Goal: Task Accomplishment & Management: Use online tool/utility

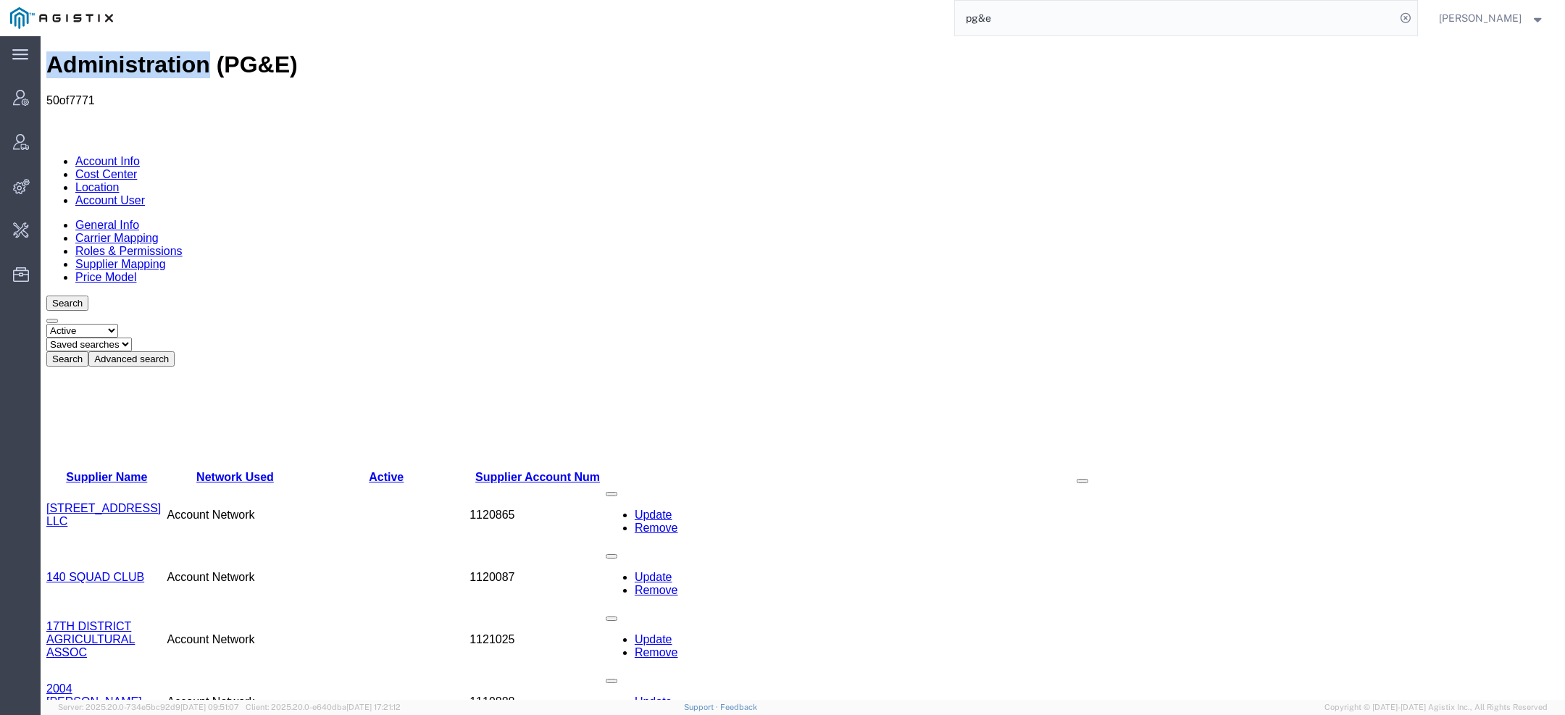
click at [133, 59] on h1 "Administration (PG&E)" at bounding box center [802, 64] width 1513 height 27
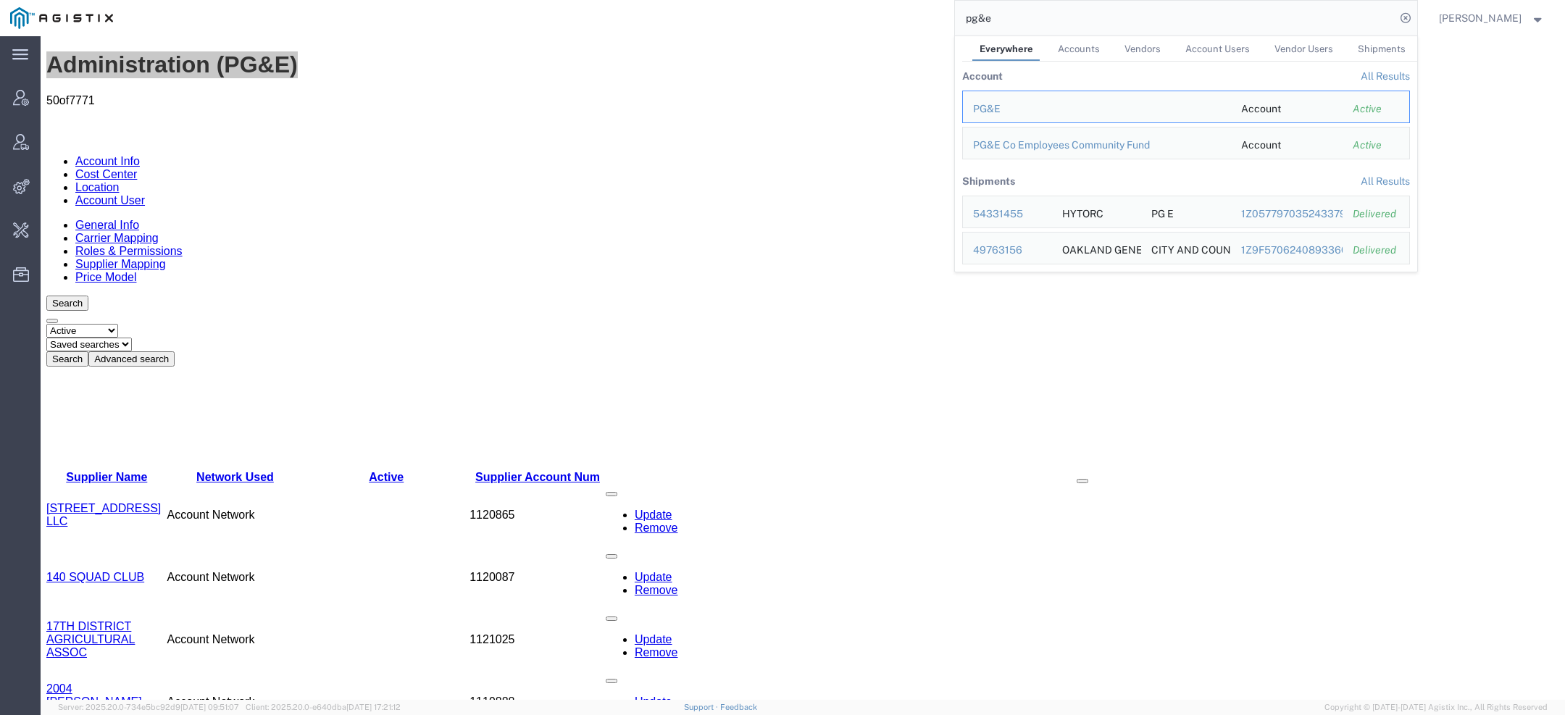
drag, startPoint x: 1012, startPoint y: 16, endPoint x: 809, endPoint y: 16, distance: 203.6
click at [861, 16] on div "pg&e Everywhere Accounts Vendors Account Users Vendor Users Shipments Account A…" at bounding box center [770, 18] width 1294 height 36
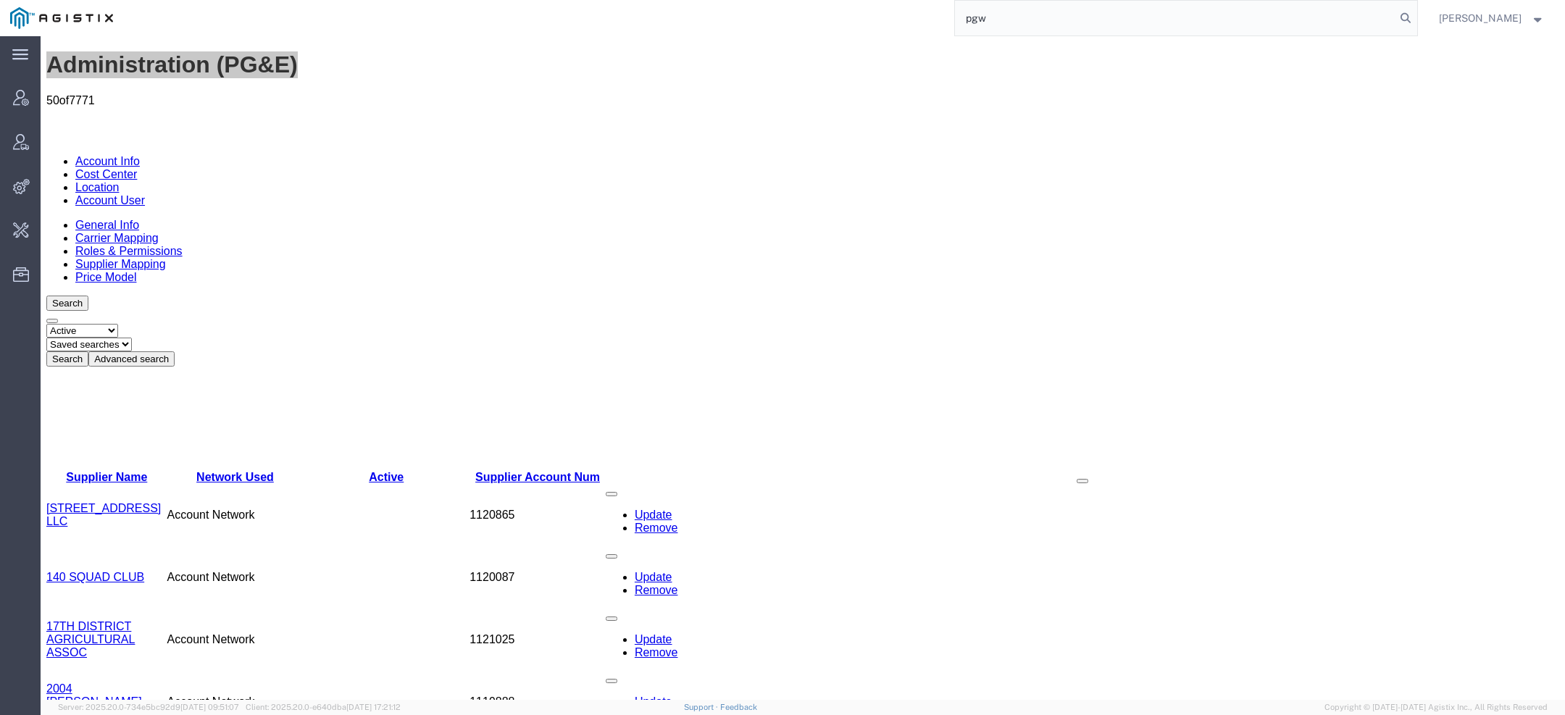
type input "pgw"
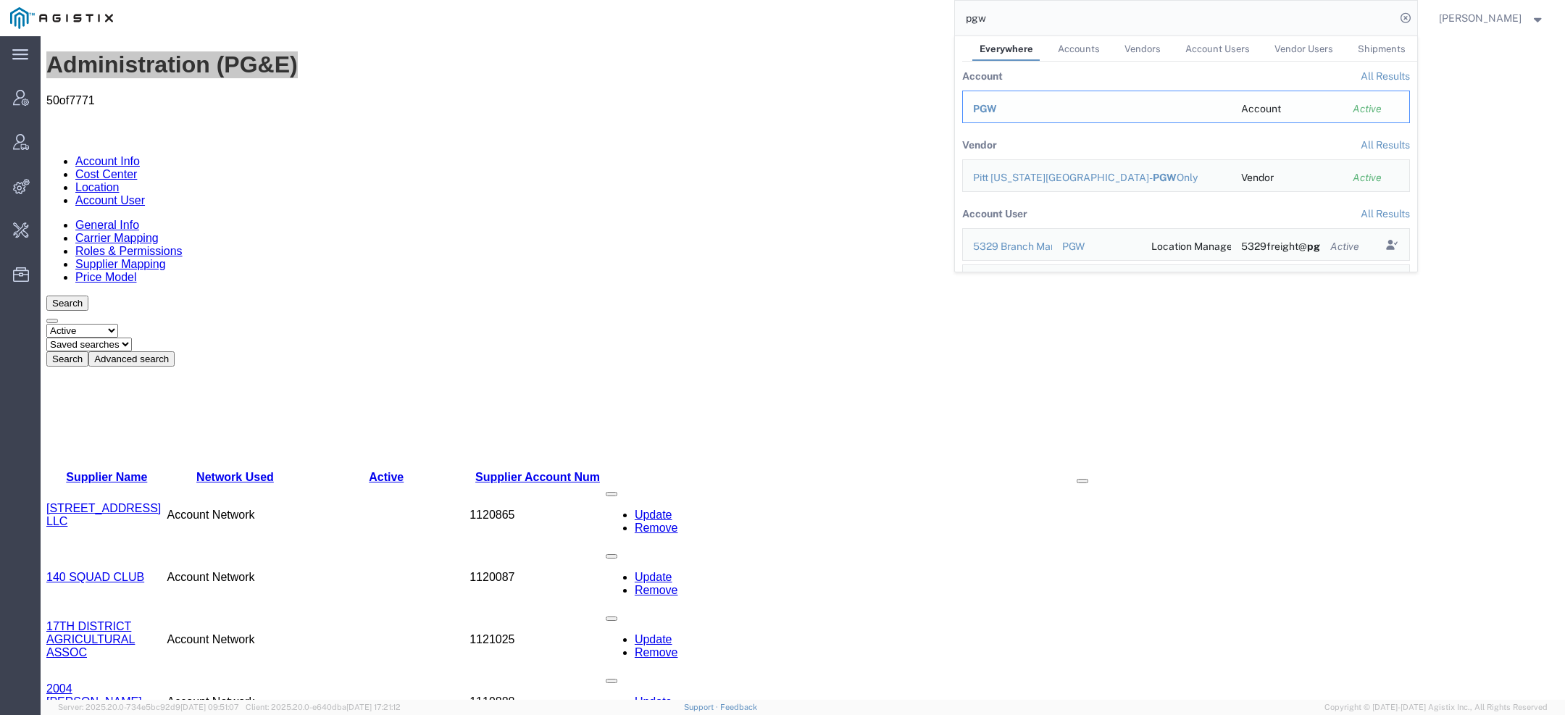
click at [1001, 104] on div "PGW" at bounding box center [1097, 108] width 248 height 15
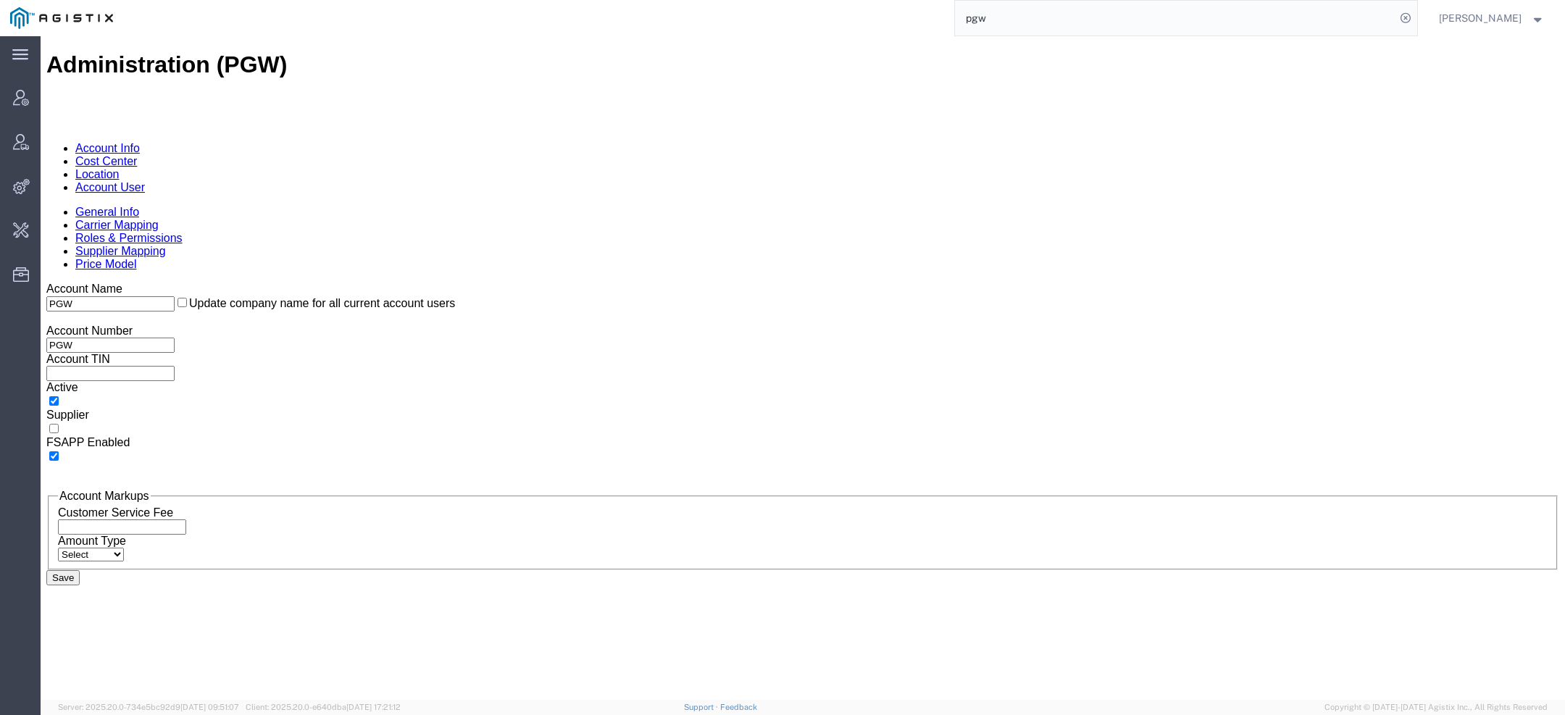
click at [145, 181] on link "Account User" at bounding box center [110, 187] width 70 height 12
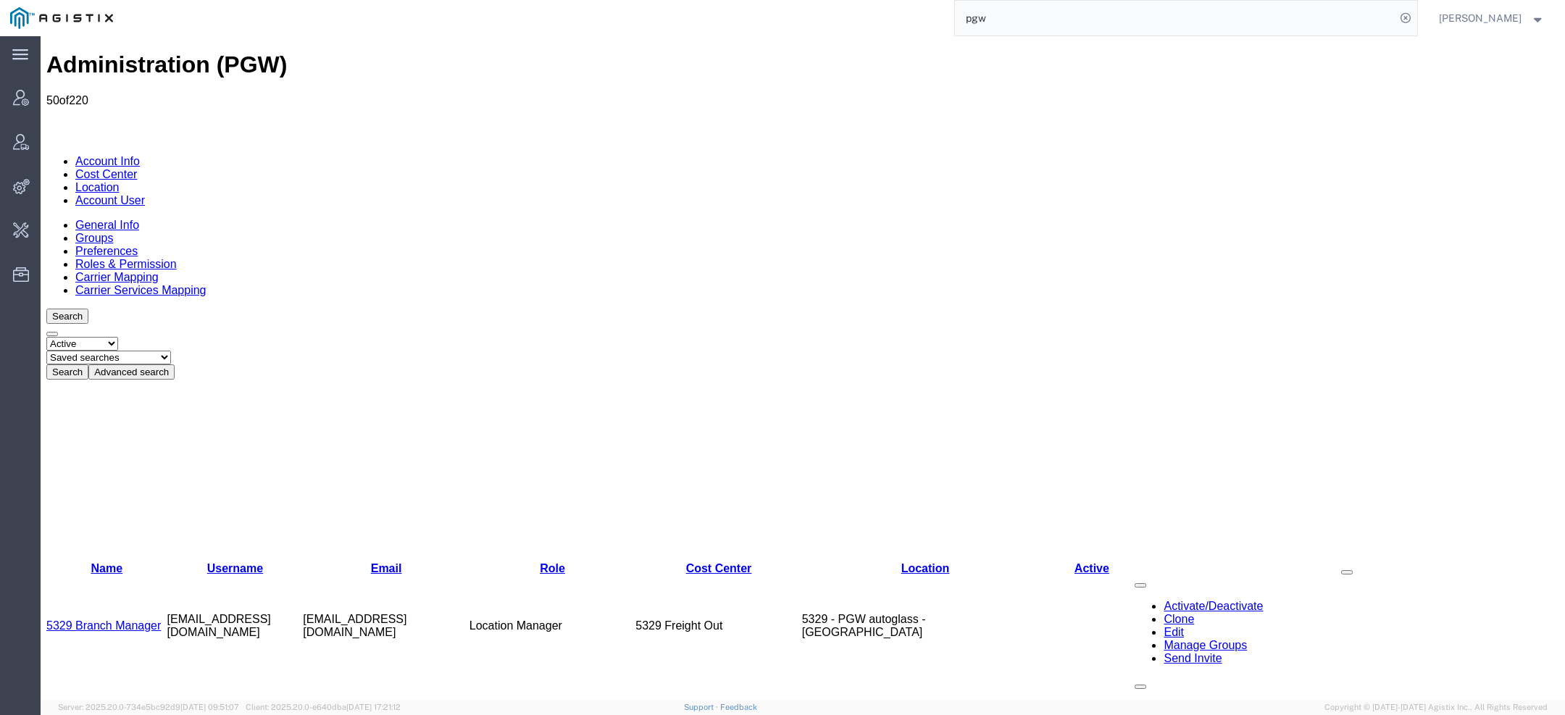
click at [171, 351] on select "Saved searches Exclude Branch Manager Jason Offline user" at bounding box center [108, 358] width 125 height 14
select select "Offline user"
click at [102, 351] on select "Saved searches Exclude Branch Manager Jason Offline user" at bounding box center [108, 358] width 125 height 14
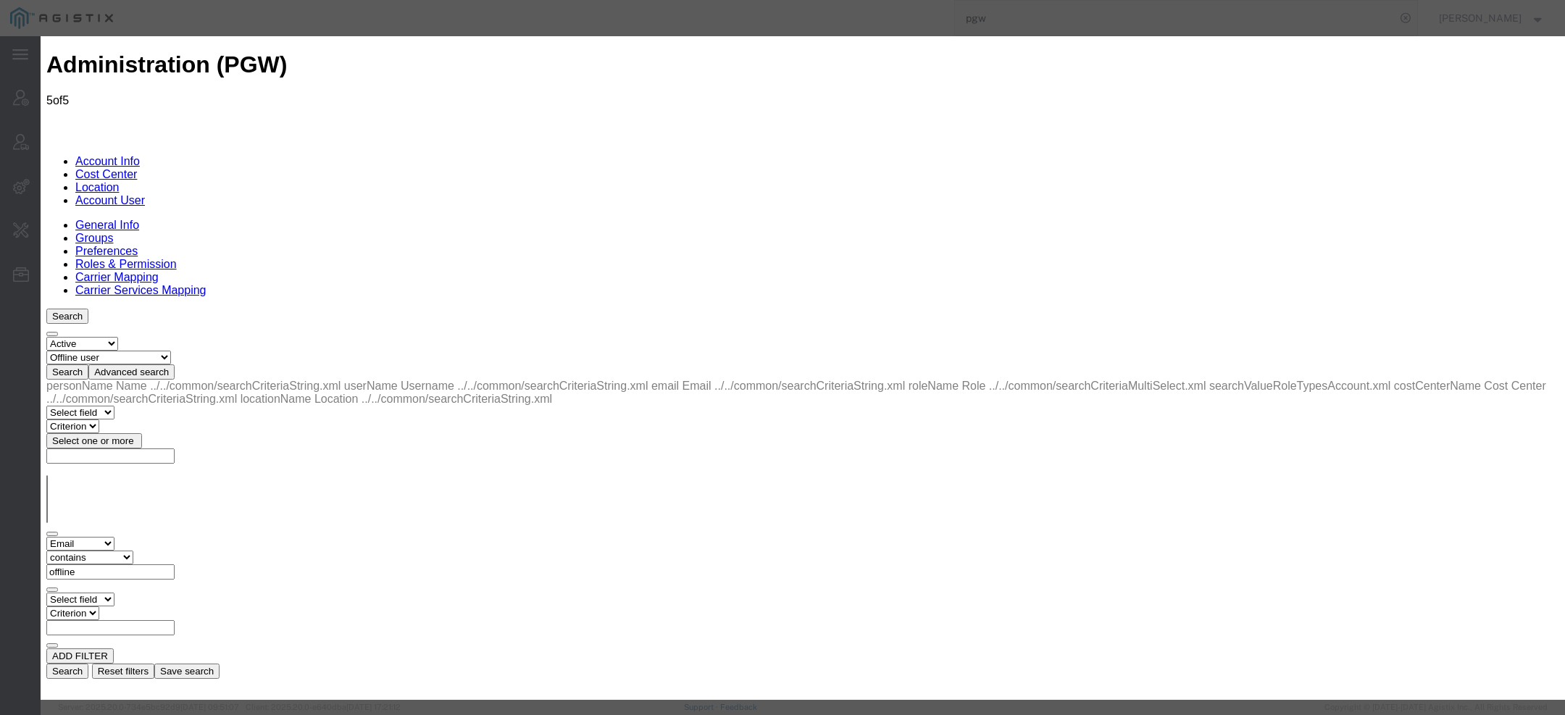
select select "COSTCENTER"
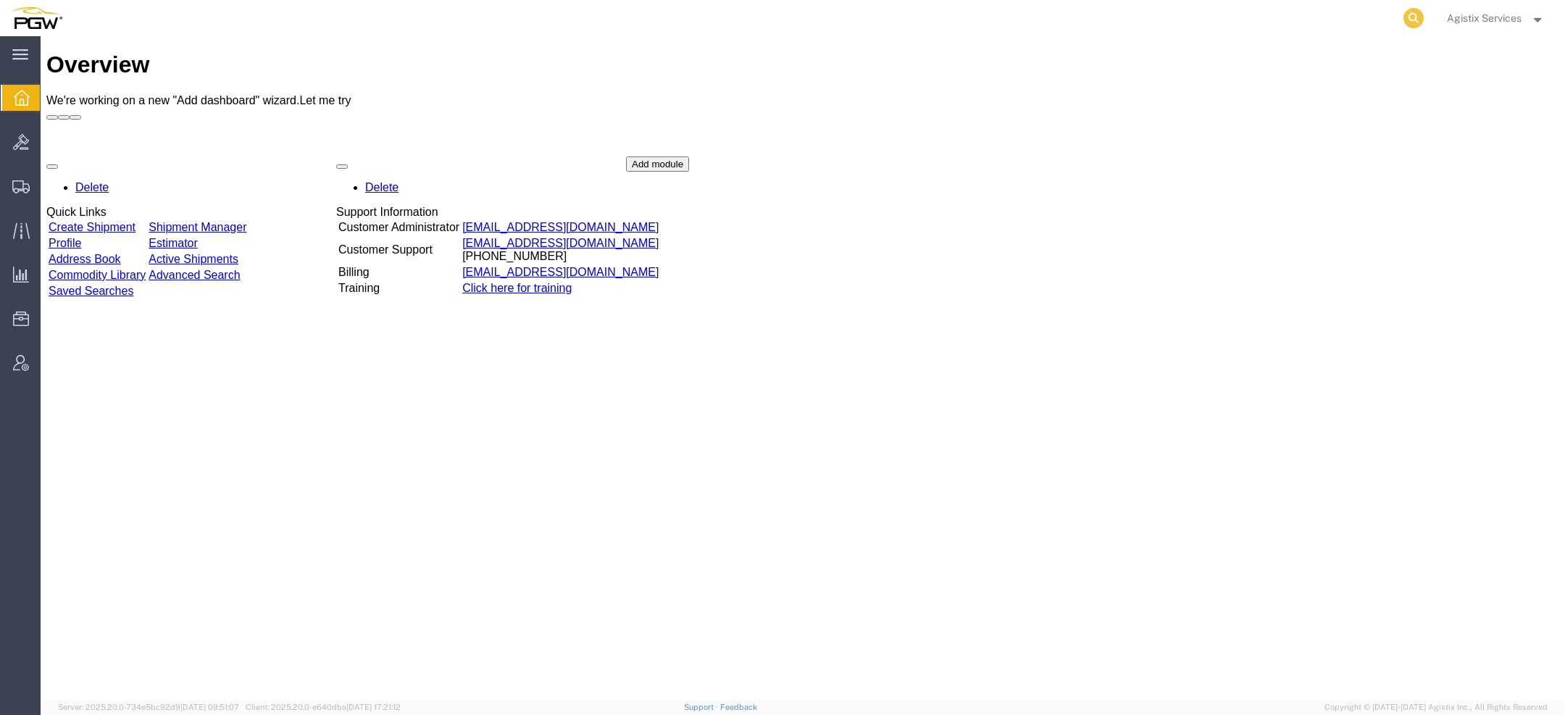
click at [1407, 21] on icon at bounding box center [1414, 18] width 20 height 20
paste input "57085188"
type input "57085188"
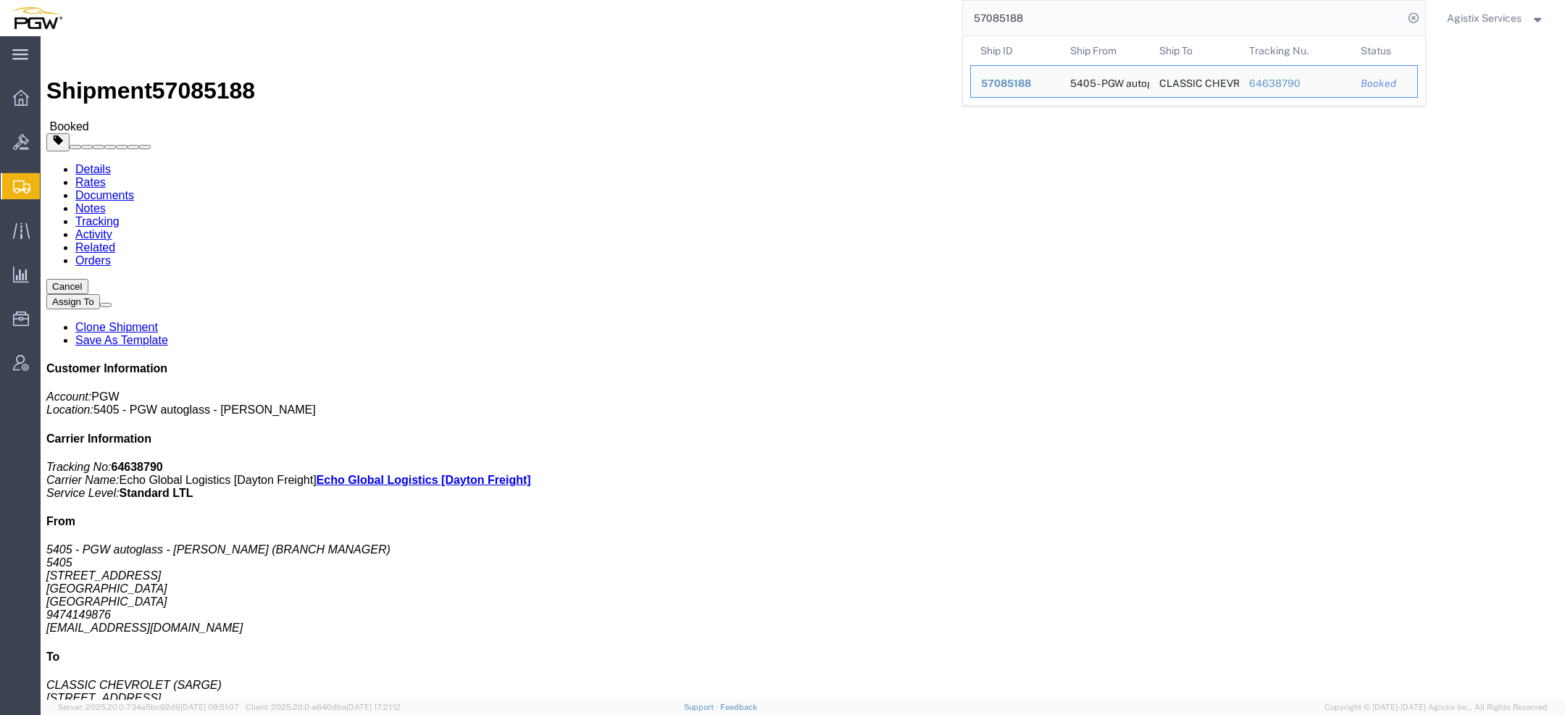
click link "Rates"
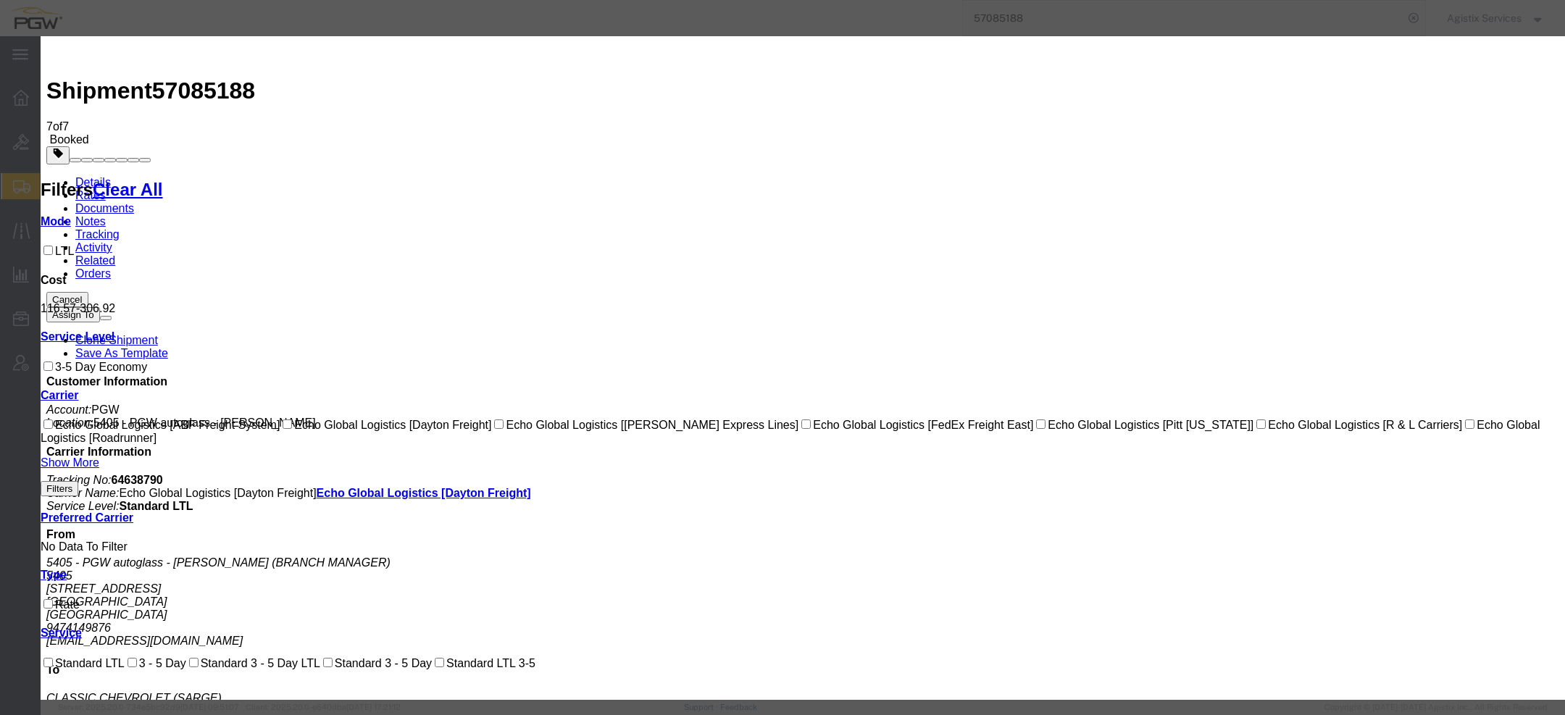
select select "2403|14090|4622"
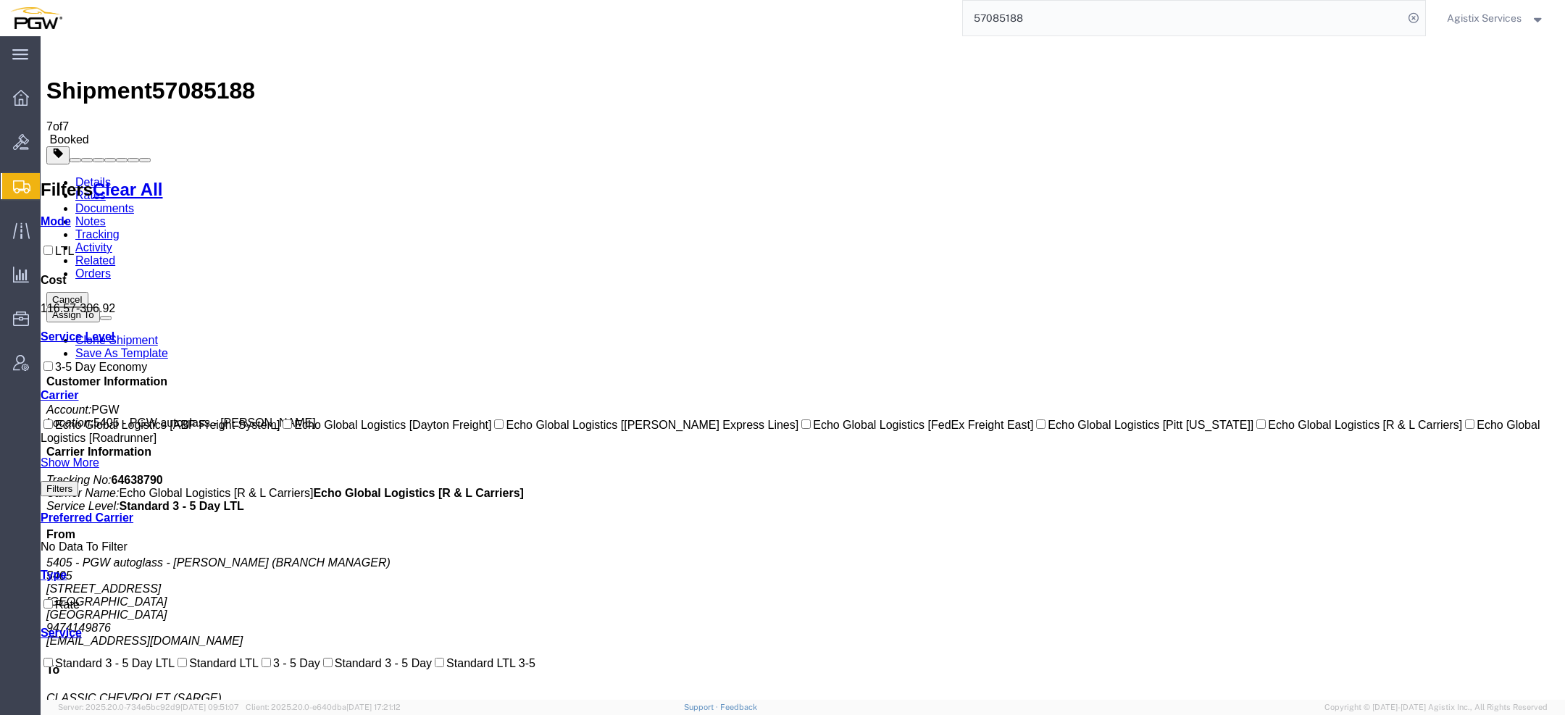
click at [134, 202] on link "Documents" at bounding box center [104, 208] width 59 height 12
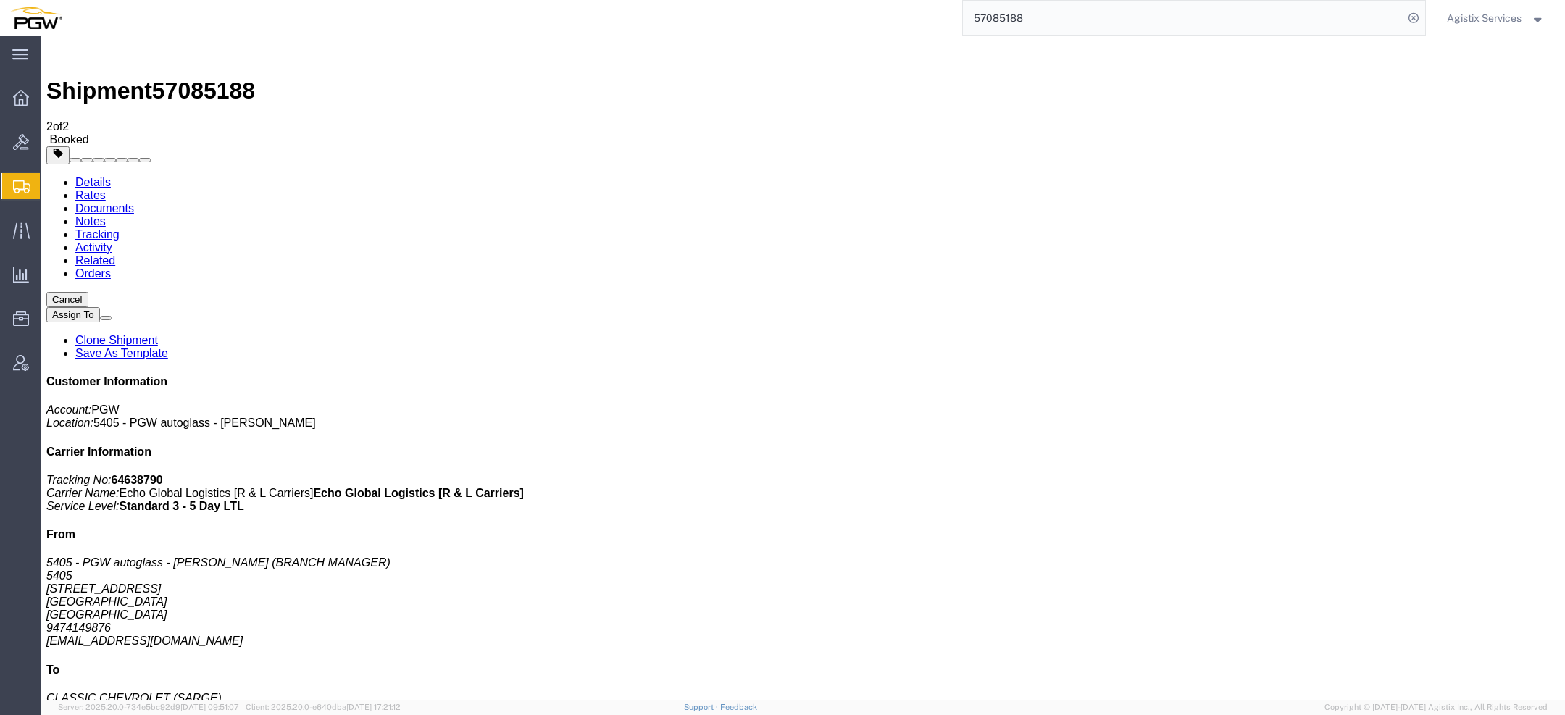
click at [134, 202] on link "Documents" at bounding box center [104, 208] width 59 height 12
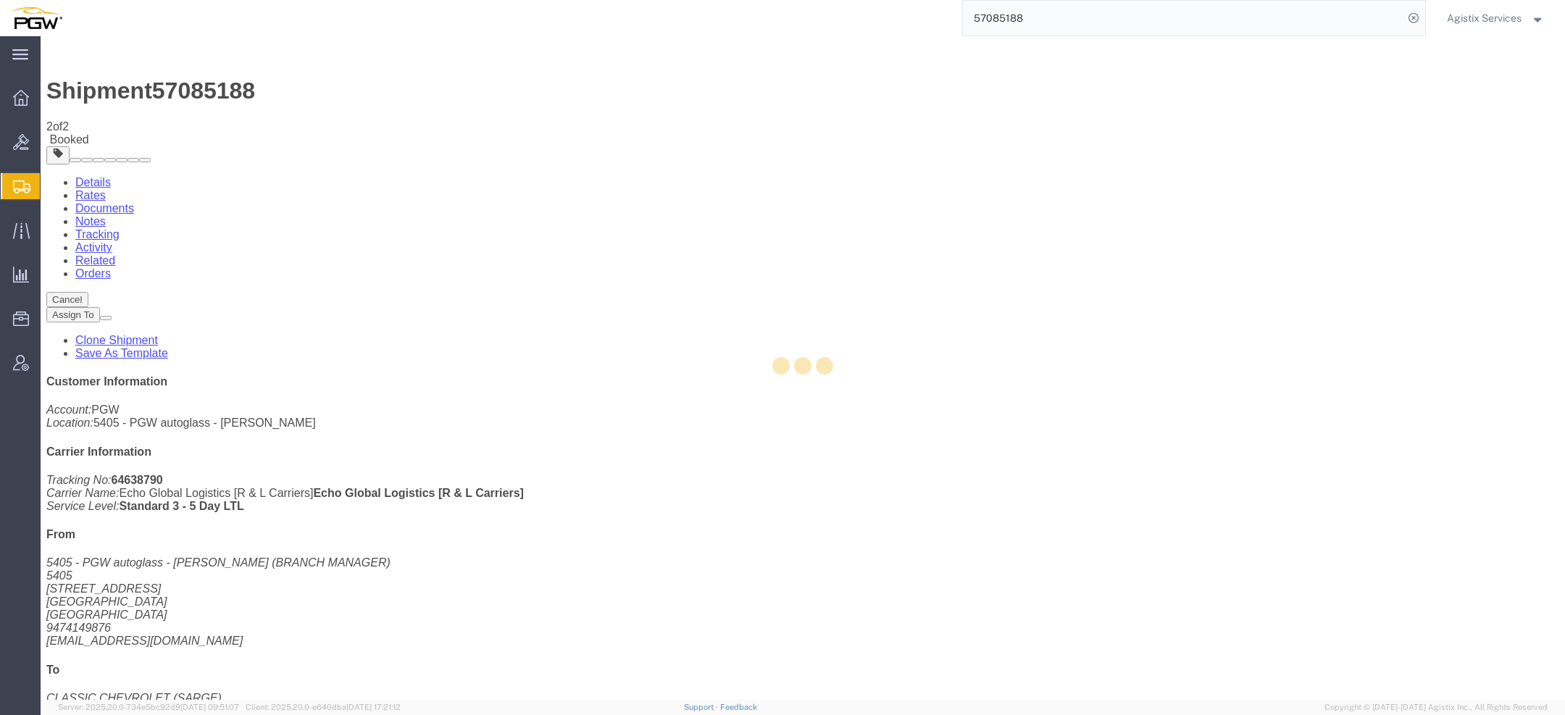
click at [204, 93] on div at bounding box center [803, 368] width 1525 height 664
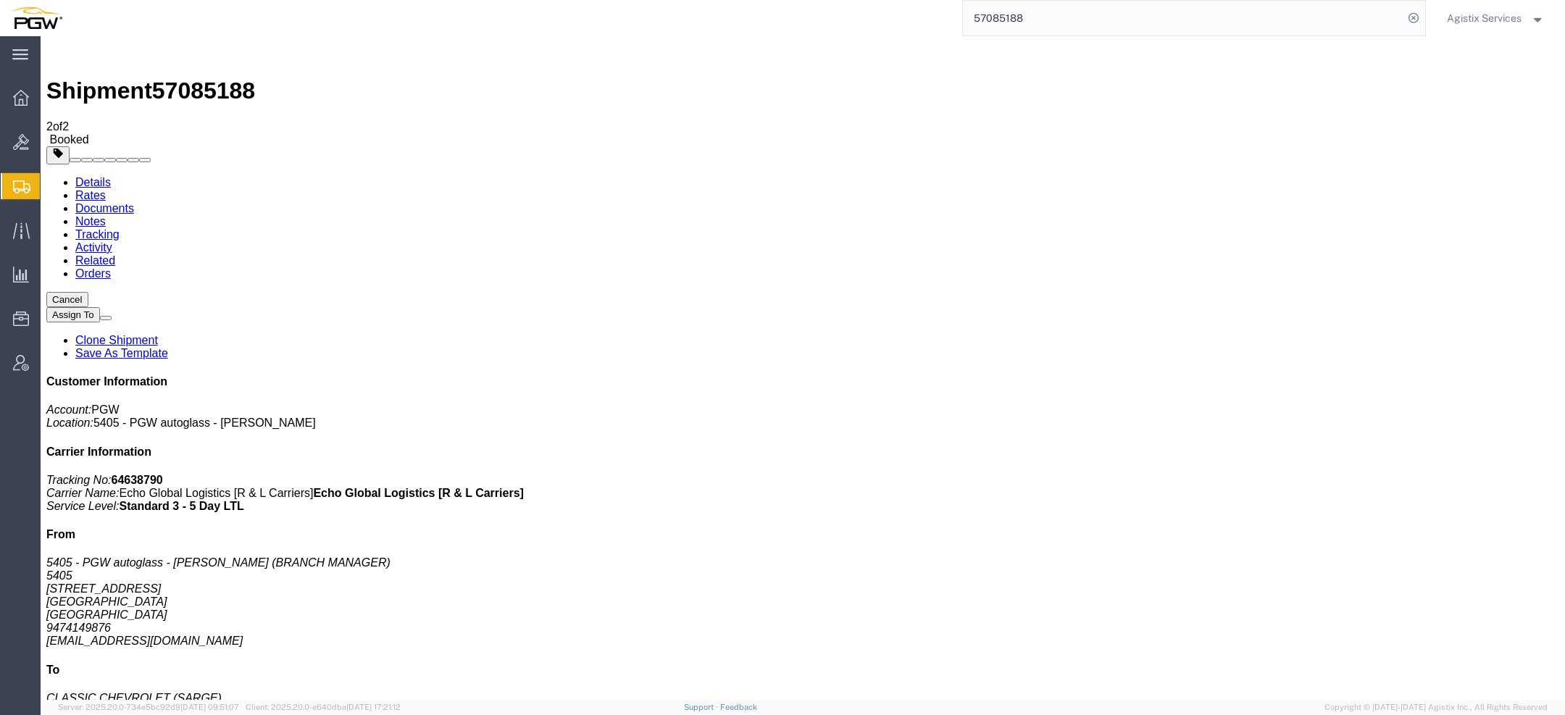
click at [1535, 22] on span "Agistix Services" at bounding box center [1496, 18] width 98 height 16
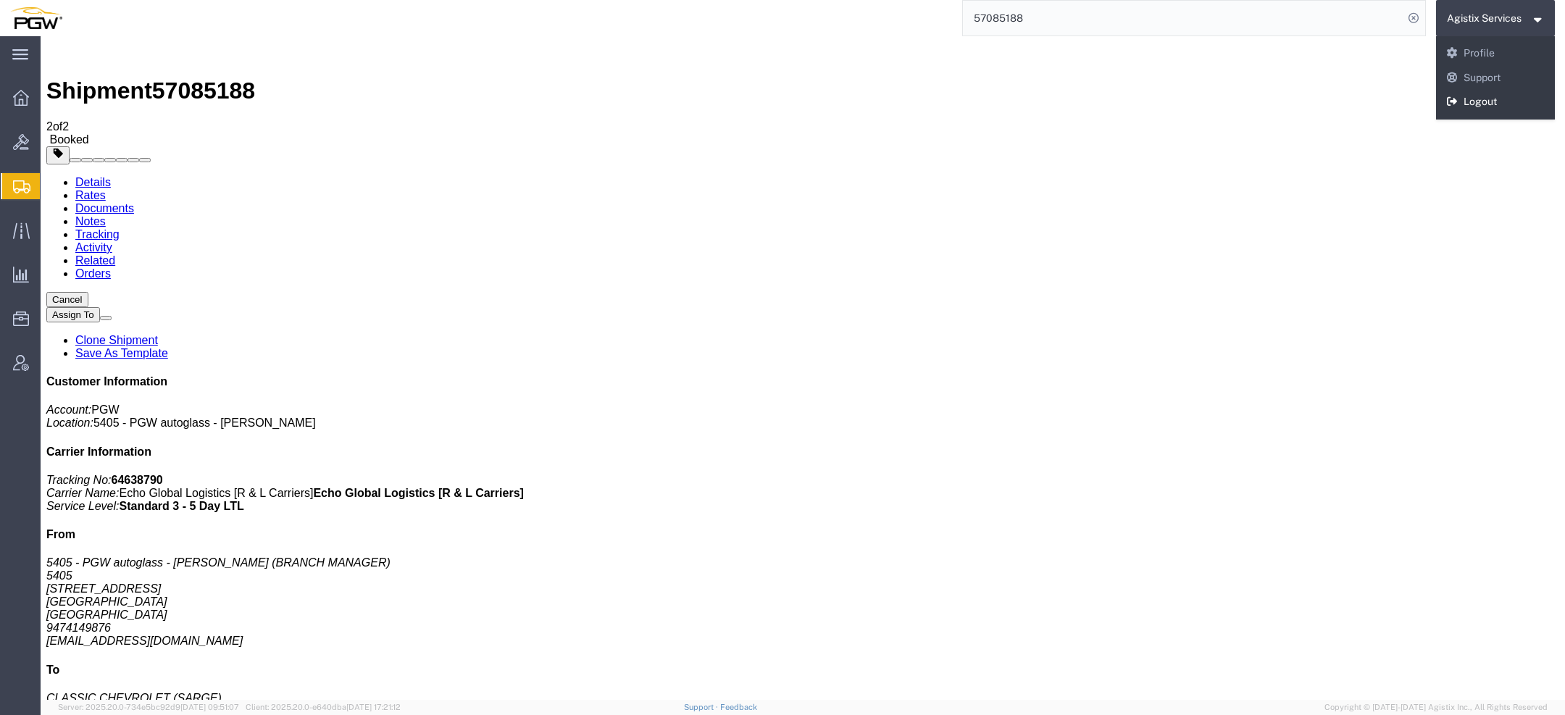
click at [1505, 96] on link "Logout" at bounding box center [1496, 102] width 120 height 25
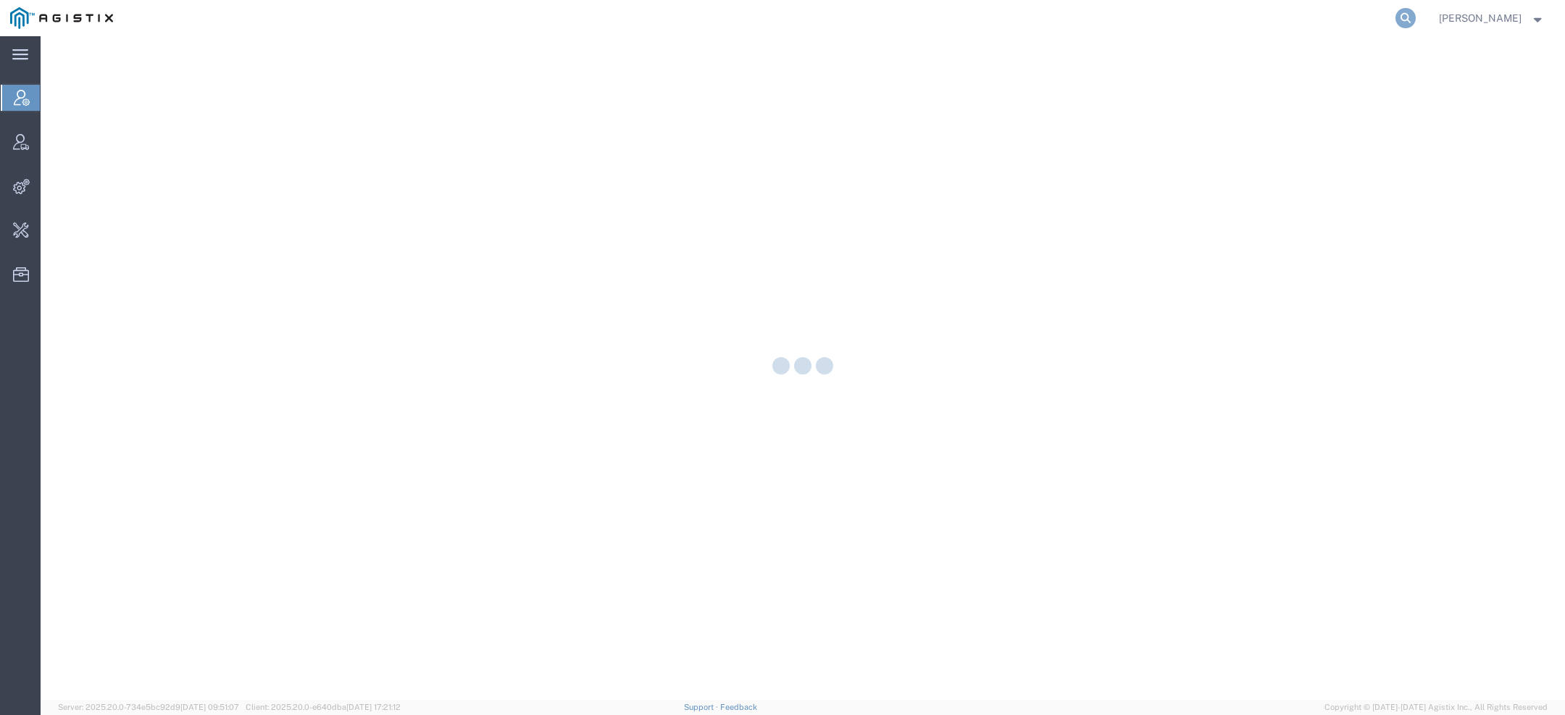
click at [1409, 20] on icon at bounding box center [1406, 18] width 20 height 20
paste input "S008050305"
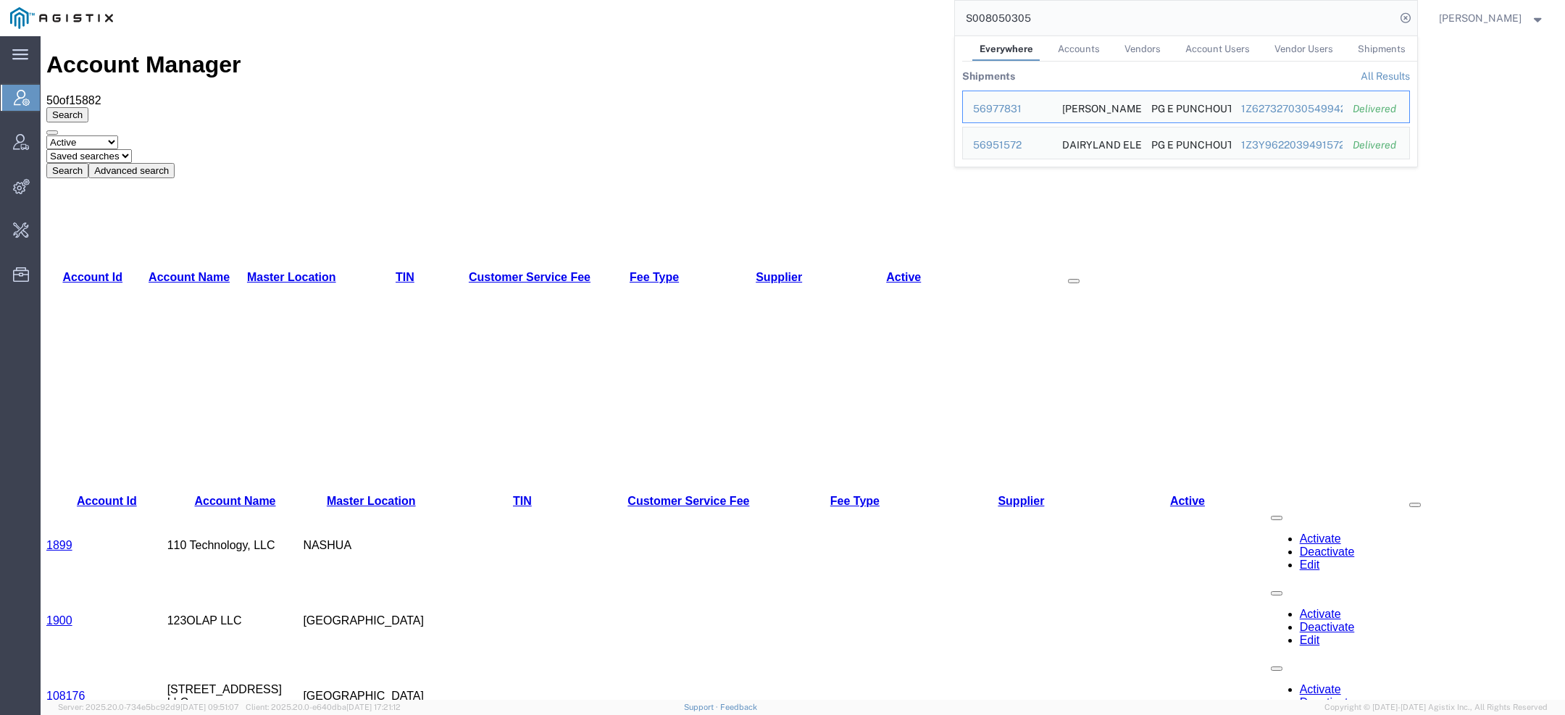
click at [1375, 57] on link "Shipments" at bounding box center [1382, 48] width 62 height 25
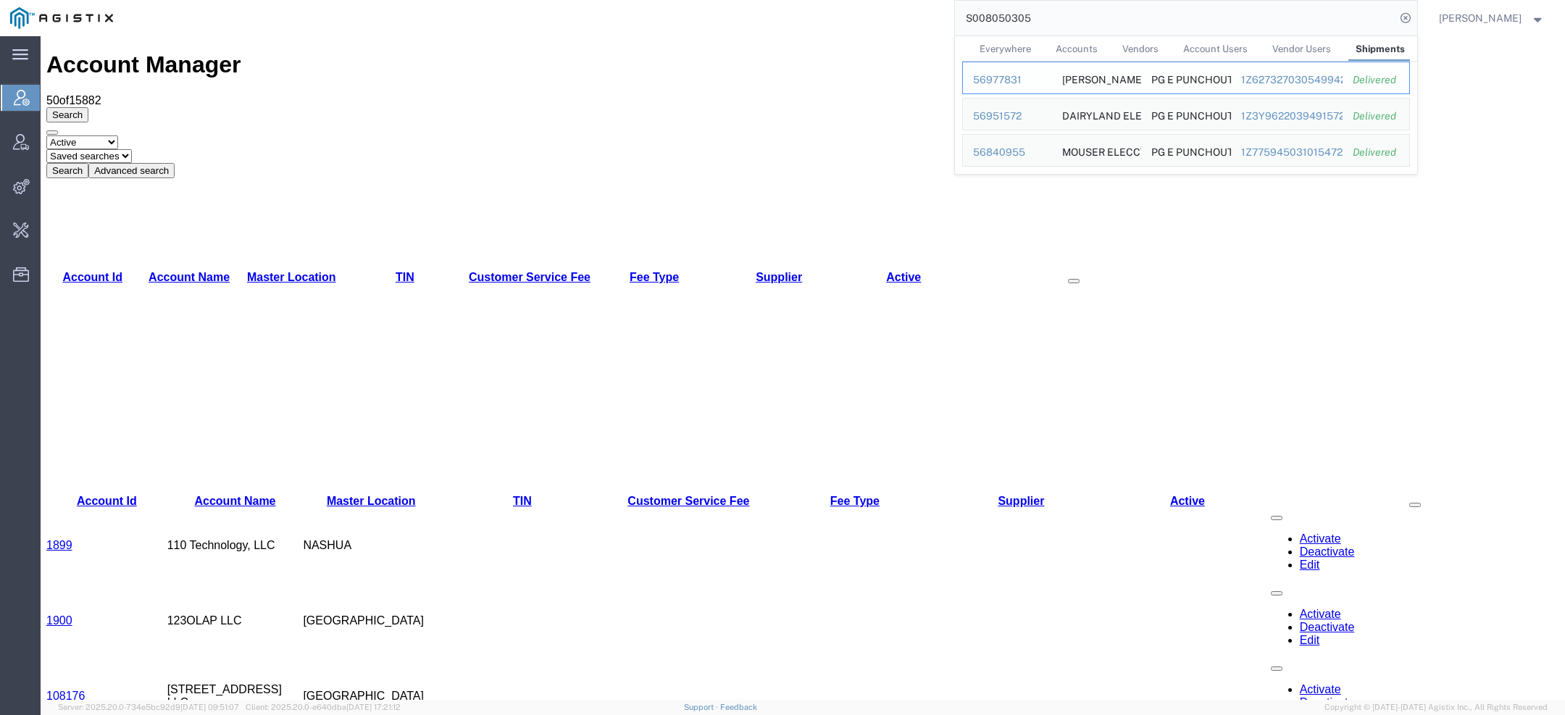
click at [992, 78] on div "56977831" at bounding box center [1007, 79] width 69 height 15
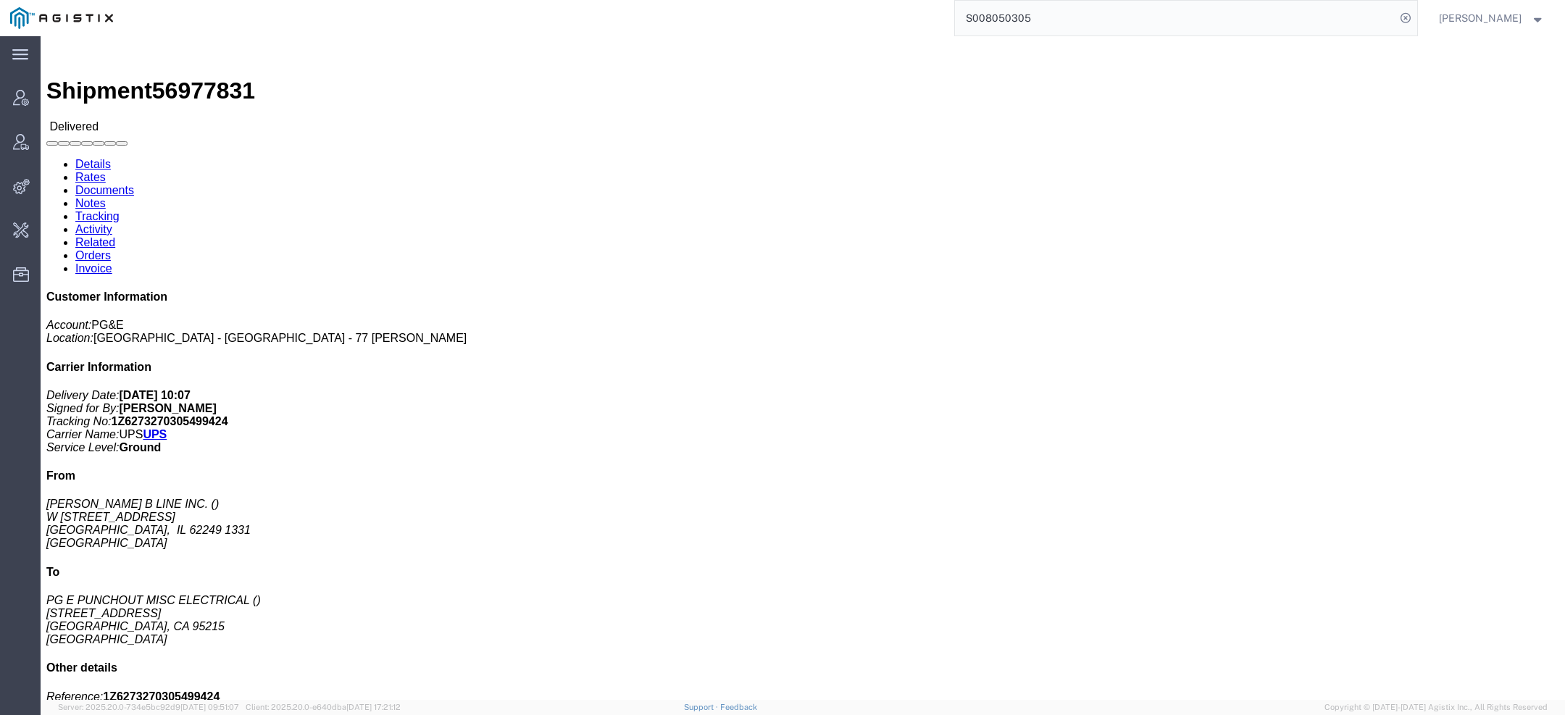
click at [1068, 20] on input "S008050305" at bounding box center [1175, 18] width 441 height 35
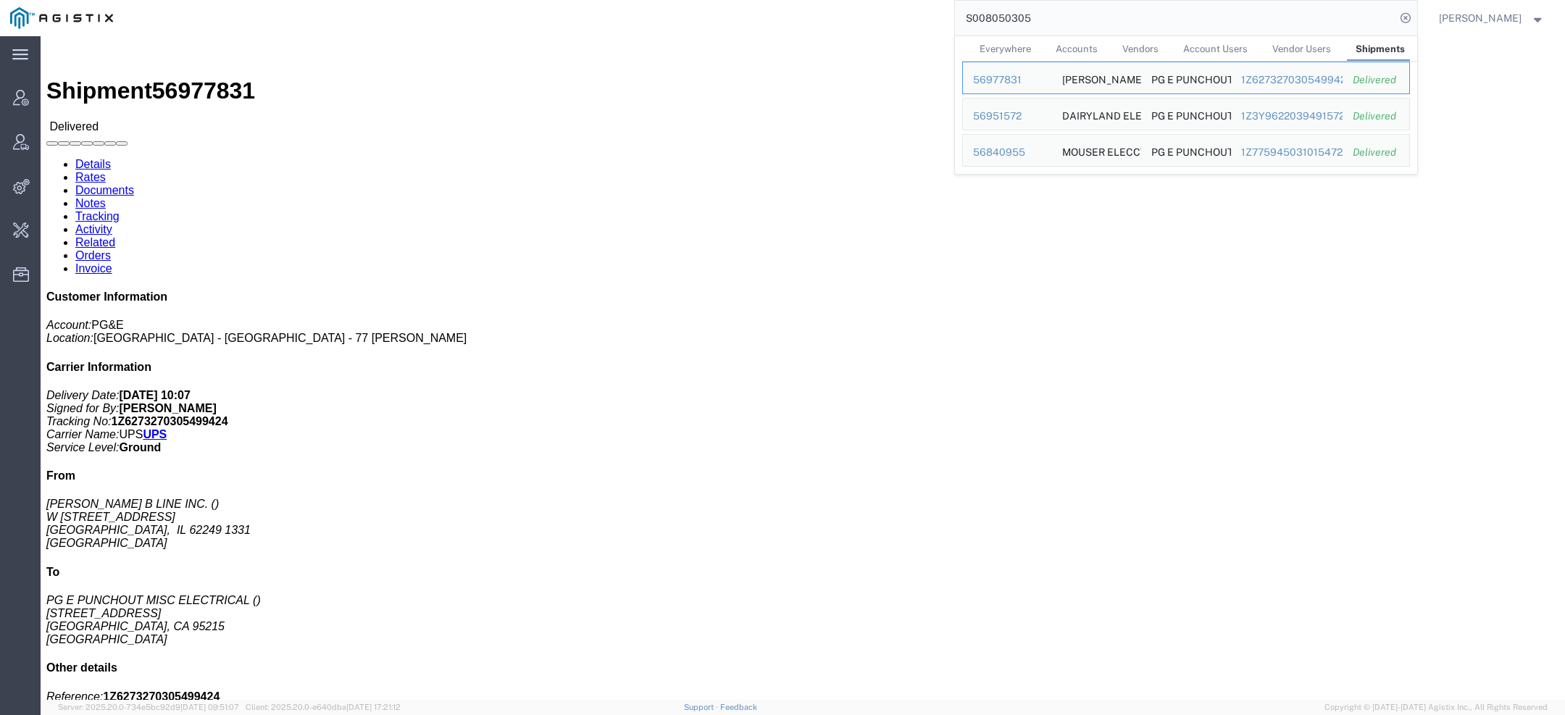
drag, startPoint x: 1036, startPoint y: 19, endPoint x: 712, endPoint y: 4, distance: 324.2
click at [774, 4] on div "S008050305 Everywhere Accounts Vendors Account Users Vendor Users Shipments Shi…" at bounding box center [770, 18] width 1294 height 36
paste input "michelle@dzcook.com"
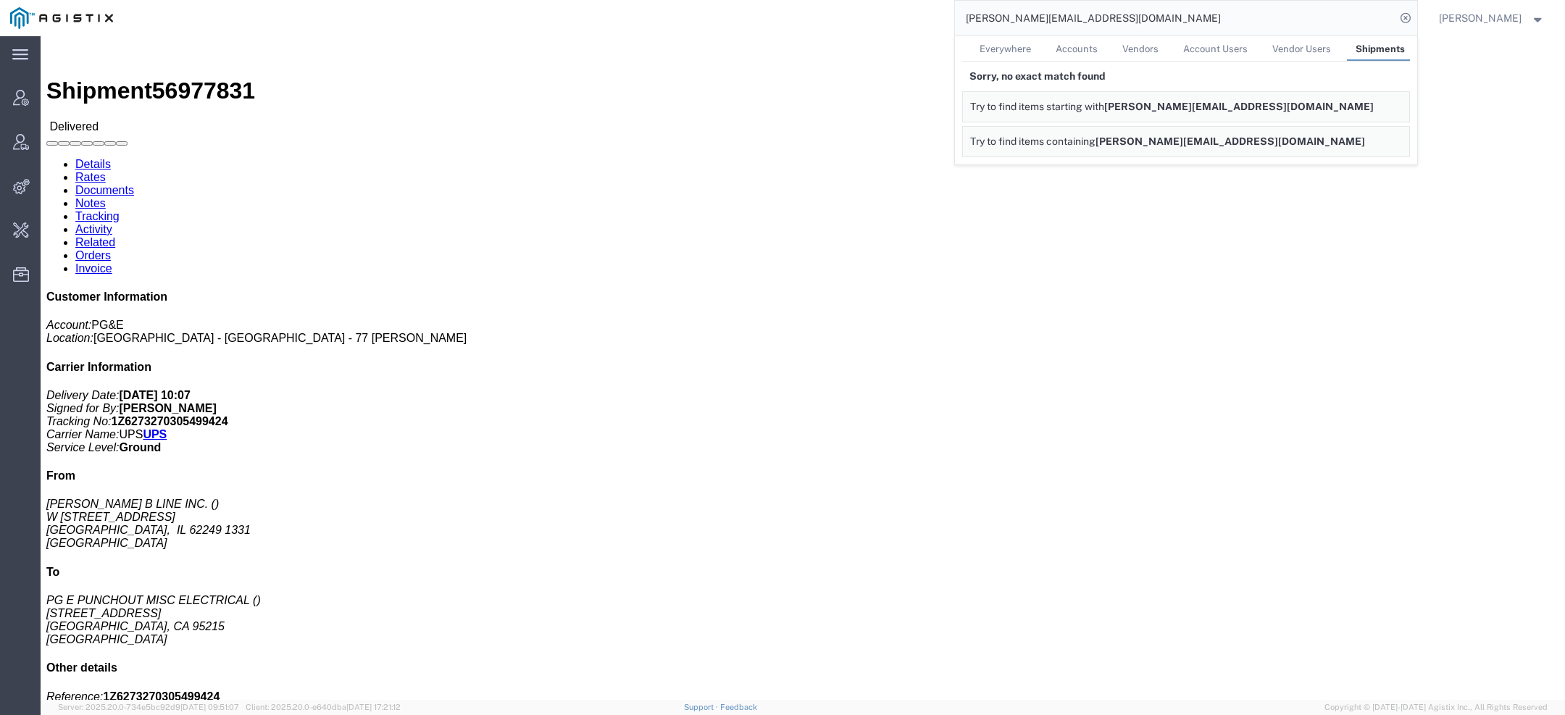
drag, startPoint x: 1018, startPoint y: 52, endPoint x: 977, endPoint y: 16, distance: 54.9
click at [1018, 52] on span "Everywhere" at bounding box center [1005, 48] width 51 height 11
click at [999, 25] on input "michelle@dzcook.com" at bounding box center [1175, 18] width 441 height 35
click at [998, 25] on input "michelle@dzcook.com" at bounding box center [1175, 18] width 441 height 35
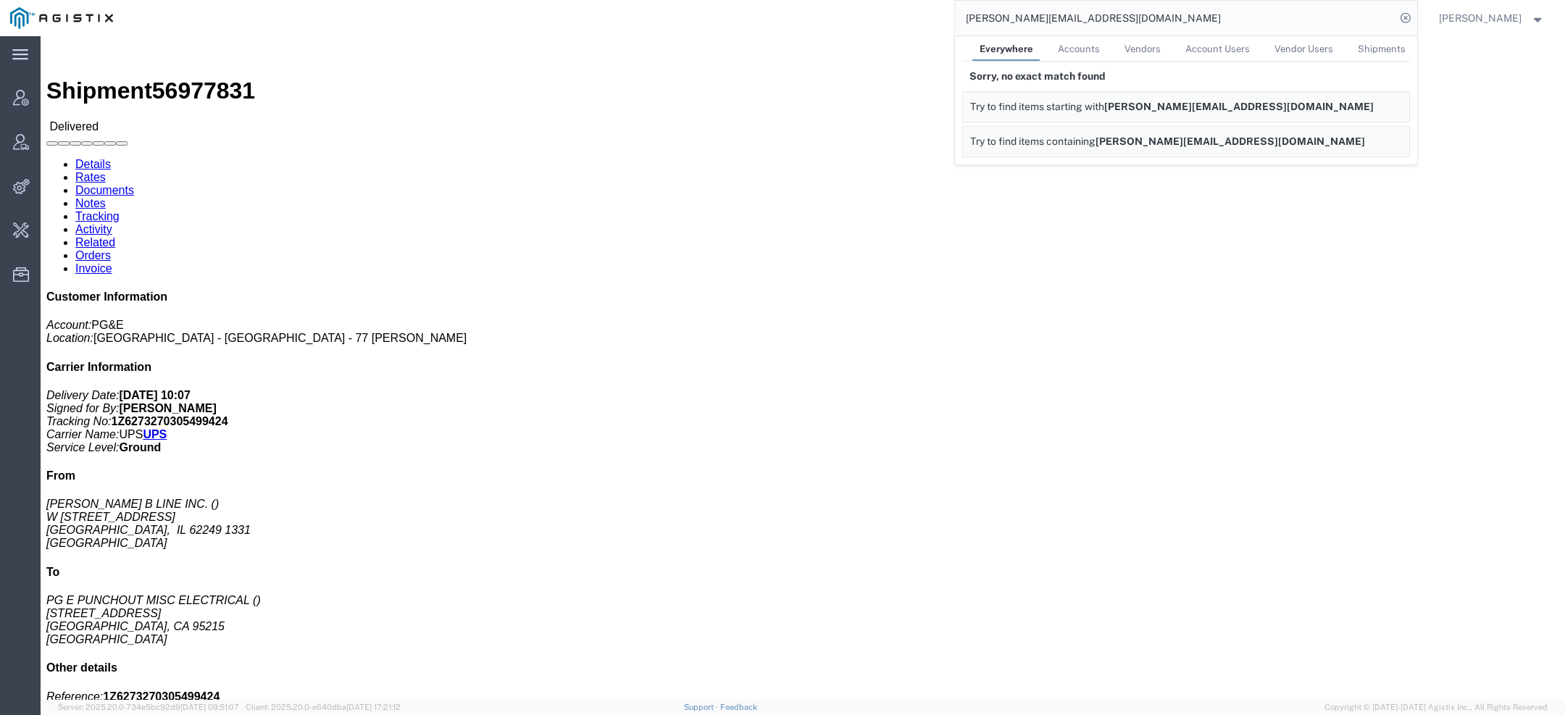
paste input "blinecustomerservice@eaton"
drag, startPoint x: 1143, startPoint y: 22, endPoint x: 807, endPoint y: -15, distance: 338.3
click at [807, 0] on html "main_menu Created with Sketch. Collapse Menu Account Manager Vendor Manager Int…" at bounding box center [782, 357] width 1565 height 715
paste input "dpato@1sourcesupplysolutions"
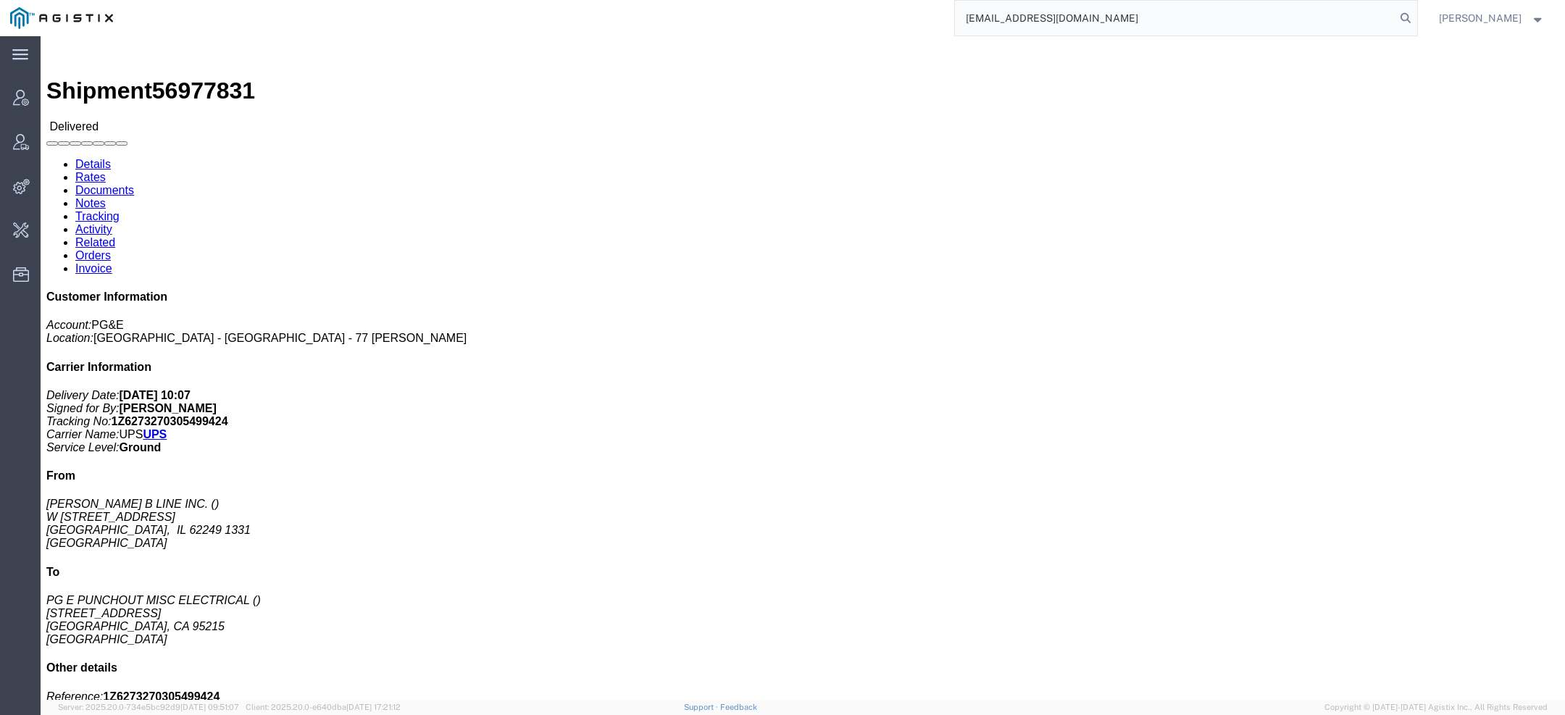
type input "dpato@1sourcesupplysolutions.com"
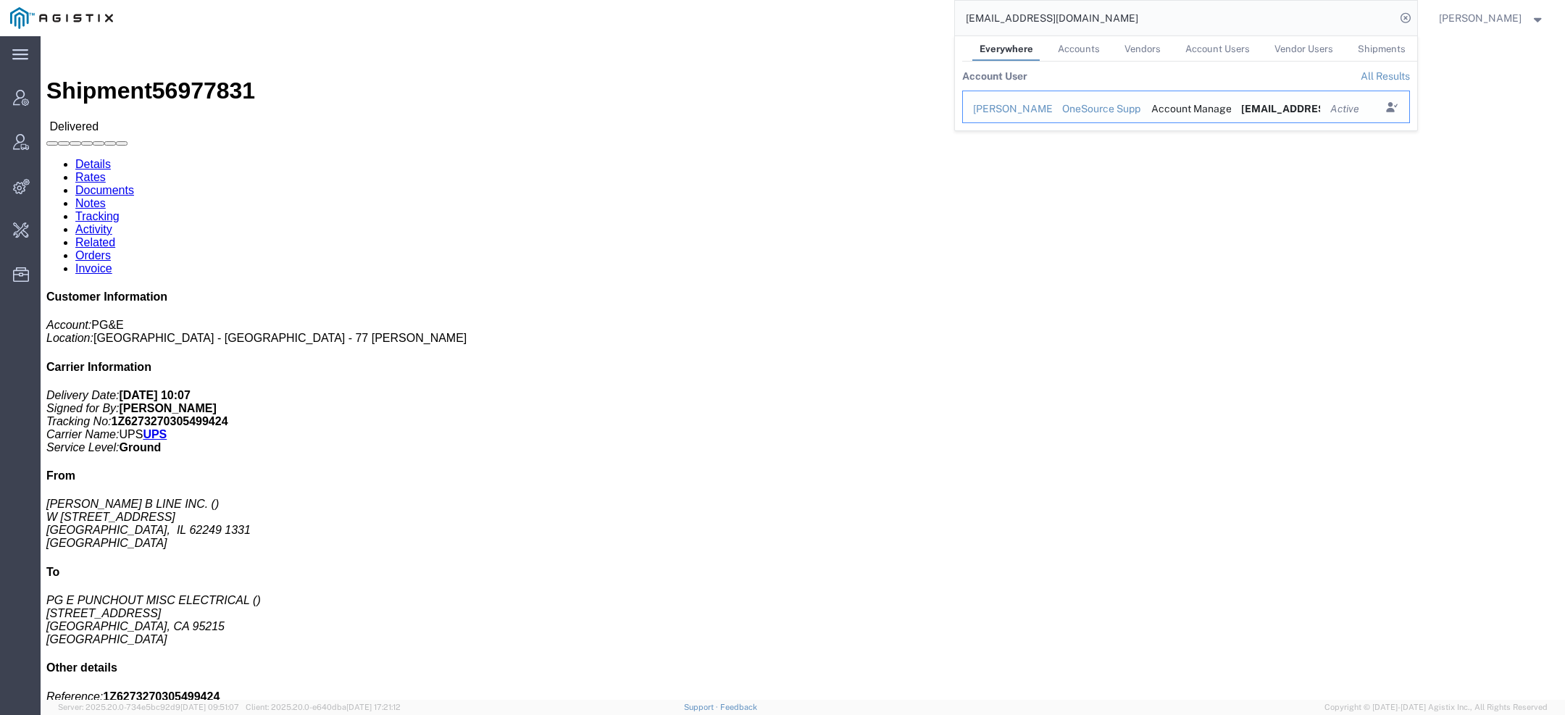
click at [1003, 104] on div "Dylan Pato" at bounding box center [1007, 108] width 69 height 15
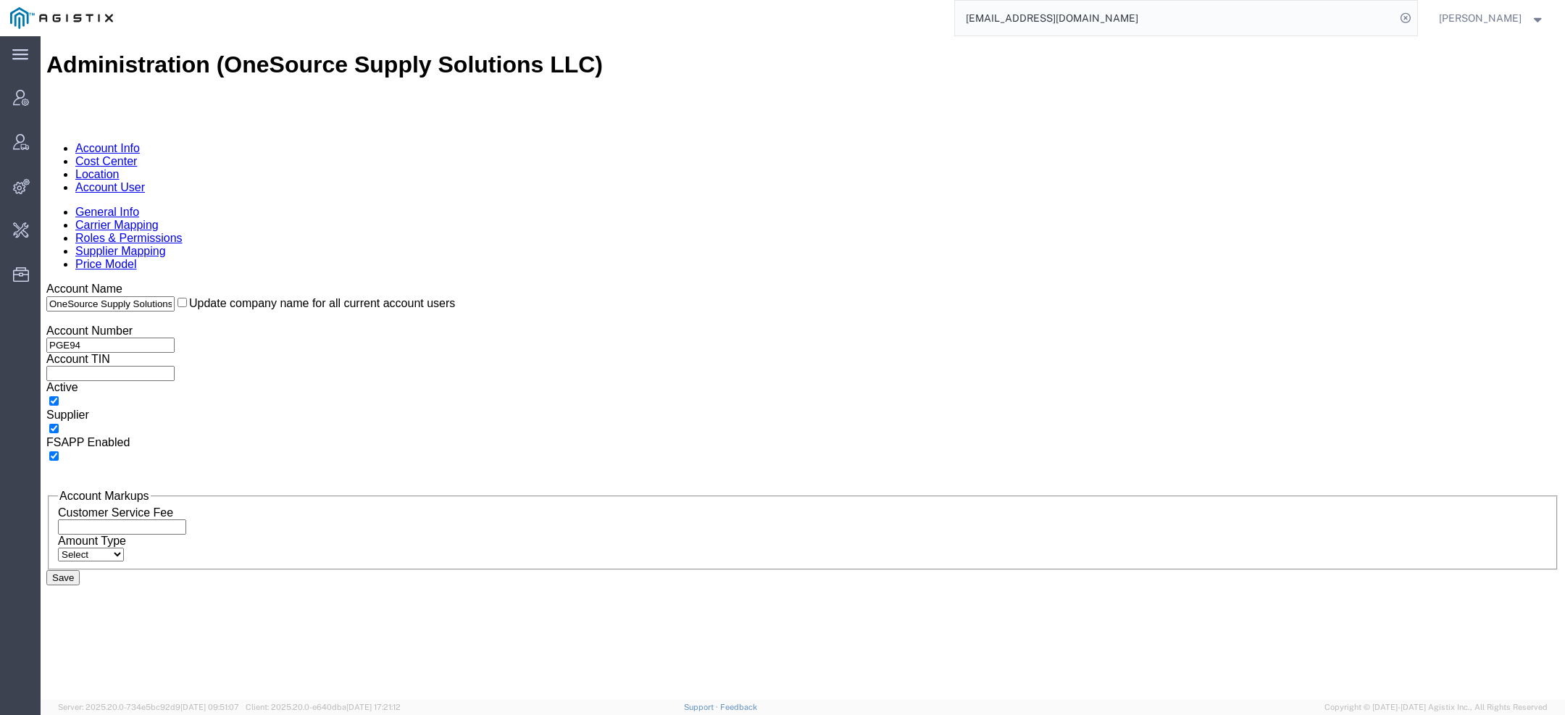
click at [145, 181] on link "Account User" at bounding box center [110, 187] width 70 height 12
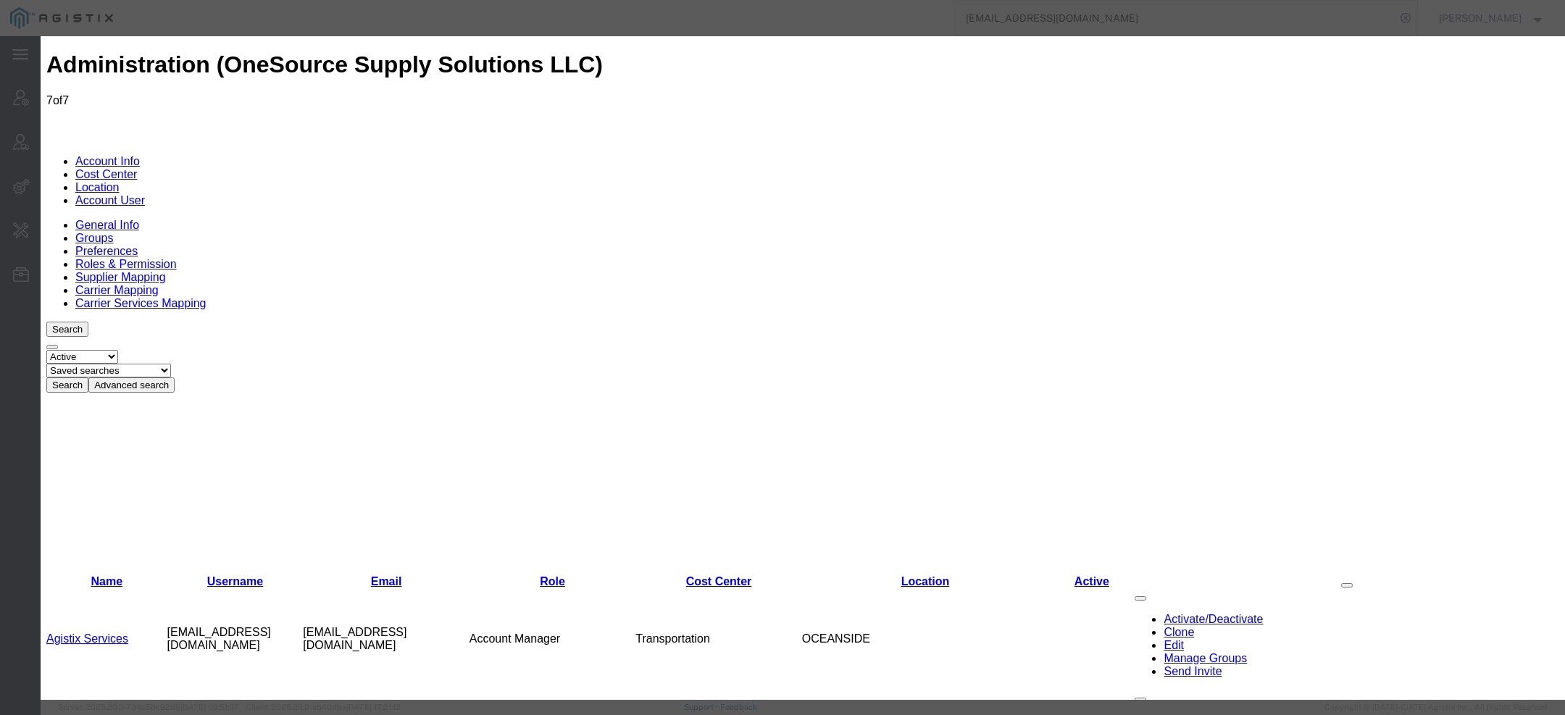
select select "COSTCENTER"
select select "10758"
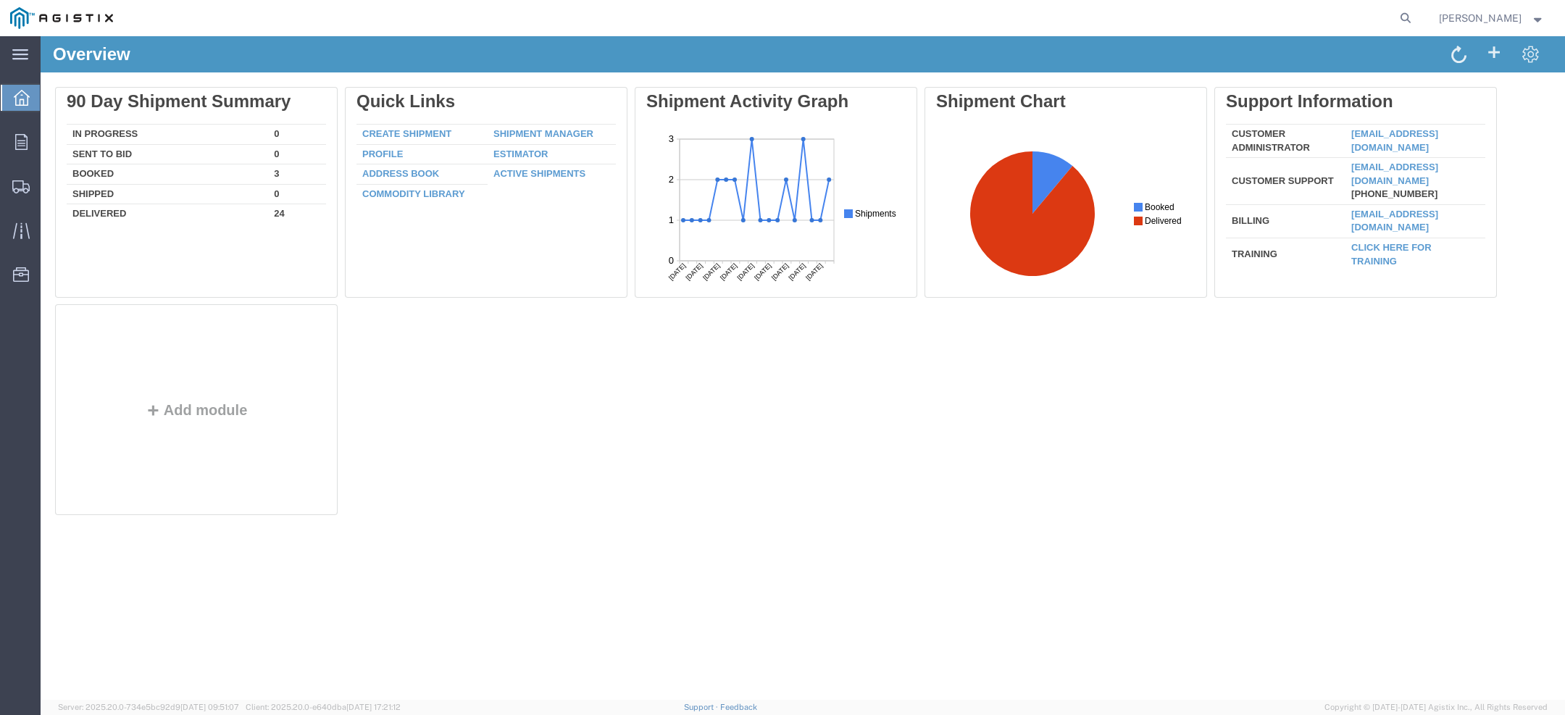
click at [1509, 8] on div "Dylan Pato" at bounding box center [1492, 18] width 128 height 36
click at [1499, 16] on span "Dylan Pato" at bounding box center [1480, 18] width 83 height 16
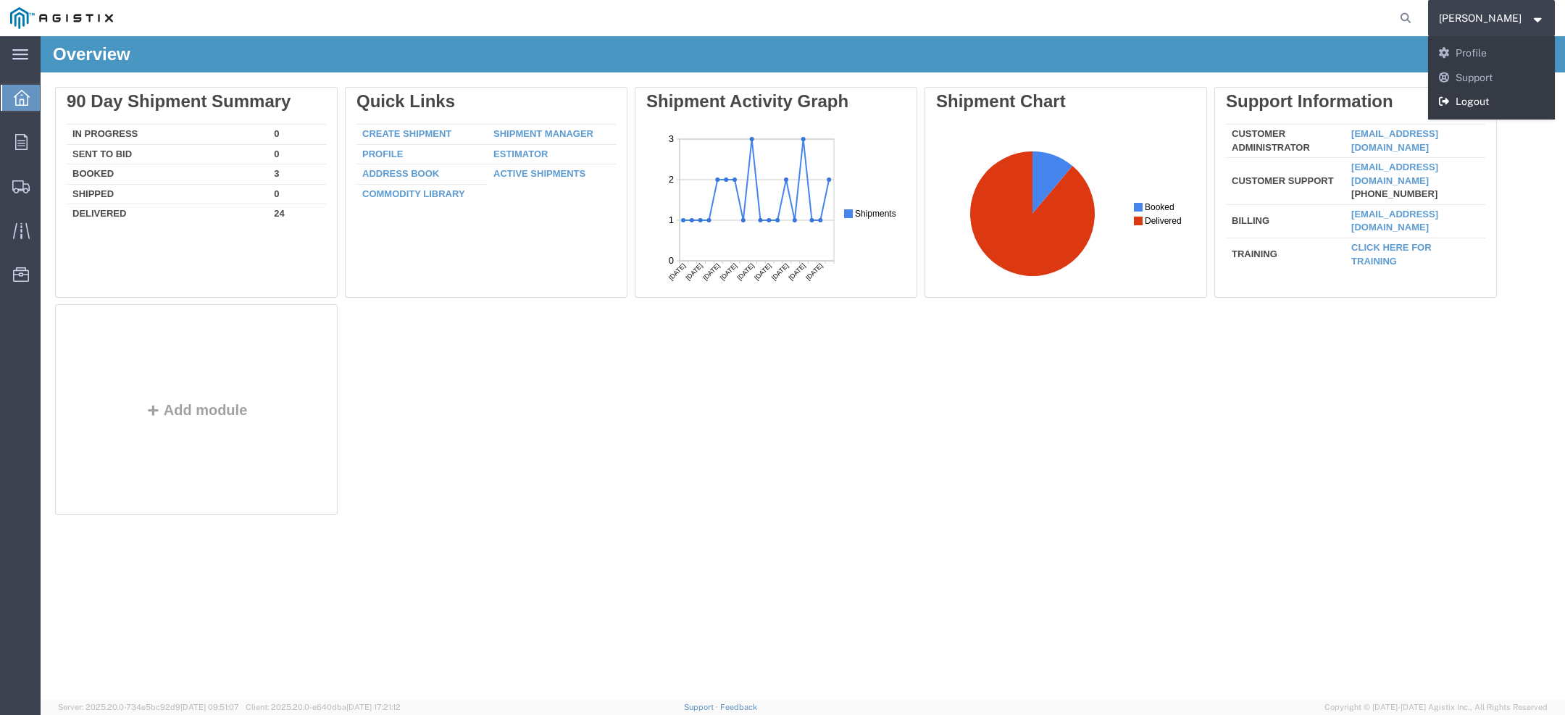
drag, startPoint x: 1483, startPoint y: 101, endPoint x: 1459, endPoint y: 18, distance: 86.7
click at [1451, 101] on icon at bounding box center [1444, 101] width 13 height 10
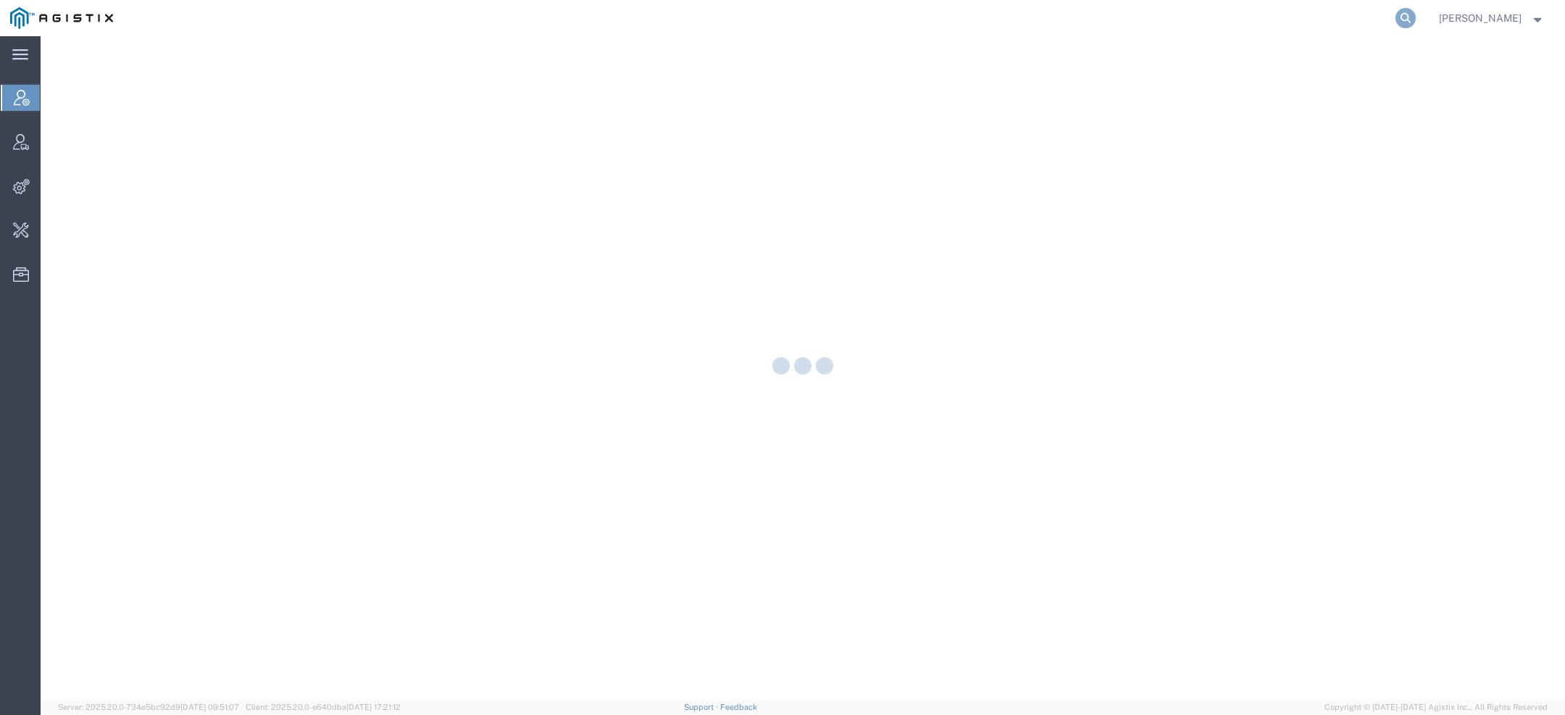
click at [1407, 16] on icon at bounding box center [1406, 18] width 20 height 20
paste input "[PERSON_NAME][EMAIL_ADDRESS][DOMAIN_NAME]"
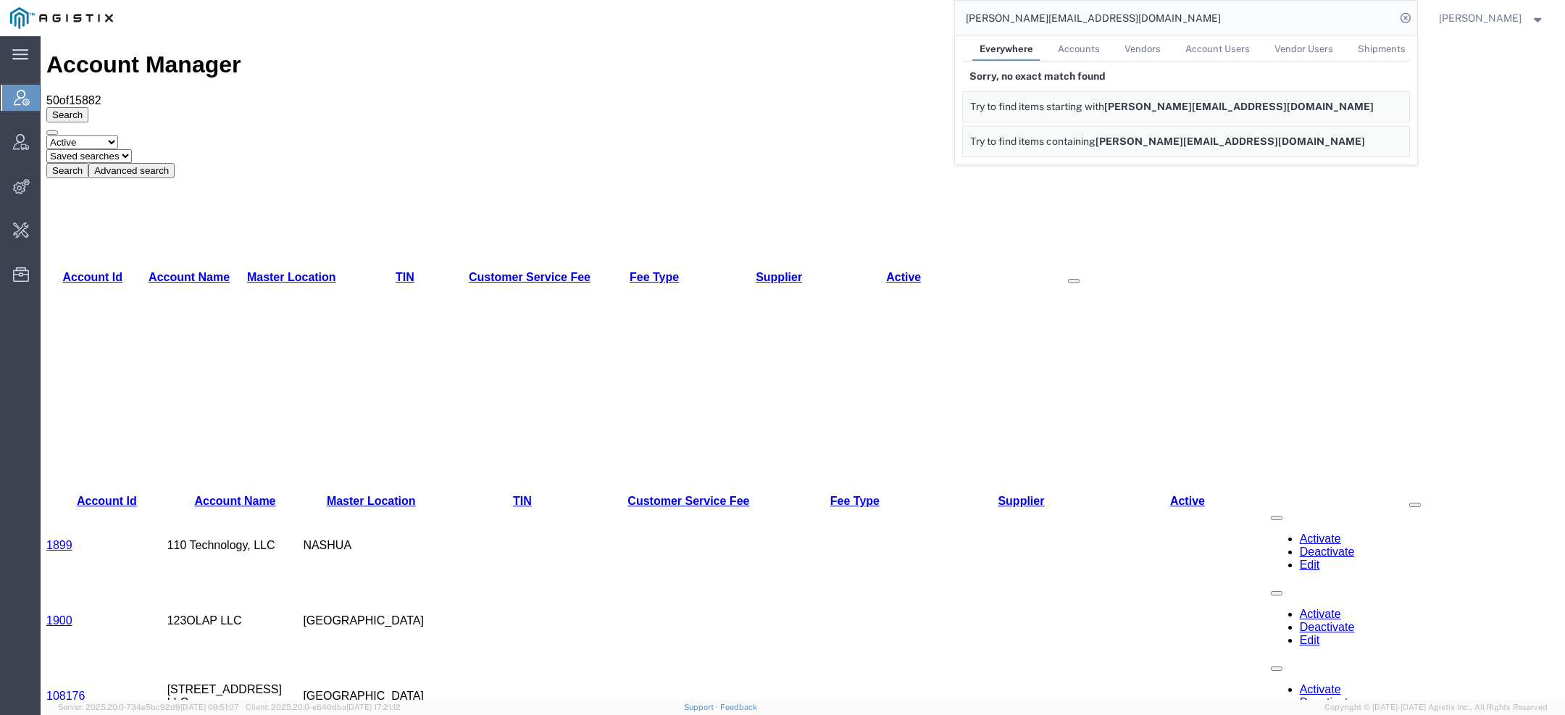
drag, startPoint x: 1085, startPoint y: 24, endPoint x: 718, endPoint y: 2, distance: 368.0
click at [791, 2] on div "michelle@dzcook.com Everywhere Accounts Vendors Account Users Vendor Users Ship…" at bounding box center [770, 18] width 1294 height 36
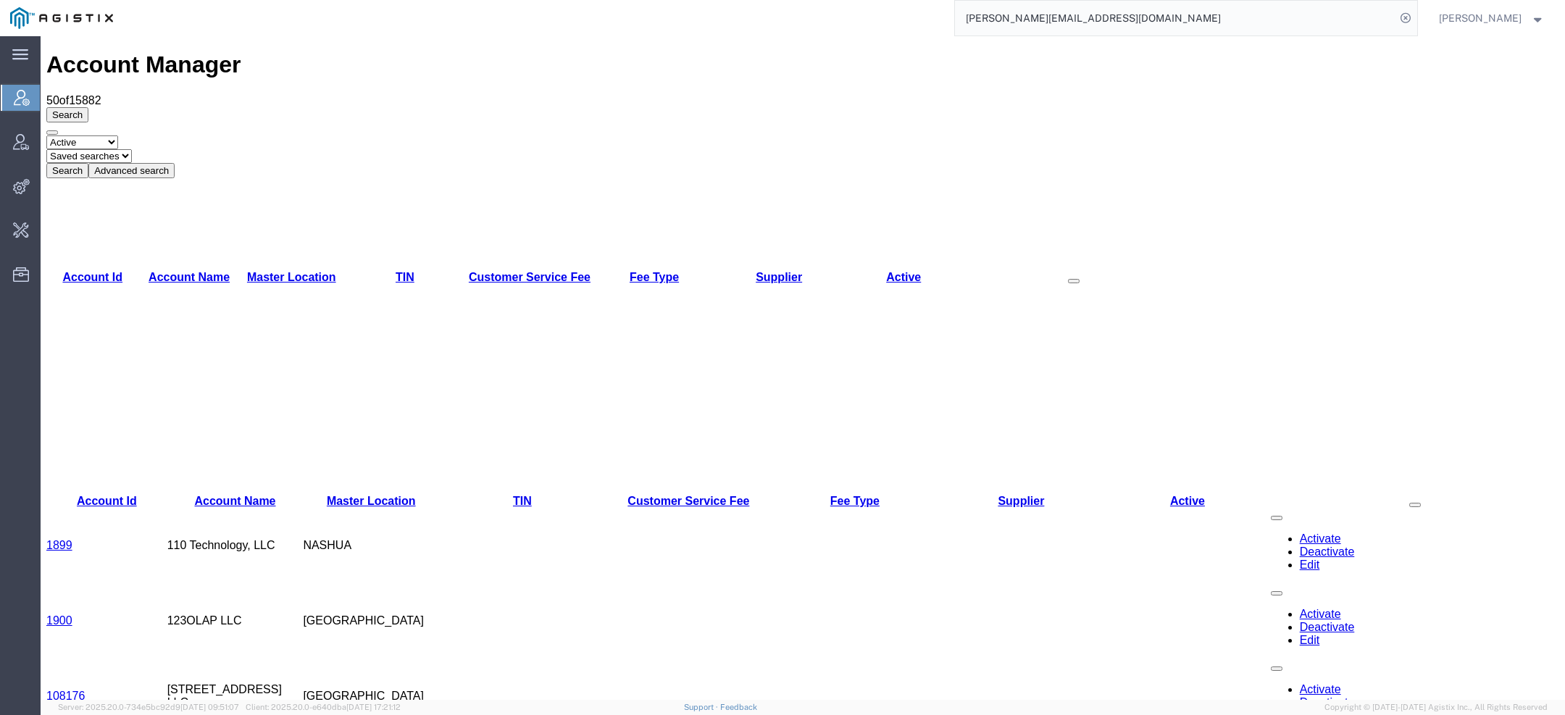
paste input "D.Z. Cook"
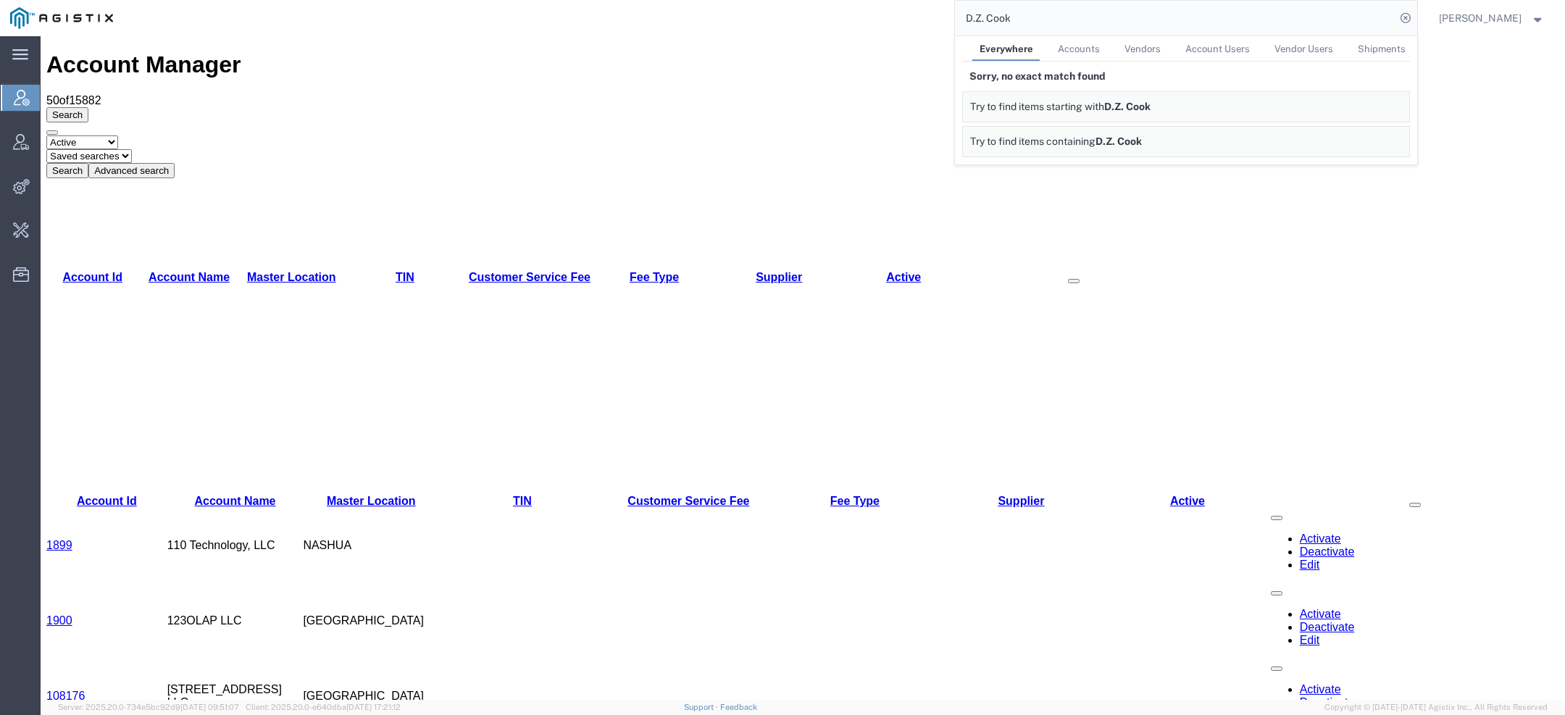
click at [987, 19] on input "D.Z. Cook" at bounding box center [1175, 18] width 441 height 35
click at [1058, 14] on input "DZ Cook" at bounding box center [1175, 18] width 441 height 35
click at [787, 659] on td at bounding box center [855, 696] width 167 height 75
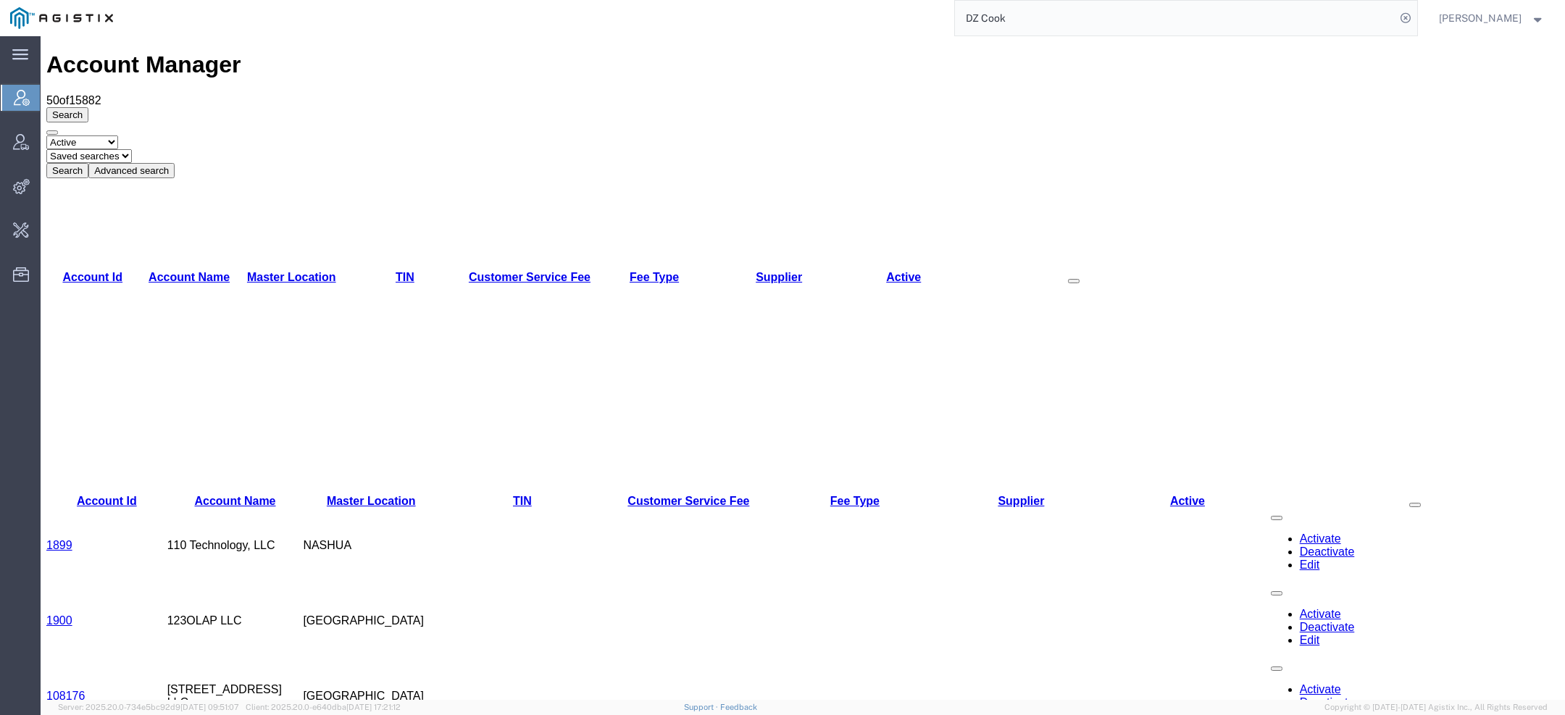
drag, startPoint x: 1034, startPoint y: 20, endPoint x: 734, endPoint y: 1, distance: 300.5
click at [734, 1] on div "DZ Cook" at bounding box center [770, 18] width 1294 height 36
type input "pg&e"
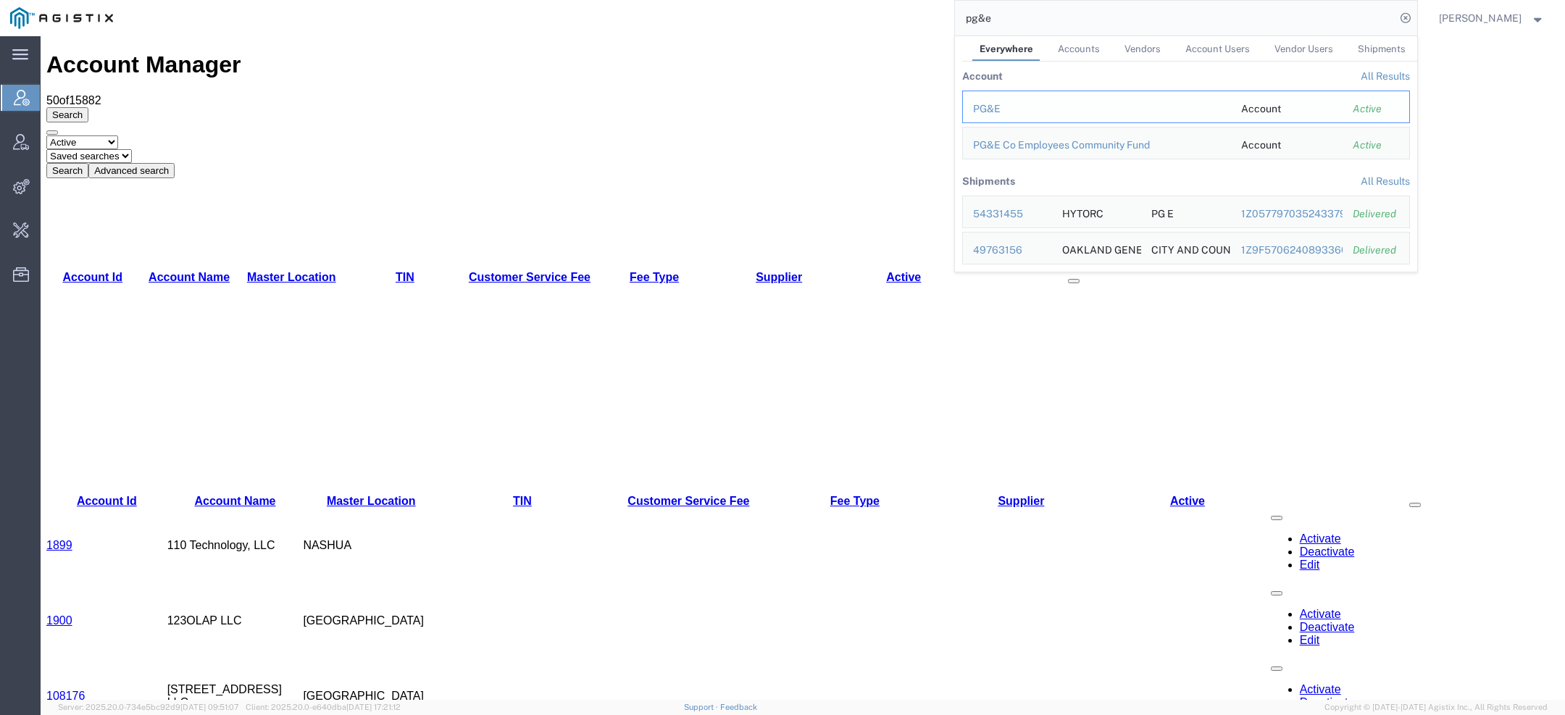
click at [991, 105] on div "PG&E" at bounding box center [1097, 108] width 248 height 15
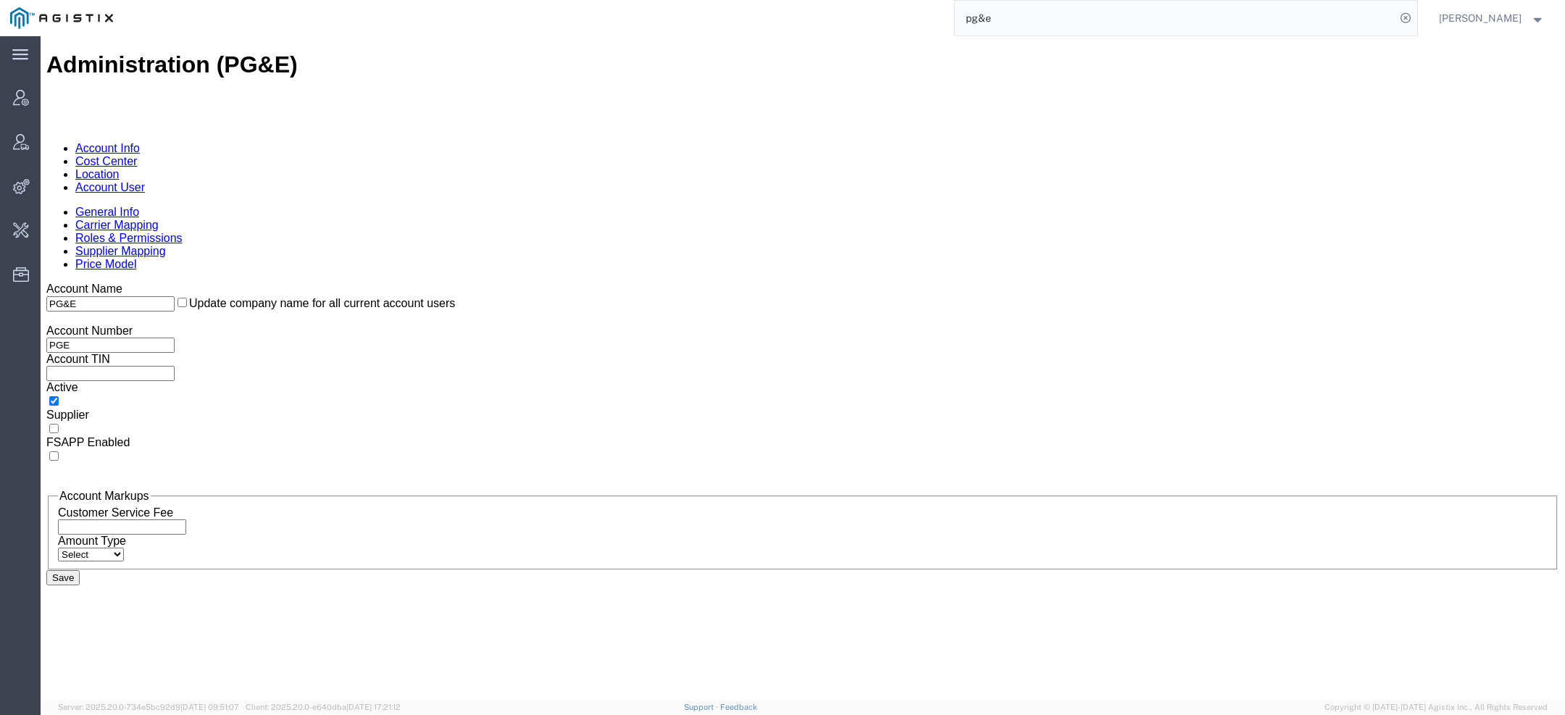
click at [145, 181] on link "Account User" at bounding box center [110, 187] width 70 height 12
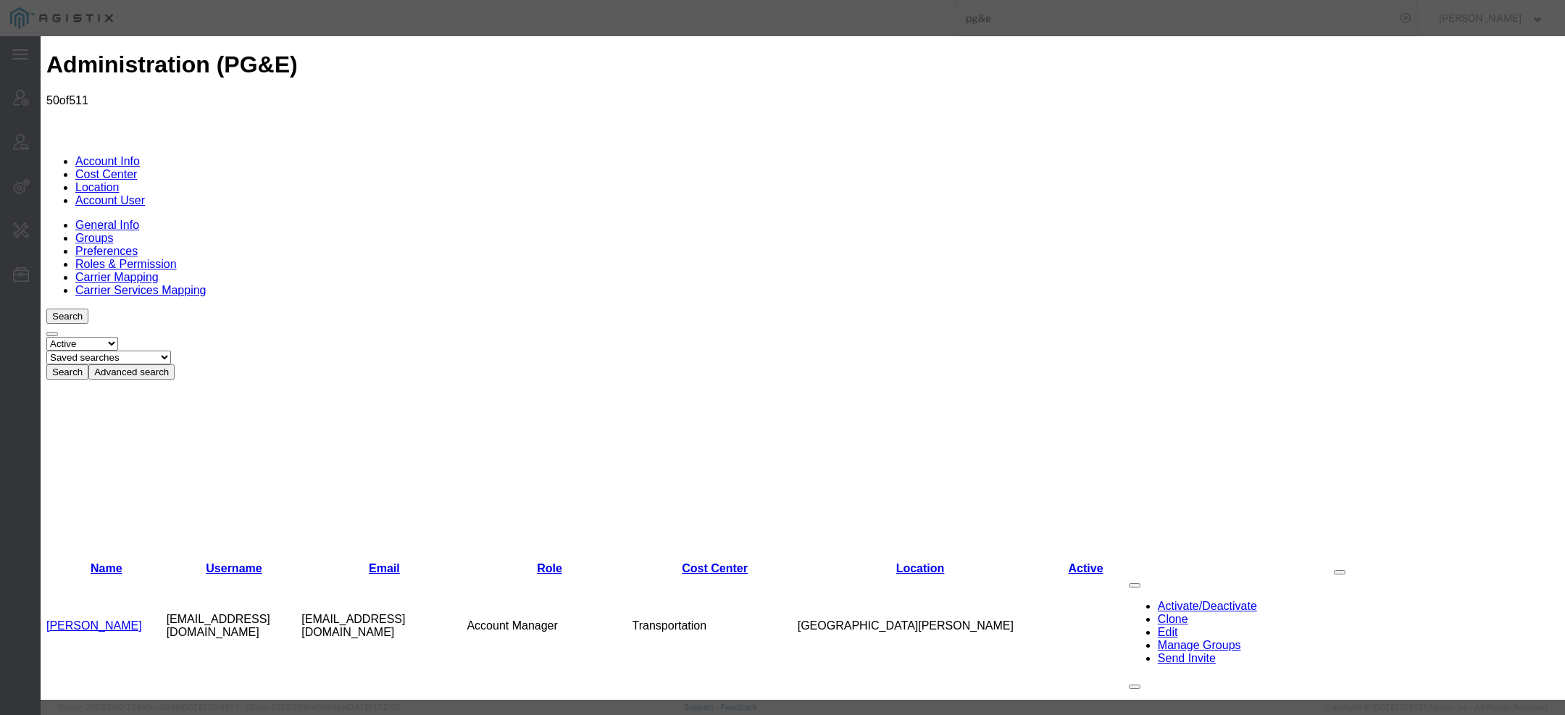
select select "COSTCENTER"
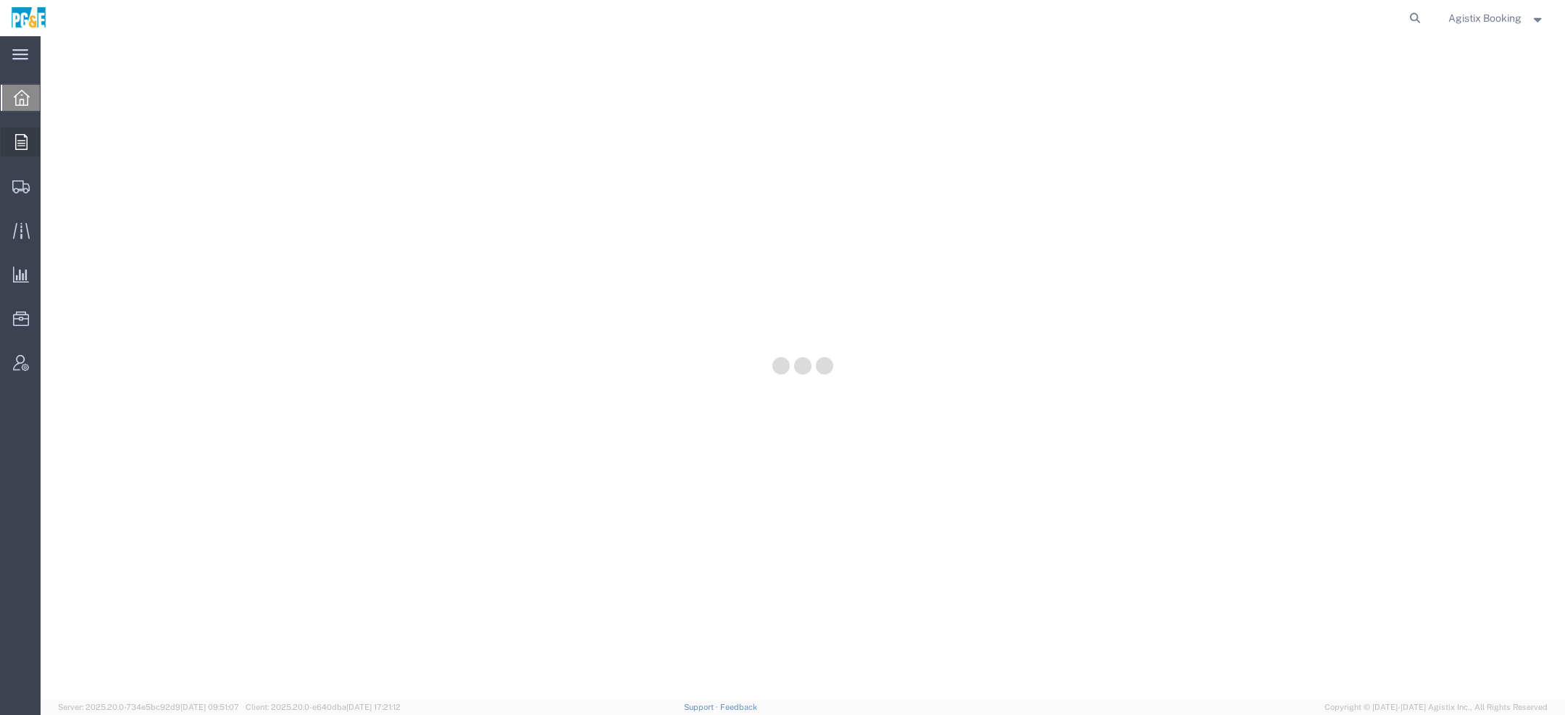
click at [24, 145] on icon at bounding box center [21, 142] width 12 height 16
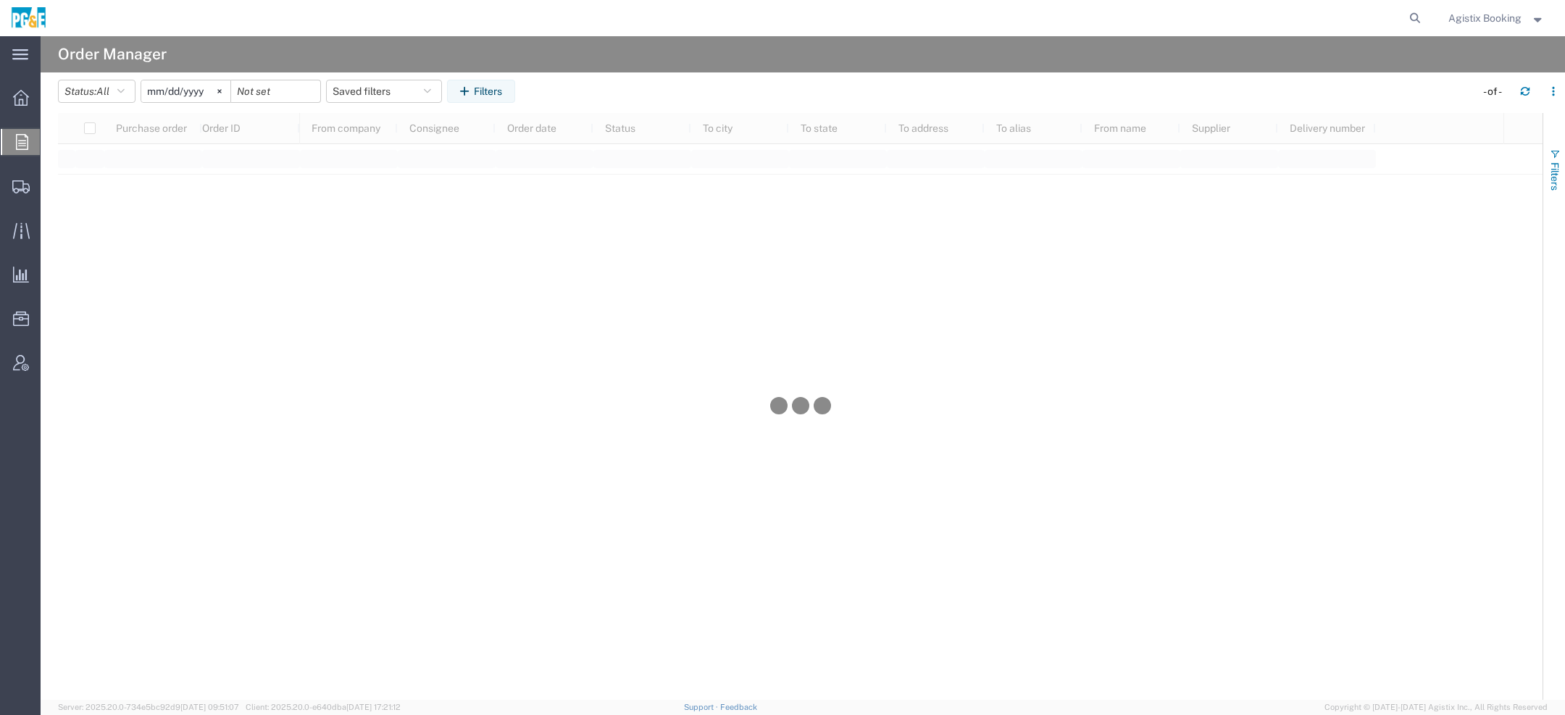
click at [1553, 175] on span "Filters" at bounding box center [1555, 176] width 12 height 28
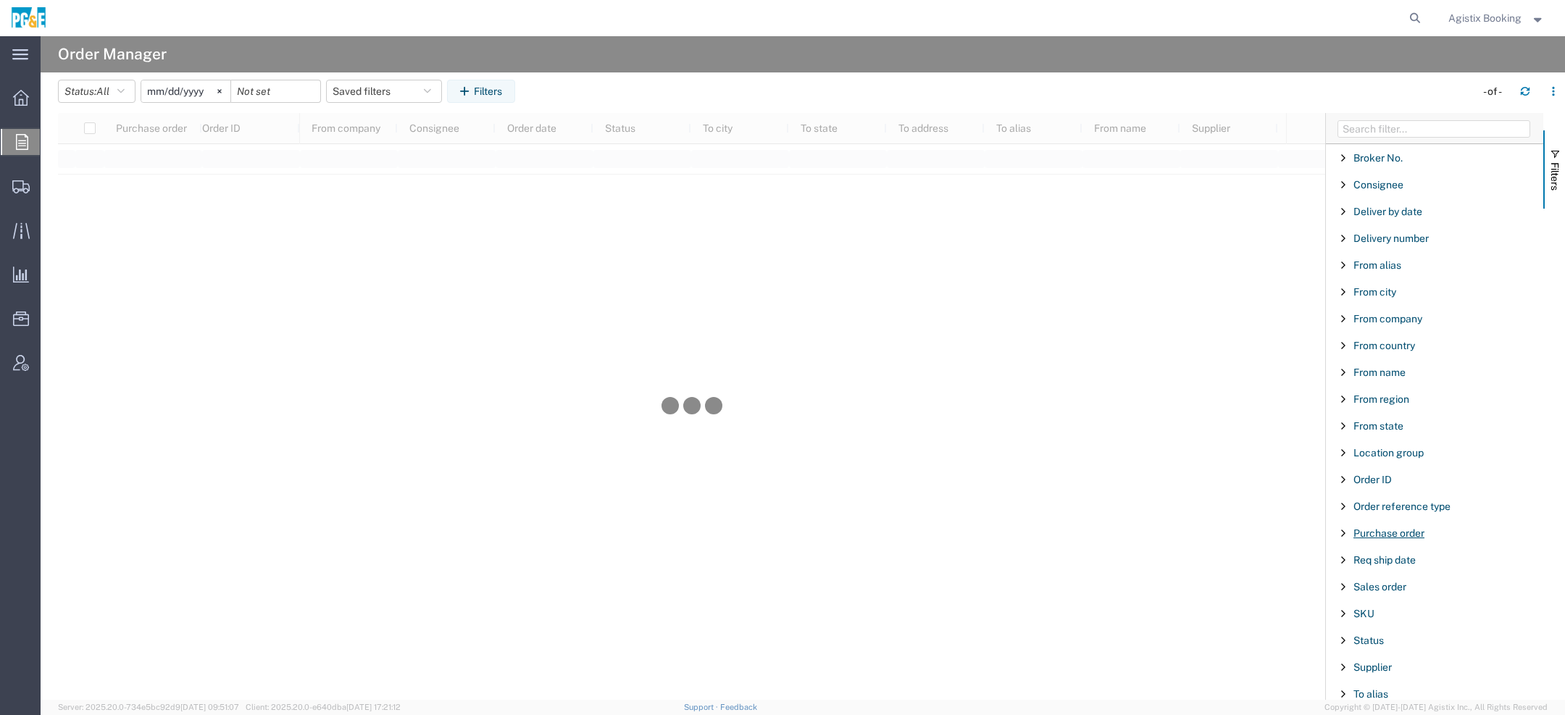
click at [1387, 529] on span "Purchase order" at bounding box center [1389, 534] width 71 height 12
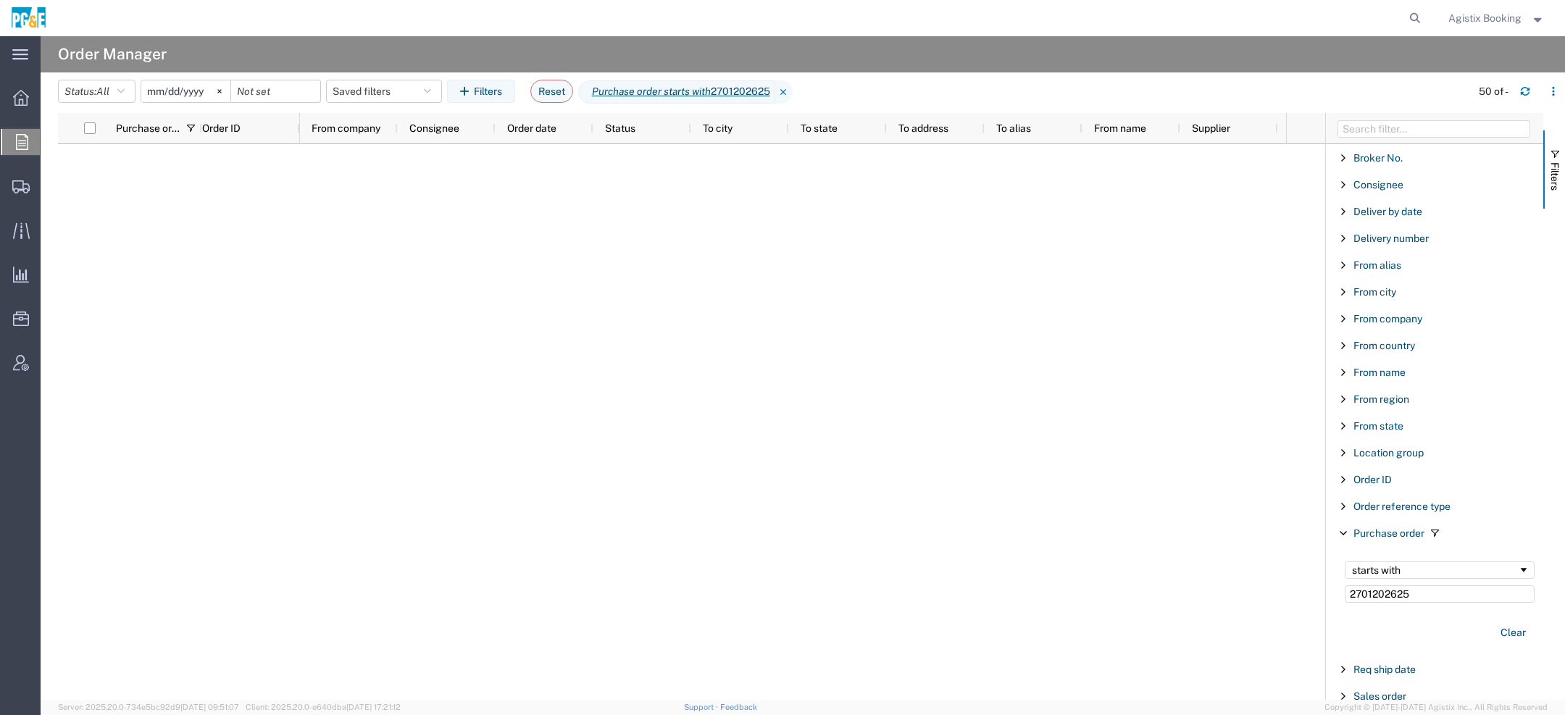
type input "2701202625"
click at [159, 96] on input "2025-09-09" at bounding box center [185, 91] width 89 height 22
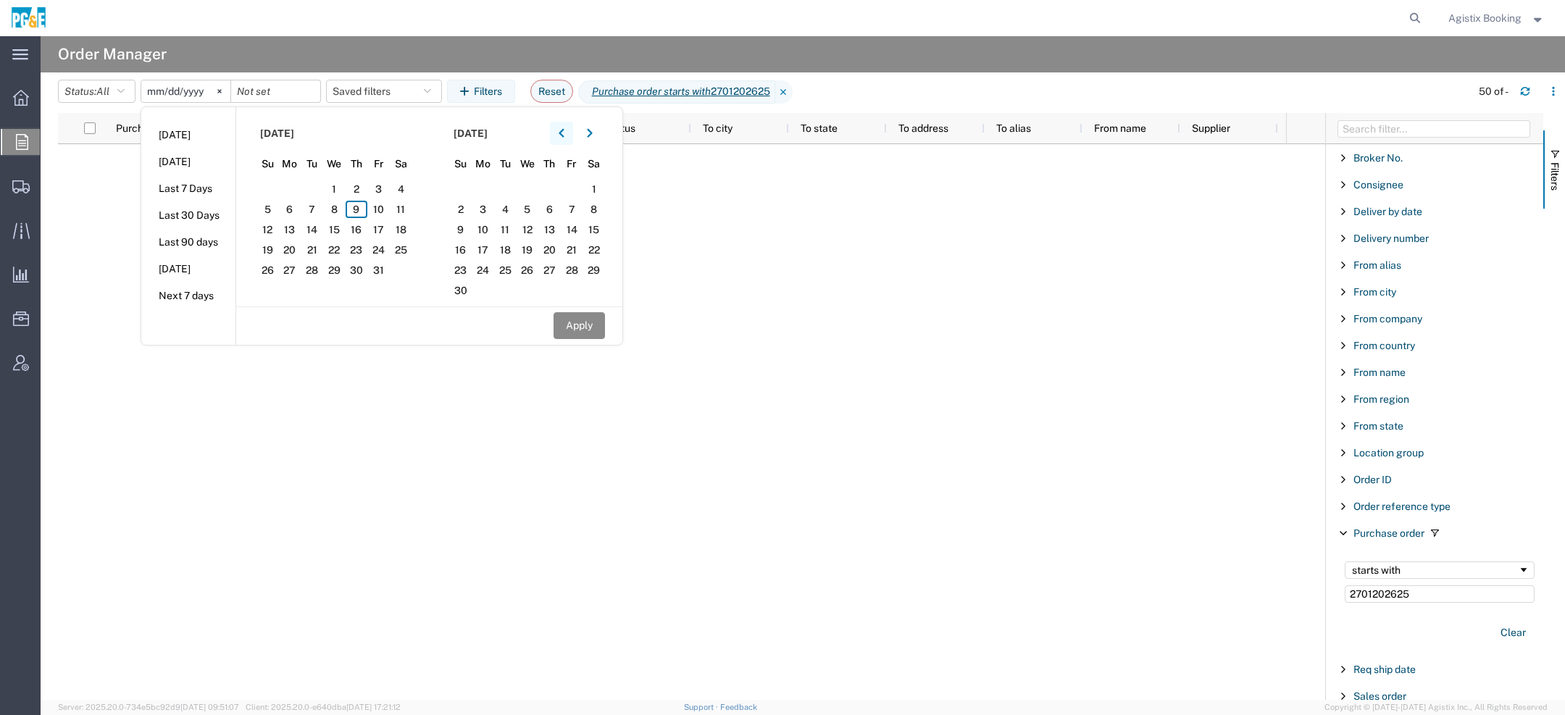
click at [562, 134] on button "button" at bounding box center [561, 133] width 23 height 23
click at [273, 191] on span "1" at bounding box center [268, 188] width 22 height 17
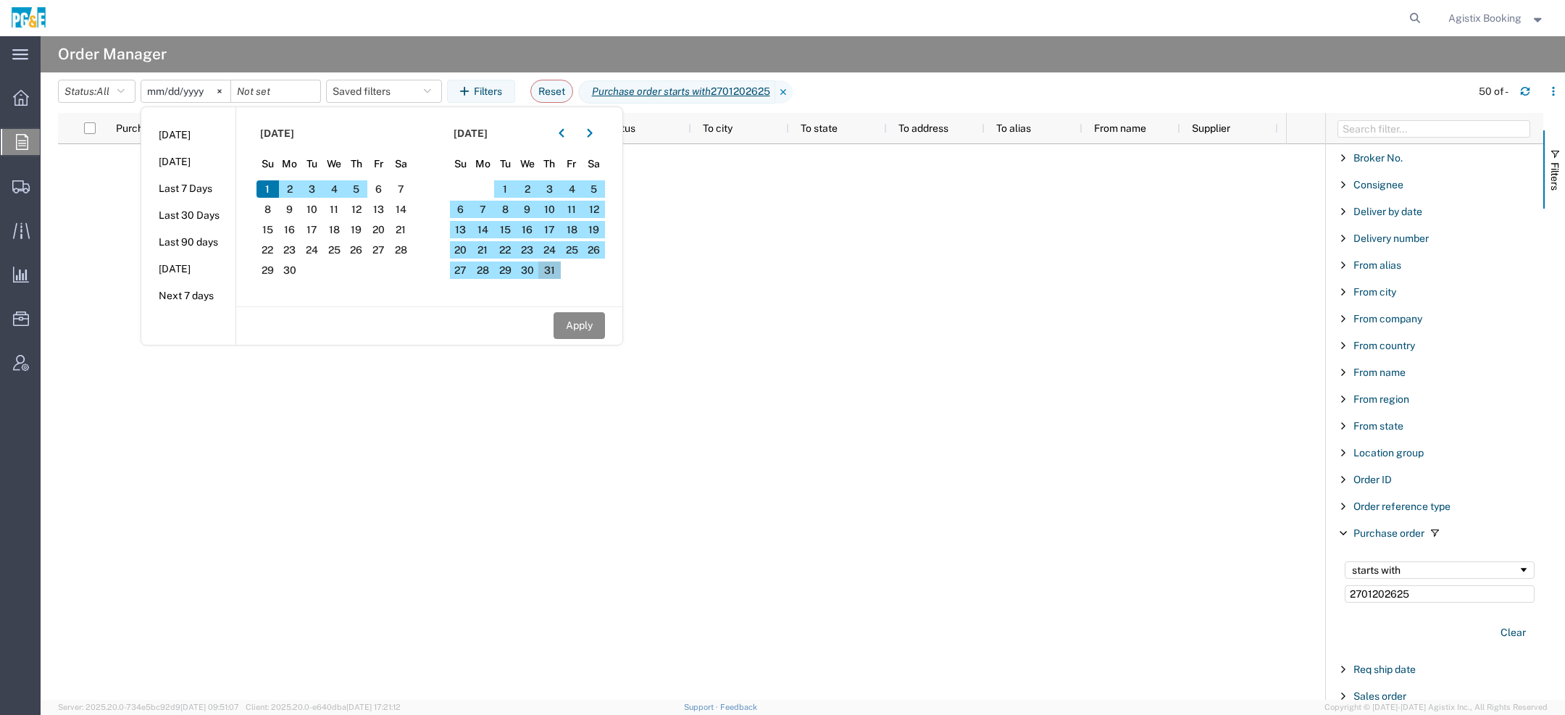
click at [558, 264] on span "31" at bounding box center [549, 270] width 22 height 17
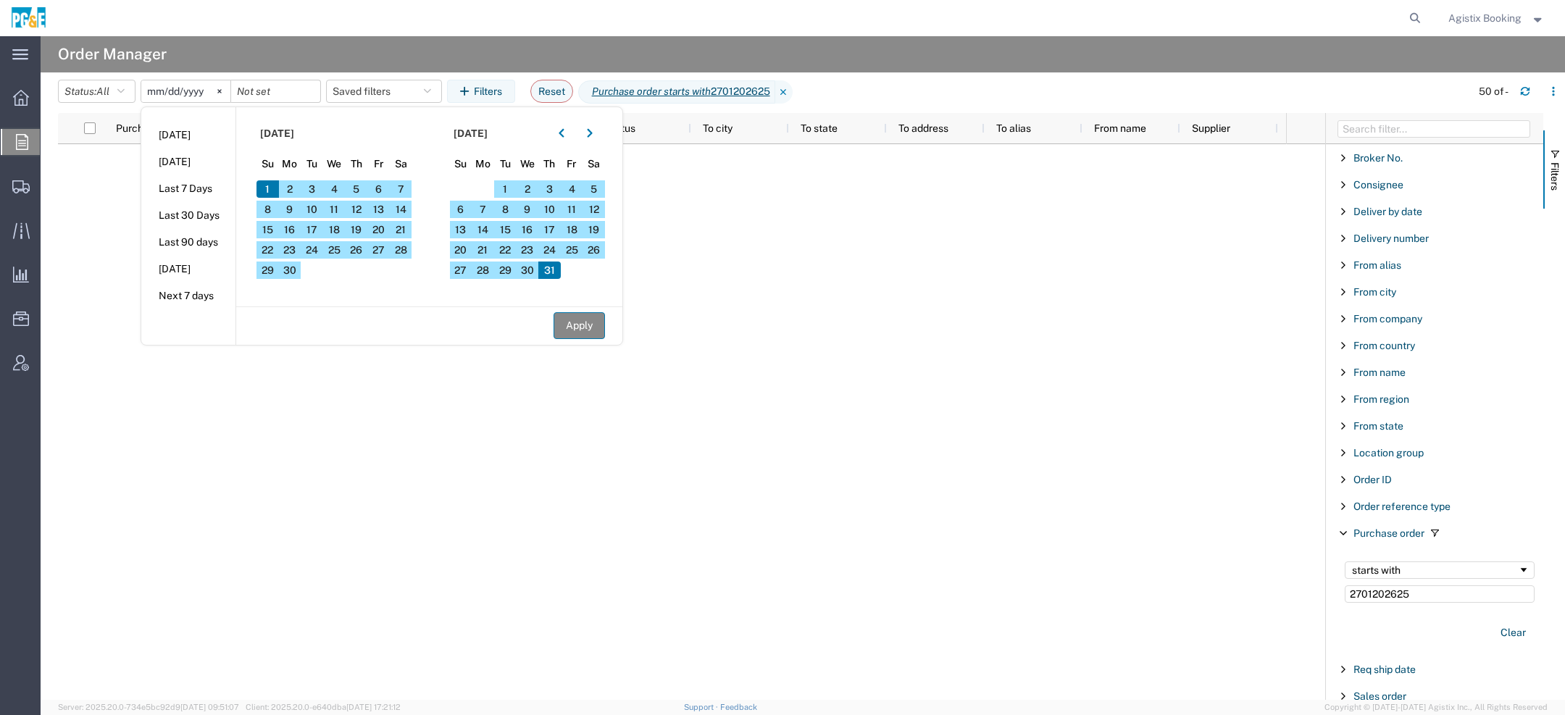
click at [589, 324] on button "Apply" at bounding box center [579, 325] width 51 height 27
type input "2025-06-01"
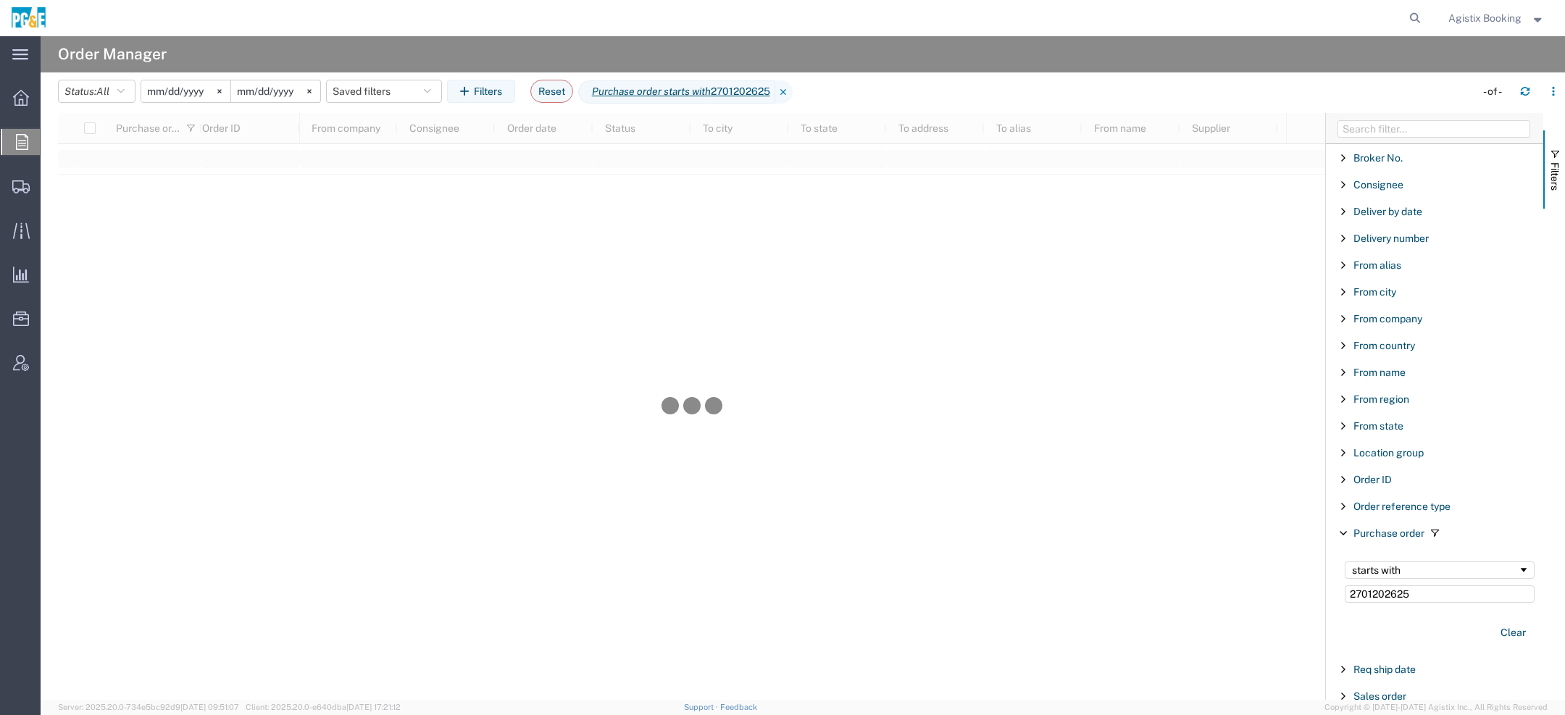
click at [285, 86] on input "2025-07-31" at bounding box center [275, 91] width 89 height 22
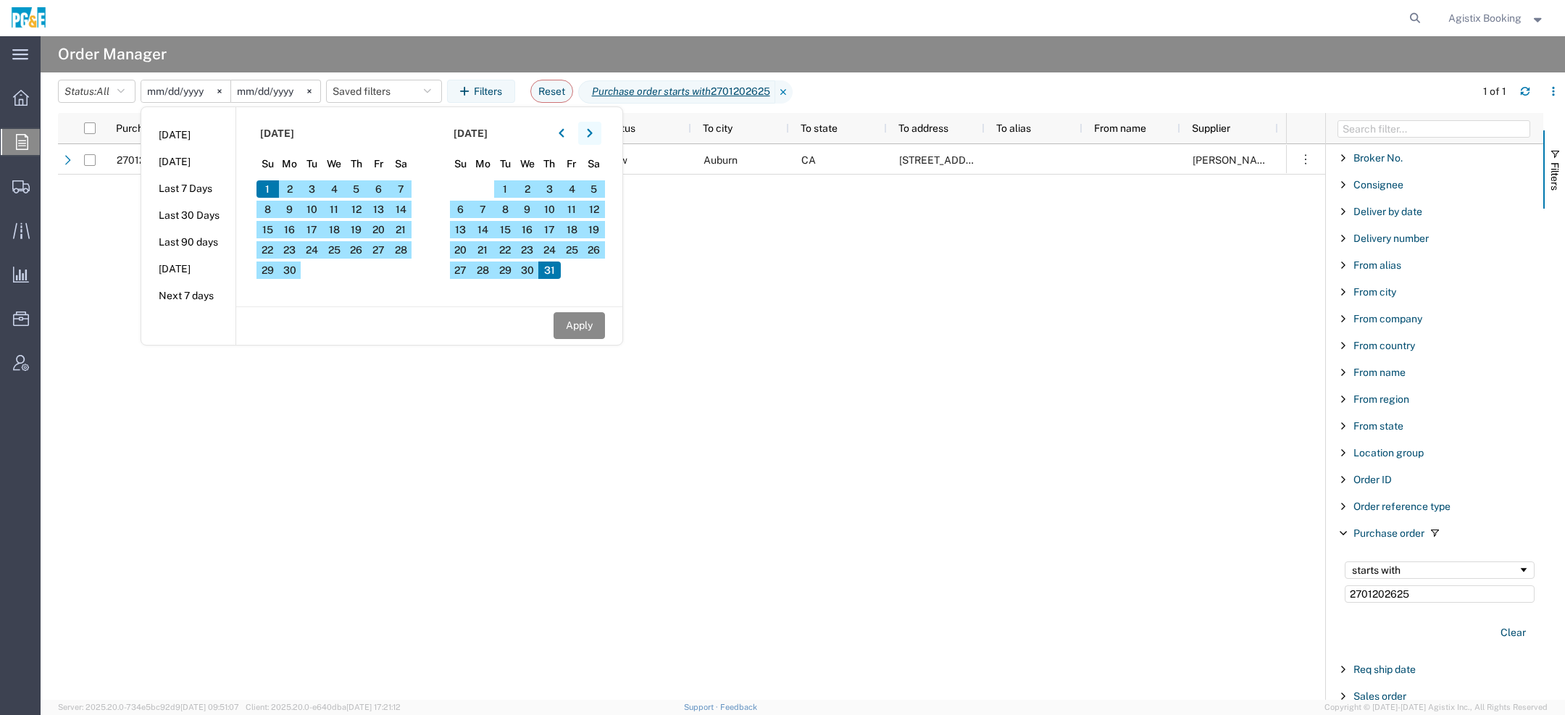
click at [601, 132] on button "button" at bounding box center [589, 133] width 23 height 23
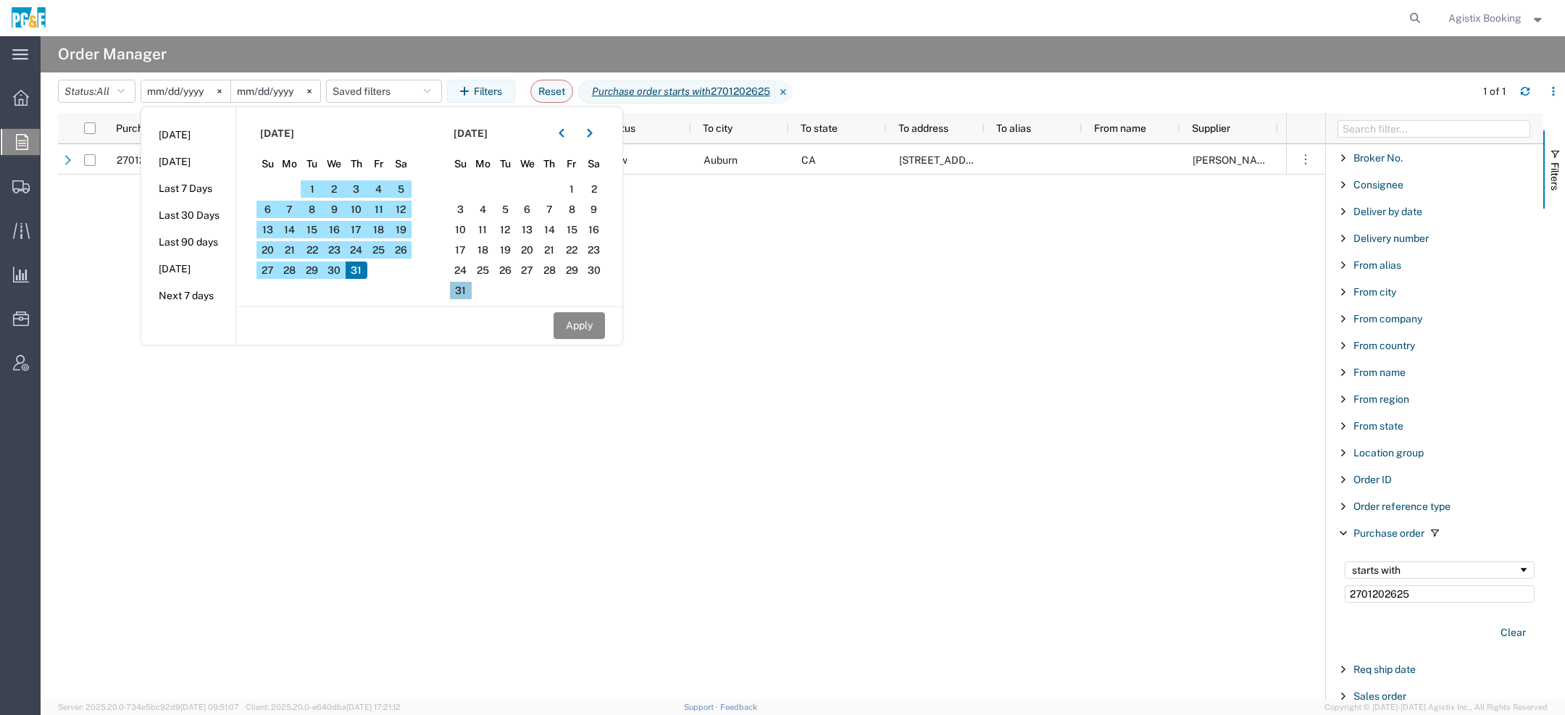
click at [470, 287] on span "31" at bounding box center [461, 290] width 22 height 17
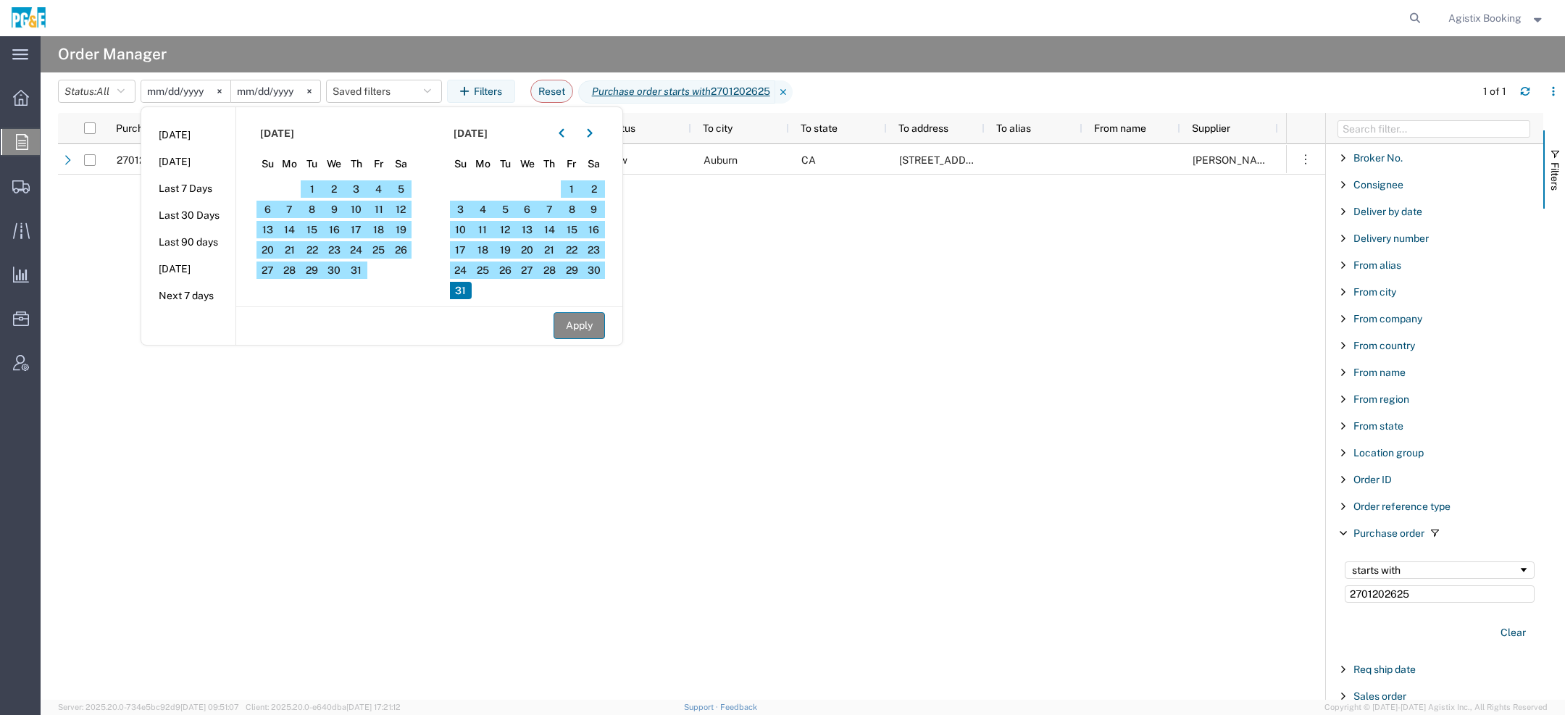
click at [573, 335] on button "Apply" at bounding box center [579, 325] width 51 height 27
type input "2025-08-31"
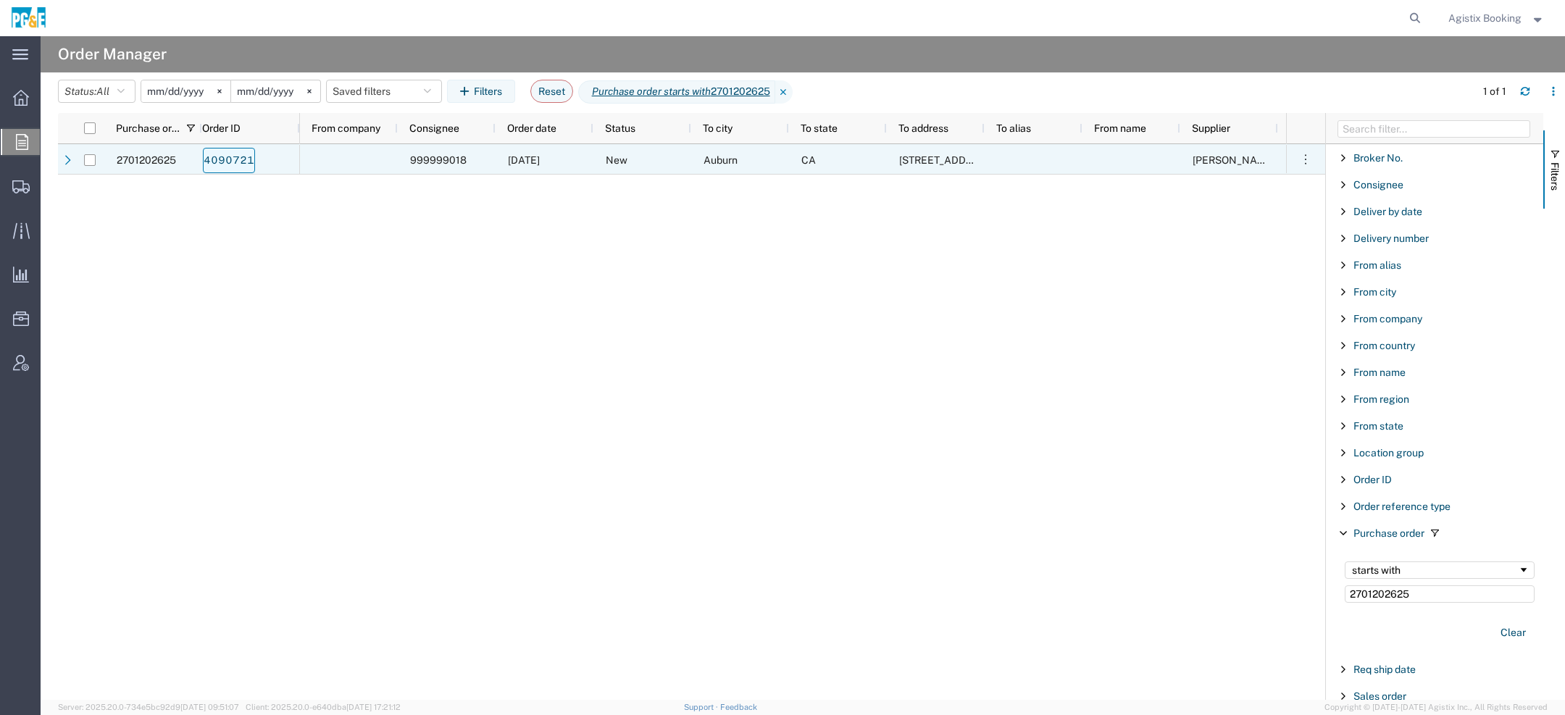
click at [215, 161] on link "4090721" at bounding box center [229, 160] width 52 height 25
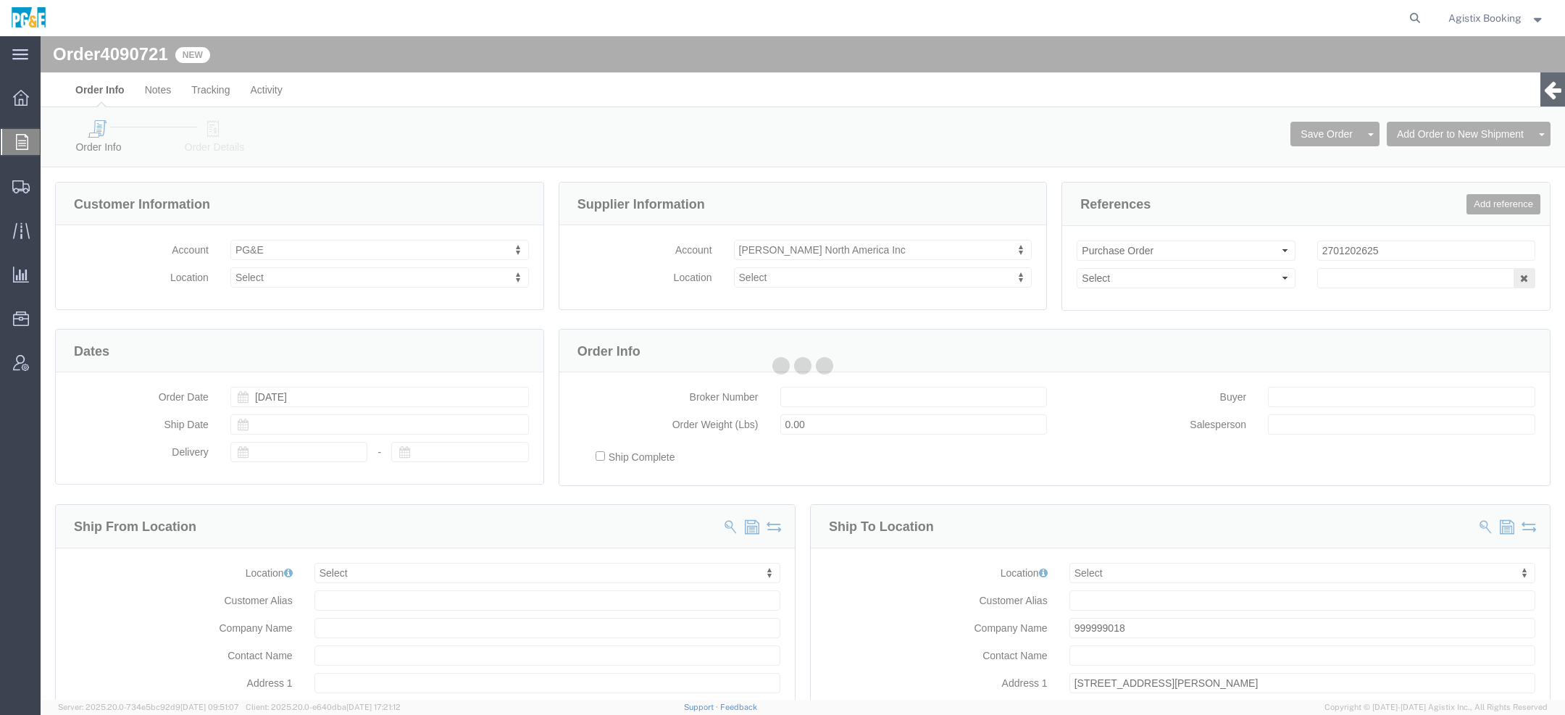
select select
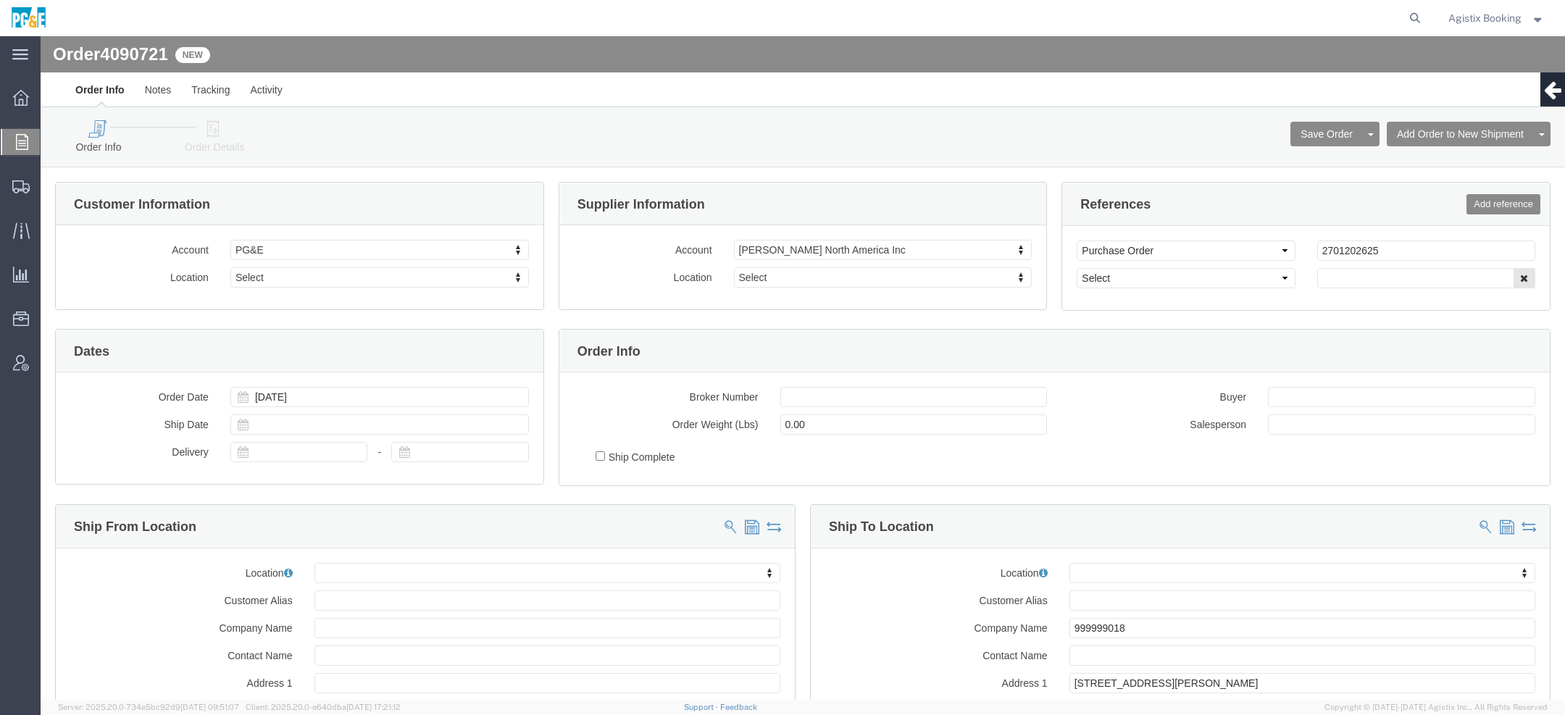
click link "Order Details"
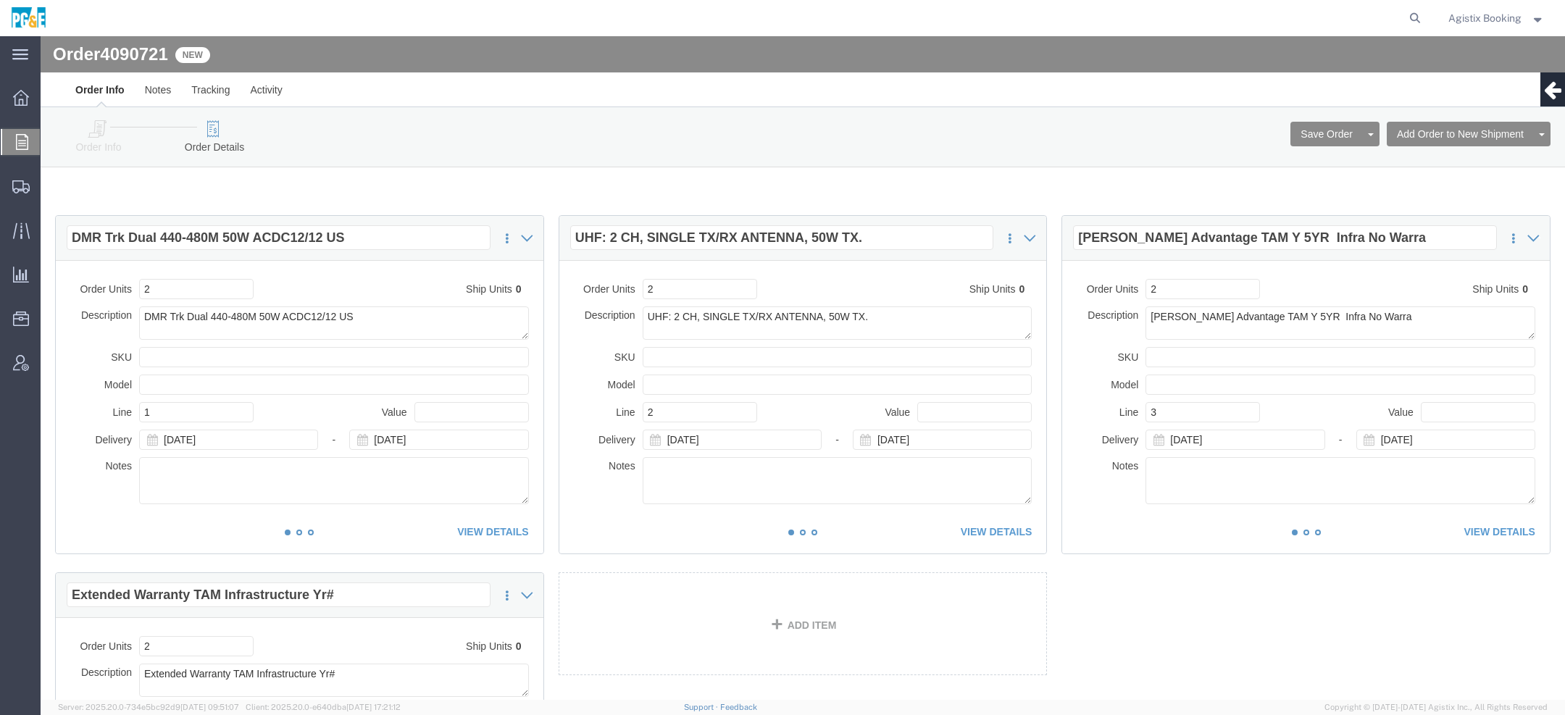
click at [1509, 15] on span "Agistix Booking" at bounding box center [1485, 18] width 73 height 16
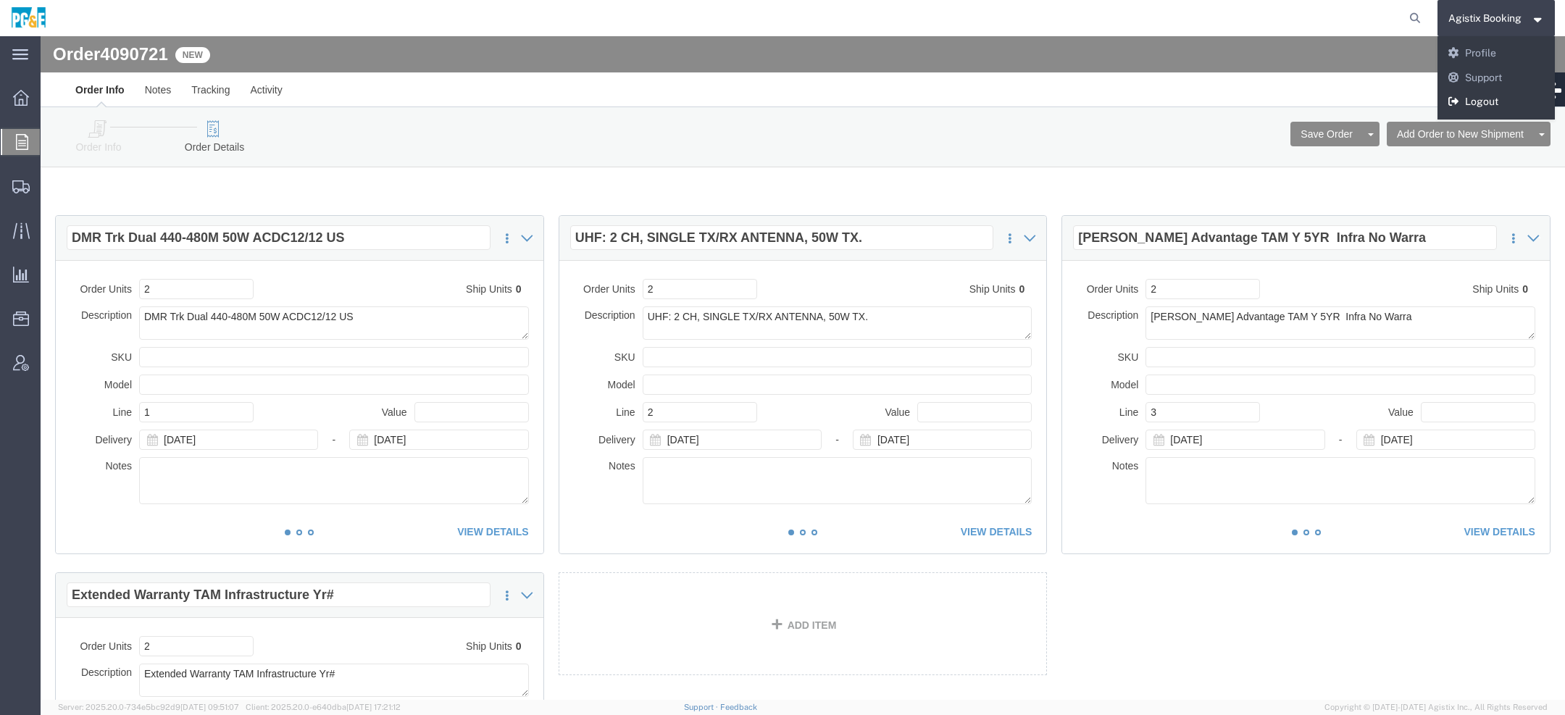
click at [1466, 104] on link "Logout" at bounding box center [1497, 102] width 118 height 25
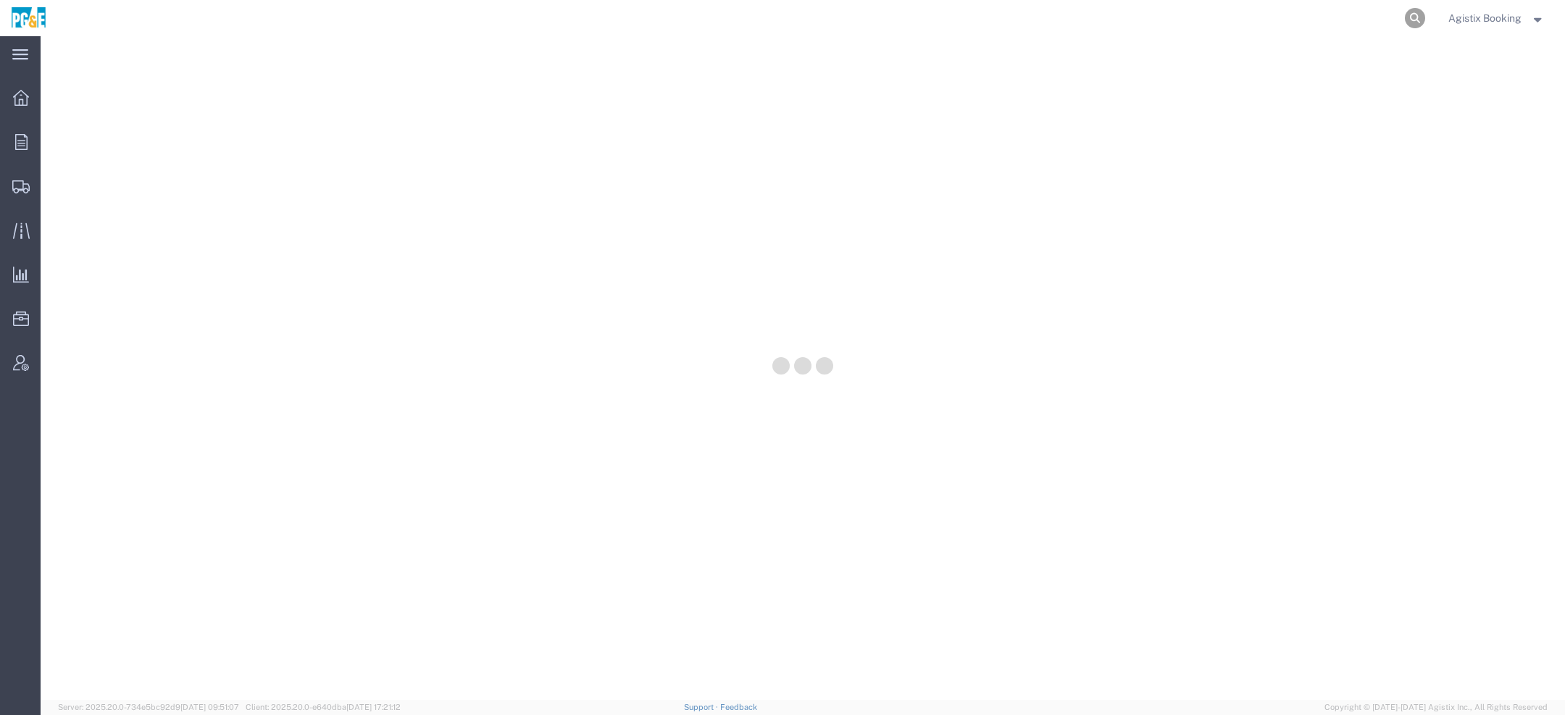
click at [1417, 7] on form at bounding box center [1415, 18] width 23 height 36
click at [1417, 17] on icon at bounding box center [1415, 18] width 20 height 20
paste input "57085907"
type input "57085907"
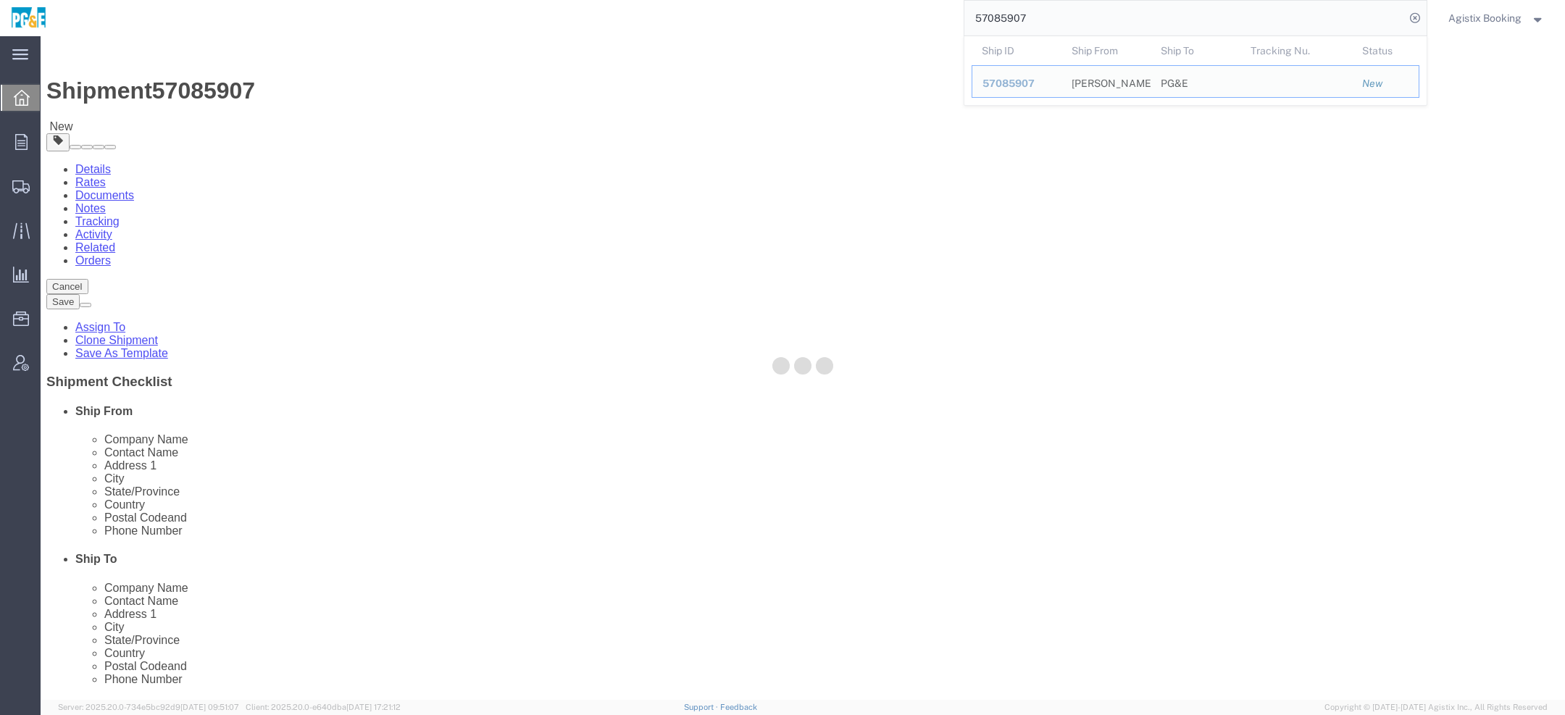
click at [220, 126] on div at bounding box center [803, 368] width 1525 height 664
select select
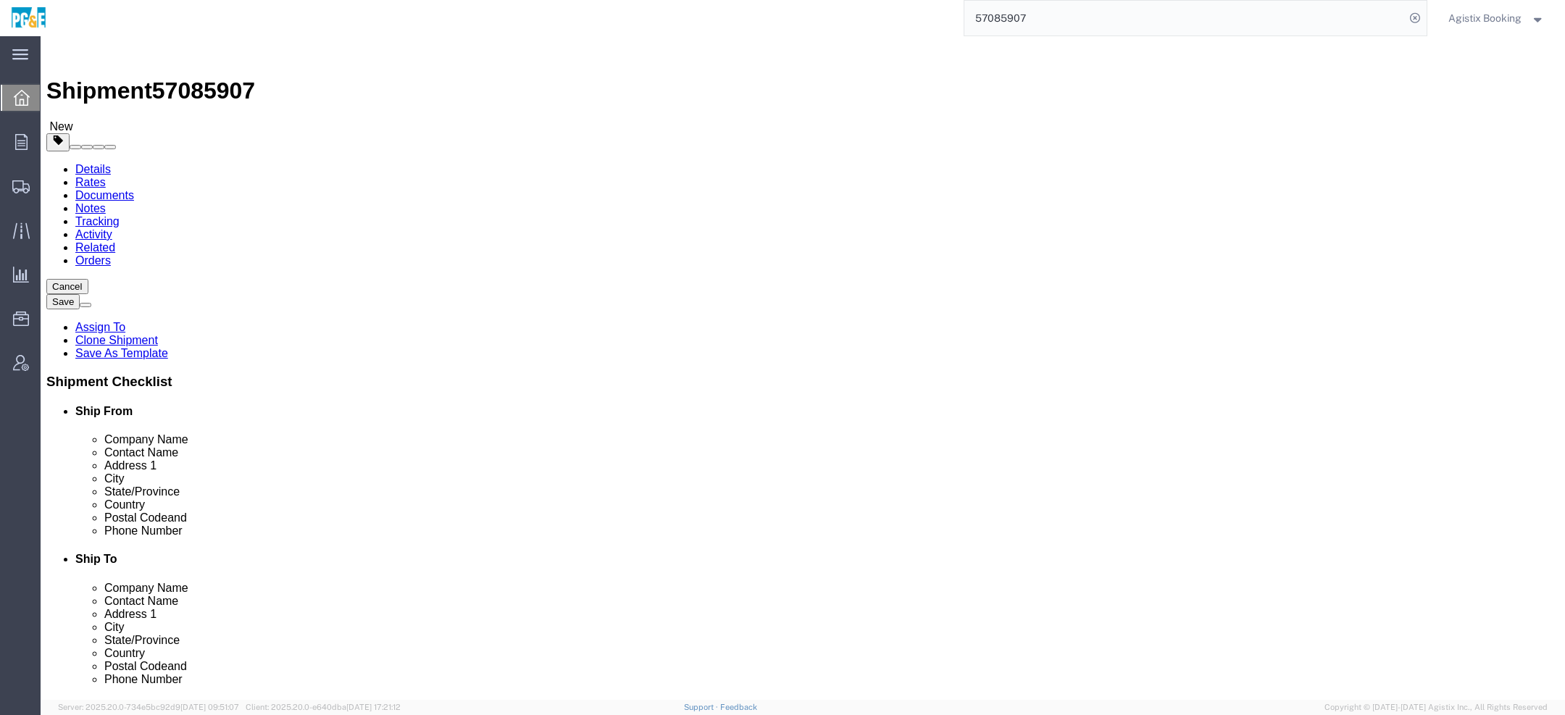
click icon
click dd "6.00 Each"
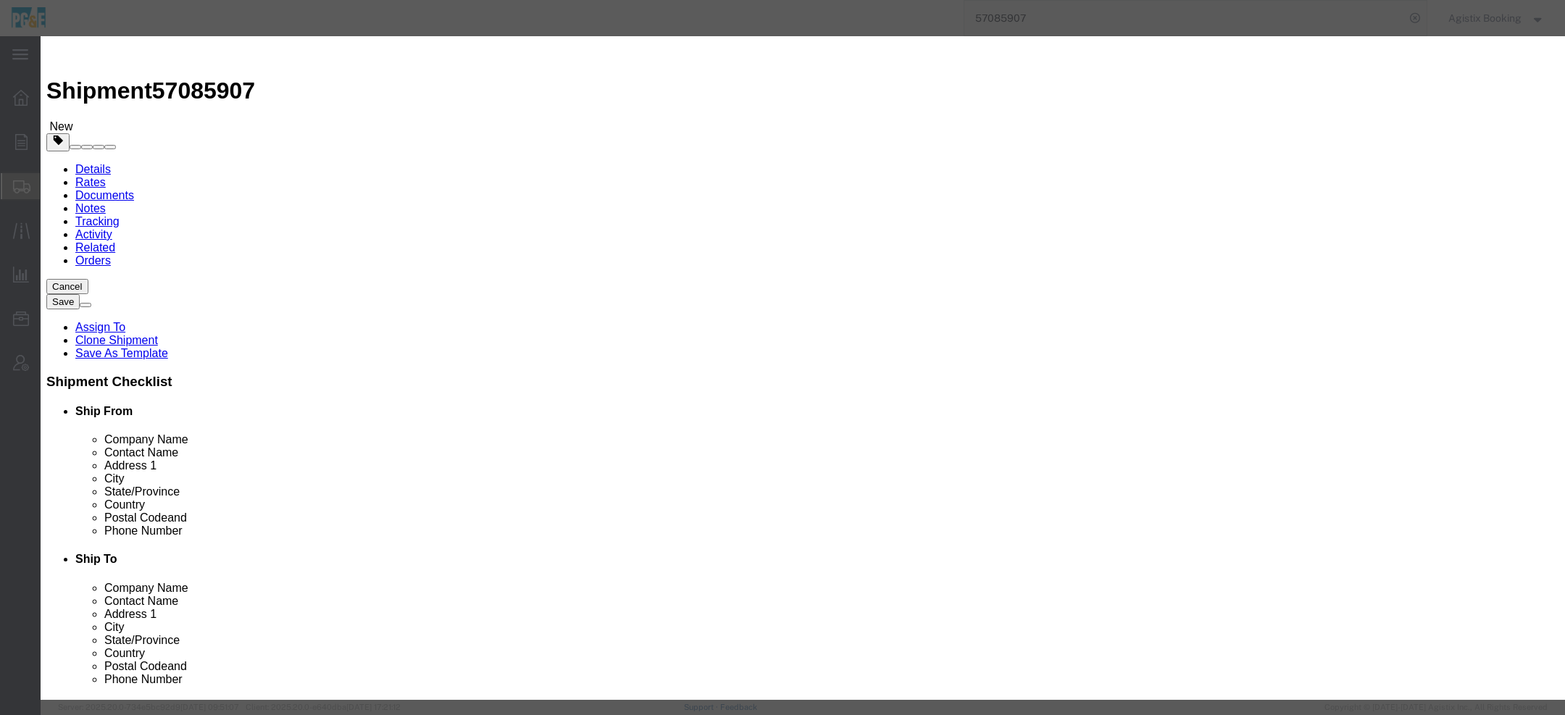
click input "[PHONE_NUMBER] ANT KOP Minisystem Combiner Kit"
click input "950-30295-00 ANT KOP Minisystem Combiner Kit"
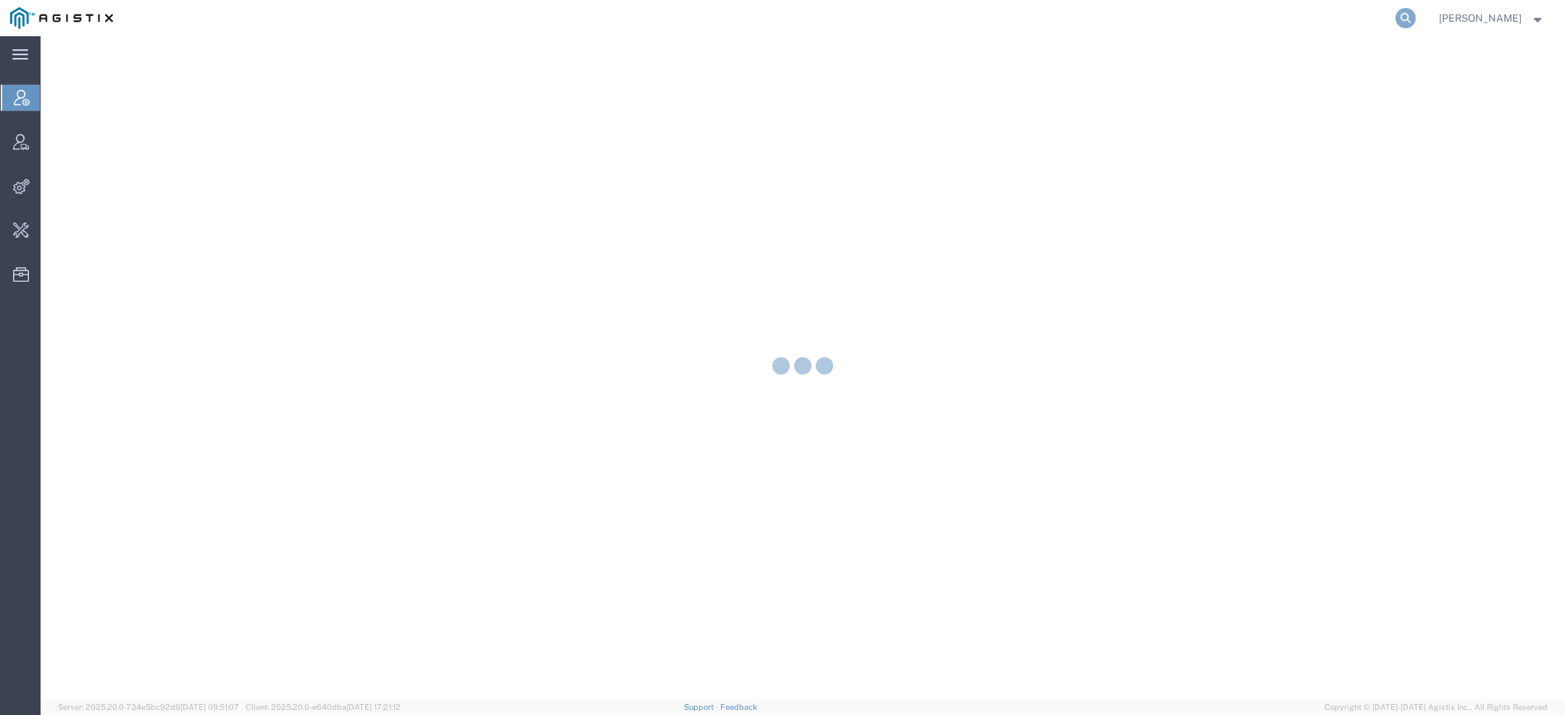
click at [1408, 20] on icon at bounding box center [1406, 18] width 20 height 20
click at [1409, 22] on icon at bounding box center [1406, 18] width 20 height 20
click at [1193, 14] on input "search" at bounding box center [1175, 18] width 441 height 35
paste input "57041191"
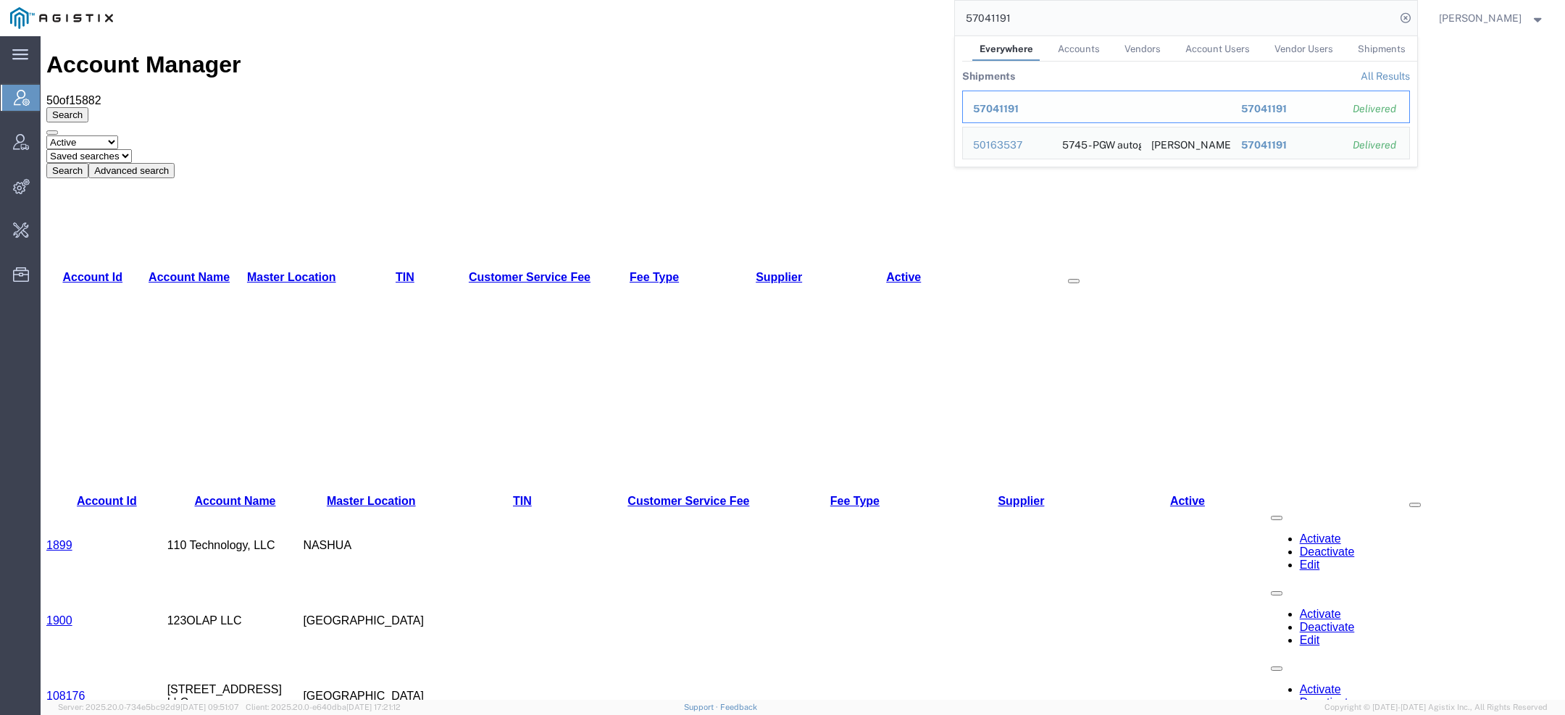
drag, startPoint x: 992, startPoint y: 113, endPoint x: 951, endPoint y: 76, distance: 54.9
click at [992, 113] on span "57041191" at bounding box center [996, 109] width 46 height 12
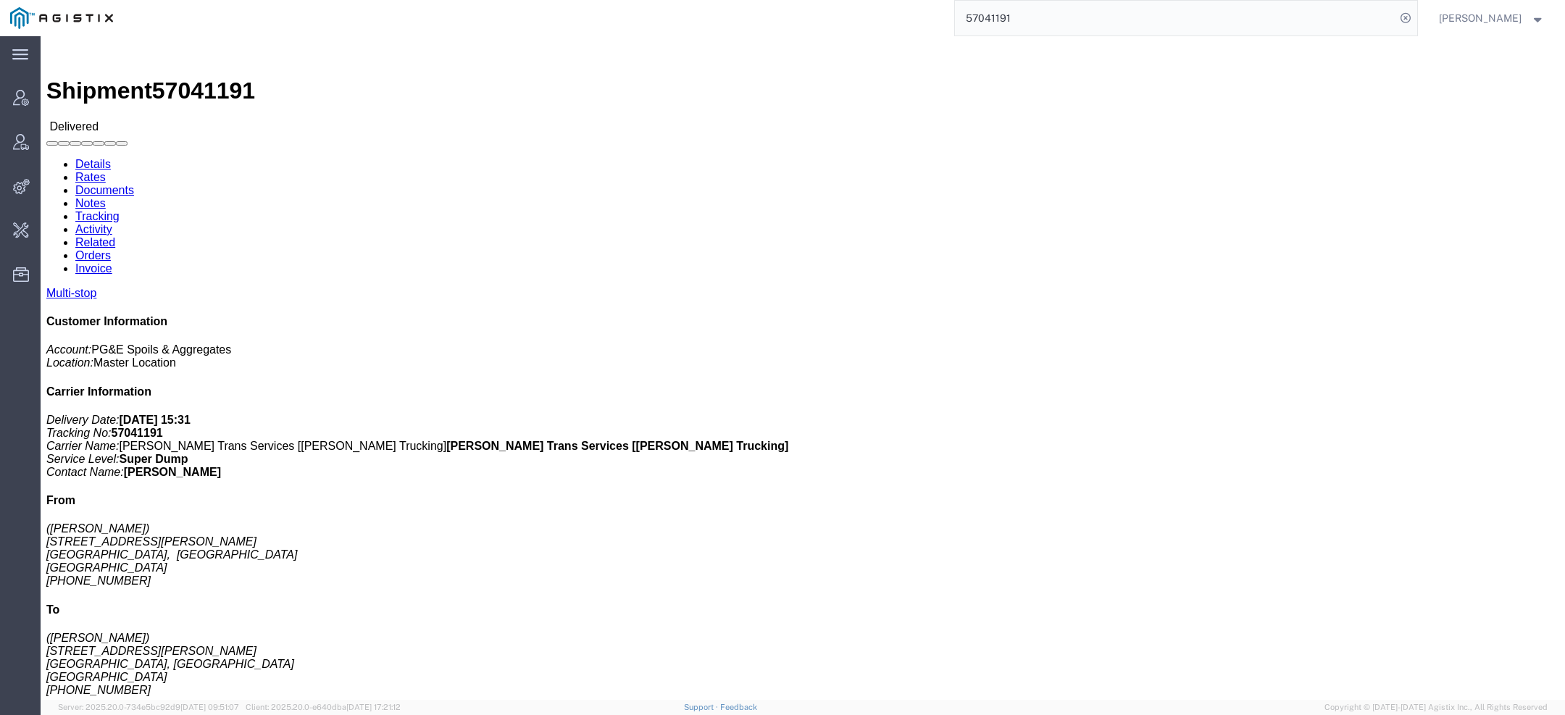
click link "Documents"
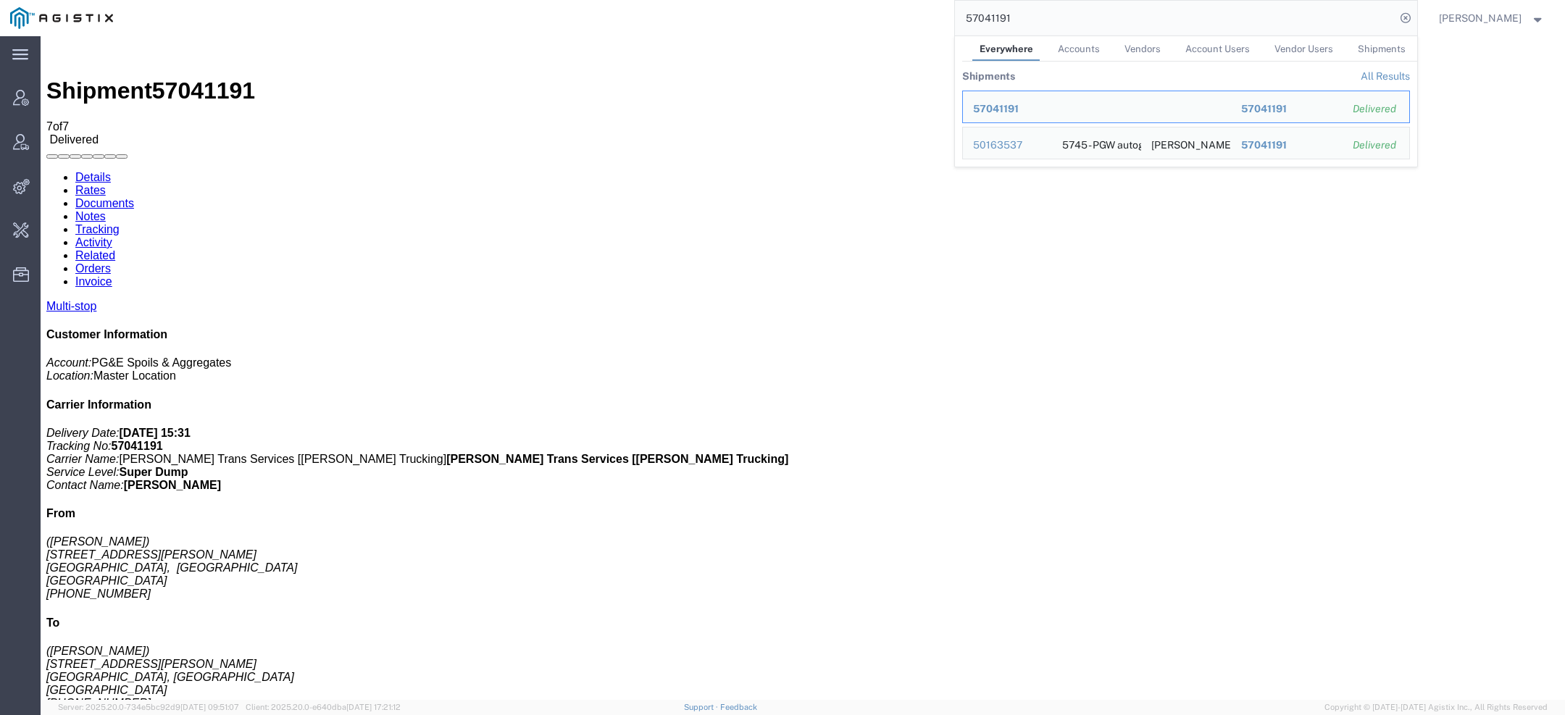
drag, startPoint x: 1015, startPoint y: 23, endPoint x: 692, endPoint y: -49, distance: 331.2
click at [692, 0] on html "main_menu Created with Sketch. Collapse Menu Account Manager Vendor Manager Int…" at bounding box center [782, 357] width 1565 height 715
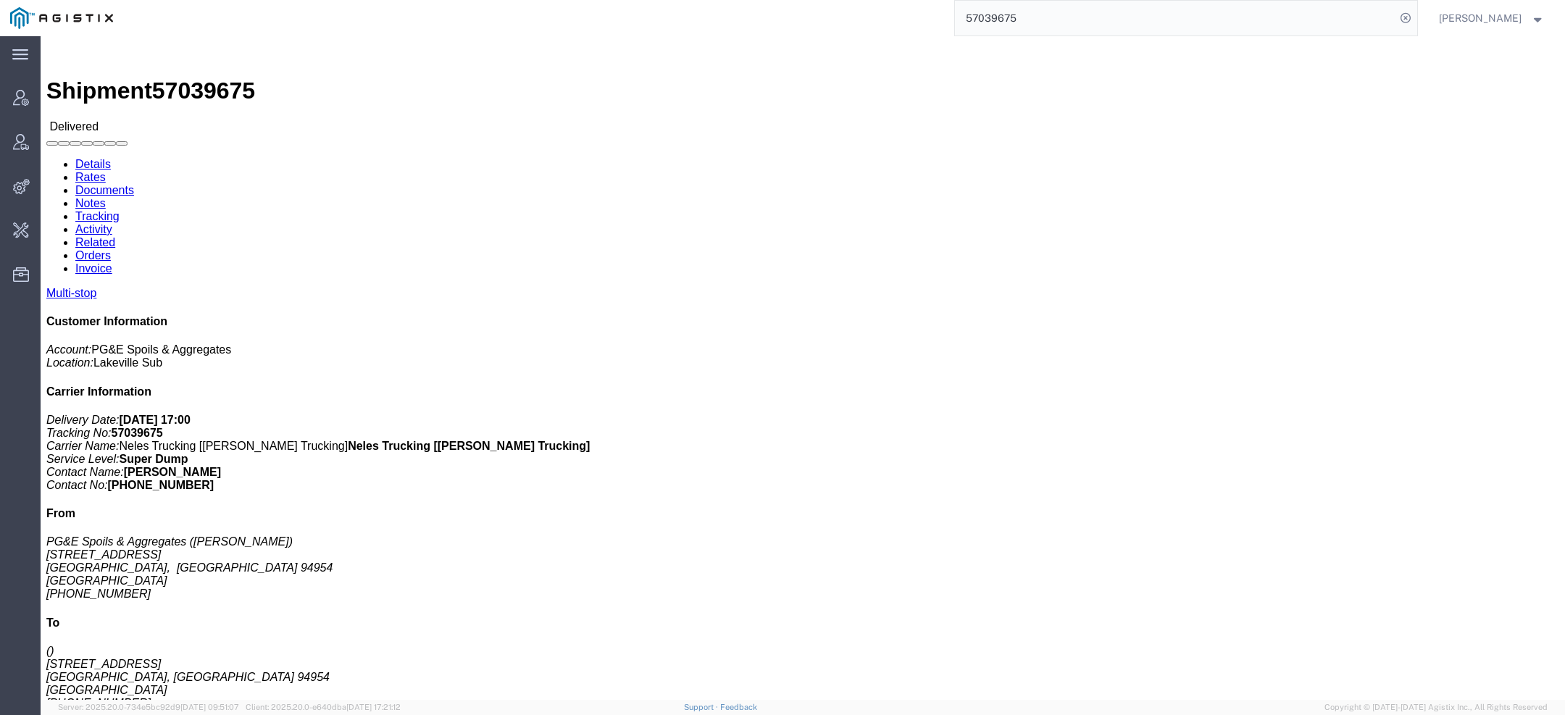
click link "Documents"
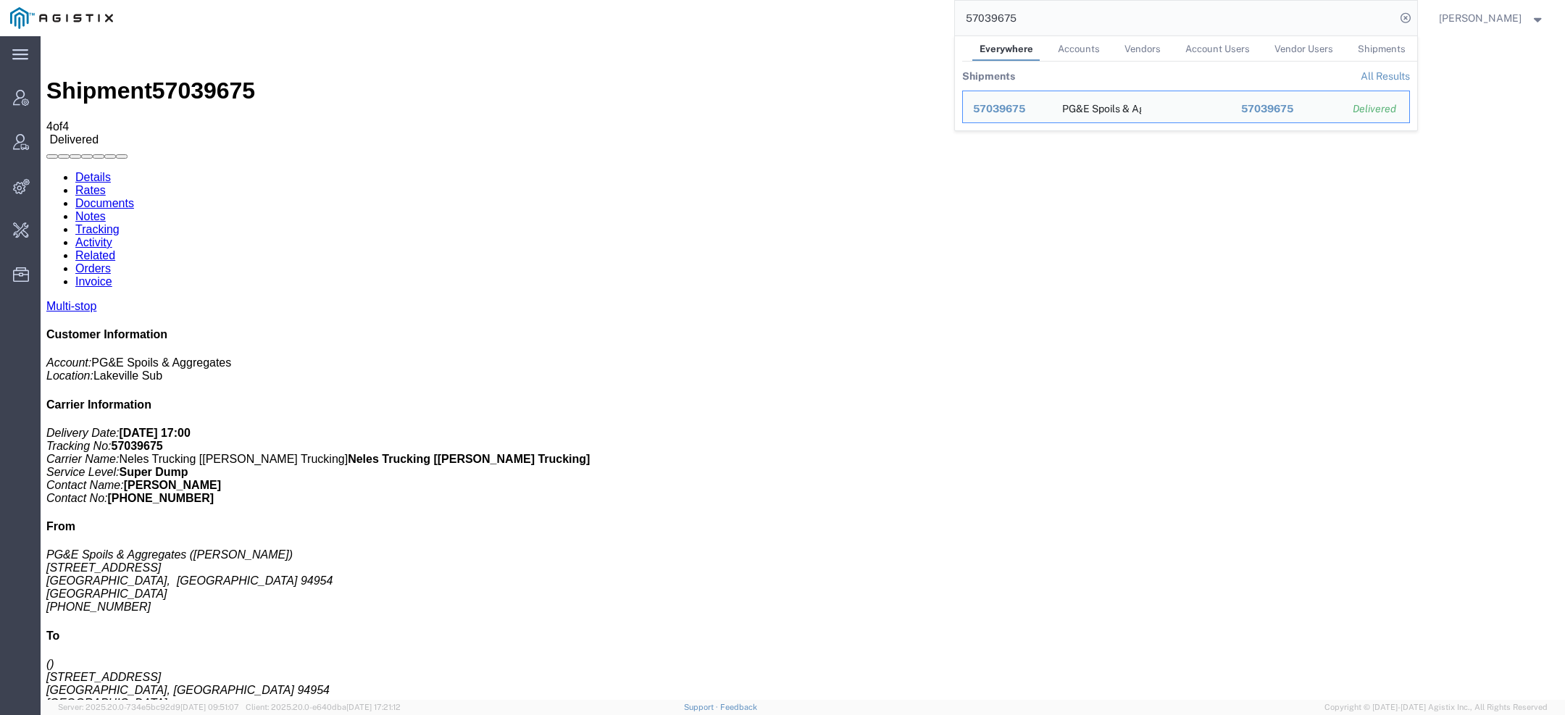
click at [1036, 4] on input "57039675" at bounding box center [1175, 18] width 441 height 35
click at [1004, 15] on input "57039675" at bounding box center [1175, 18] width 441 height 35
click at [1002, 15] on input "57039675" at bounding box center [1175, 18] width 441 height 35
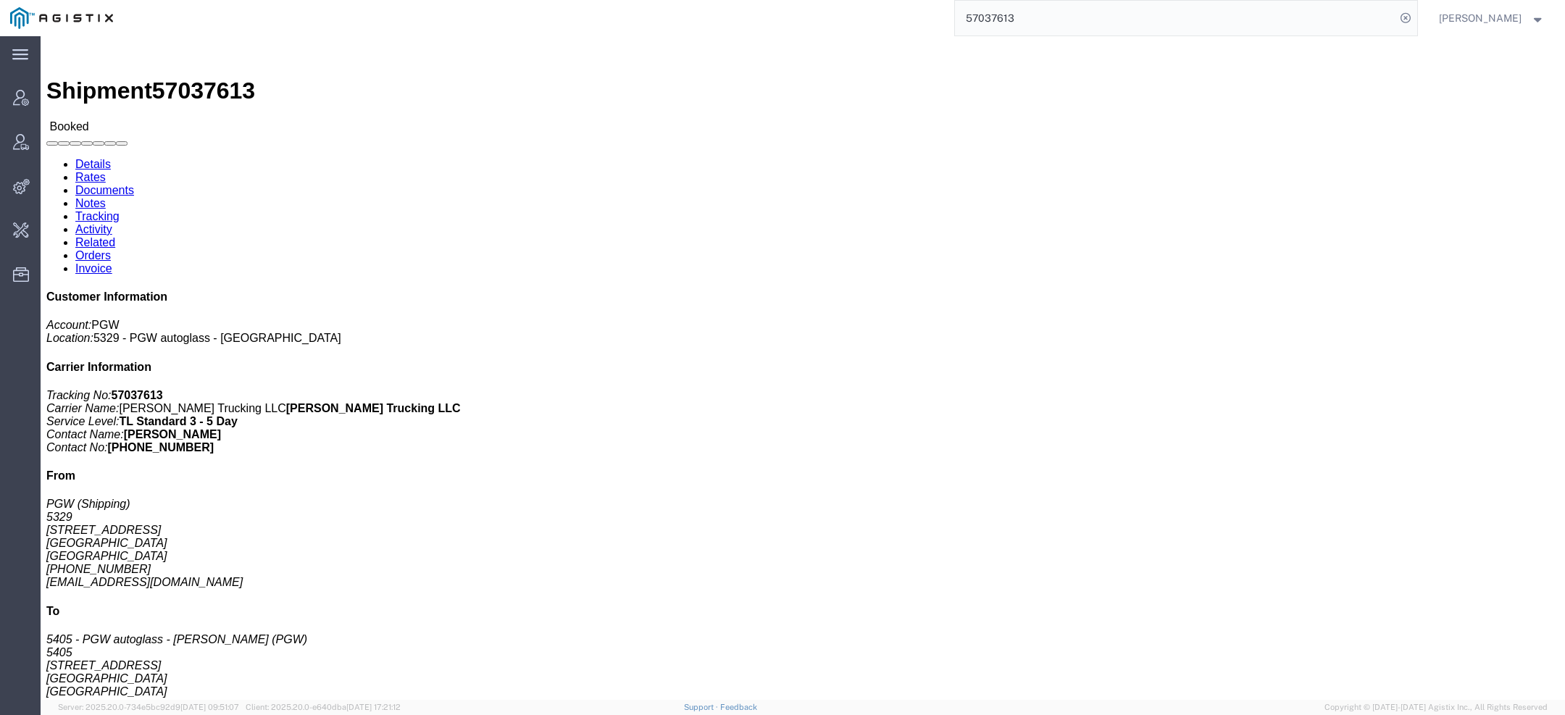
click link "Rates"
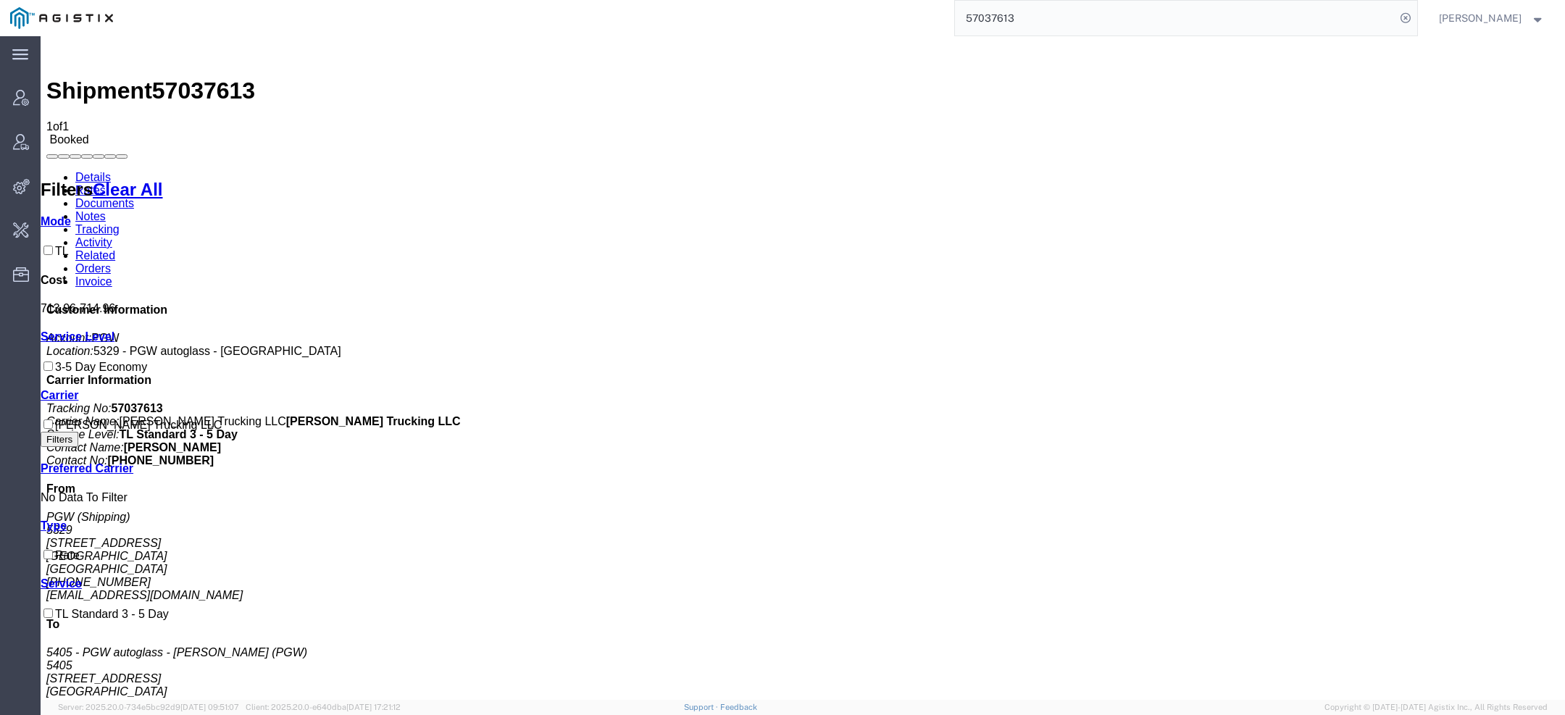
drag, startPoint x: 1005, startPoint y: 10, endPoint x: 785, endPoint y: -12, distance: 220.6
click at [785, 0] on html "main_menu Created with Sketch. Collapse Menu Account Manager Vendor Manager Int…" at bounding box center [782, 357] width 1565 height 715
paste input "6574"
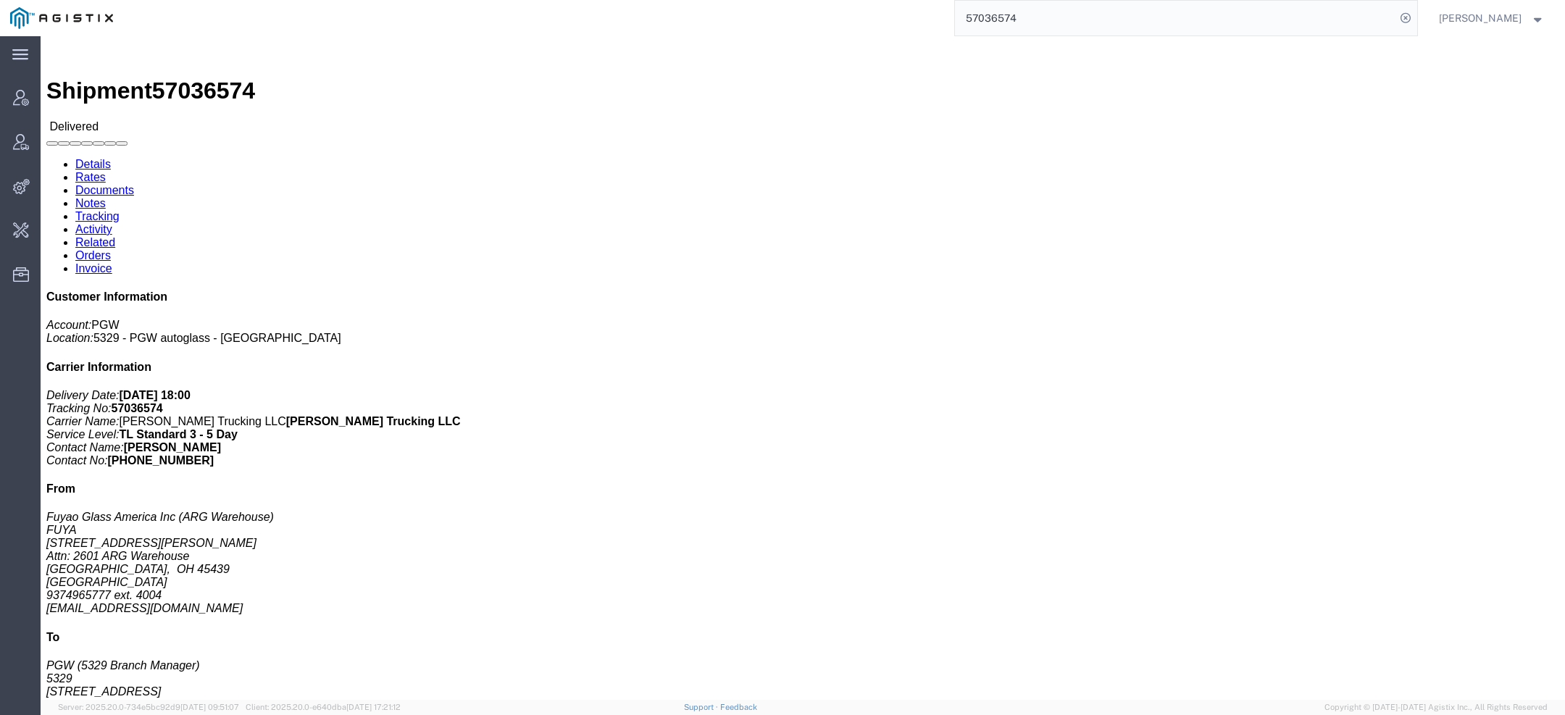
click link "Rates"
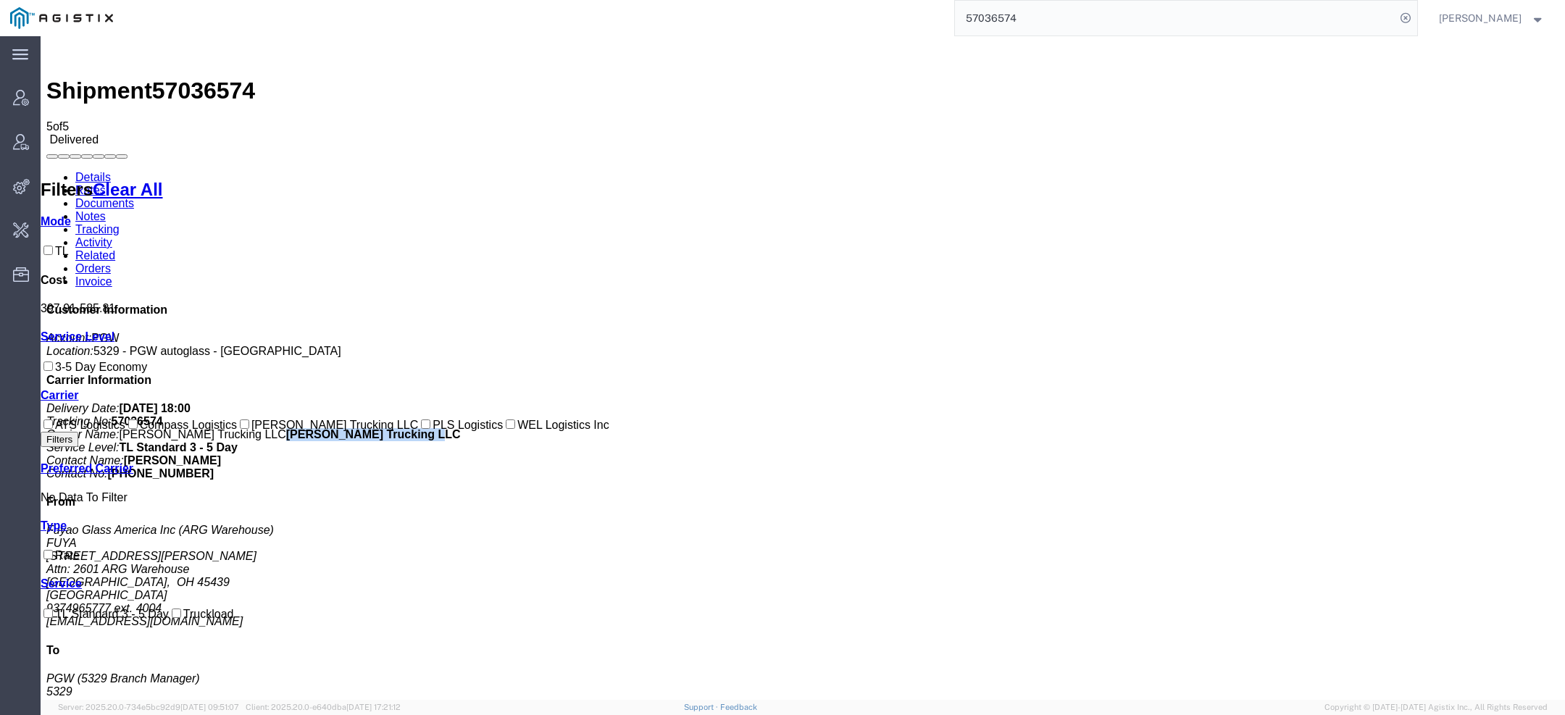
drag, startPoint x: 1370, startPoint y: 253, endPoint x: 1551, endPoint y: 253, distance: 181.9
click at [1551, 304] on div "Customer Information Account: PGW Location: 5329 - PGW autoglass - Chillicothe …" at bounding box center [802, 595] width 1513 height 582
copy b "[PERSON_NAME] Trucking LLC"
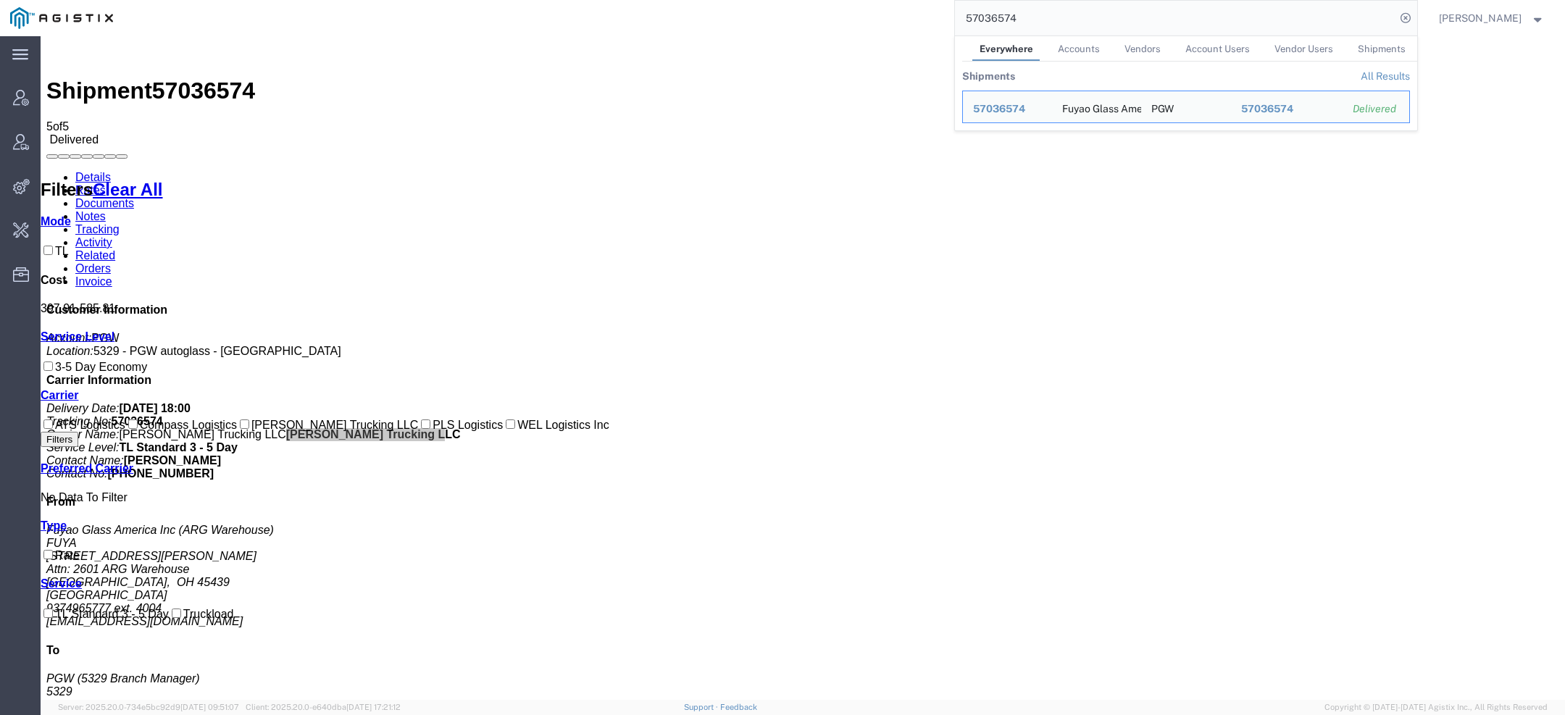
drag, startPoint x: 1035, startPoint y: 20, endPoint x: 857, endPoint y: 20, distance: 177.5
click at [895, 20] on div "57036574 Everywhere Accounts Vendors Account Users Vendor Users Shipments Shipm…" at bounding box center [770, 18] width 1294 height 36
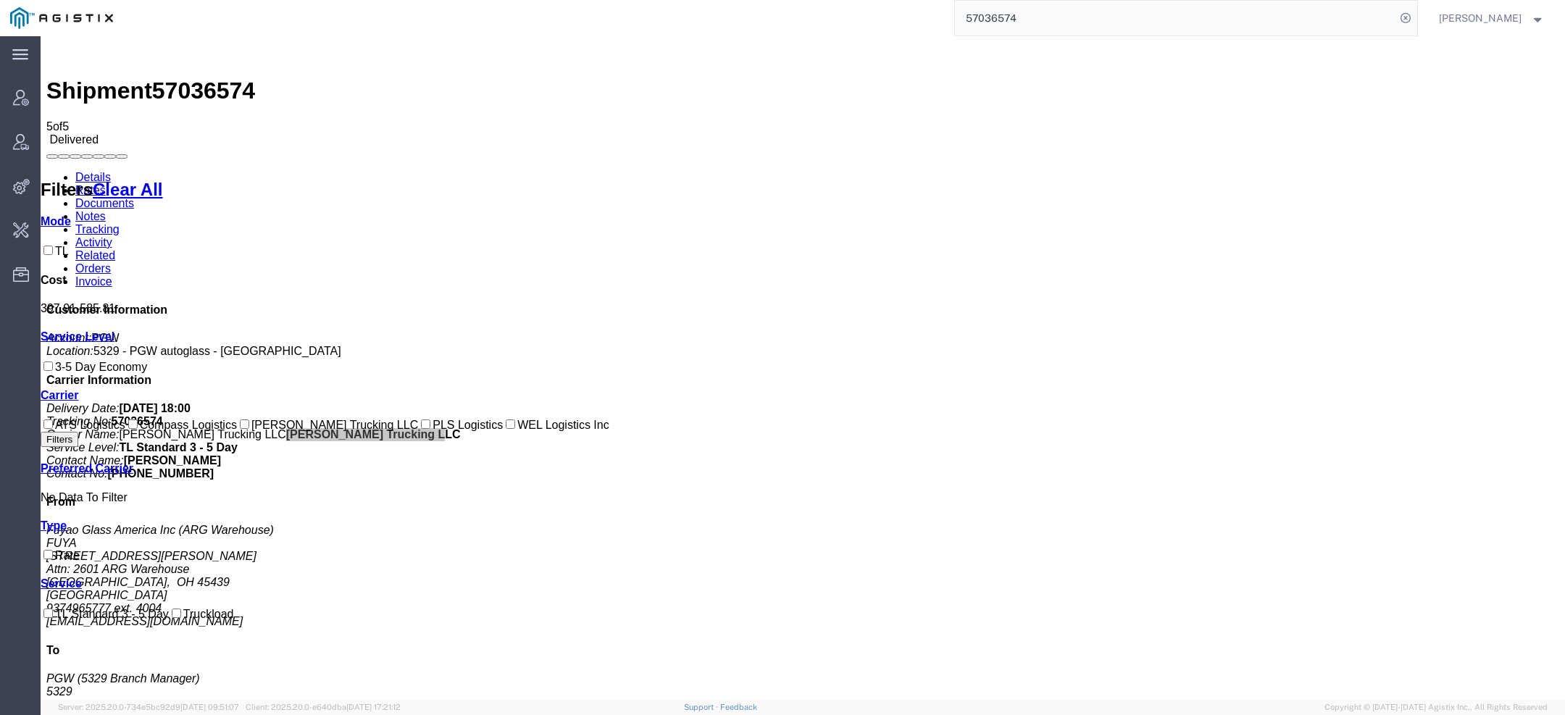
paste input "[PERSON_NAME] Trucking LLC"
type input "[PERSON_NAME] Trucking LLC"
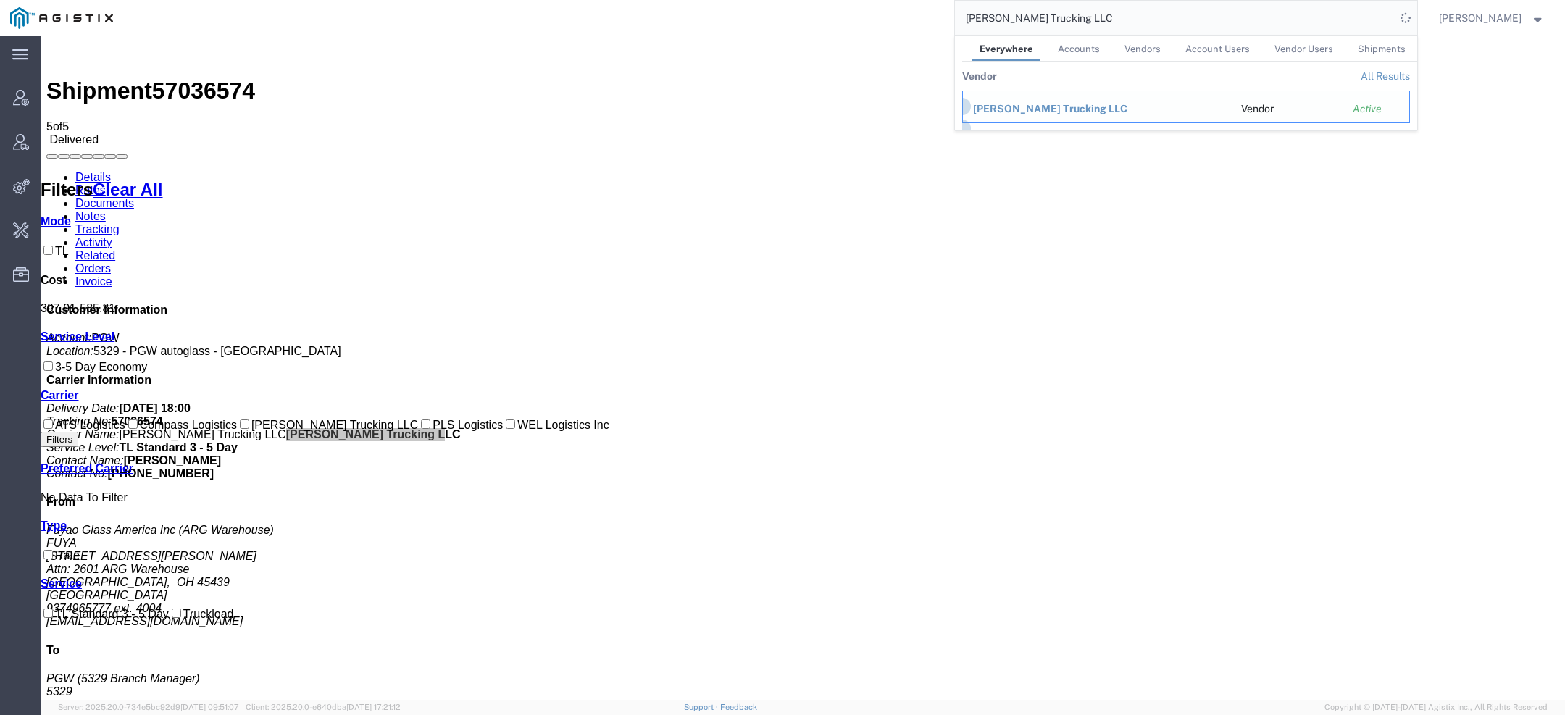
click at [986, 107] on span "[PERSON_NAME] Trucking LLC" at bounding box center [1050, 109] width 154 height 12
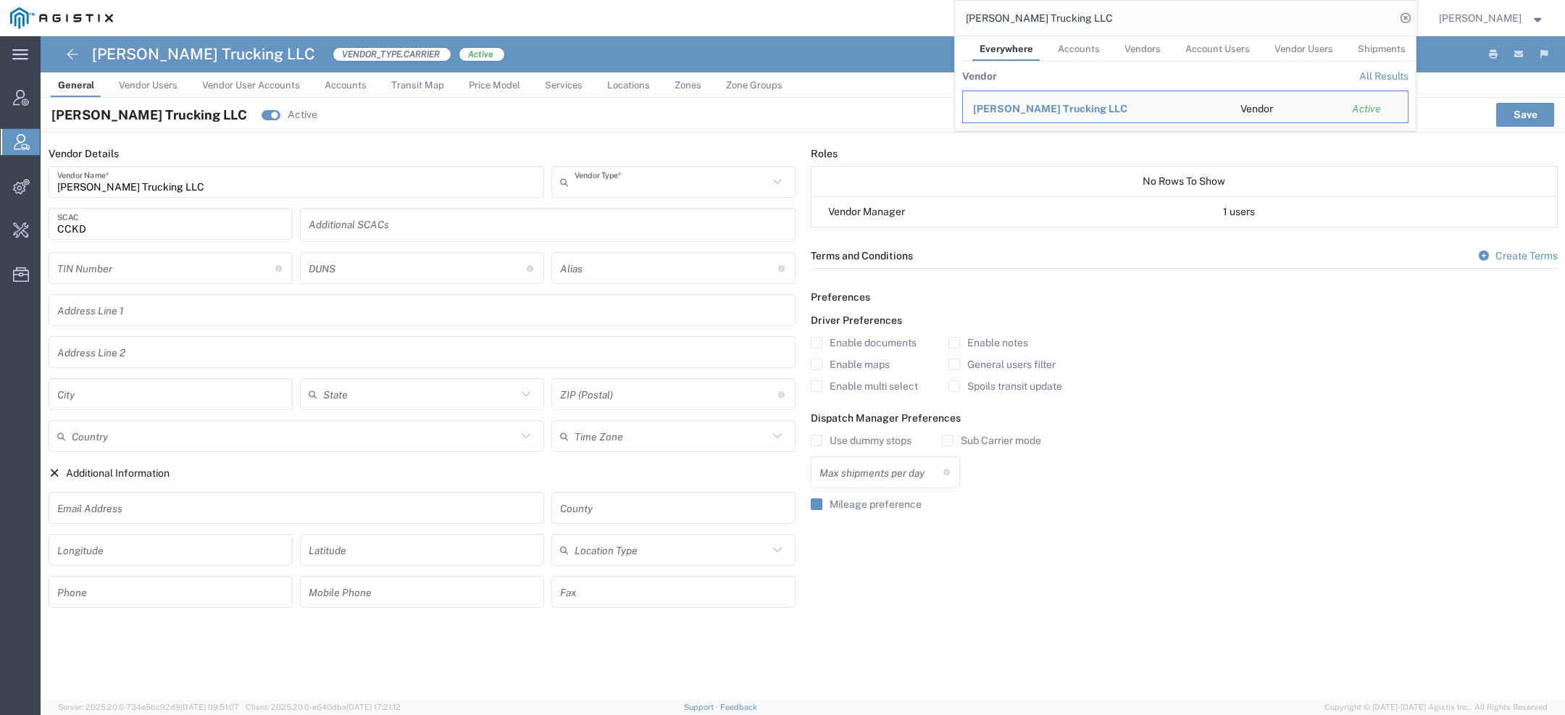
type input "Carrier"
drag, startPoint x: 1096, startPoint y: 19, endPoint x: 630, endPoint y: -9, distance: 466.8
click at [630, 0] on html "main_menu Created with Sketch. Collapse Menu Account Manager Vendor Manager Int…" at bounding box center [782, 357] width 1565 height 715
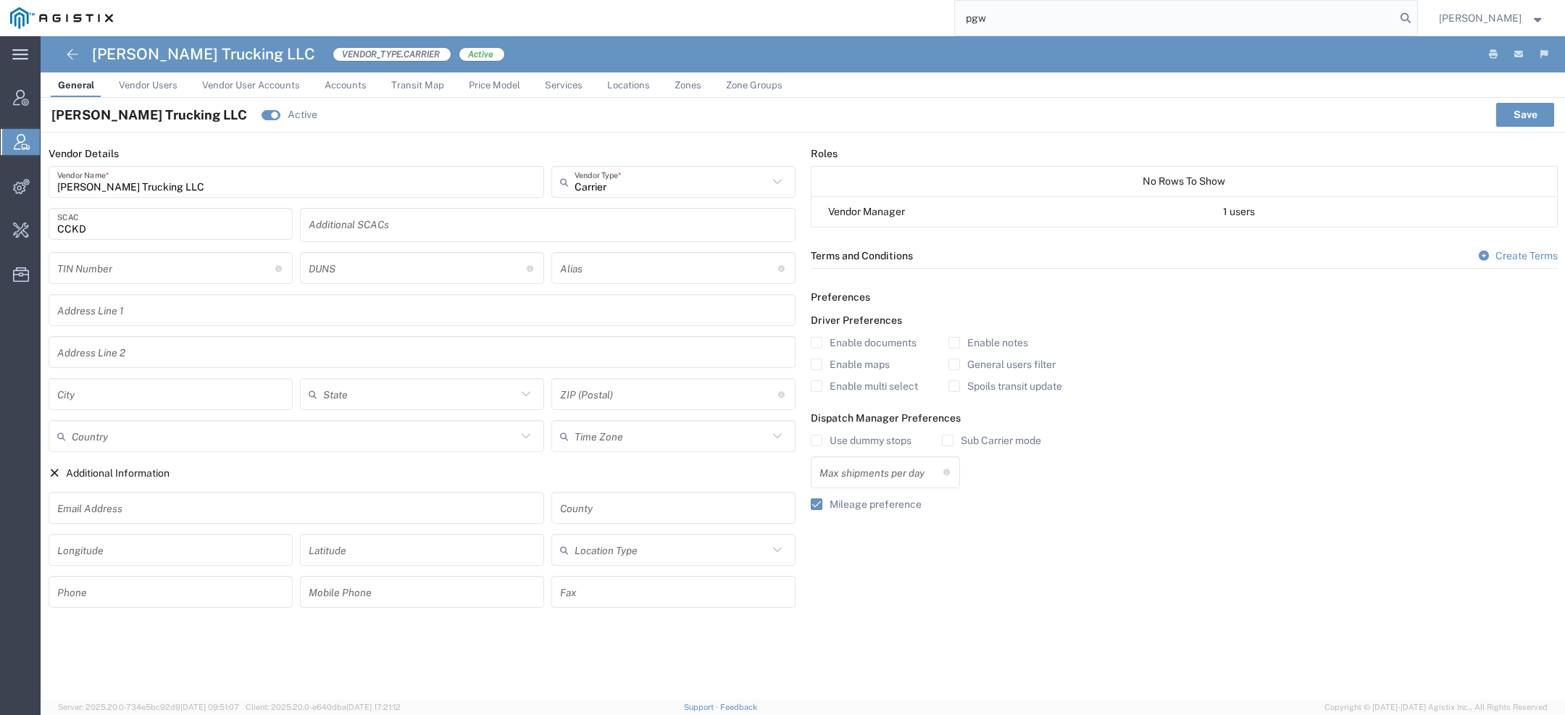
type input "pgw"
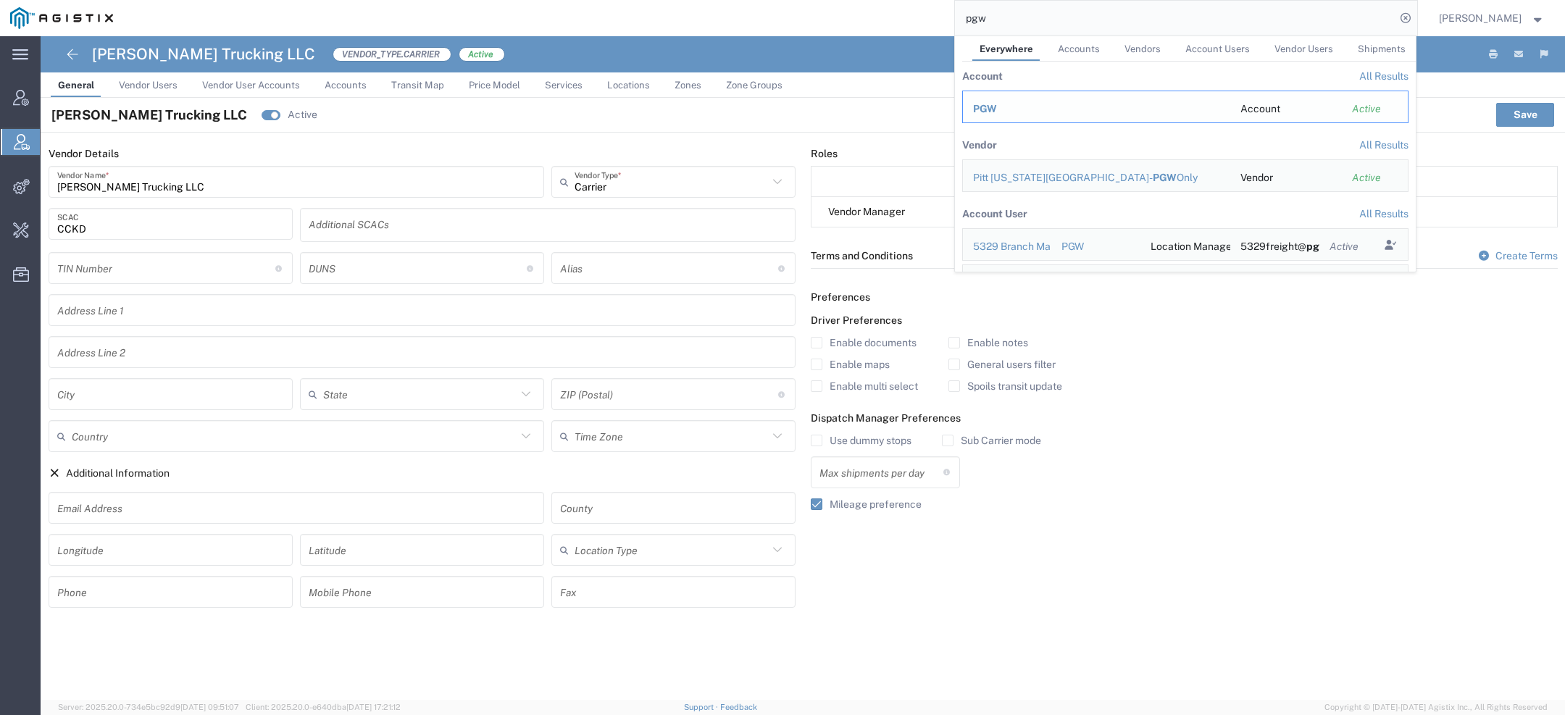
click at [991, 116] on div "PGW" at bounding box center [1096, 108] width 247 height 15
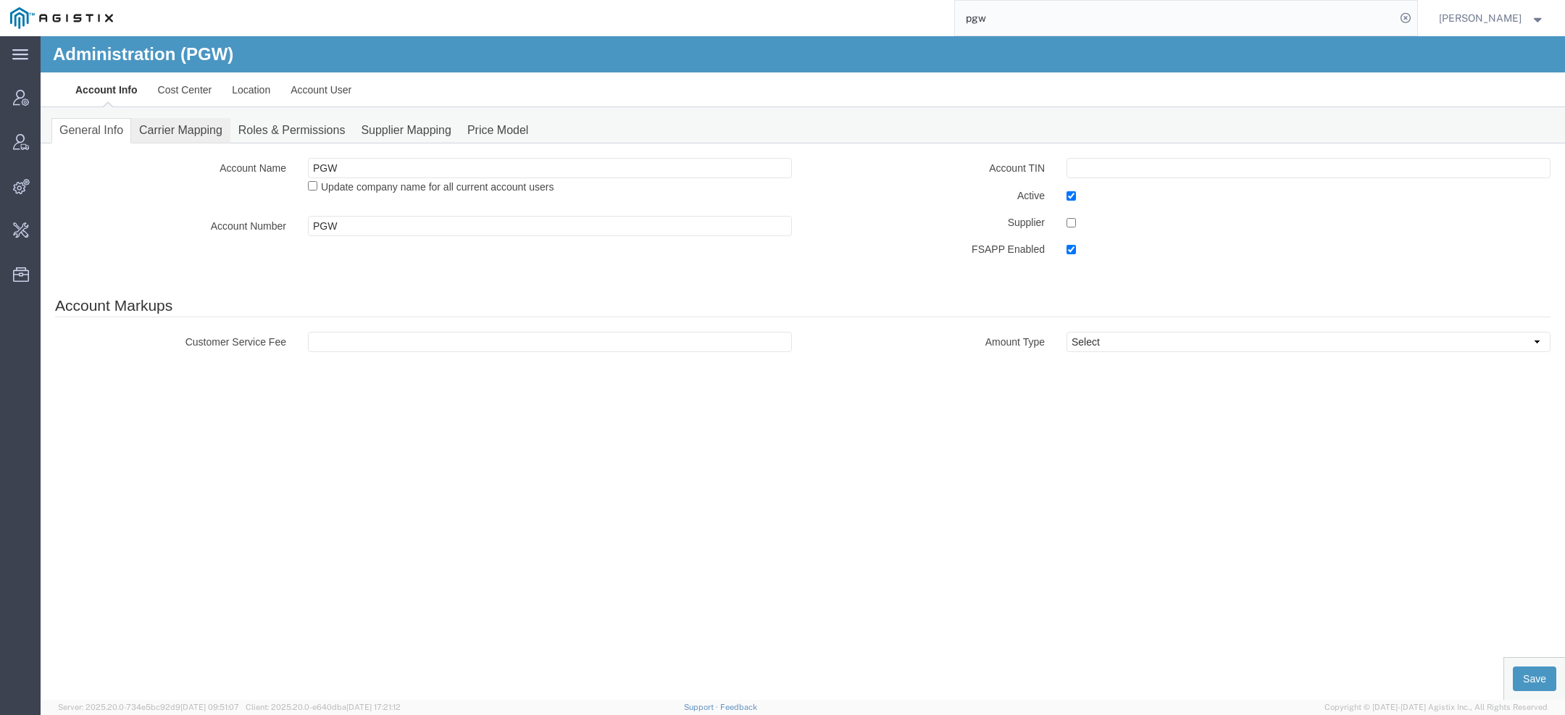
click at [188, 129] on link "Carrier Mapping" at bounding box center [180, 130] width 99 height 25
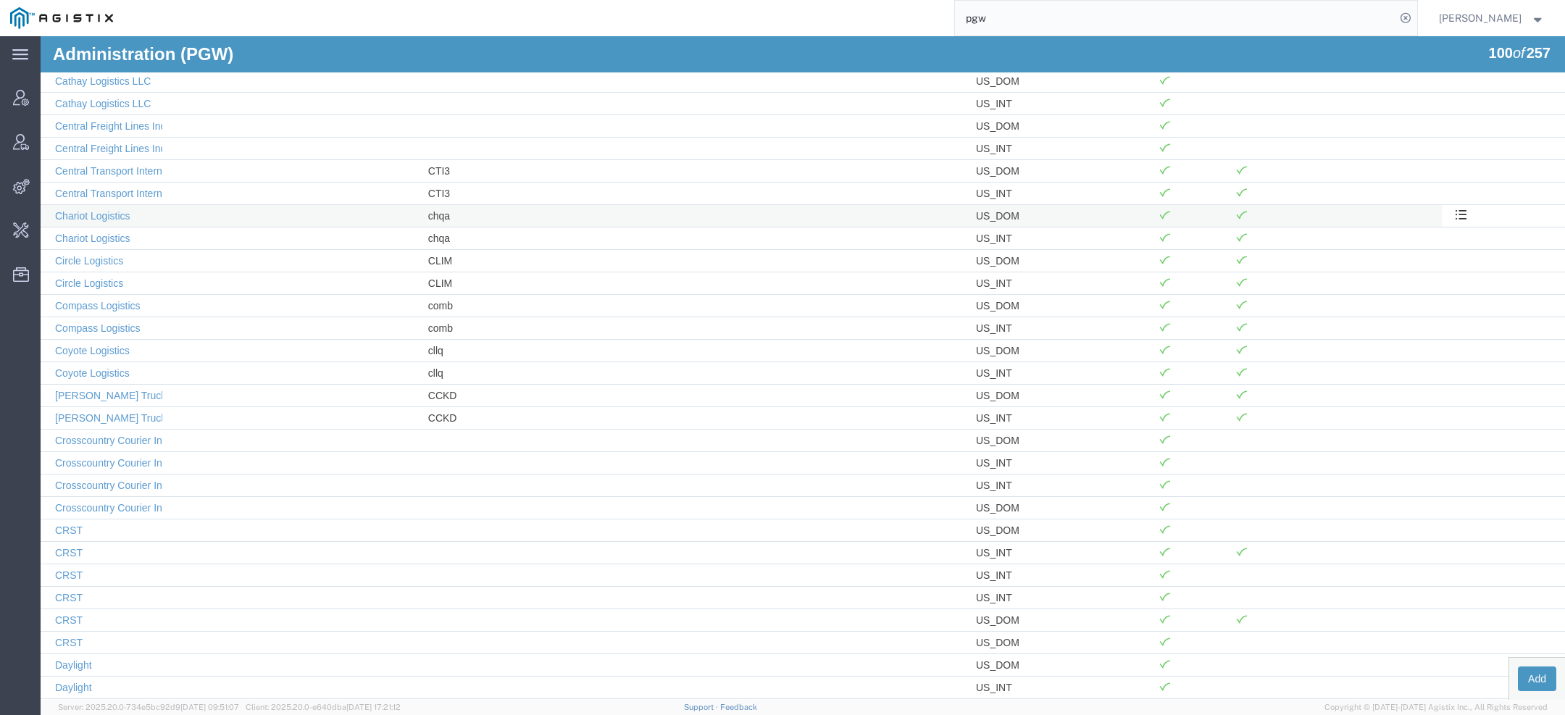
scroll to position [1036, 0]
click at [113, 384] on link "[PERSON_NAME] Trucking LLC" at bounding box center [128, 390] width 146 height 12
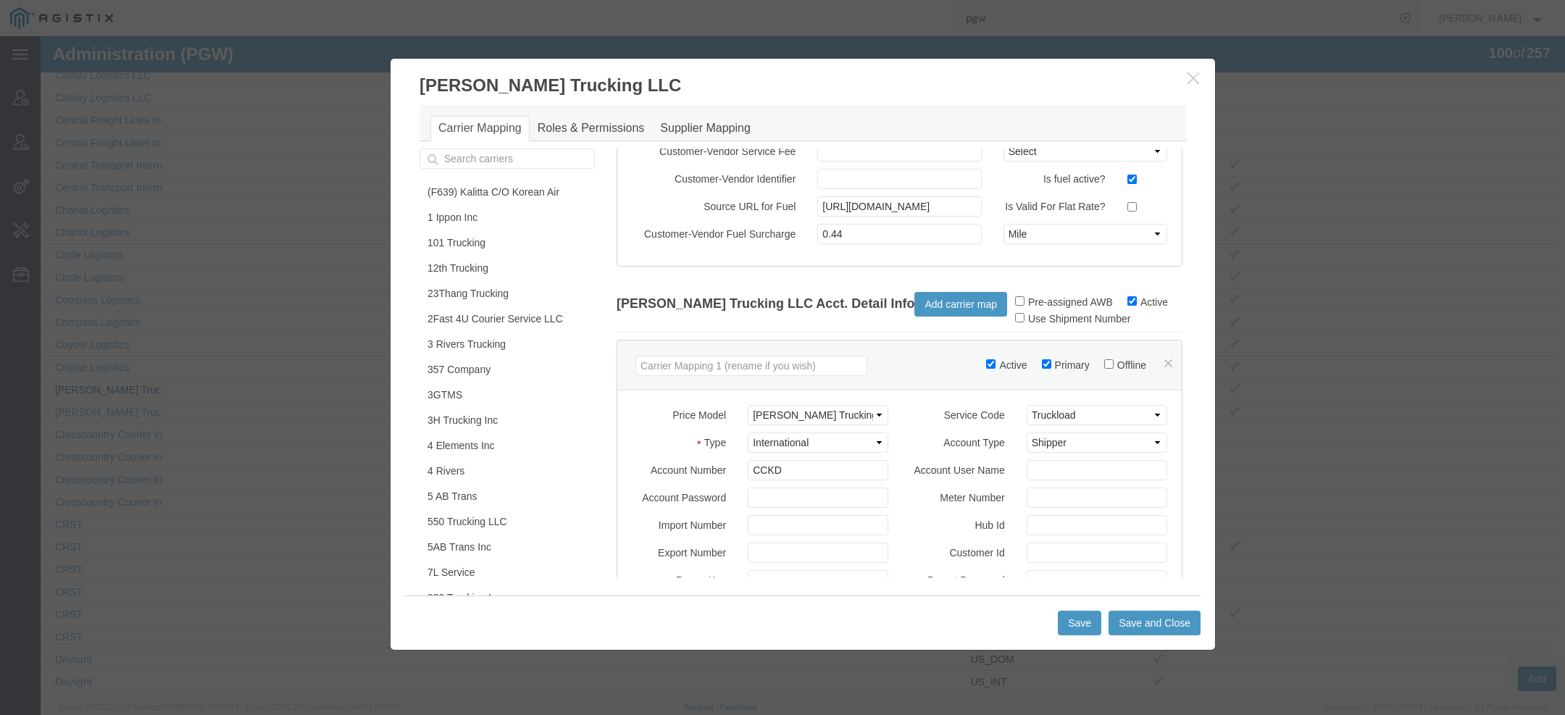
scroll to position [0, 0]
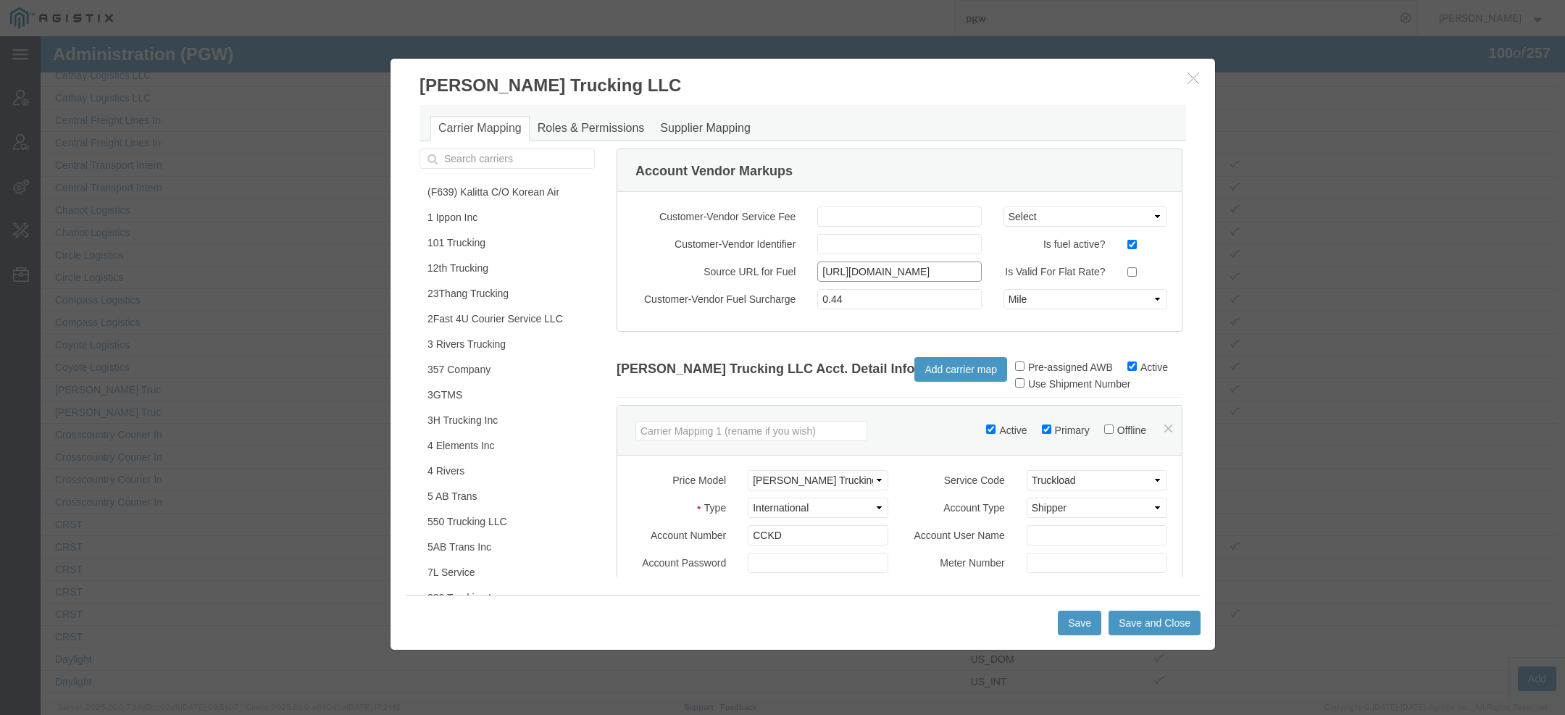
click at [864, 275] on input "[URL][DOMAIN_NAME]" at bounding box center [899, 272] width 164 height 20
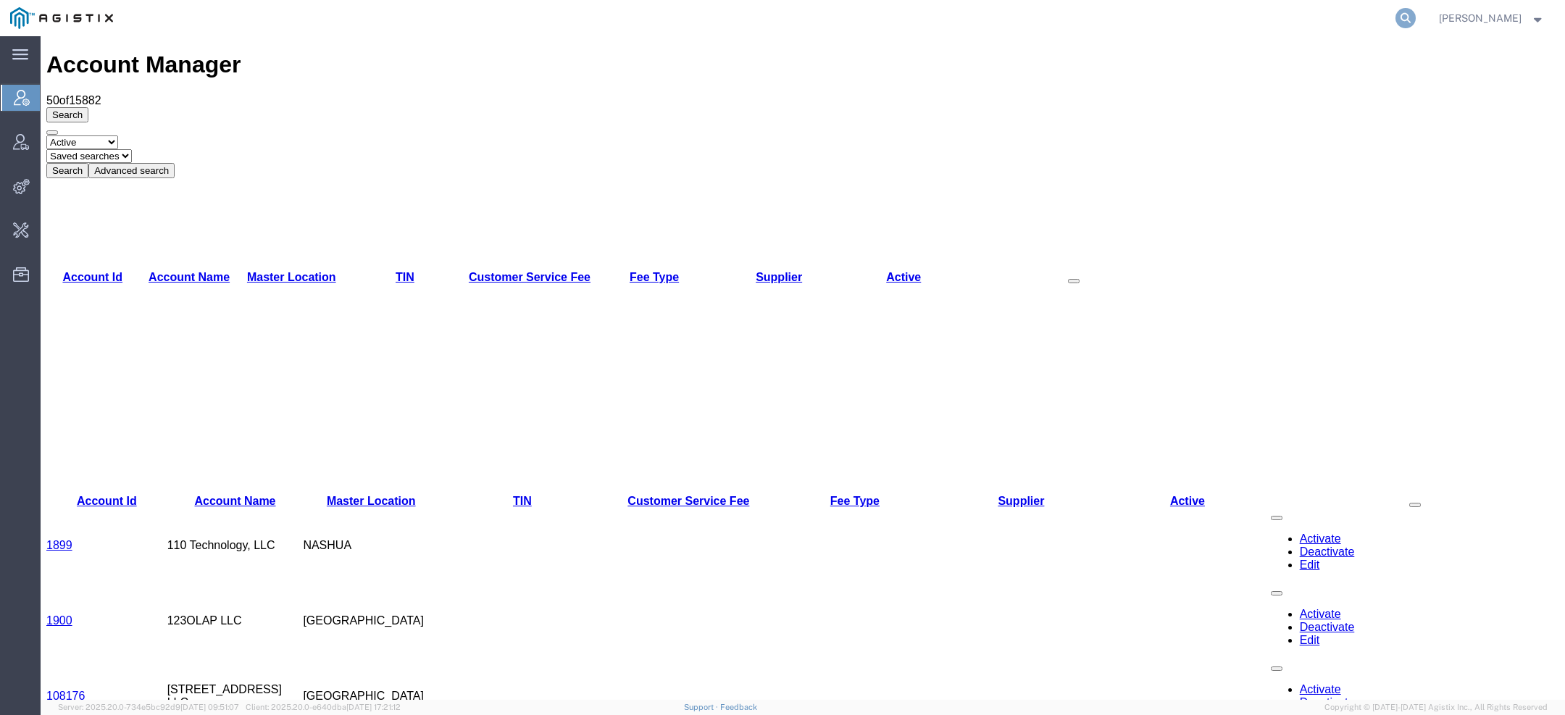
click at [1405, 14] on icon at bounding box center [1406, 18] width 20 height 20
paste input "[PERSON_NAME] Trucking LLC"
type input "[PERSON_NAME] Trucking LLC"
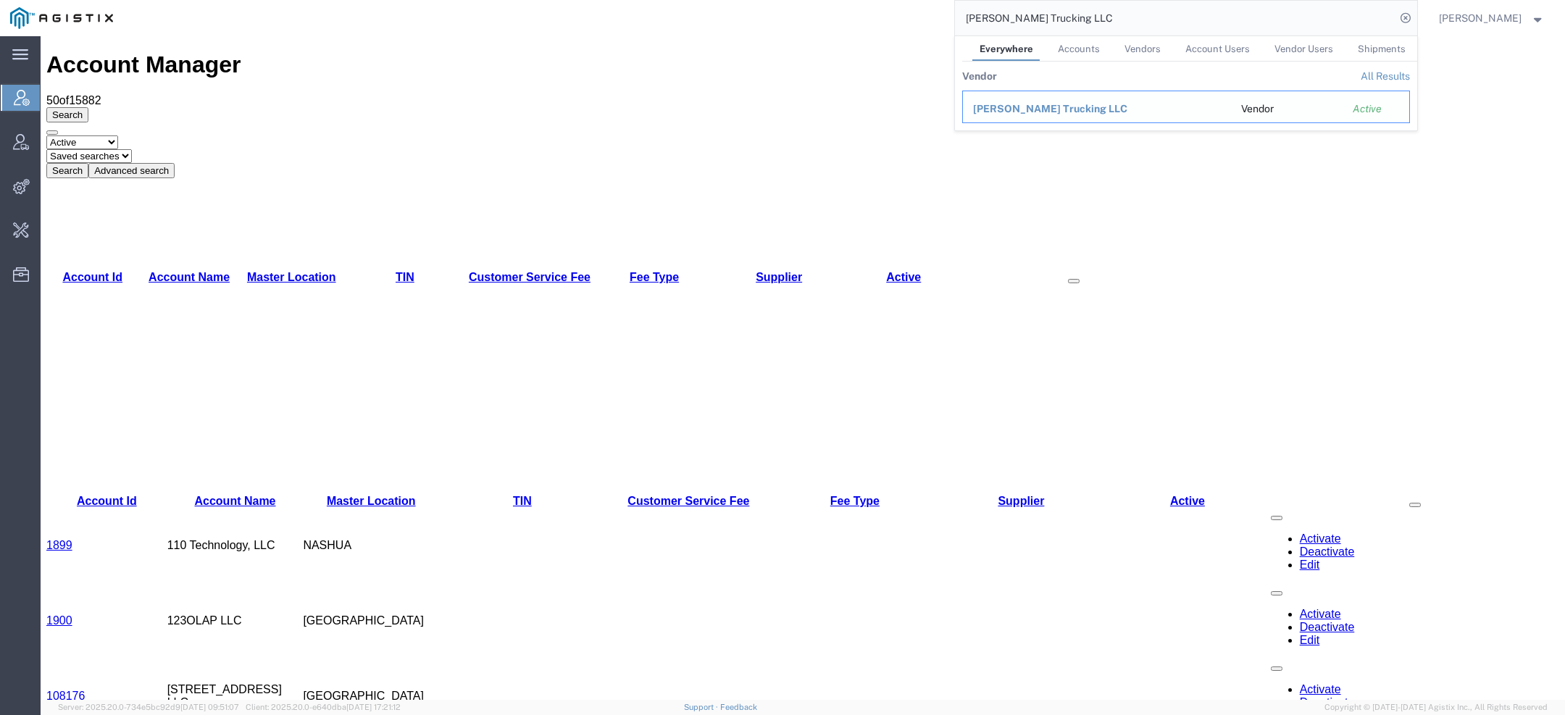
click at [1004, 111] on span "[PERSON_NAME] Trucking LLC" at bounding box center [1050, 109] width 154 height 12
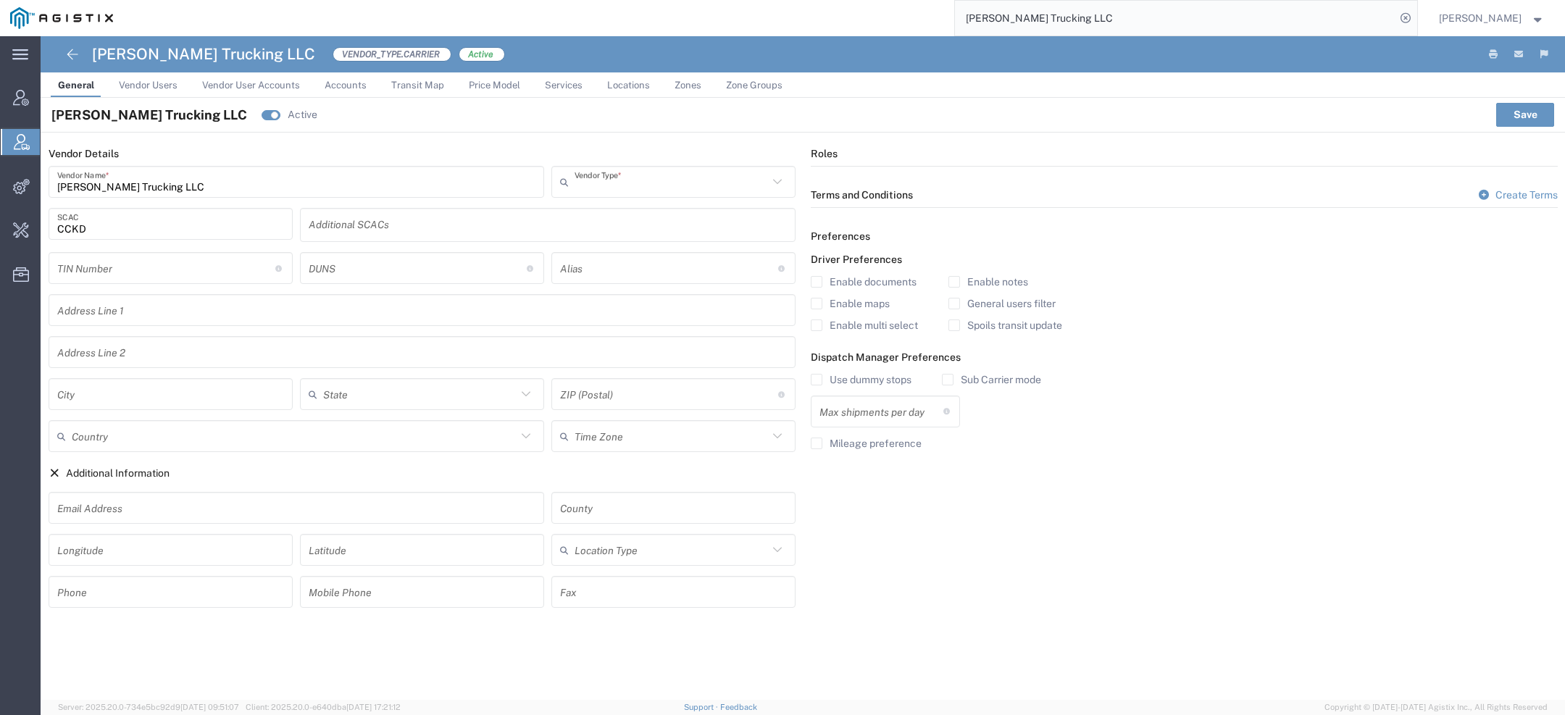
type input "Carrier"
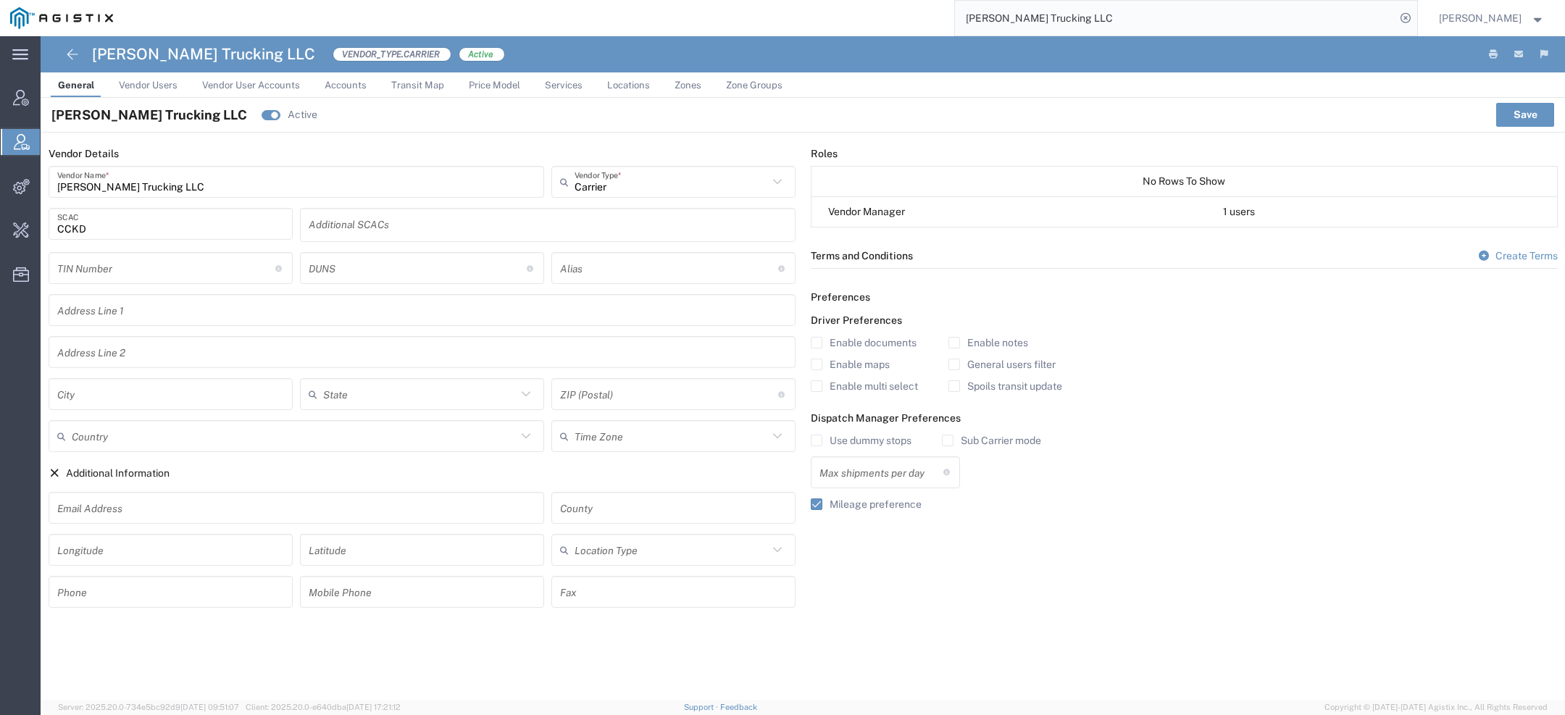
click at [501, 88] on span "Price Model" at bounding box center [494, 85] width 51 height 11
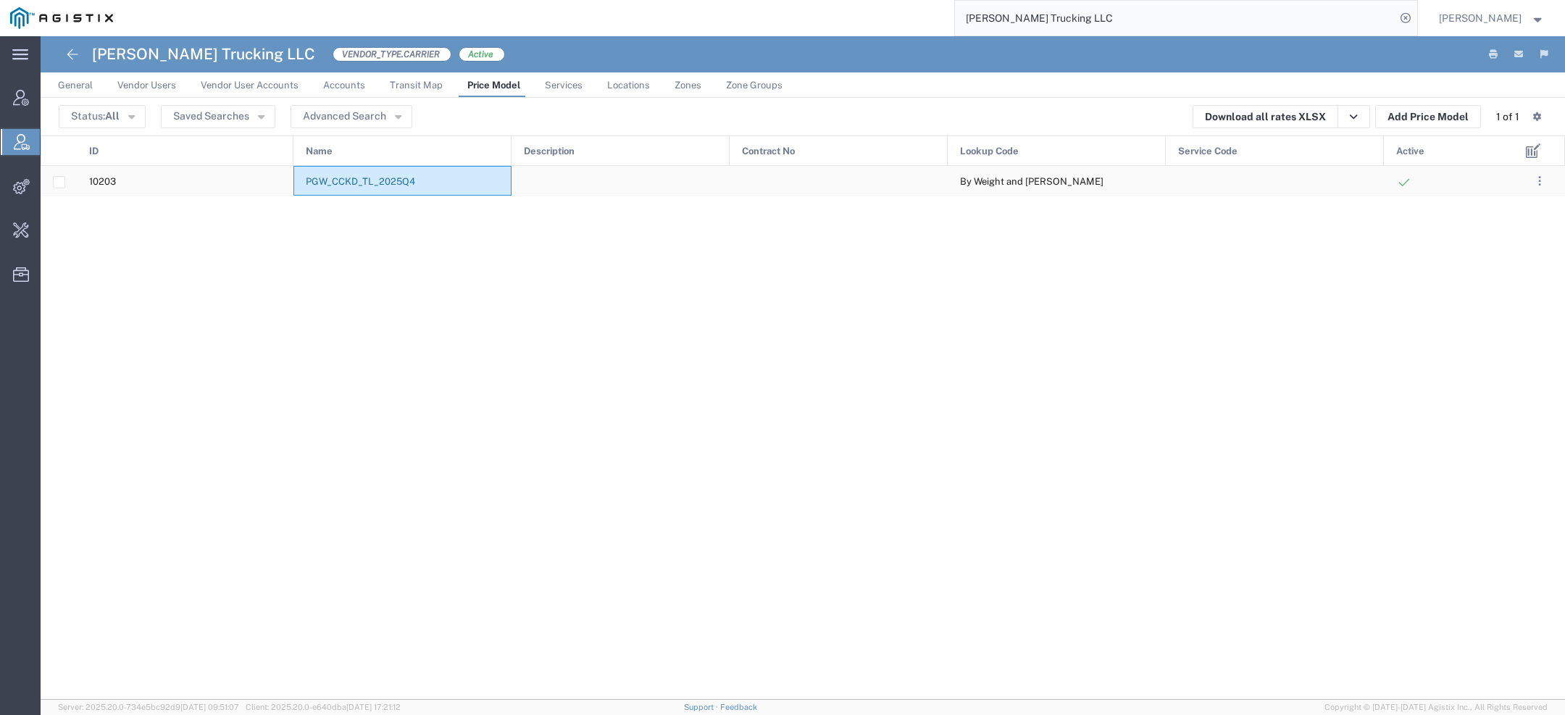
click at [352, 177] on link "PGW_CCKD_TL_2025Q4" at bounding box center [360, 181] width 109 height 11
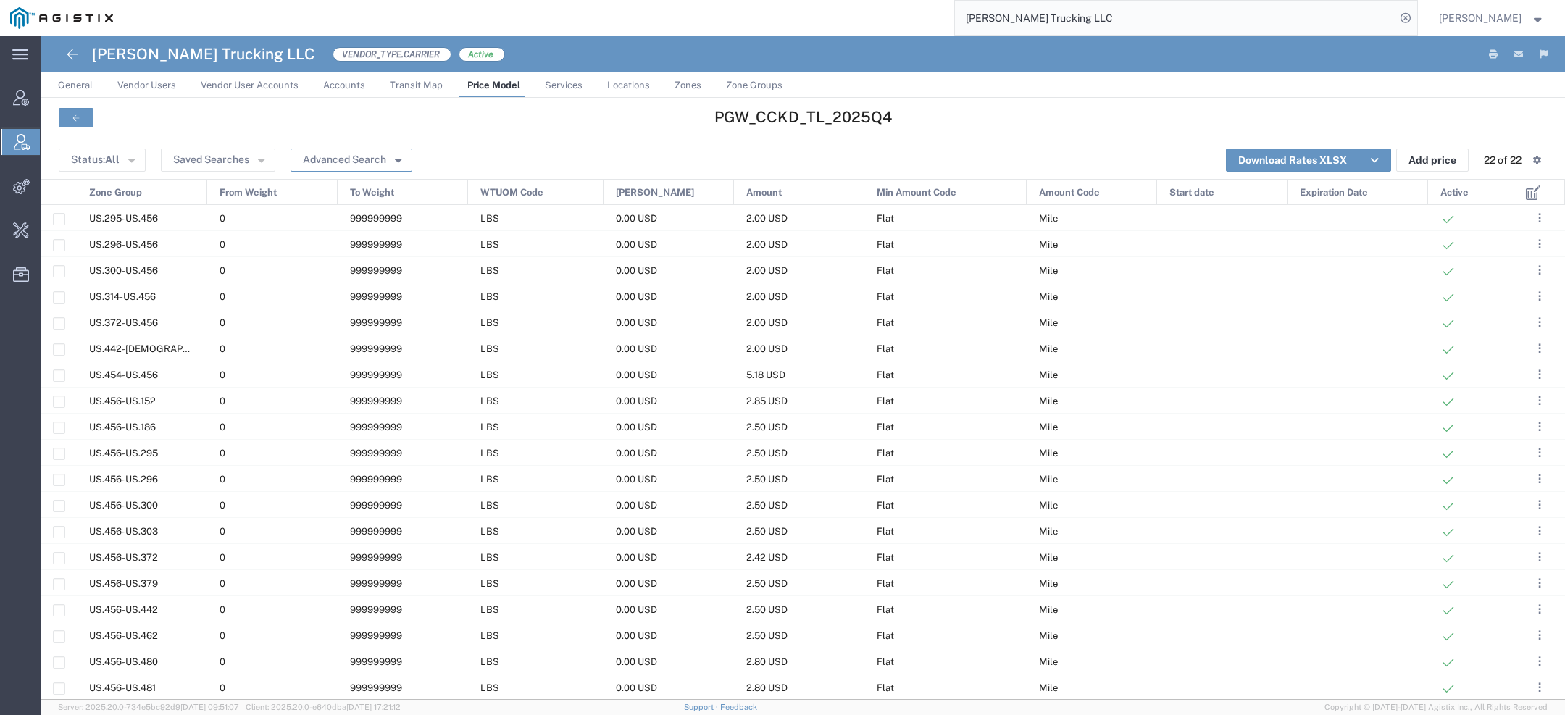
click at [378, 160] on button "Advanced Search" at bounding box center [352, 160] width 122 height 23
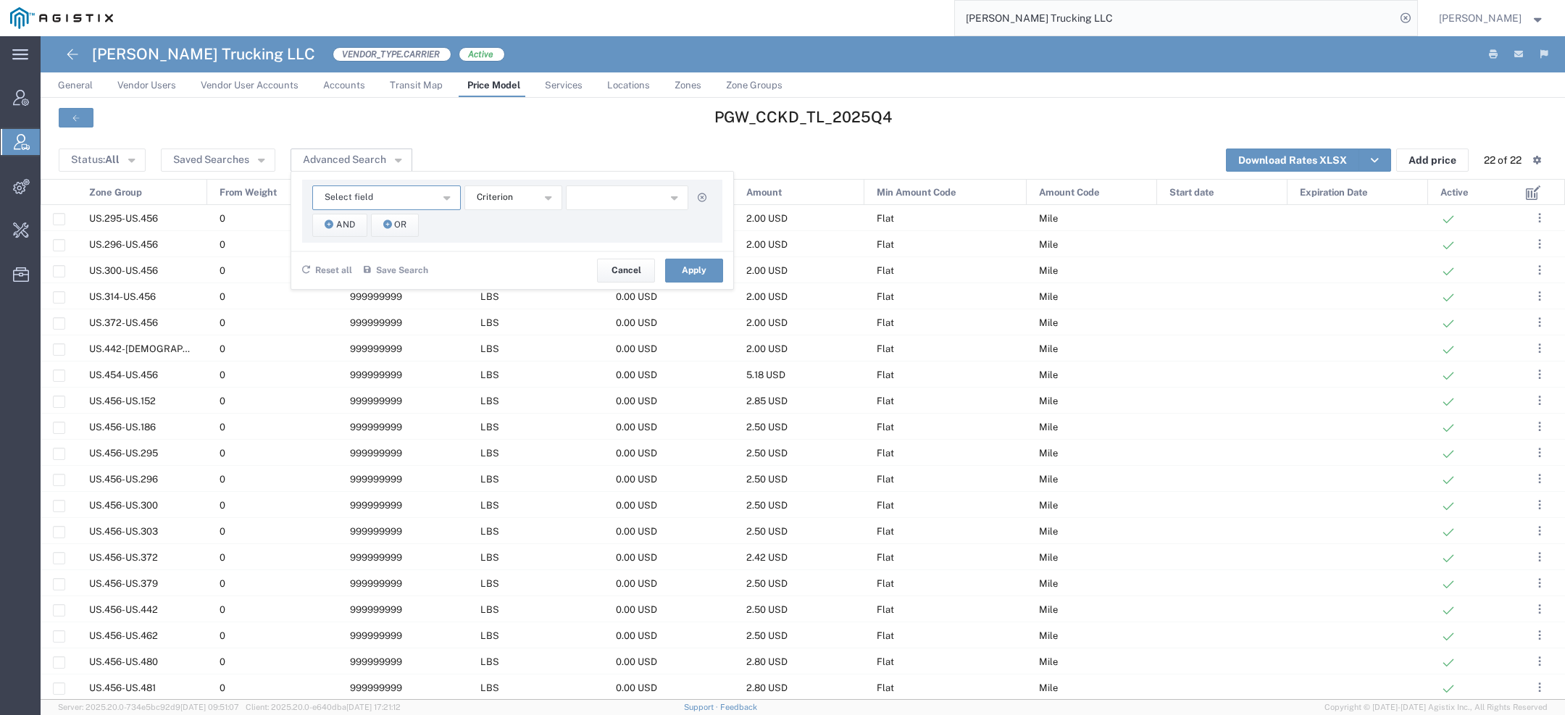
click at [342, 193] on span "Select field" at bounding box center [349, 198] width 49 height 14
click at [320, 404] on span "Zone Group" at bounding box center [385, 408] width 146 height 19
click at [335, 215] on button "And" at bounding box center [339, 225] width 55 height 23
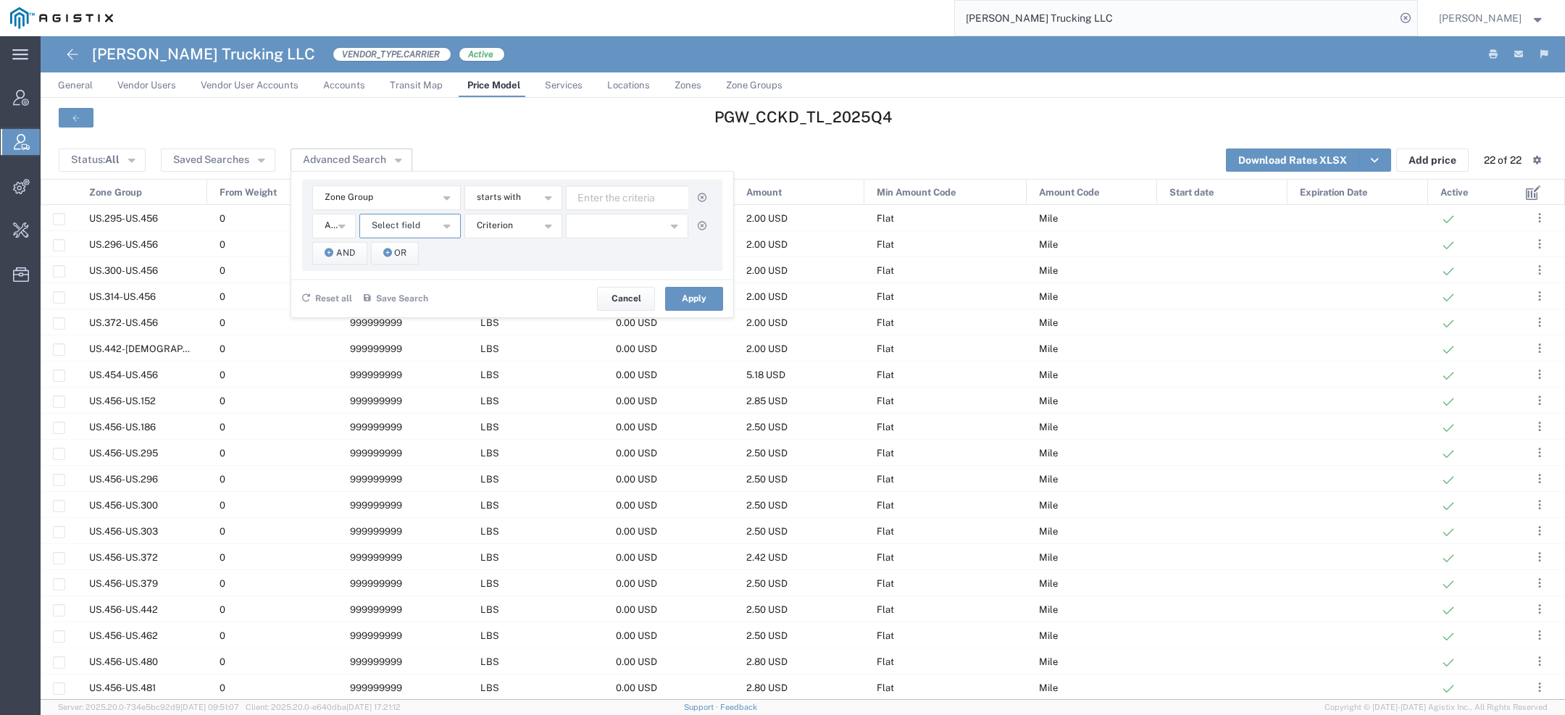
click at [410, 224] on span "Select field" at bounding box center [396, 226] width 49 height 14
click at [391, 433] on span "Zone Group" at bounding box center [408, 437] width 99 height 19
click at [504, 201] on span "starts with" at bounding box center [499, 198] width 44 height 14
click at [504, 230] on span "contains" at bounding box center [511, 223] width 95 height 19
click at [500, 230] on span "starts with" at bounding box center [499, 226] width 44 height 14
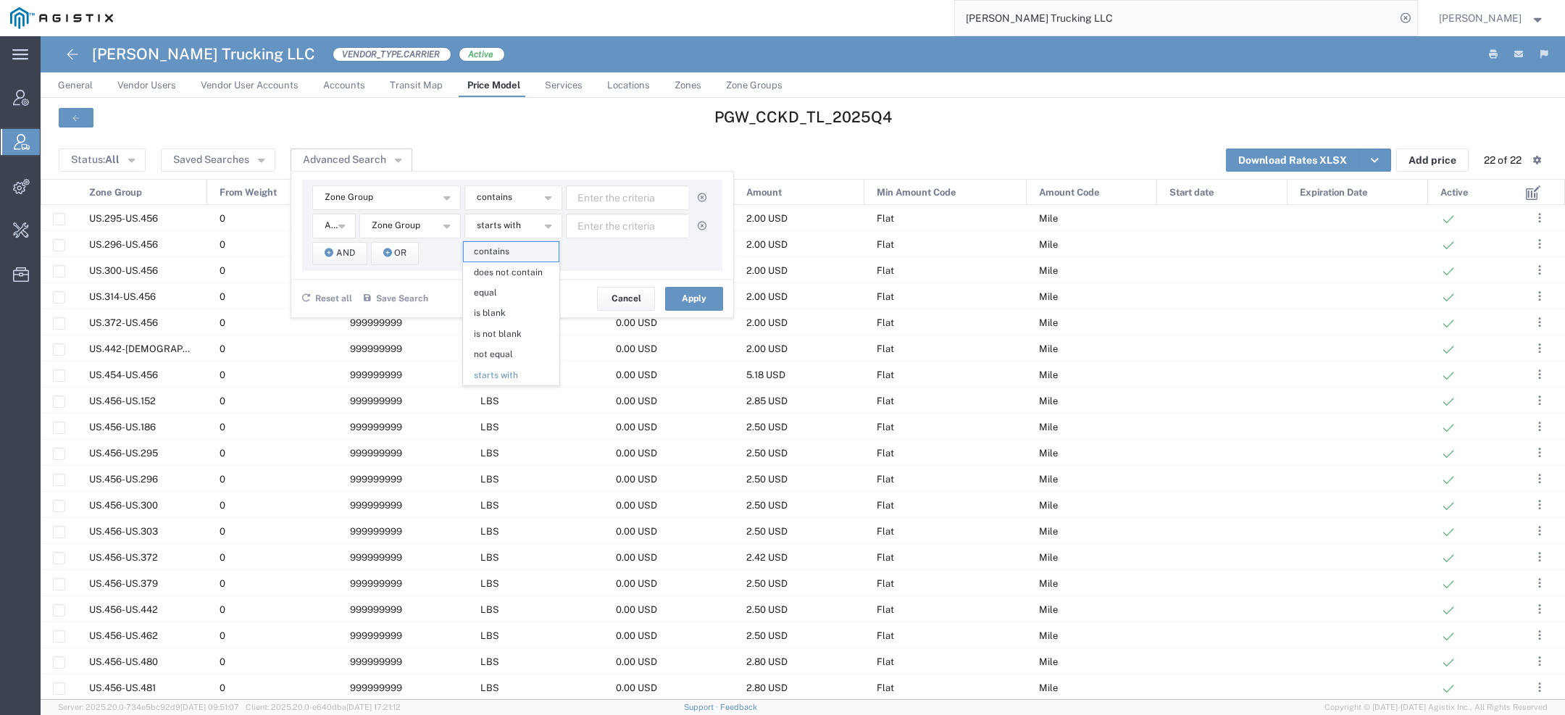
click at [500, 244] on span "contains" at bounding box center [511, 251] width 95 height 19
click at [607, 201] on input "text" at bounding box center [627, 198] width 123 height 25
type input "5"
type input "456"
click at [628, 226] on input "text" at bounding box center [627, 226] width 123 height 25
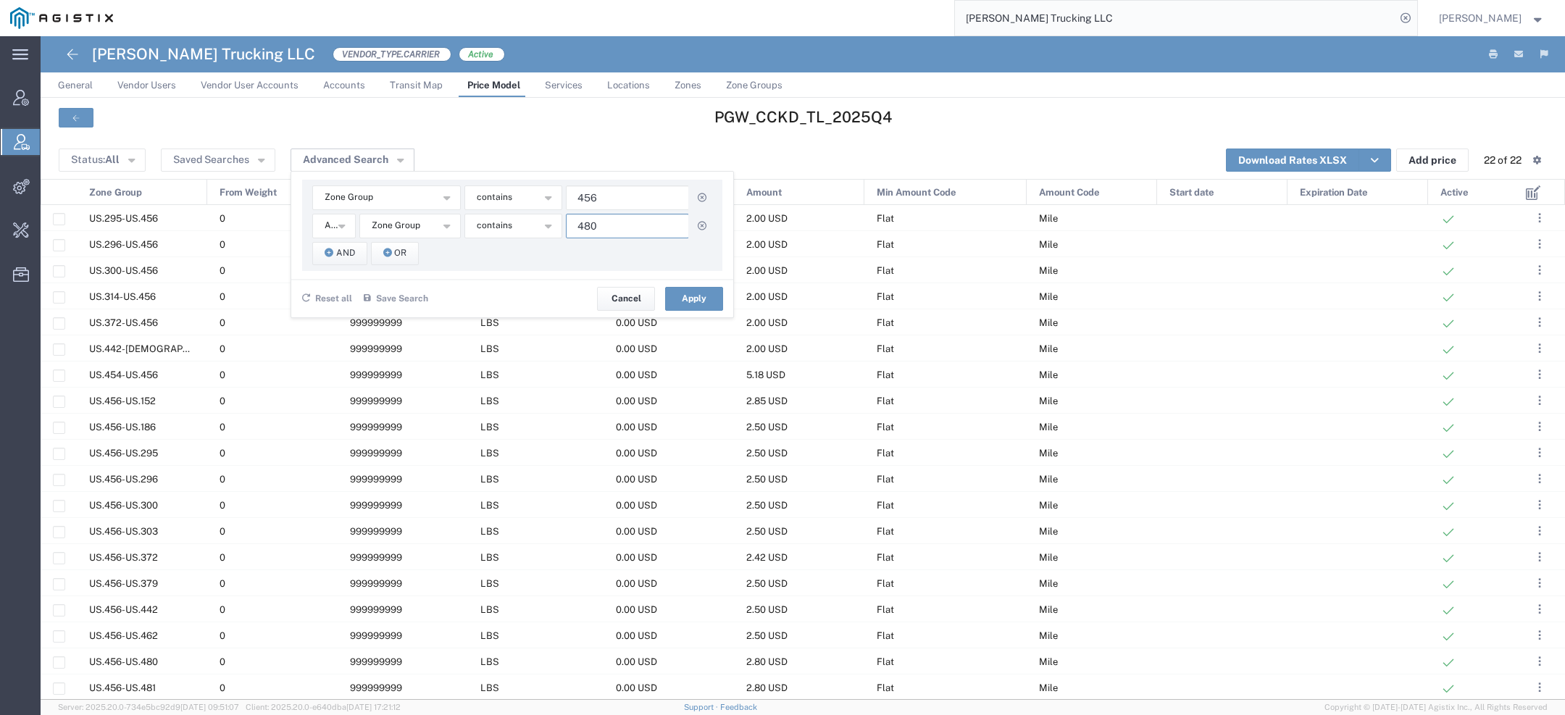
type input "480"
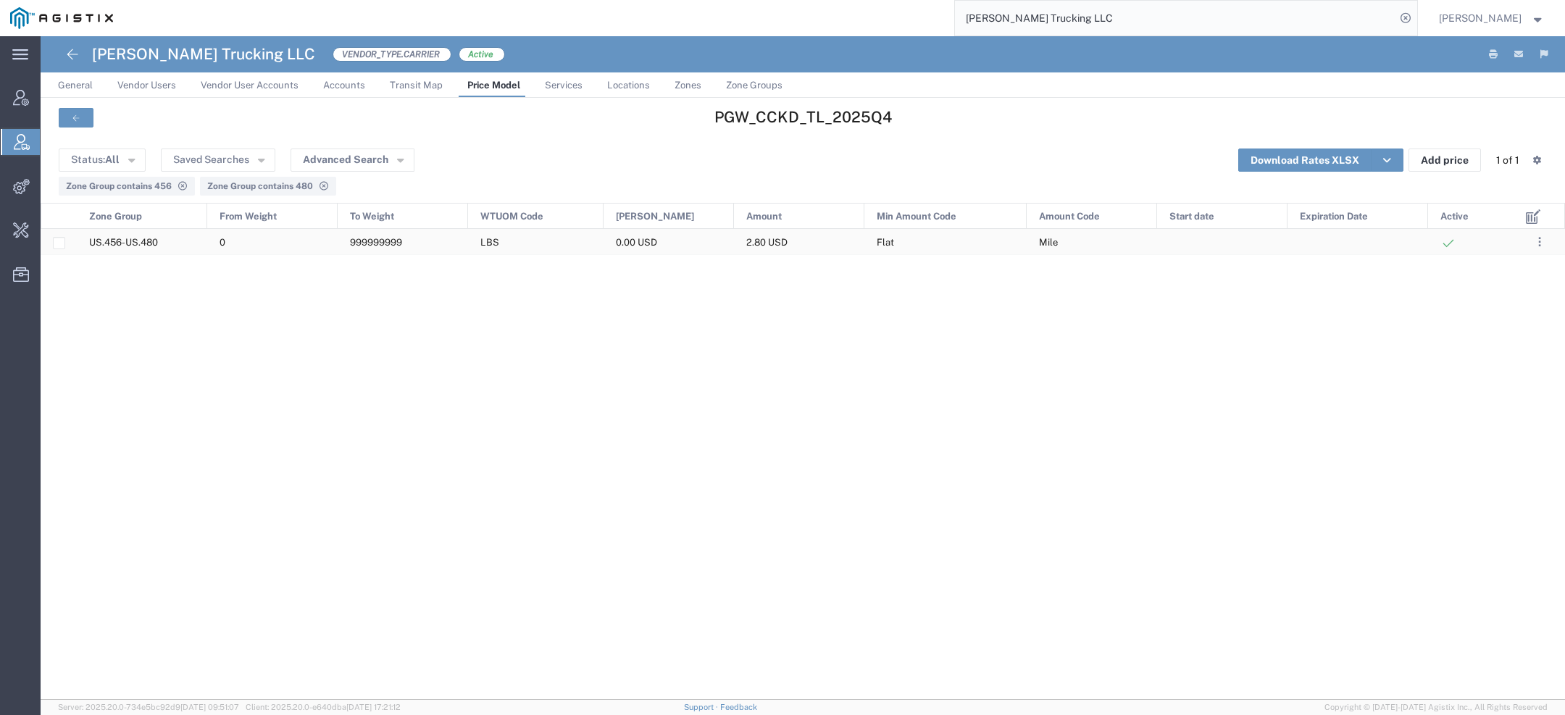
click at [367, 246] on span "999999999" at bounding box center [376, 242] width 52 height 11
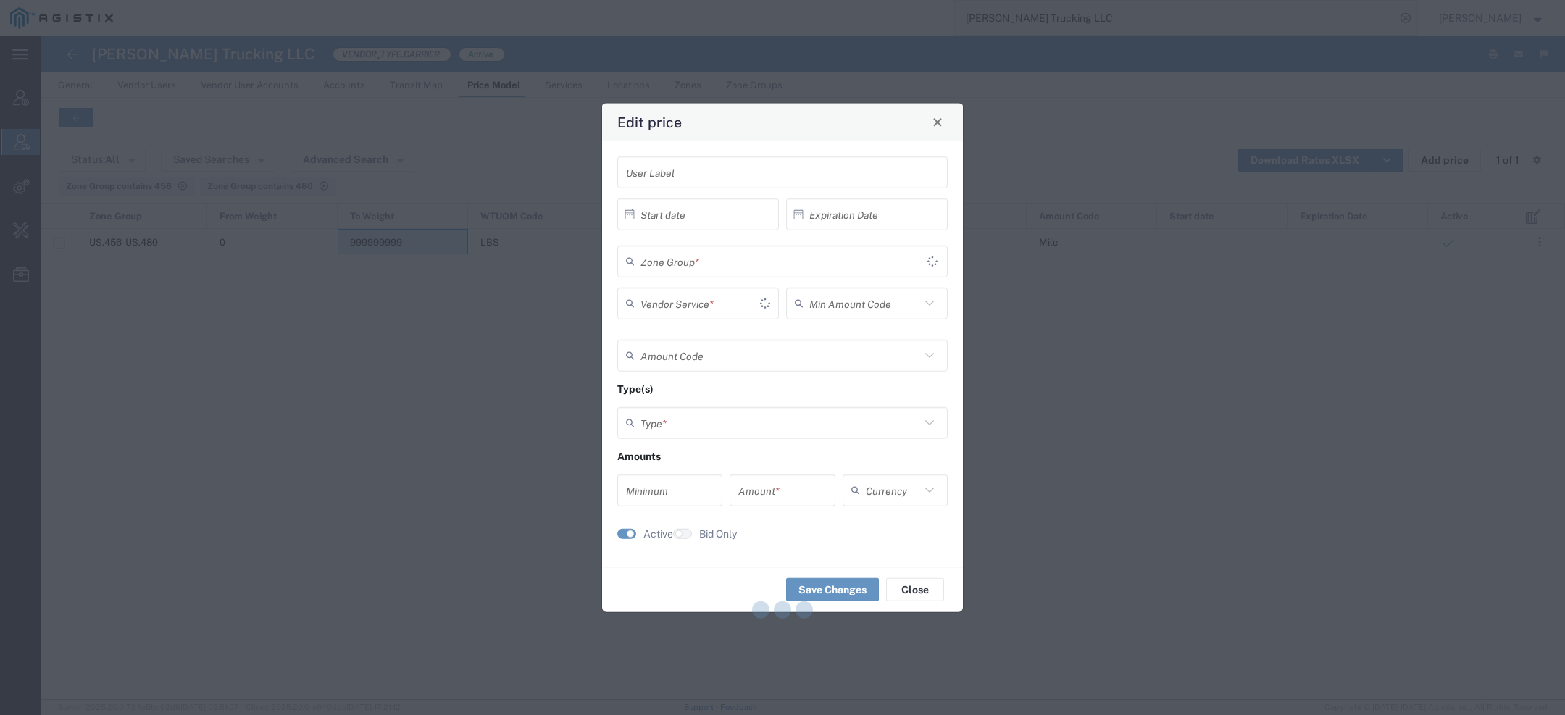
type input "US.456-US.480"
type input "Flat"
type input "Mile"
type input "Weight and Distance"
type input "0"
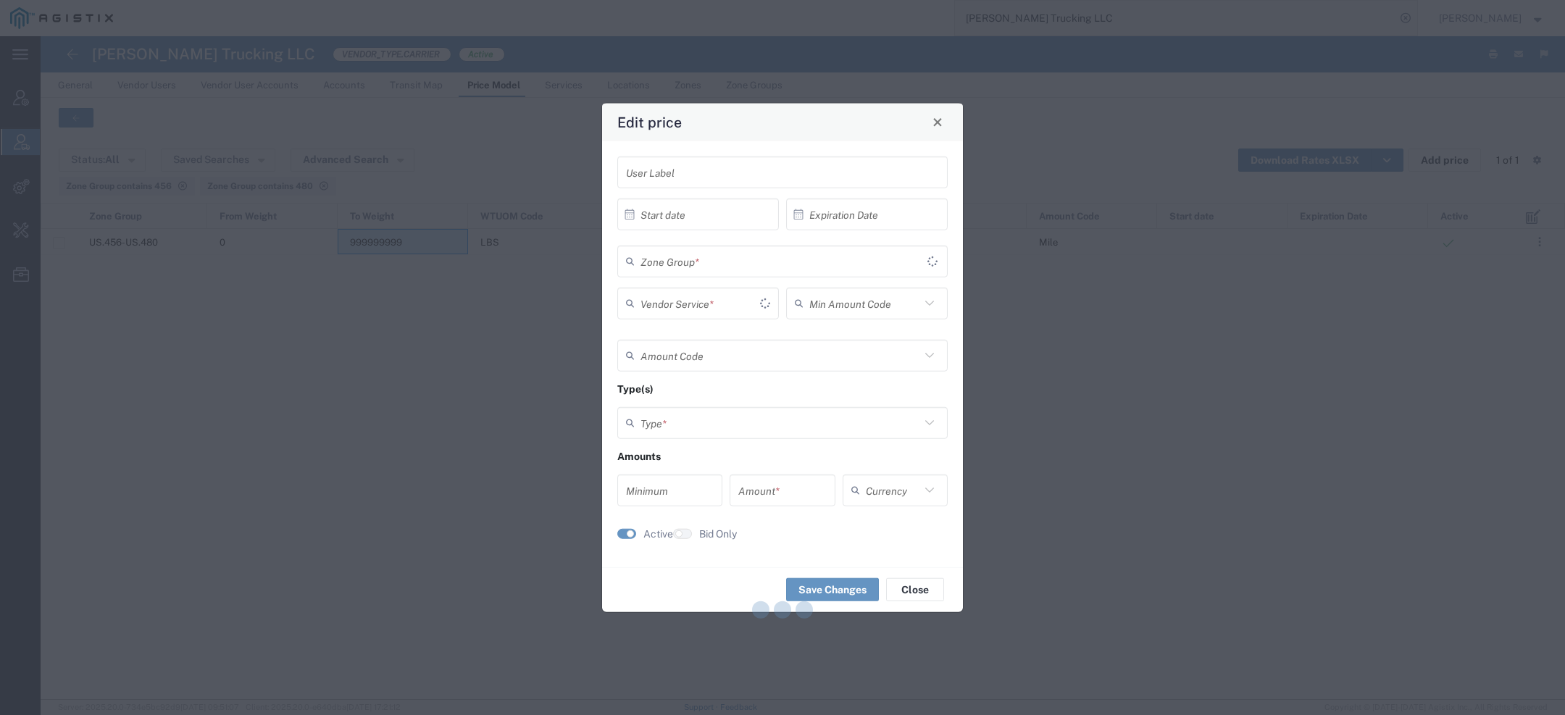
type input "2.8"
type input "USD"
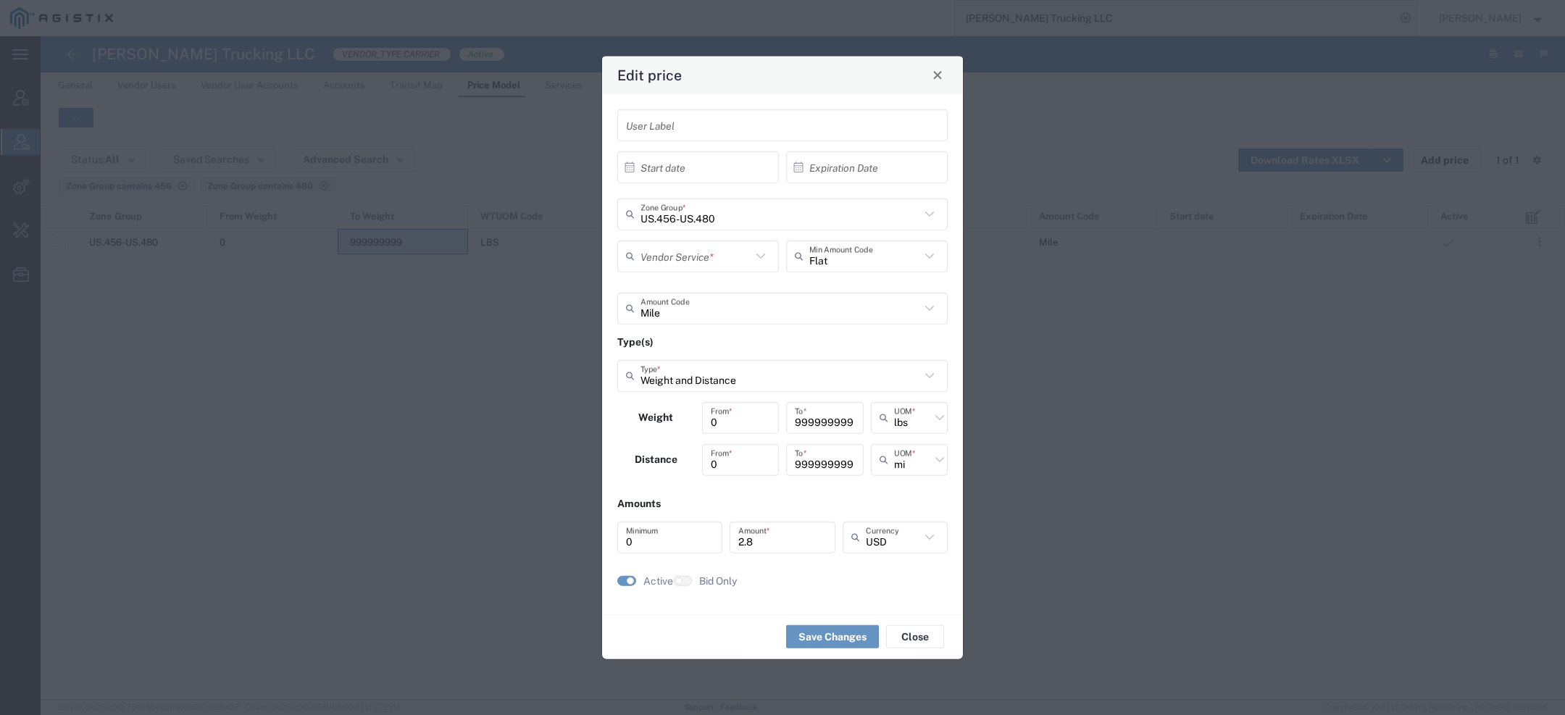
type input "TL Standard 3 - 5 Day"
click at [943, 78] on button "Close" at bounding box center [938, 74] width 20 height 20
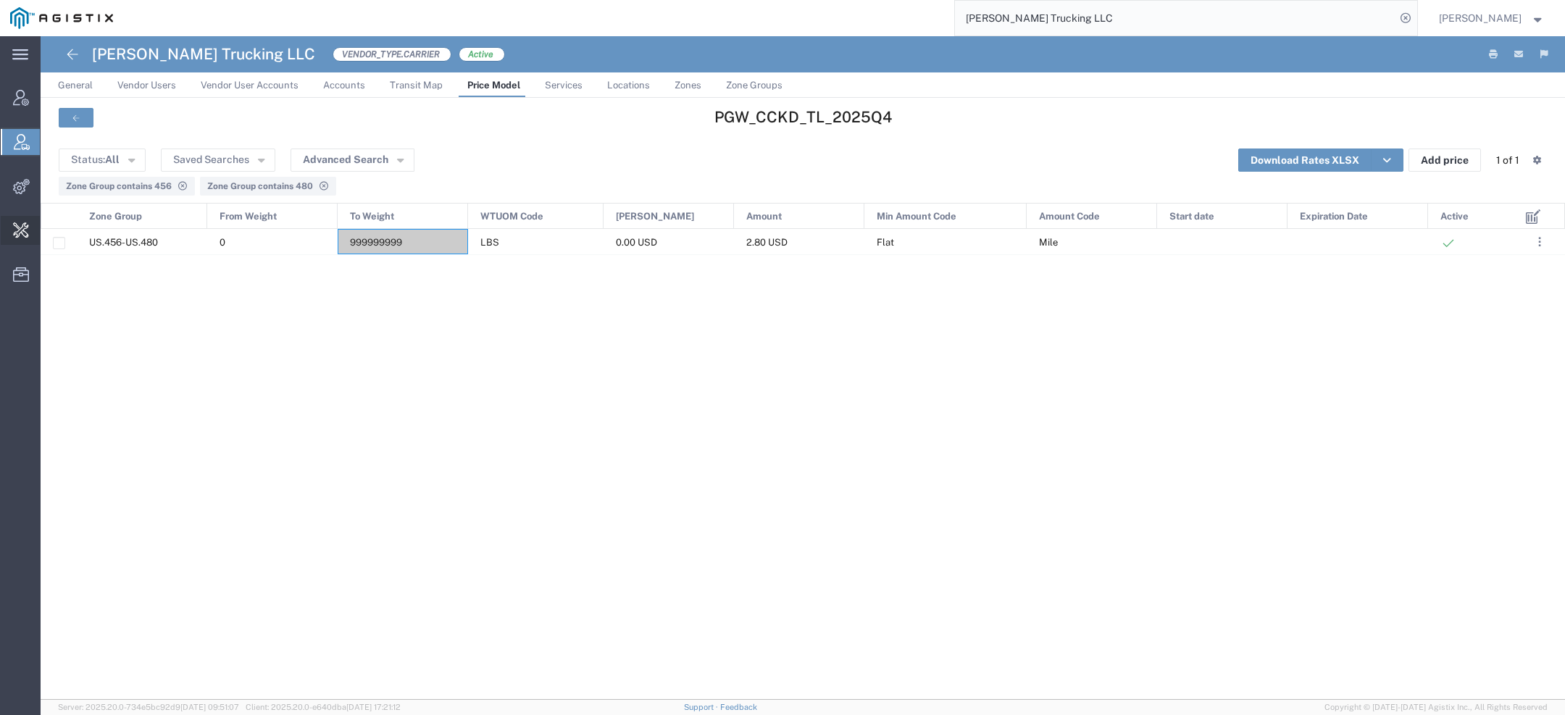
click at [0, 0] on span "Change Carrier" at bounding box center [0, 0] width 0 height 0
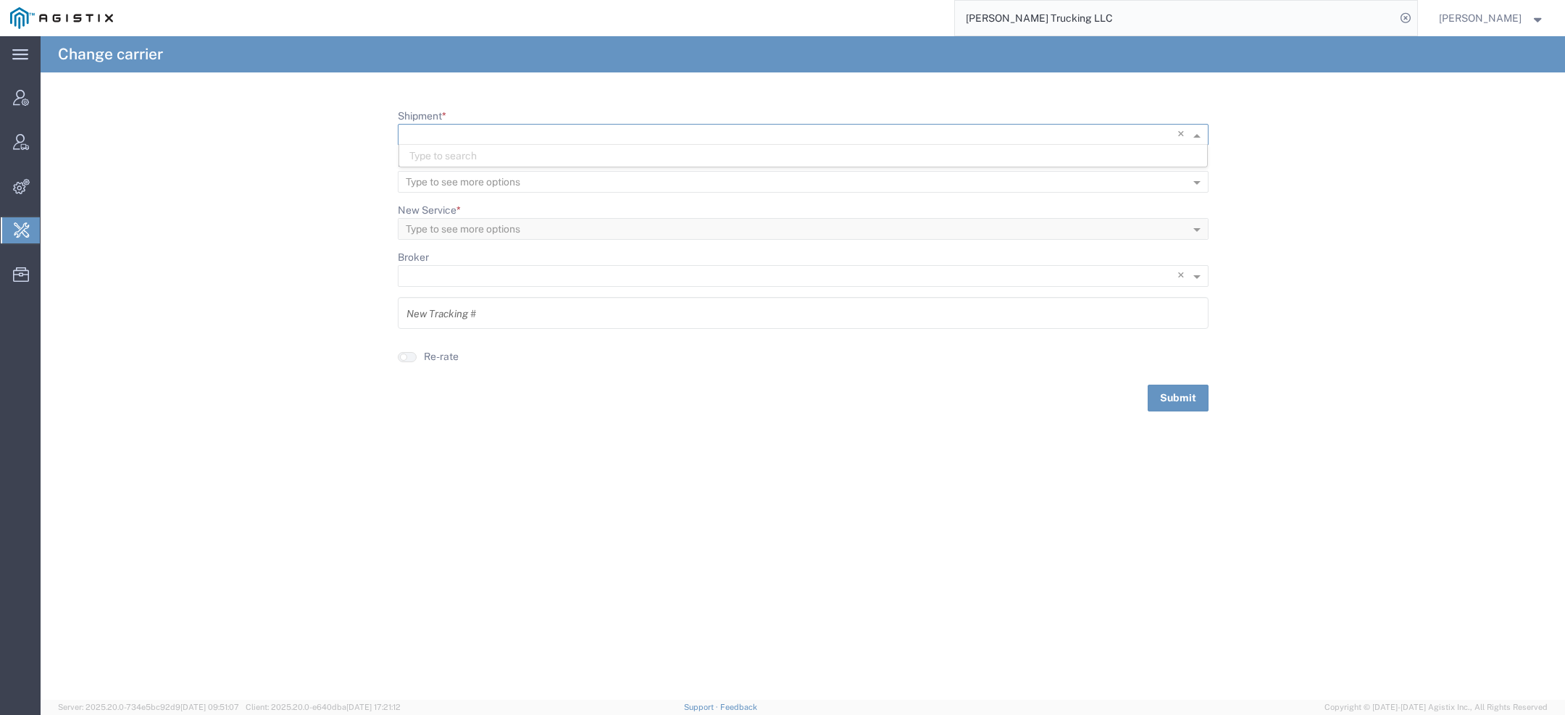
click at [442, 128] on input "Shipment *" at bounding box center [773, 135] width 735 height 20
paste input "Craig Clark Trucking LLC"
click at [493, 134] on input "Craig Clark Trucking LLC" at bounding box center [773, 135] width 735 height 20
click at [493, 133] on input "Craig Clark Trucking LLC" at bounding box center [773, 135] width 735 height 20
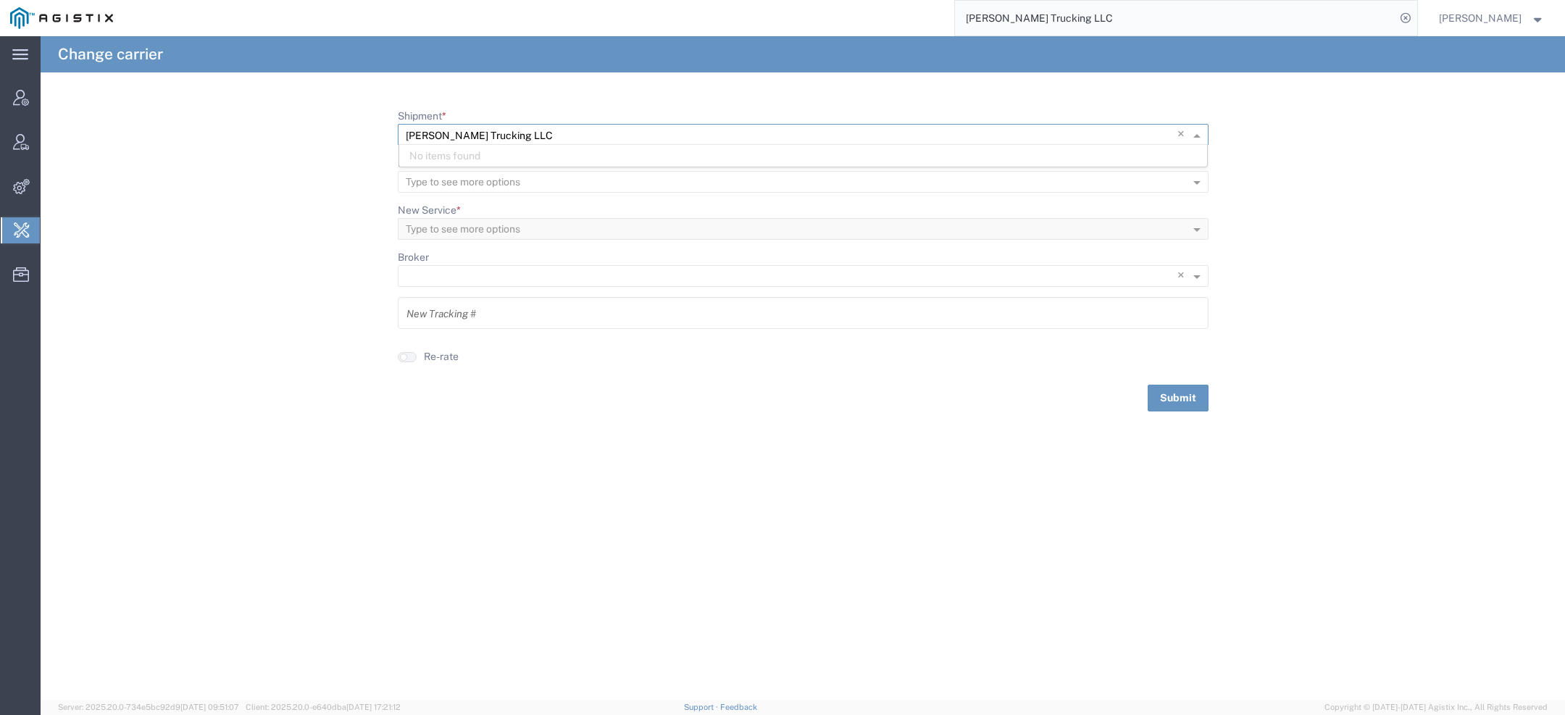
paste input "57037613"
type input "57037613"
click at [475, 156] on div "57037613" at bounding box center [803, 156] width 808 height 22
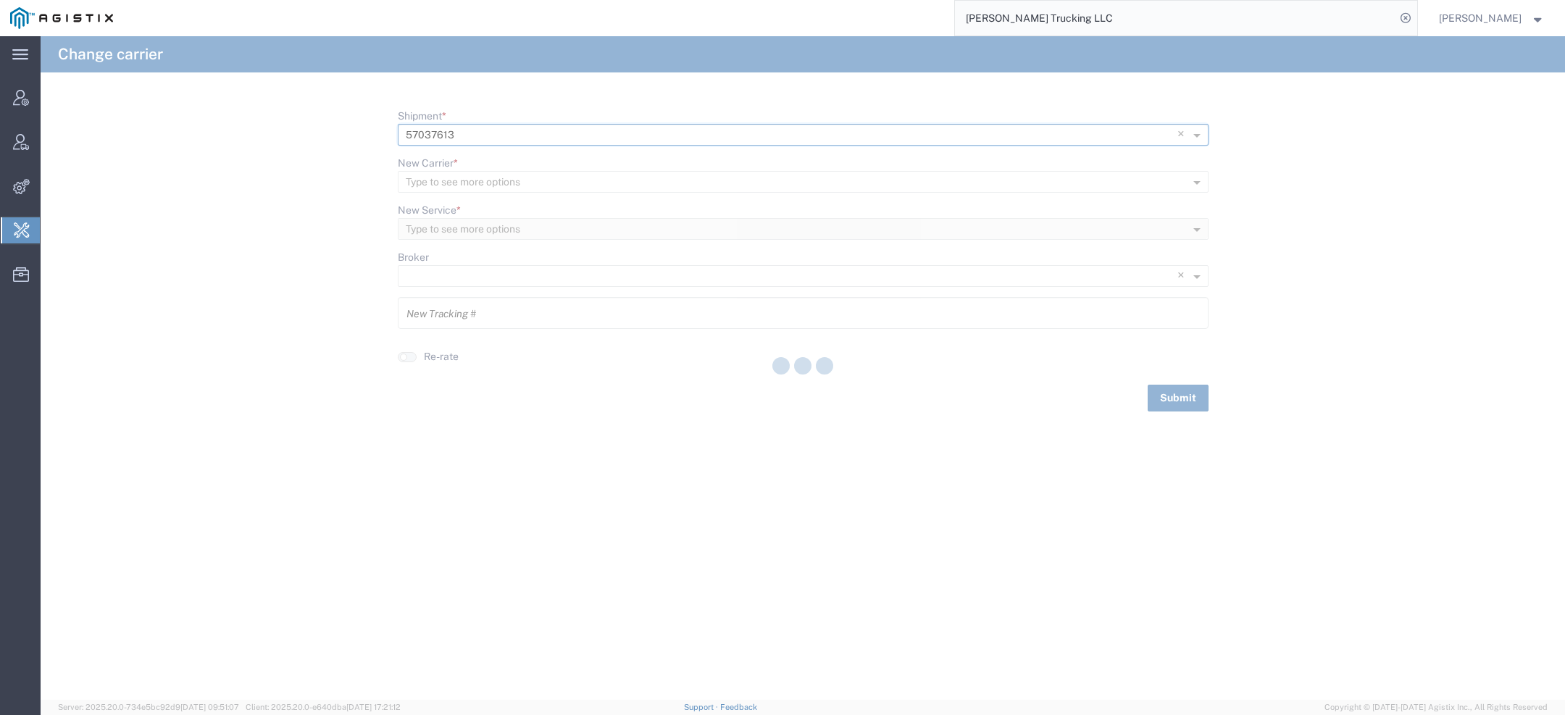
type input "57037613"
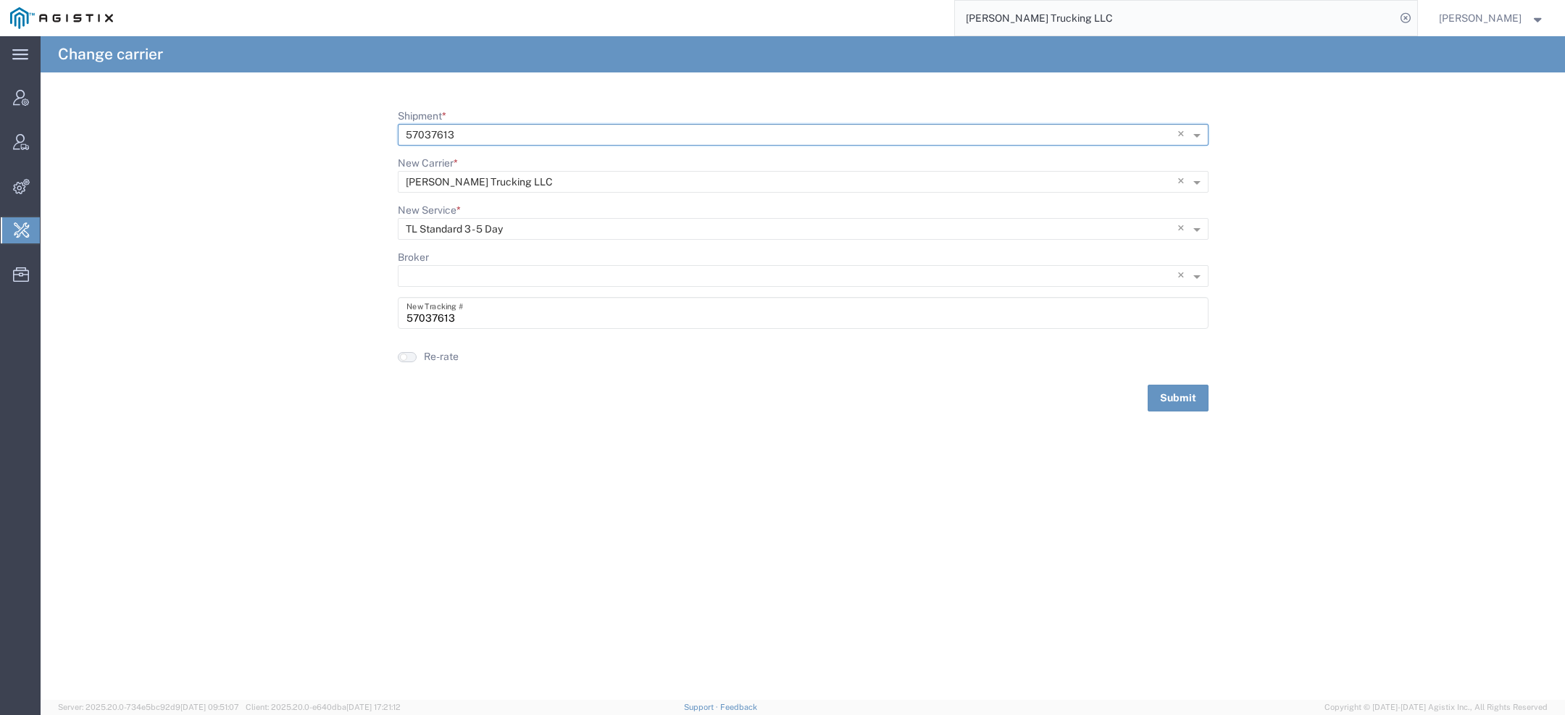
click at [403, 359] on small "button" at bounding box center [403, 357] width 7 height 7
click at [1154, 408] on button "Submit" at bounding box center [1178, 398] width 61 height 27
drag, startPoint x: 1091, startPoint y: 26, endPoint x: 716, endPoint y: -6, distance: 376.0
click at [716, 0] on html "main_menu Created with Sketch. Collapse Menu Account Manager Vendor Manager Int…" at bounding box center [782, 357] width 1565 height 715
type input "pgw"
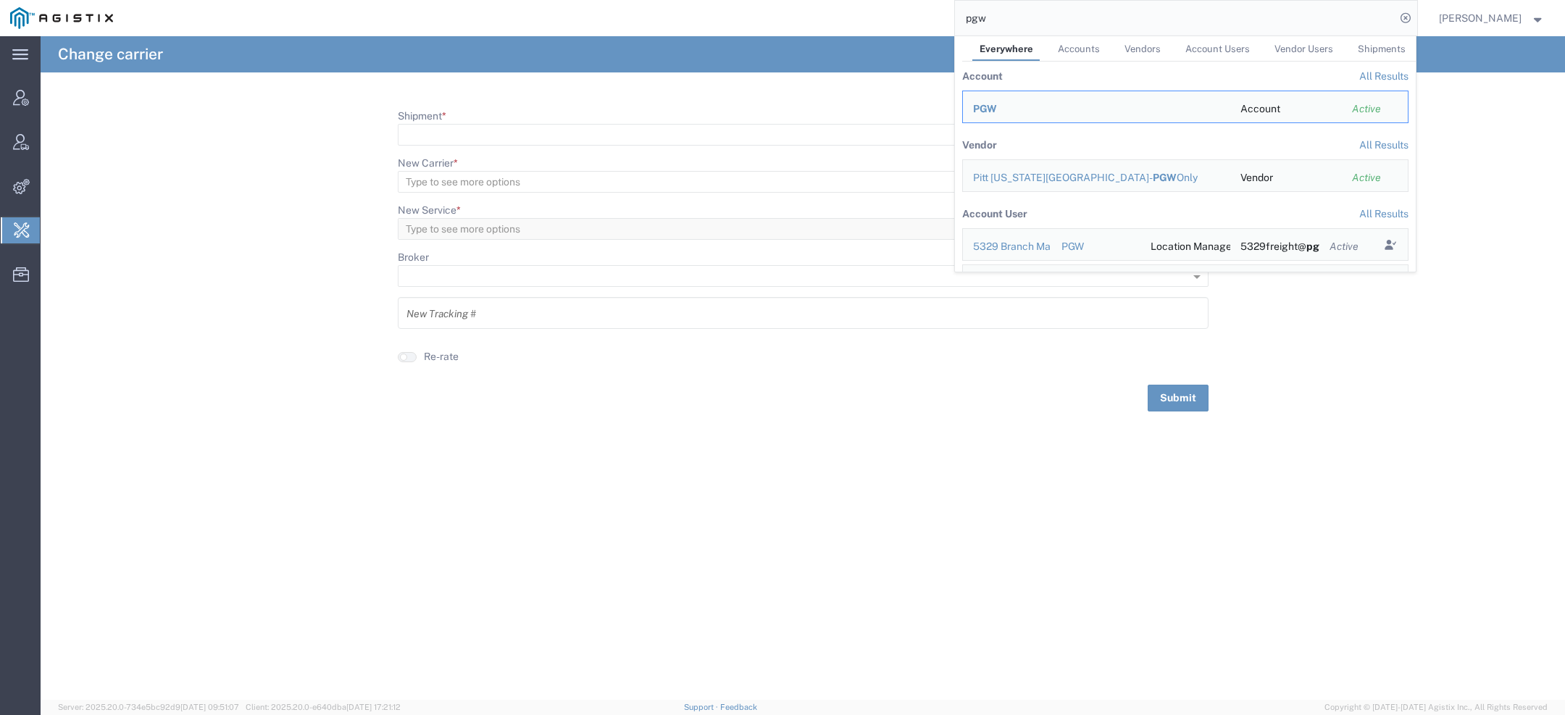
click at [991, 101] on div "PGW" at bounding box center [1096, 108] width 247 height 15
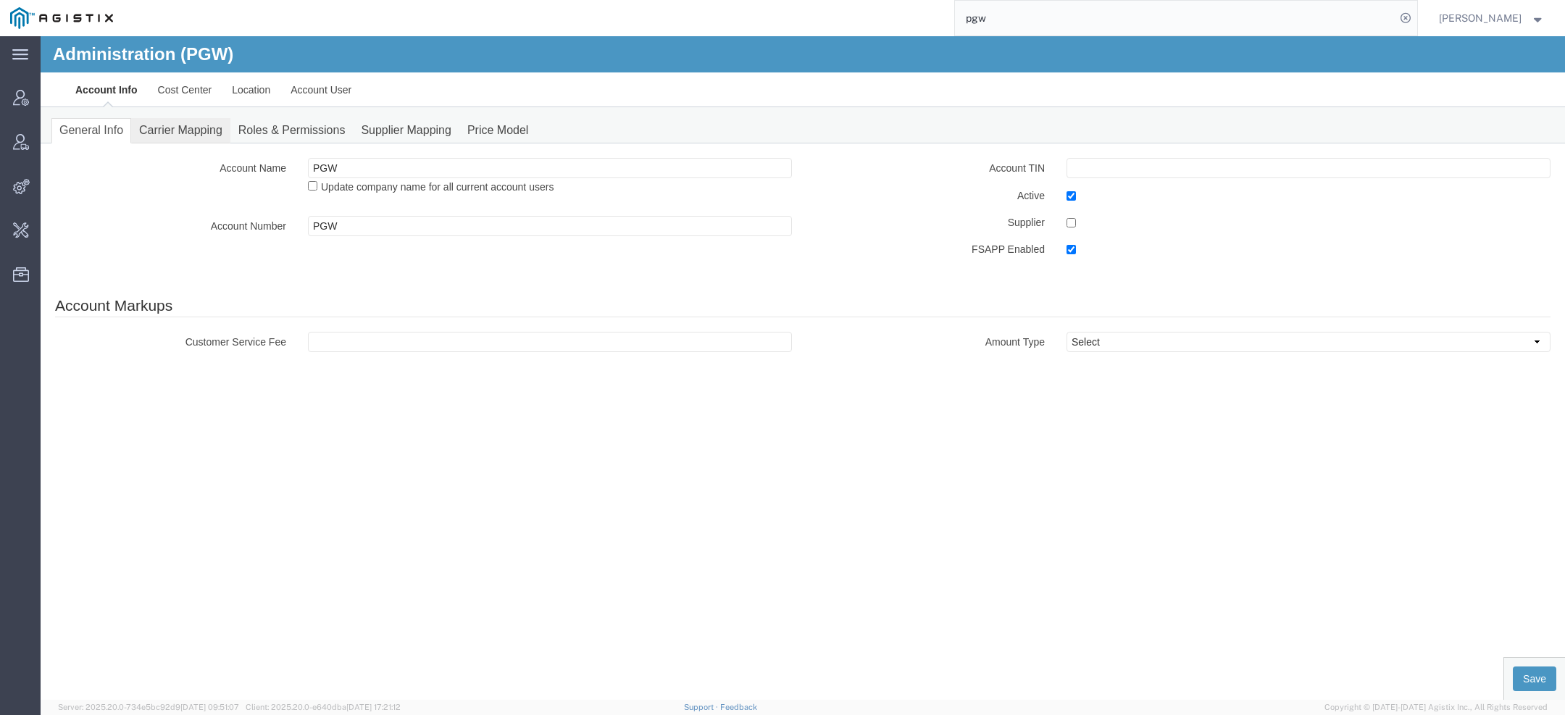
click at [186, 129] on link "Carrier Mapping" at bounding box center [180, 130] width 99 height 25
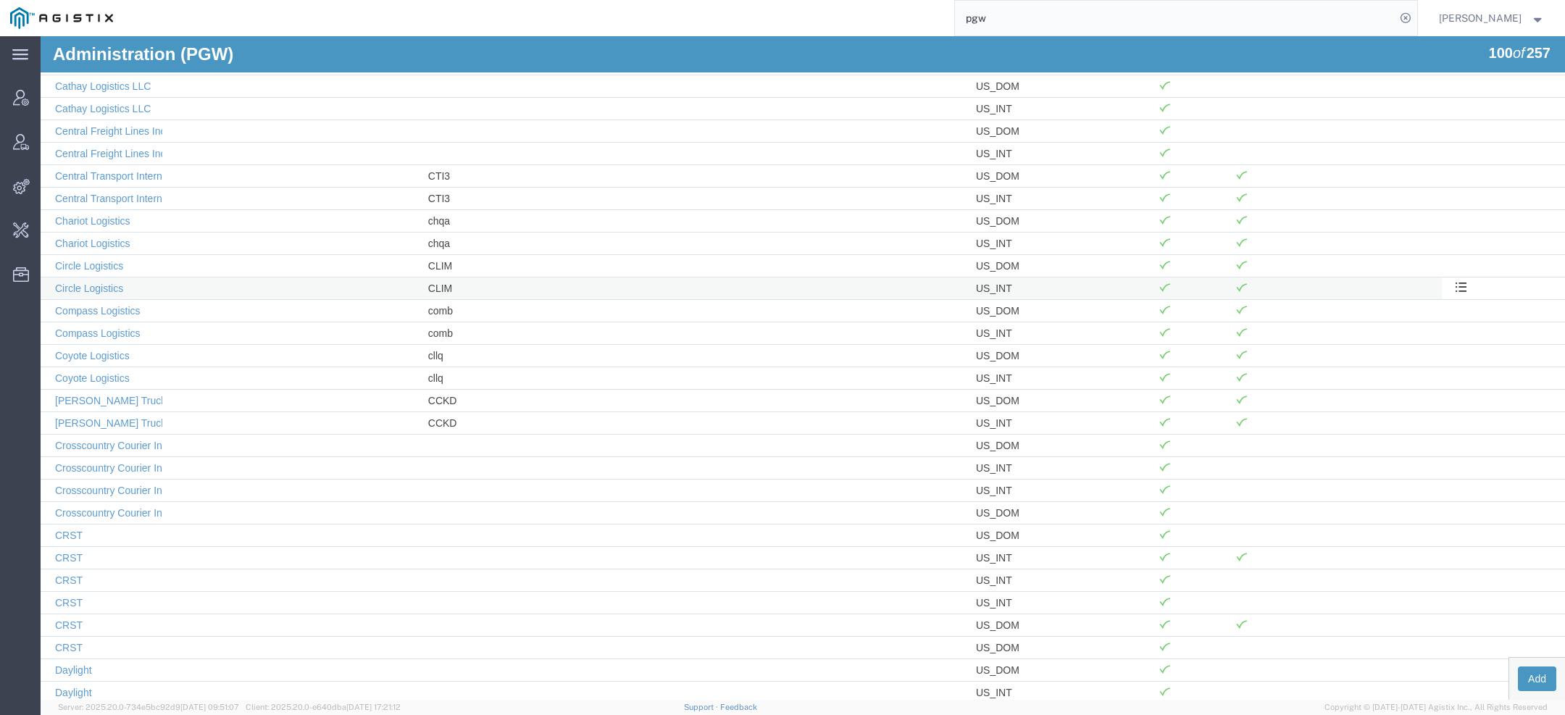
scroll to position [1063, 0]
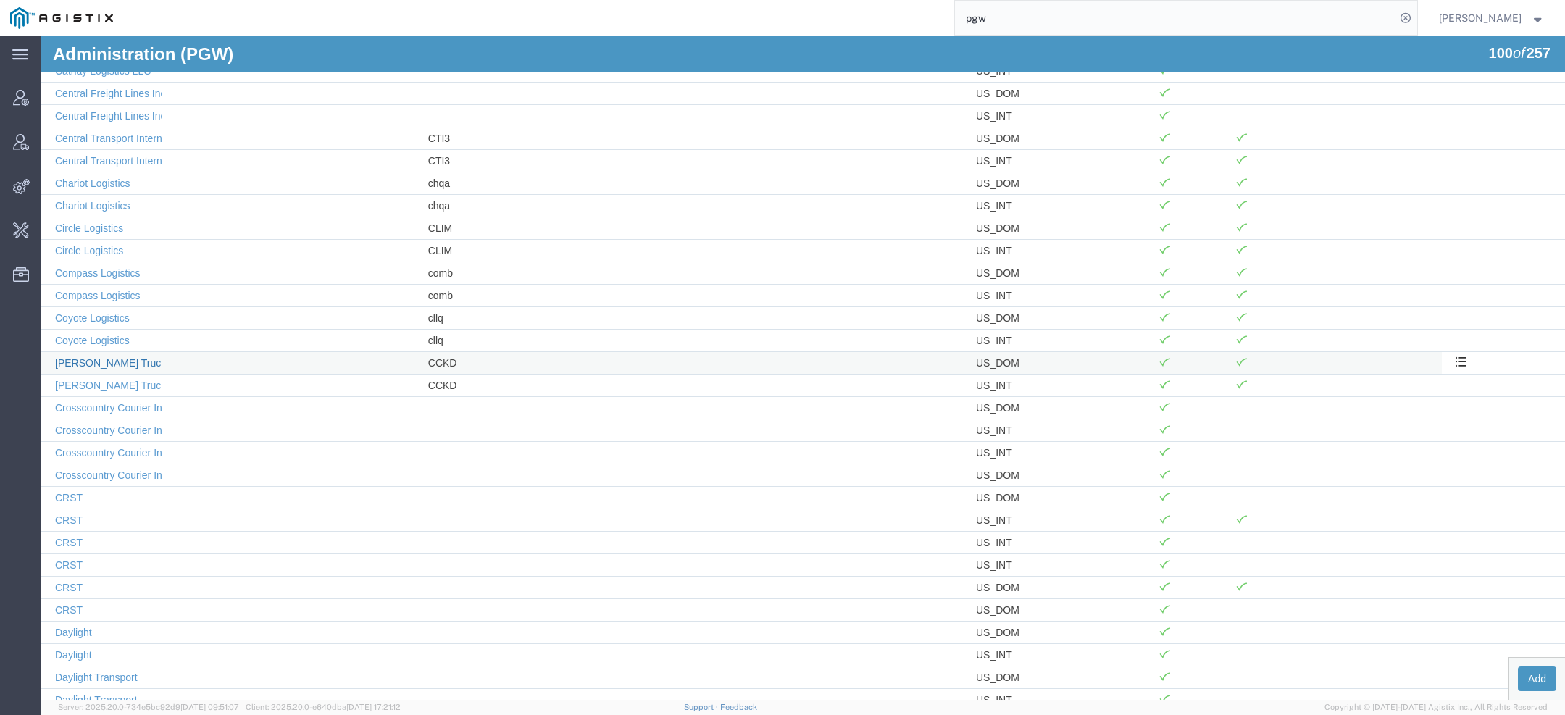
click at [96, 357] on link "Craig Clark Trucking LLC" at bounding box center [128, 363] width 146 height 12
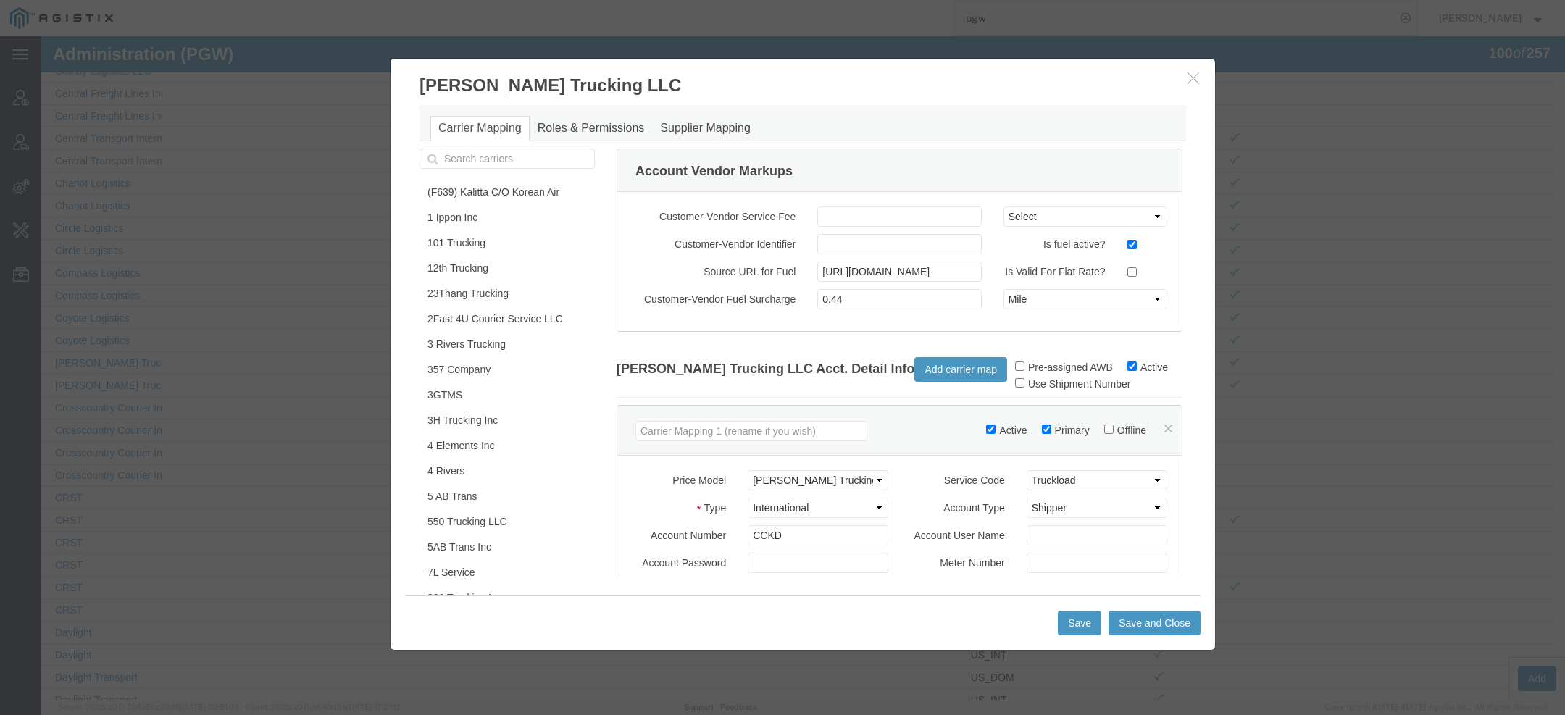
scroll to position [0, 982]
click at [817, 269] on input "https://api.eia.gov/v2/petroleum/pri/gnd/data/?frequency=weekly&data[0]=value&f…" at bounding box center [899, 272] width 164 height 20
click at [1188, 80] on icon "button" at bounding box center [1194, 78] width 12 height 12
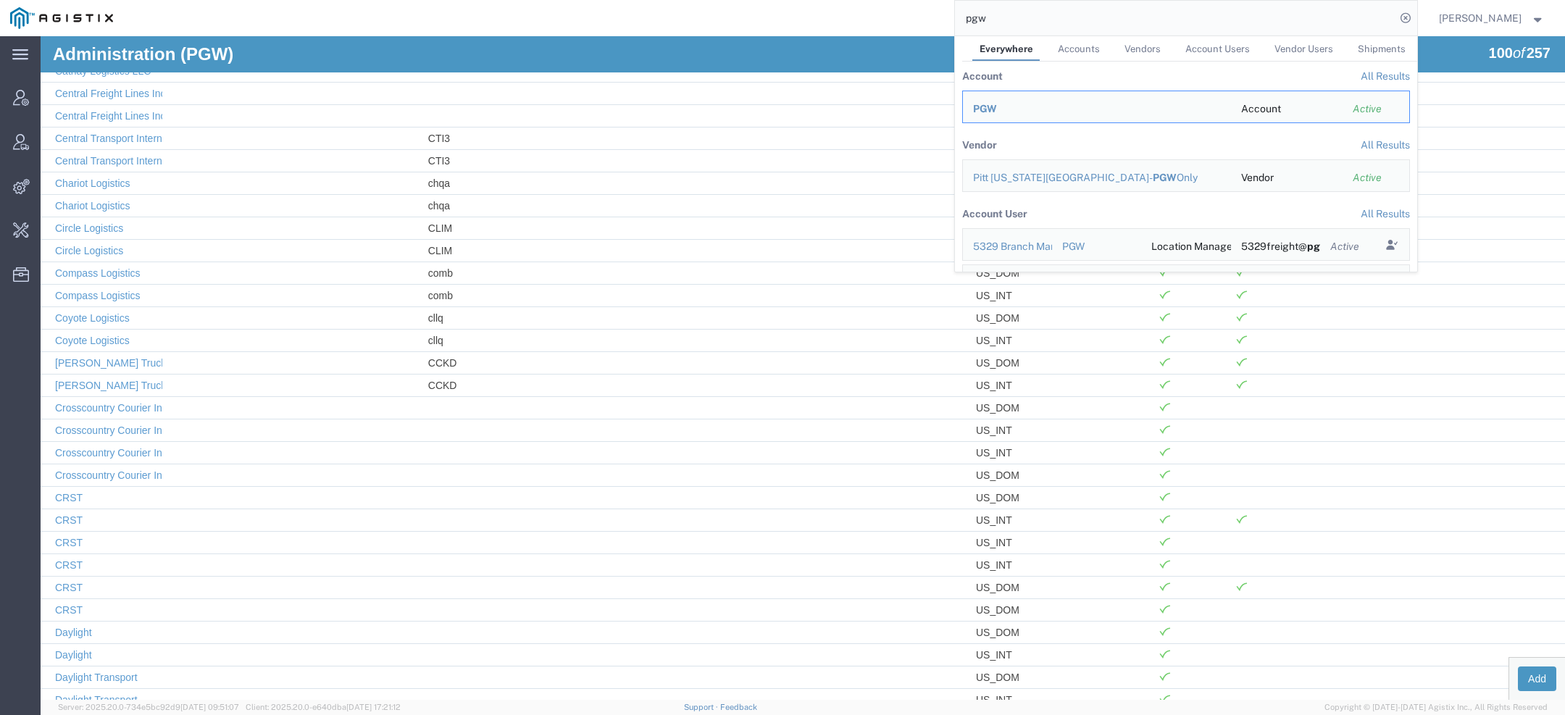
drag, startPoint x: 1003, startPoint y: 22, endPoint x: 899, endPoint y: -5, distance: 107.2
click at [899, 0] on html "main_menu Created with Sketch. Collapse Menu Account Manager Vendor Manager Int…" at bounding box center [782, 357] width 1565 height 715
click at [124, 357] on link "Craig Clark Trucking LLC" at bounding box center [128, 363] width 146 height 12
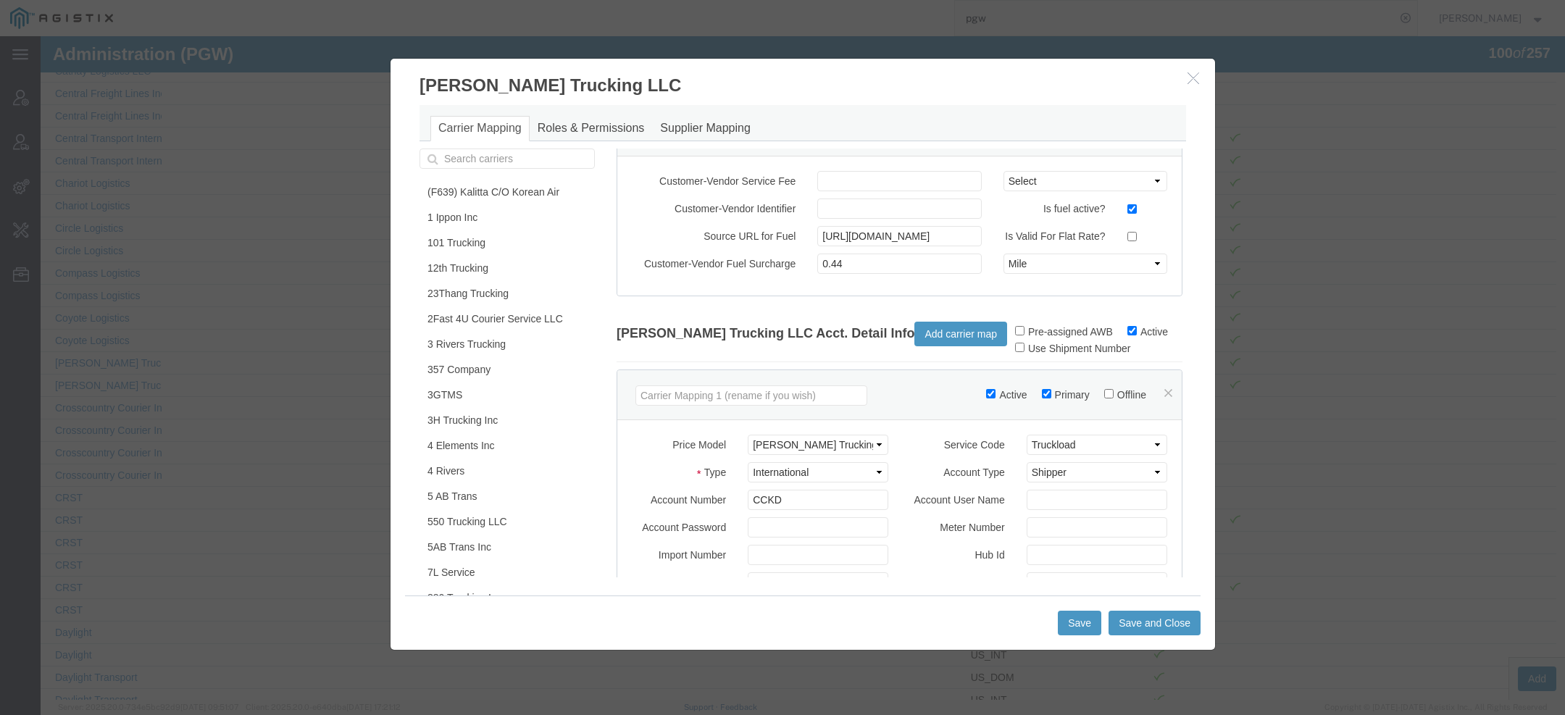
scroll to position [41, 0]
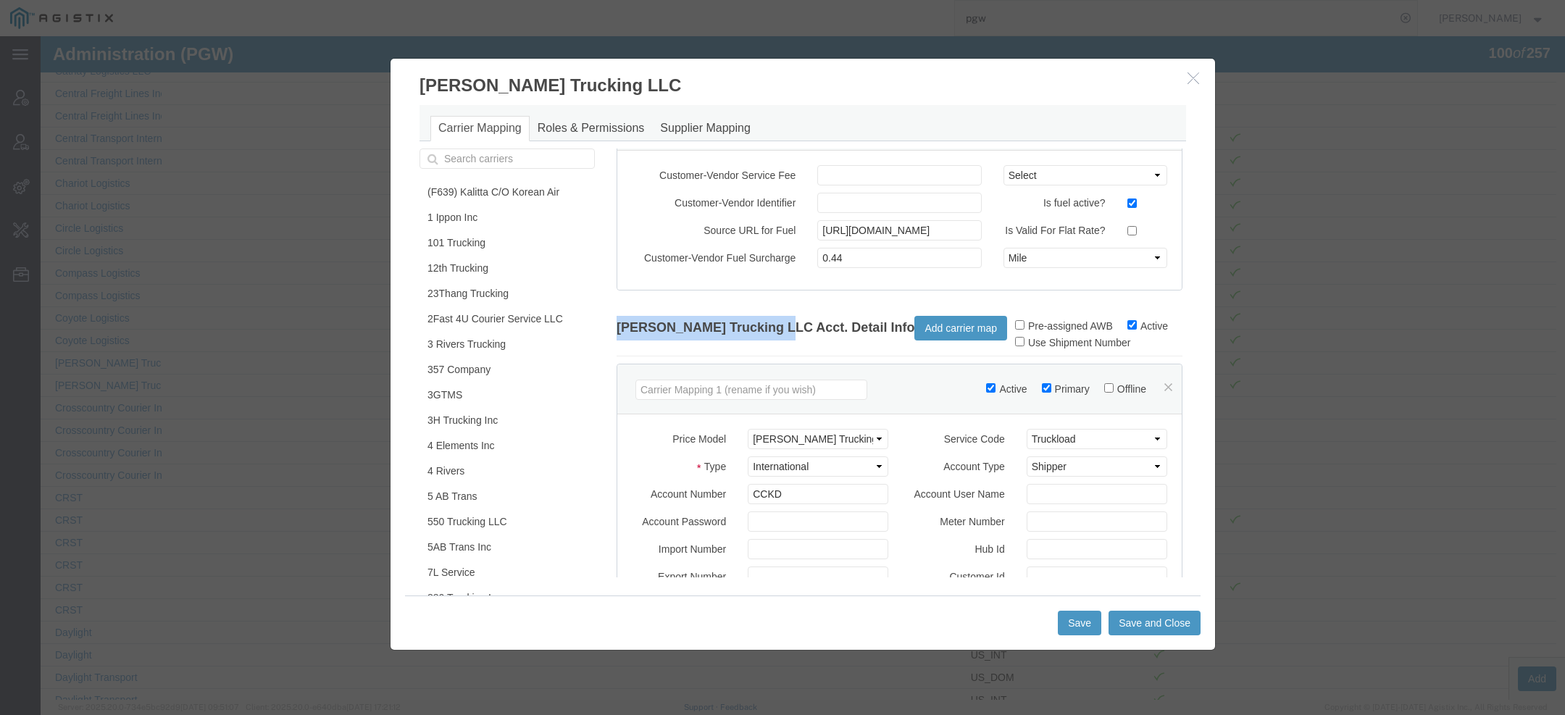
drag, startPoint x: 612, startPoint y: 334, endPoint x: 765, endPoint y: 333, distance: 153.6
click at [765, 333] on div "Craig Clark Trucking LLC Acct. Detail Info Add carrier map" at bounding box center [812, 328] width 391 height 39
copy div "Craig Clark Trucking LLC"
click at [1193, 71] on button "button" at bounding box center [1195, 79] width 18 height 18
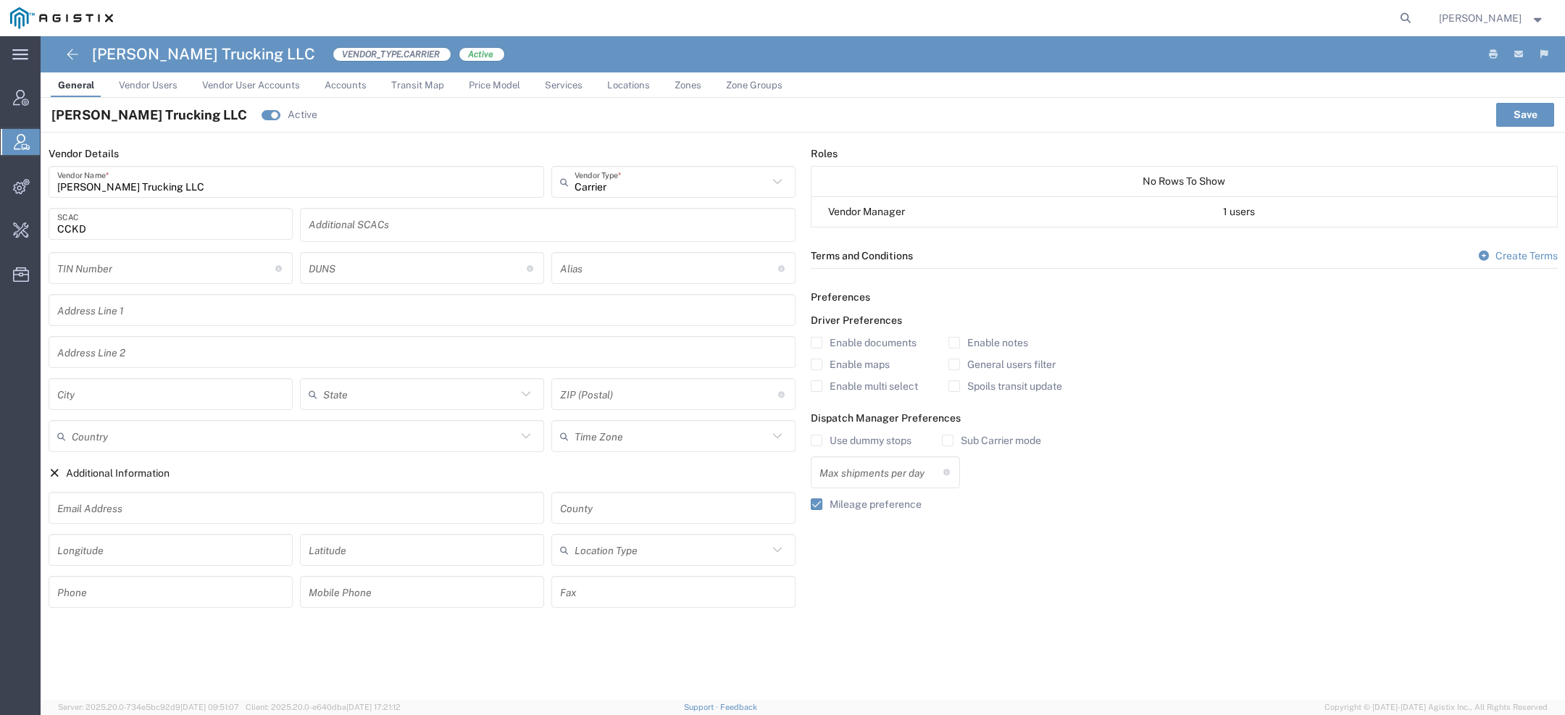
click at [1404, 18] on icon at bounding box center [1406, 18] width 20 height 20
paste input "57037613"
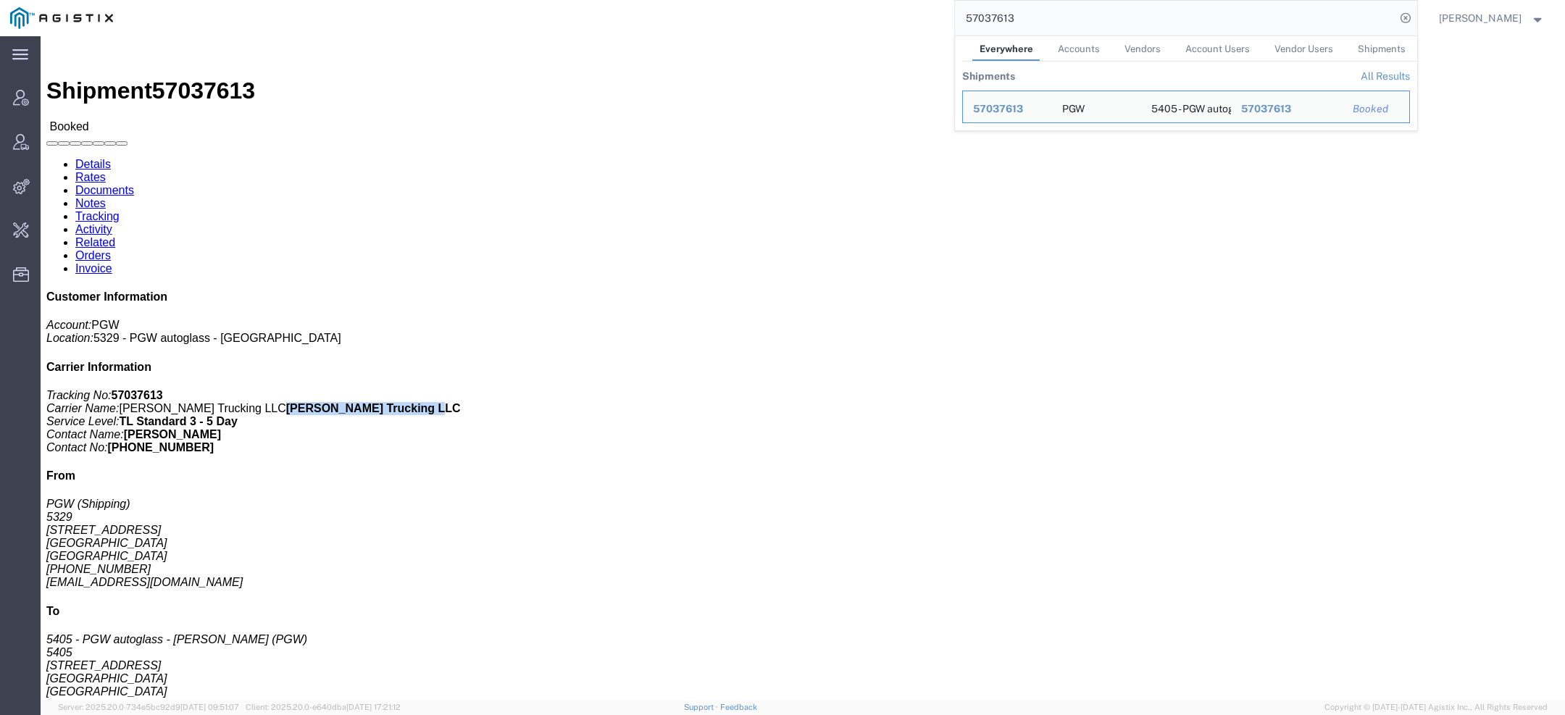
drag, startPoint x: 1320, startPoint y: 201, endPoint x: 1498, endPoint y: 204, distance: 178.3
click p "Tracking No: 57037613 Carrier Name: Craig Clark Trucking LLC Craig Clark Trucki…"
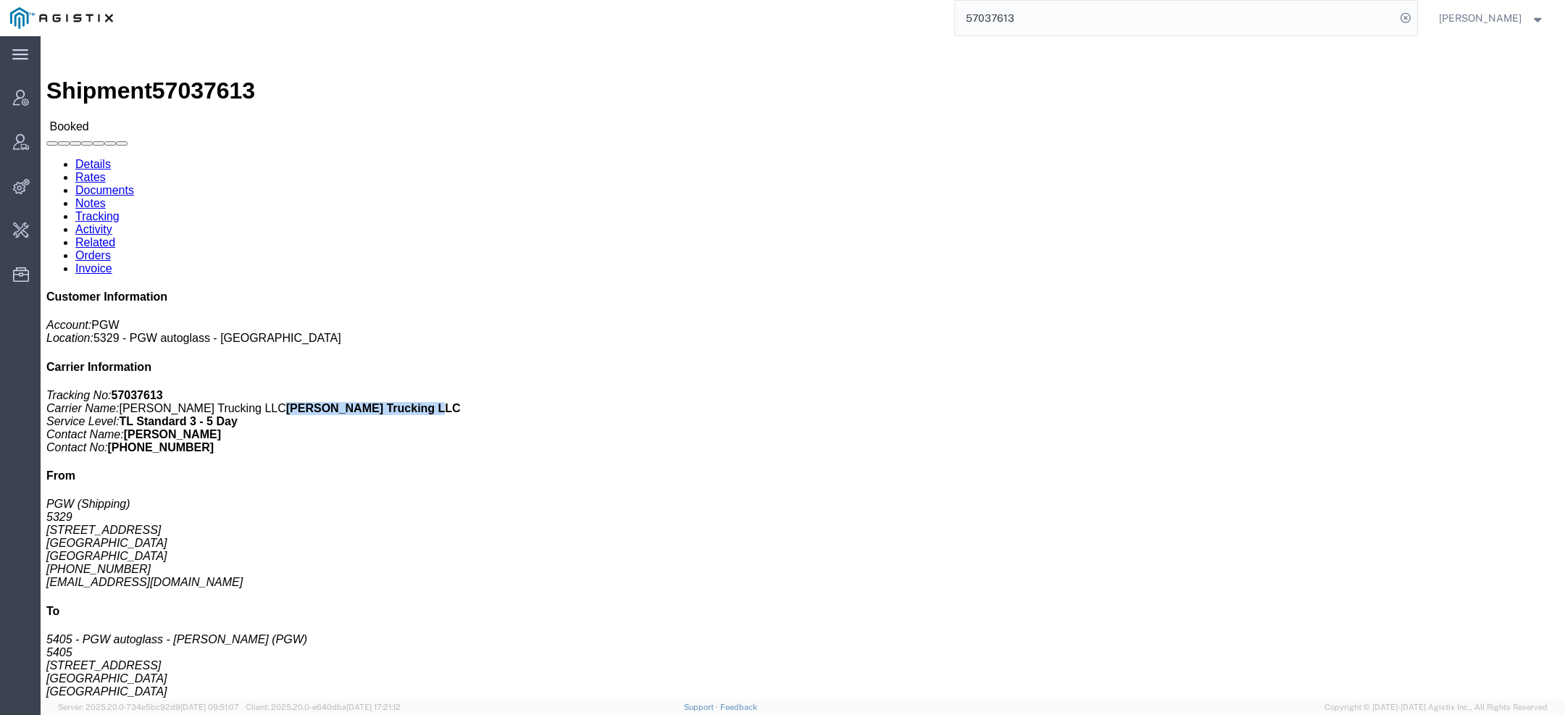
copy b "[PERSON_NAME] Trucking LLC"
click span "57037613"
copy span "57037613"
click link "Rates"
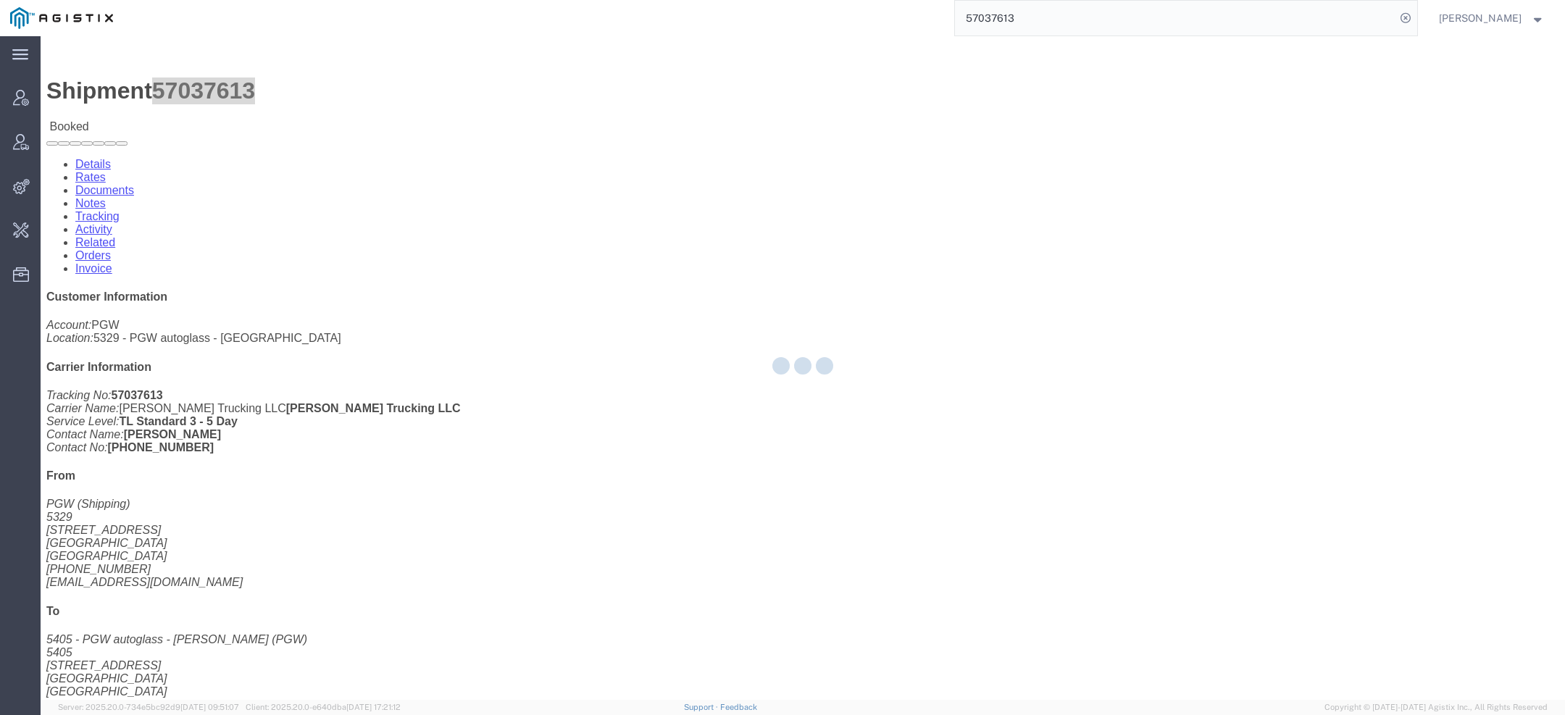
click at [151, 89] on div at bounding box center [803, 368] width 1525 height 664
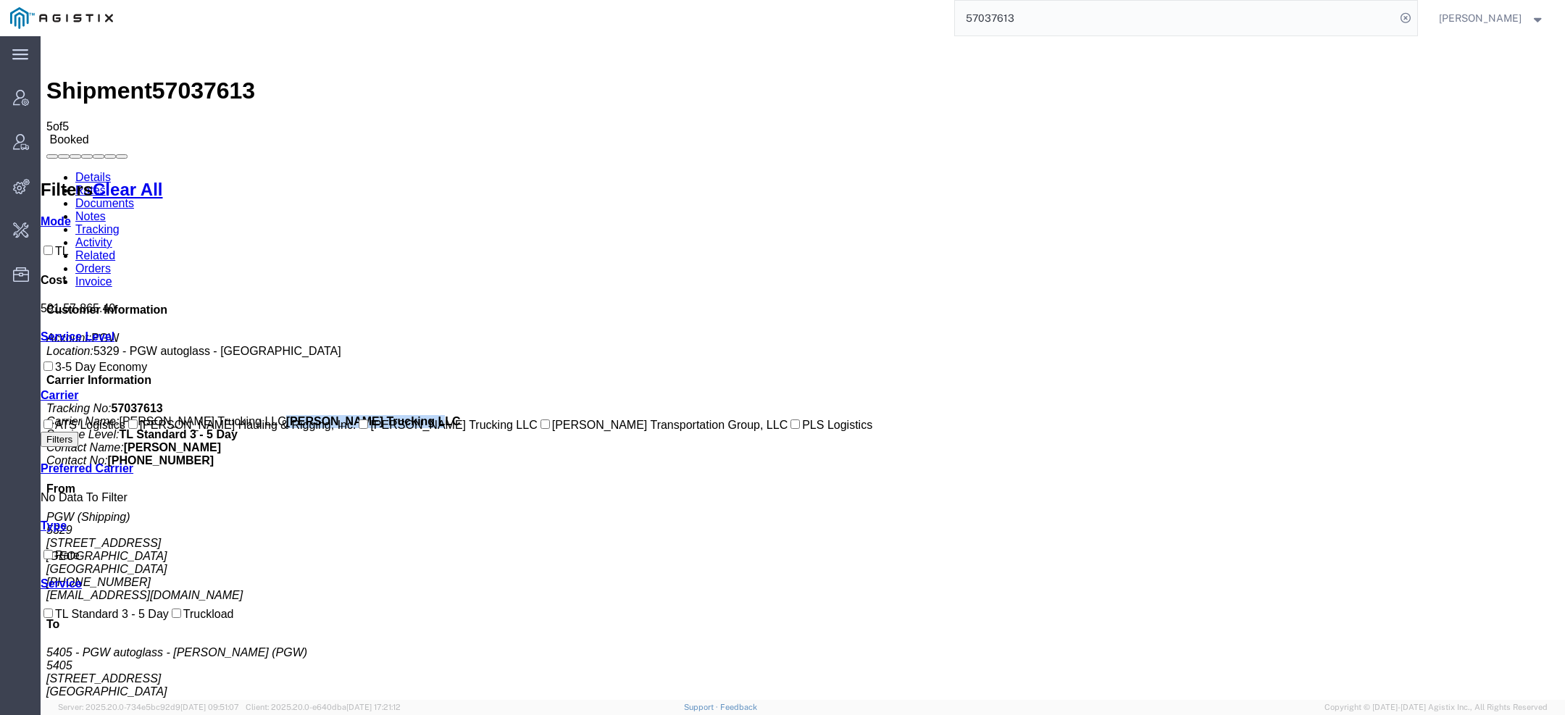
drag, startPoint x: 1368, startPoint y: 235, endPoint x: 1518, endPoint y: 228, distance: 150.2
click at [1521, 402] on p "Tracking No: 57037613 Carrier Name: Craig Clark Trucking LLC Craig Clark Trucki…" at bounding box center [802, 434] width 1513 height 65
copy b "[PERSON_NAME] Trucking LLC"
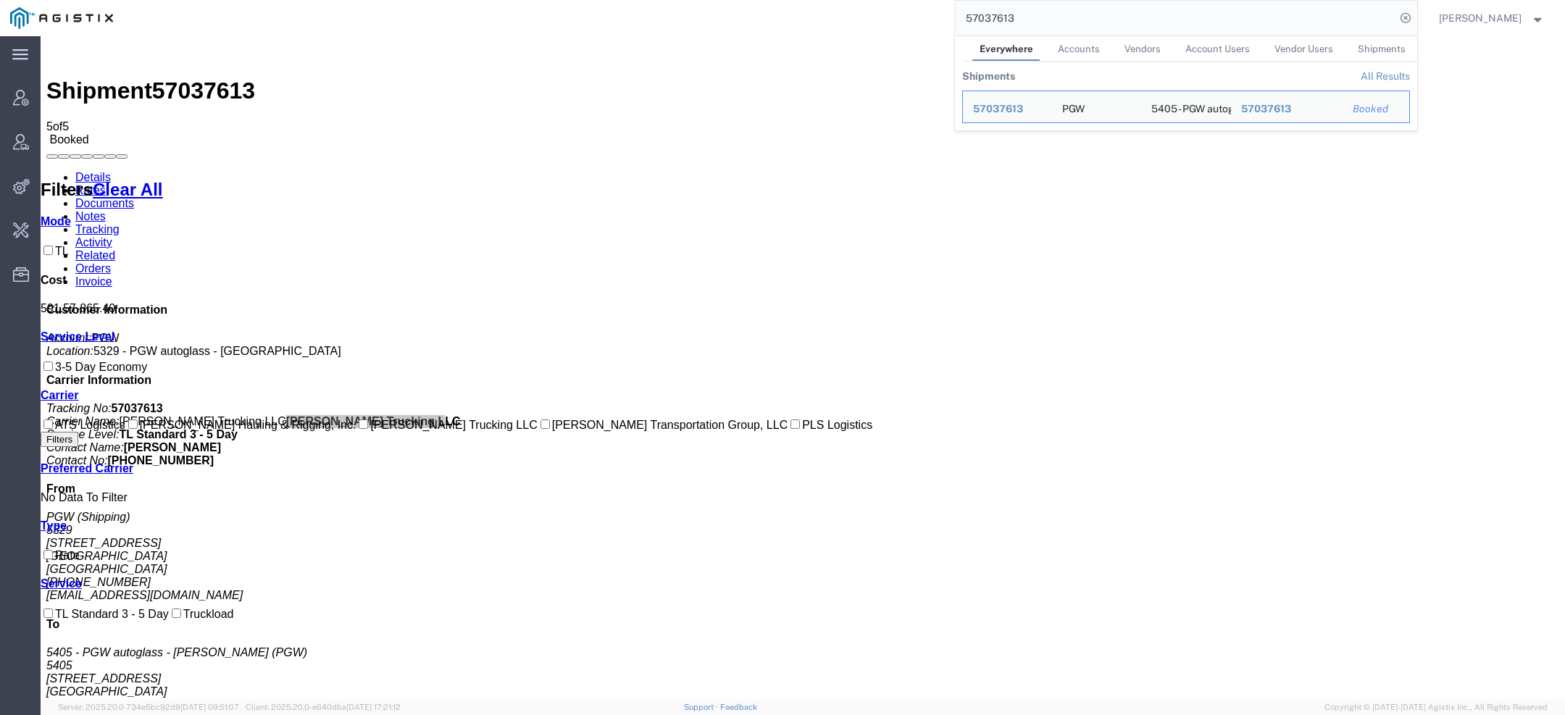
click at [973, 22] on input "57037613" at bounding box center [1175, 18] width 441 height 35
paste input "[PERSON_NAME] Trucking LLC"
click at [1029, 105] on span "[PERSON_NAME] Trucking LLC" at bounding box center [1050, 109] width 154 height 12
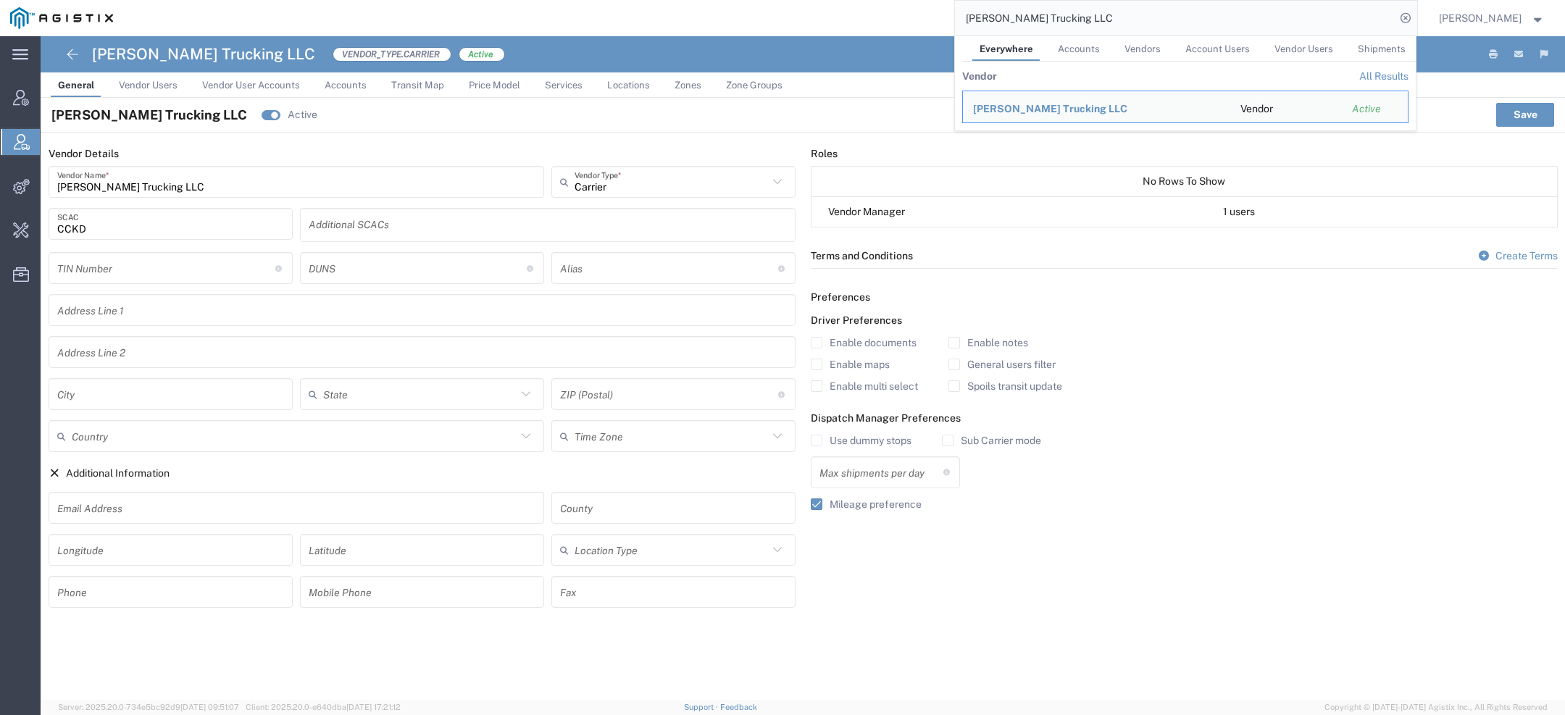
drag, startPoint x: 1099, startPoint y: 15, endPoint x: 1000, endPoint y: 10, distance: 98.7
click at [1001, 11] on input "[PERSON_NAME] Trucking LLC" at bounding box center [1175, 18] width 441 height 35
click at [1001, 105] on span "LKQ C" at bounding box center [988, 109] width 30 height 12
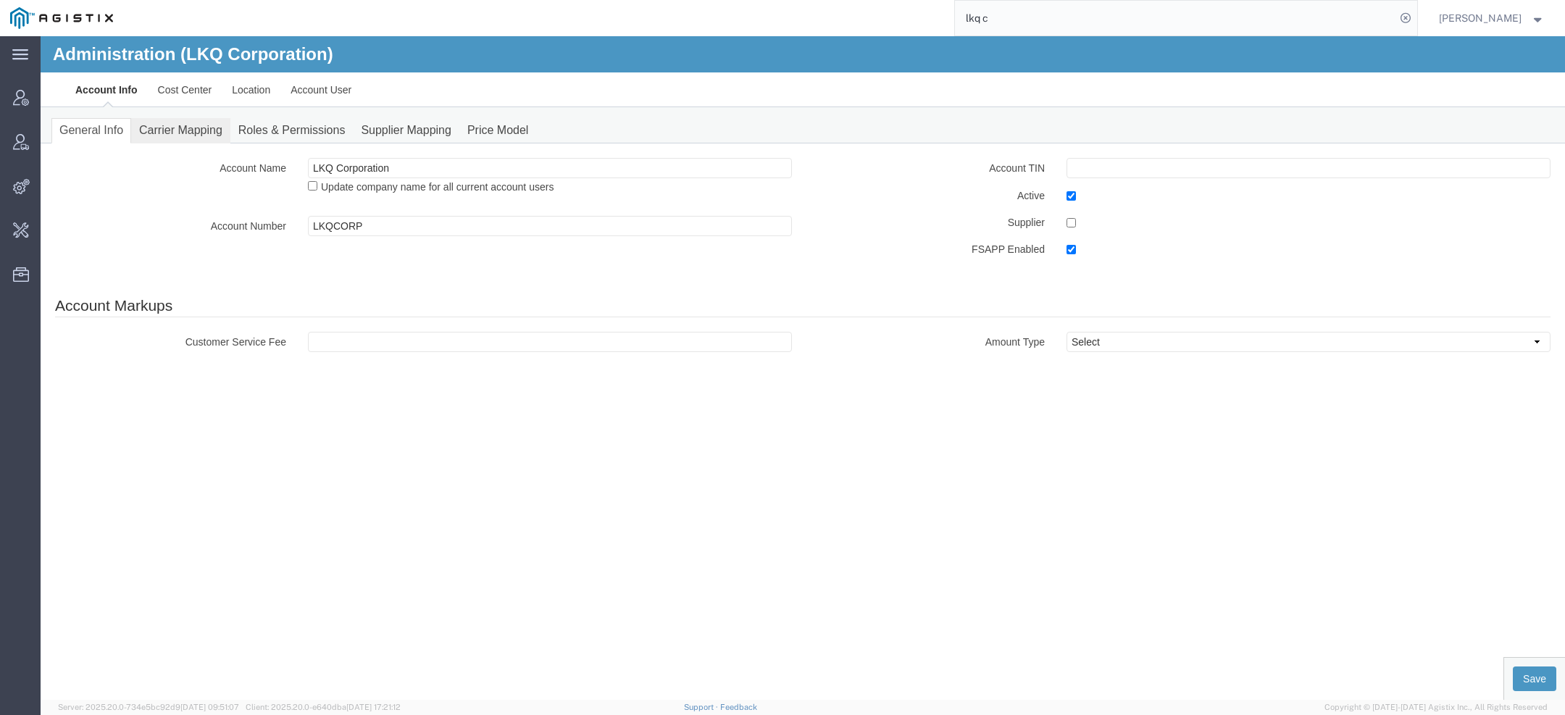
click at [165, 129] on link "Carrier Mapping" at bounding box center [180, 130] width 99 height 25
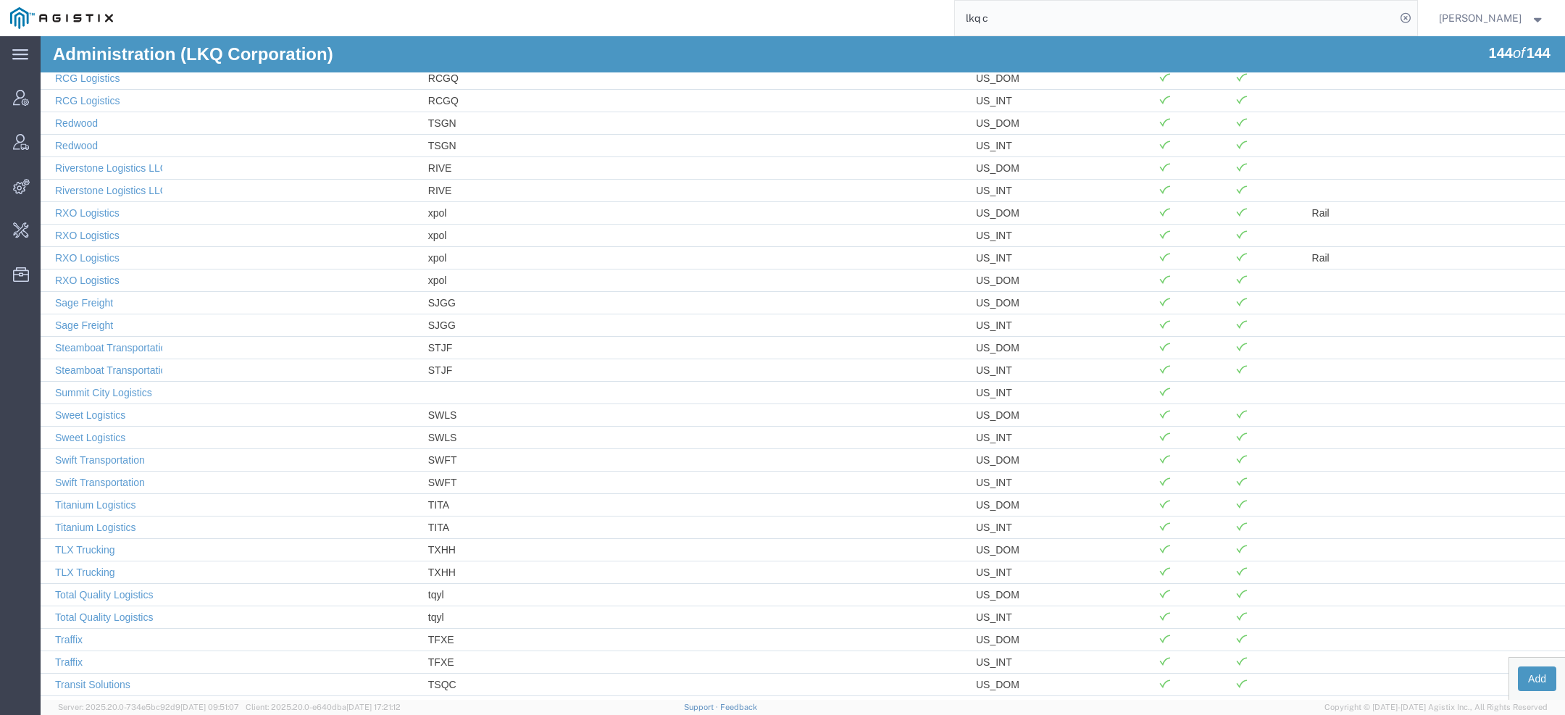
scroll to position [2428, 0]
click at [122, 587] on link "Total Quality Logistics" at bounding box center [104, 593] width 98 height 12
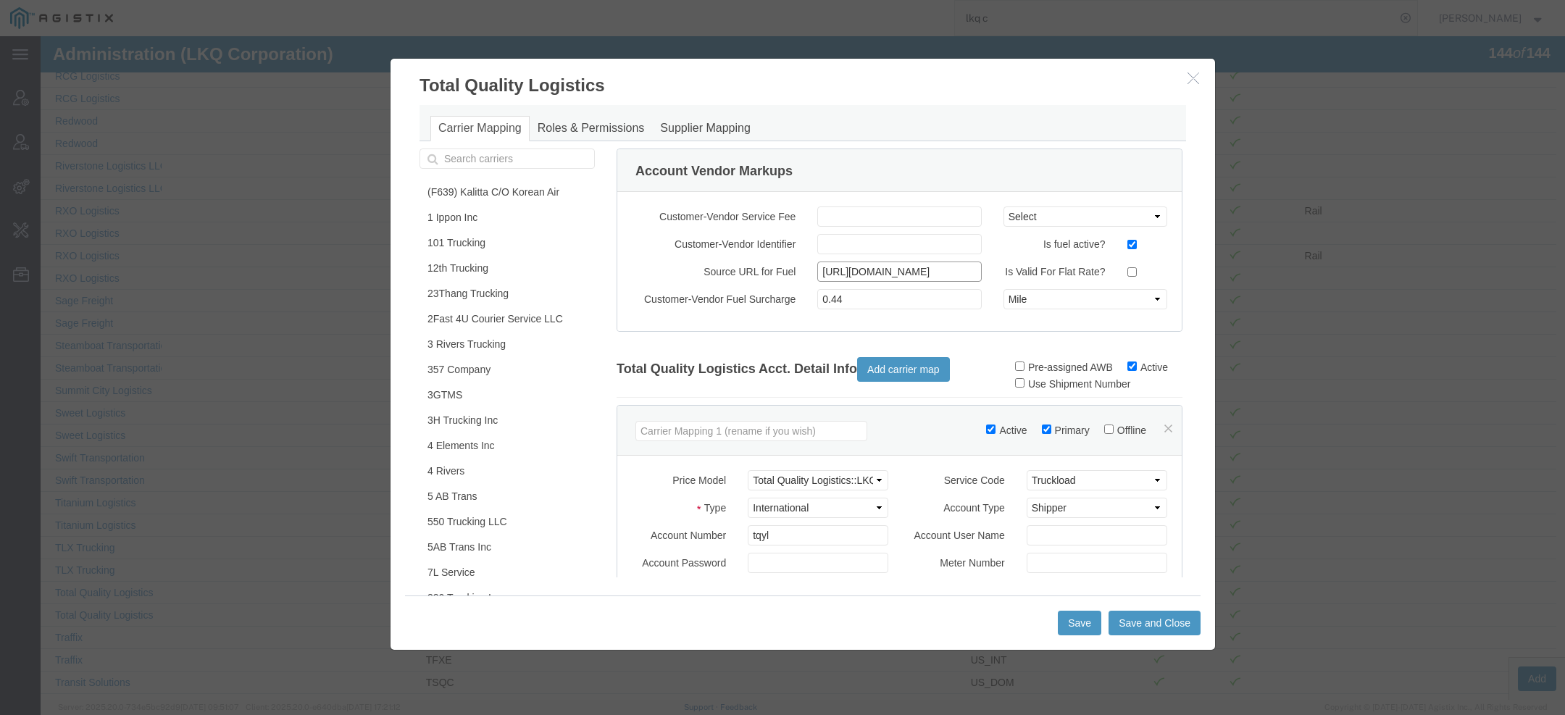
click at [869, 270] on input "https://api.eia.gov/v2/petroleum/pri/gnd/data/?frequency=weekly&data[0]=value&f…" at bounding box center [899, 272] width 164 height 20
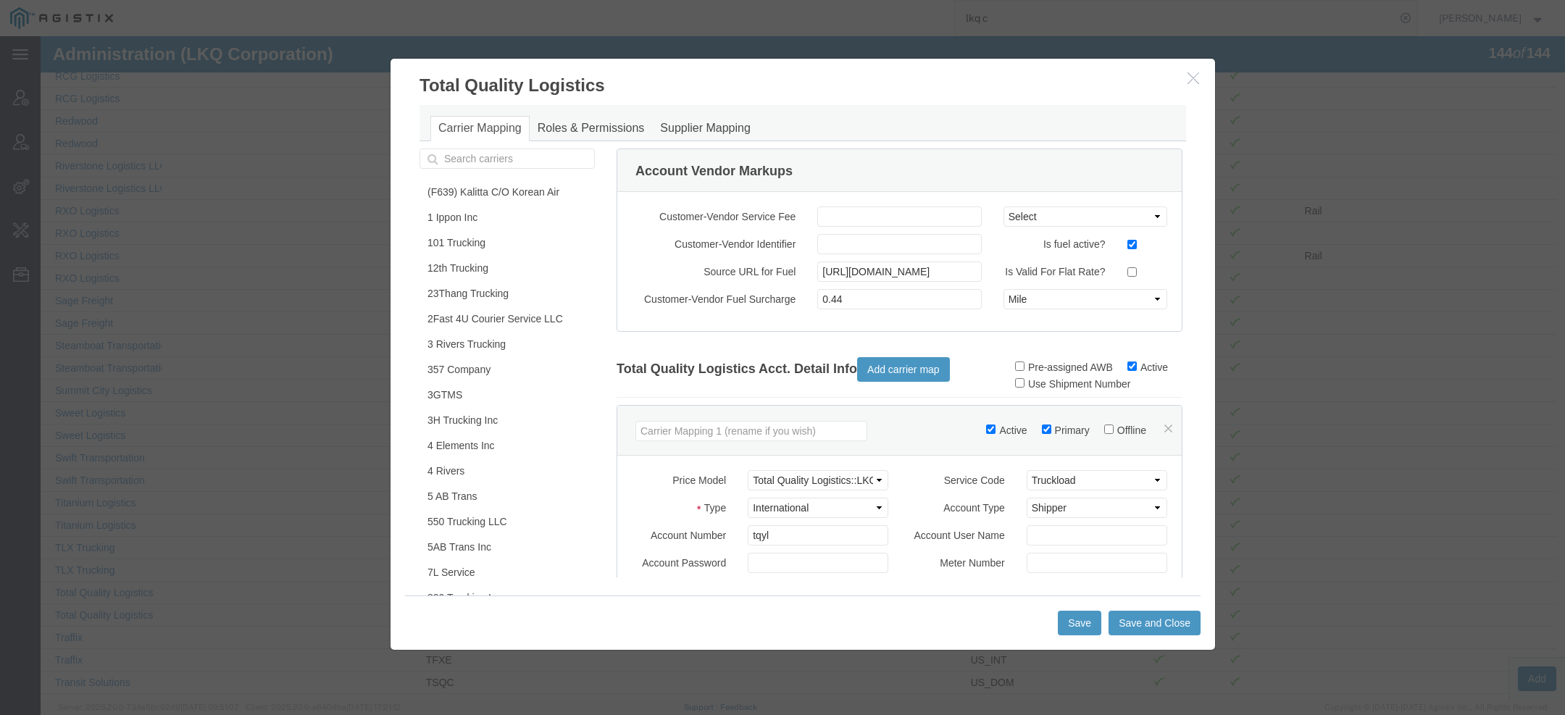
click at [1186, 84] on button "button" at bounding box center [1195, 79] width 18 height 18
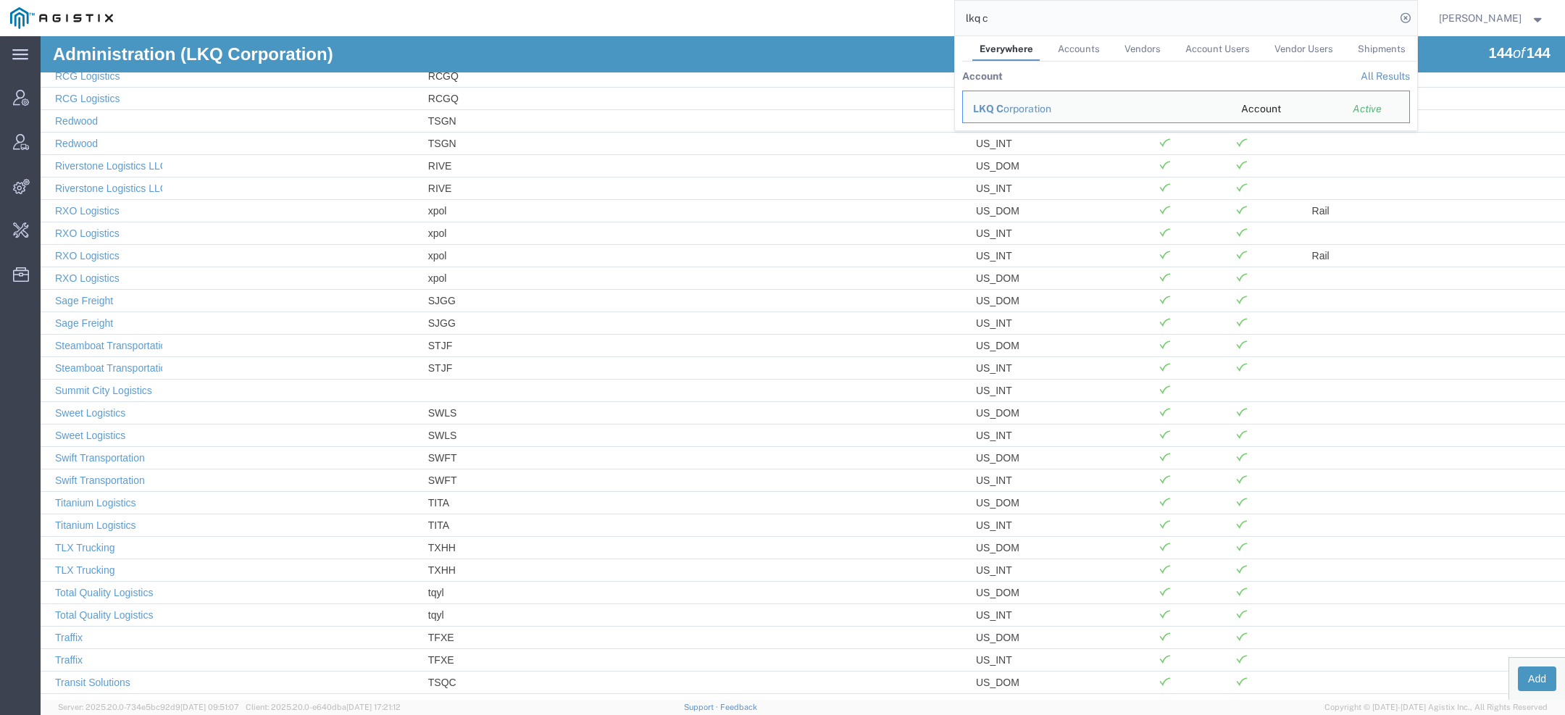
drag, startPoint x: 997, startPoint y: 28, endPoint x: 786, endPoint y: 16, distance: 211.2
click at [829, 16] on div "lkq c Everywhere Accounts Vendors Account Users Vendor Users Shipments Account …" at bounding box center [770, 18] width 1294 height 36
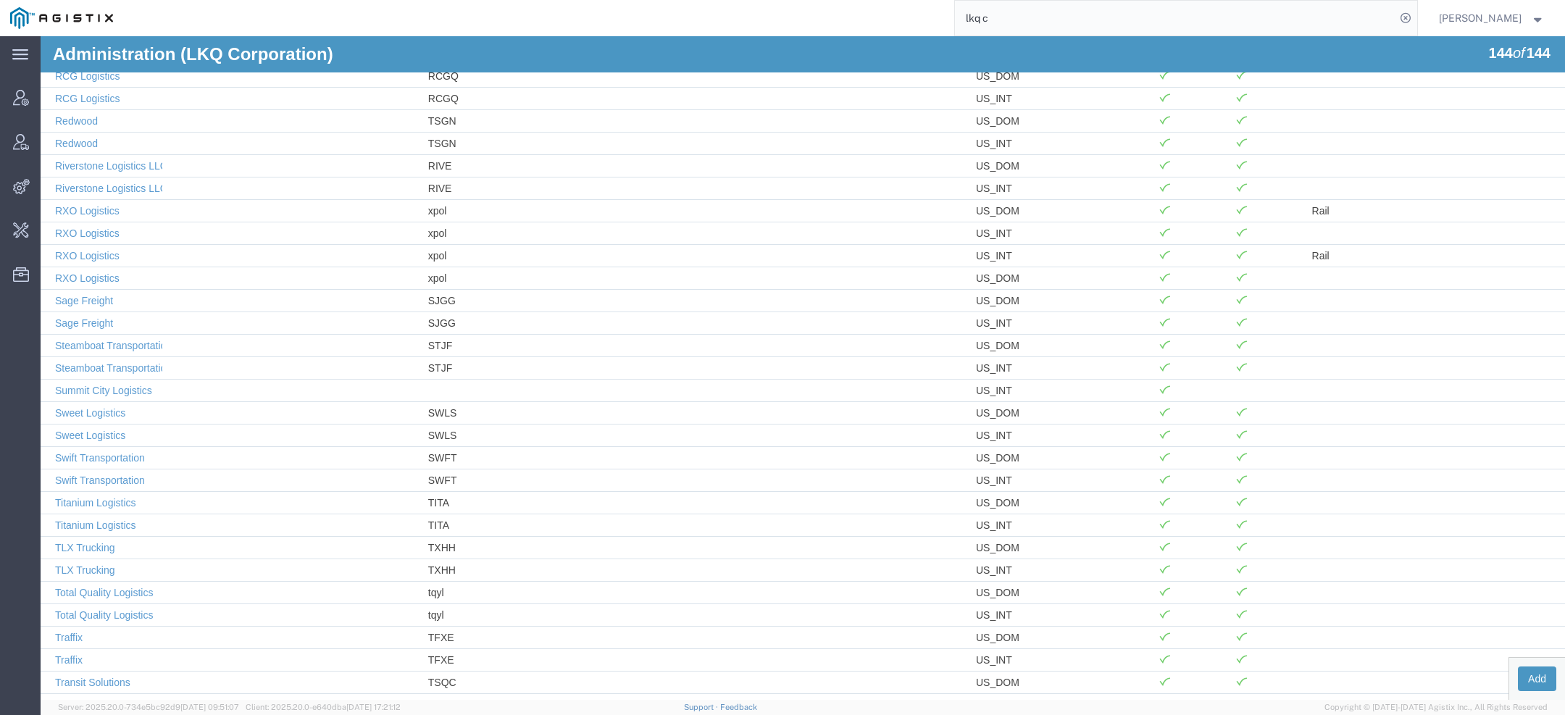
paste input "Craig Clark Trucking LLC"
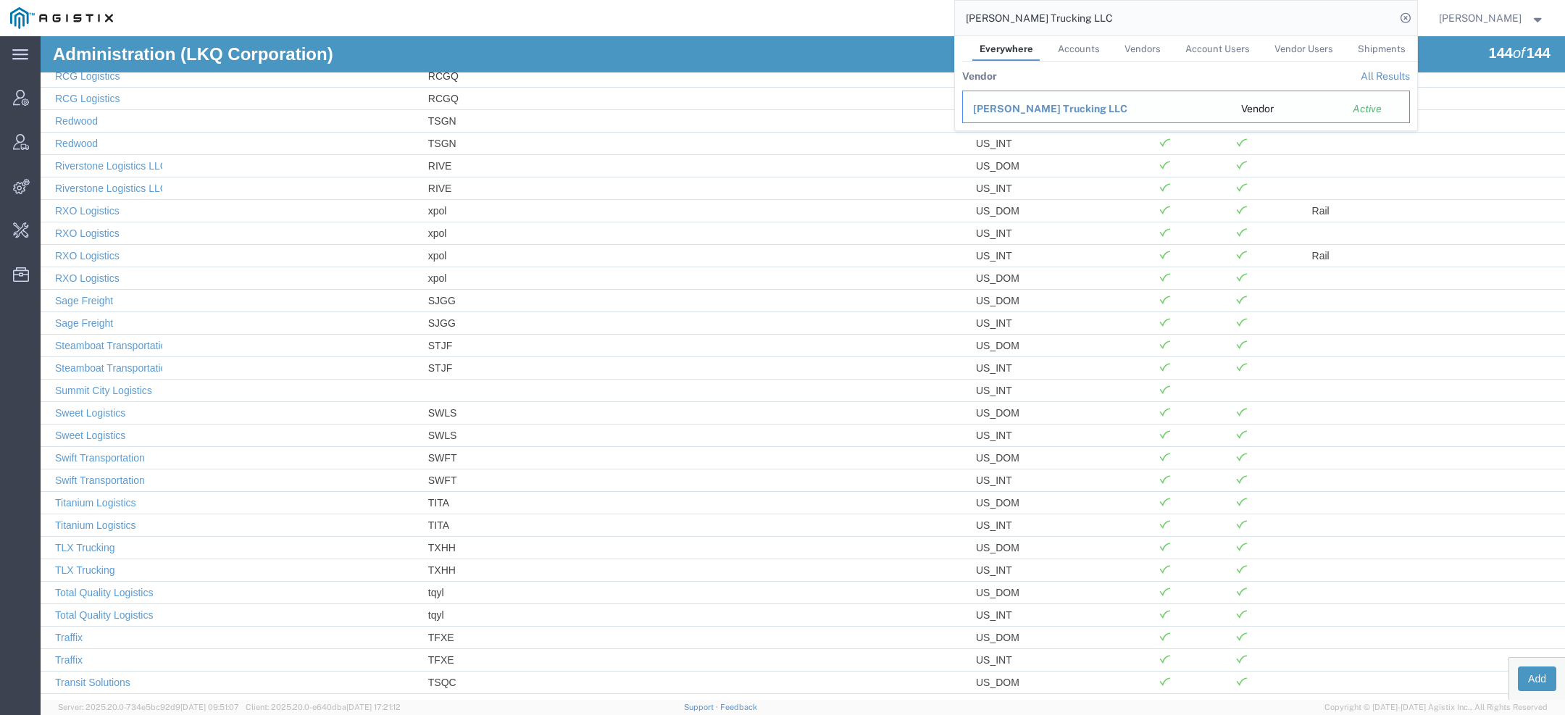
drag, startPoint x: 1035, startPoint y: 100, endPoint x: 995, endPoint y: 65, distance: 53.4
click at [1035, 101] on div "Craig Clark Trucking LLC" at bounding box center [1097, 108] width 248 height 15
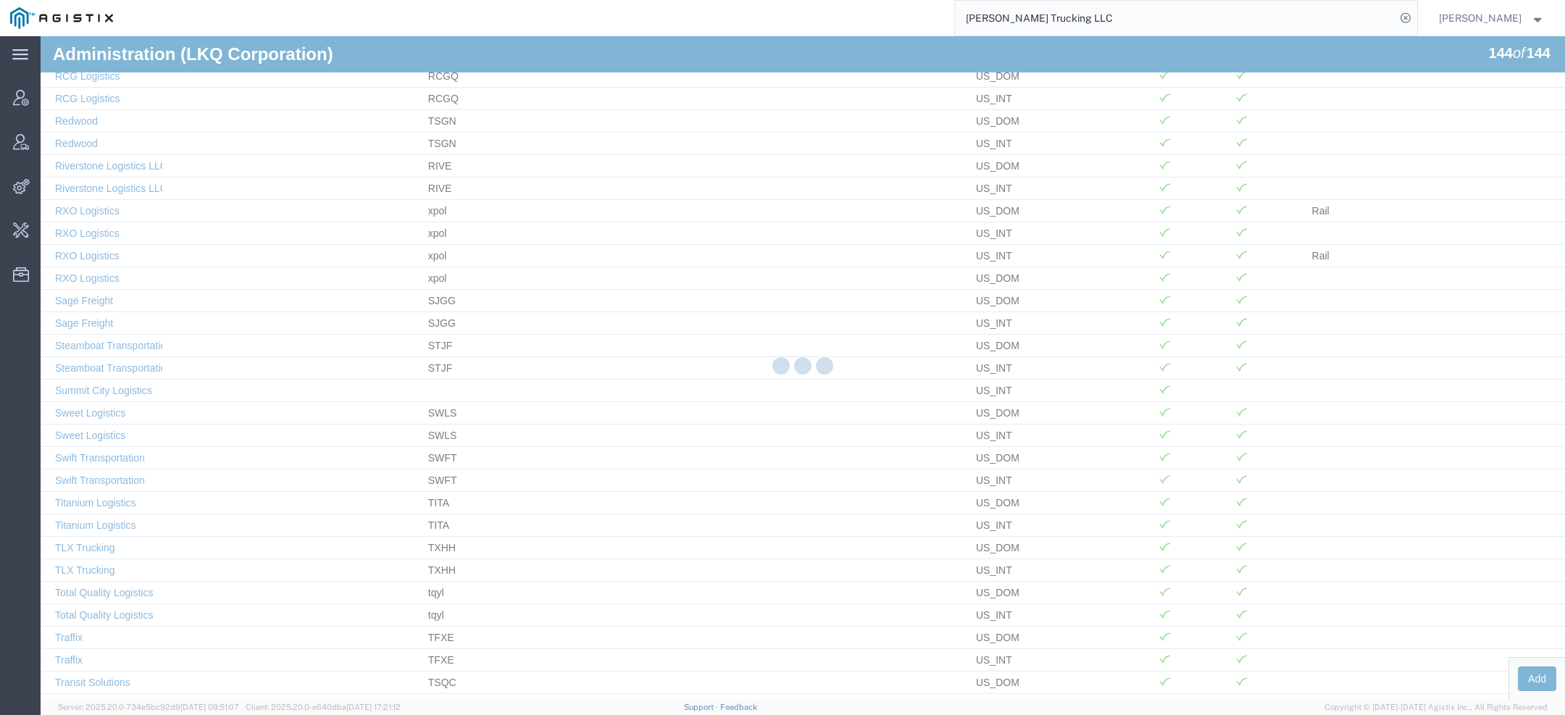
click at [309, 29] on div "Craig Clark Trucking LLC" at bounding box center [770, 18] width 1294 height 36
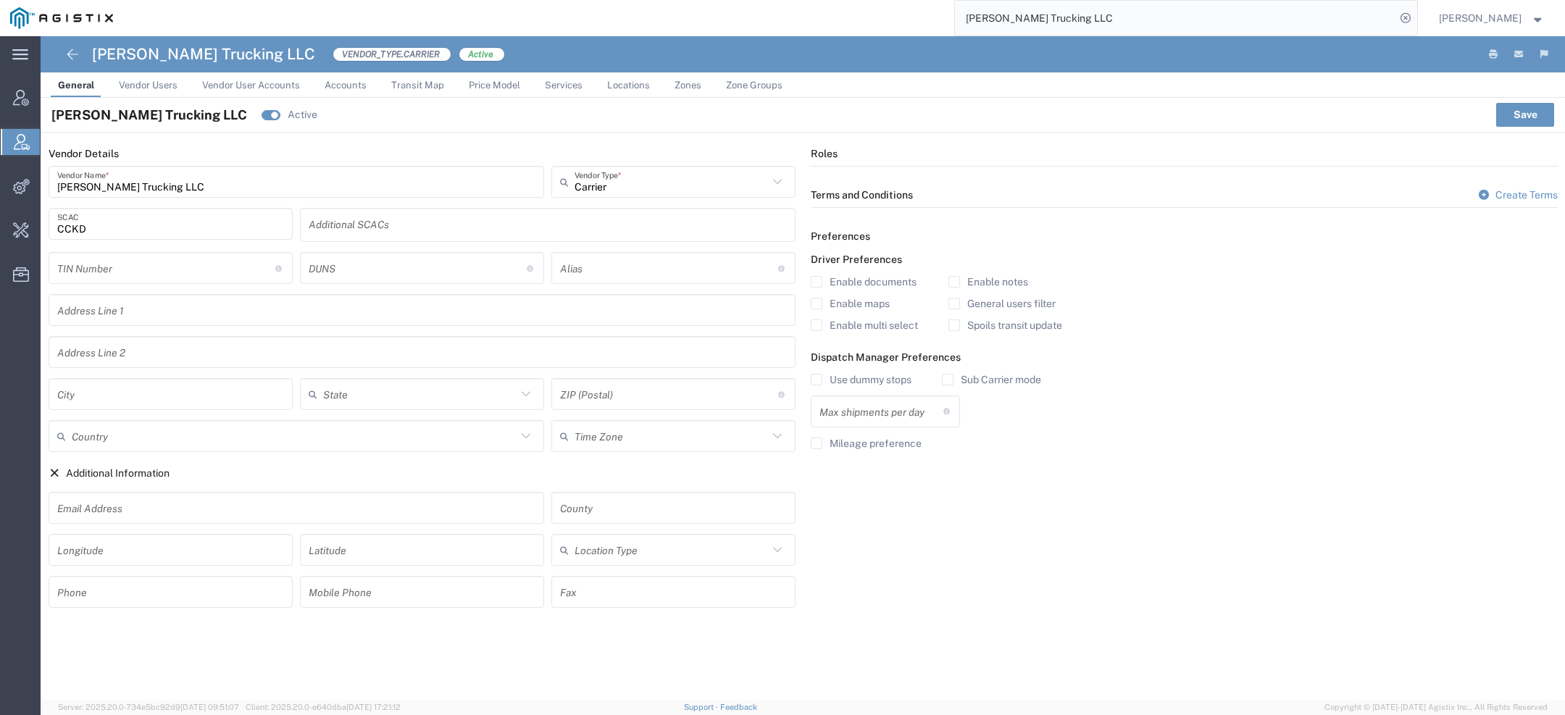
click at [141, 80] on span "Vendor Users" at bounding box center [148, 85] width 59 height 11
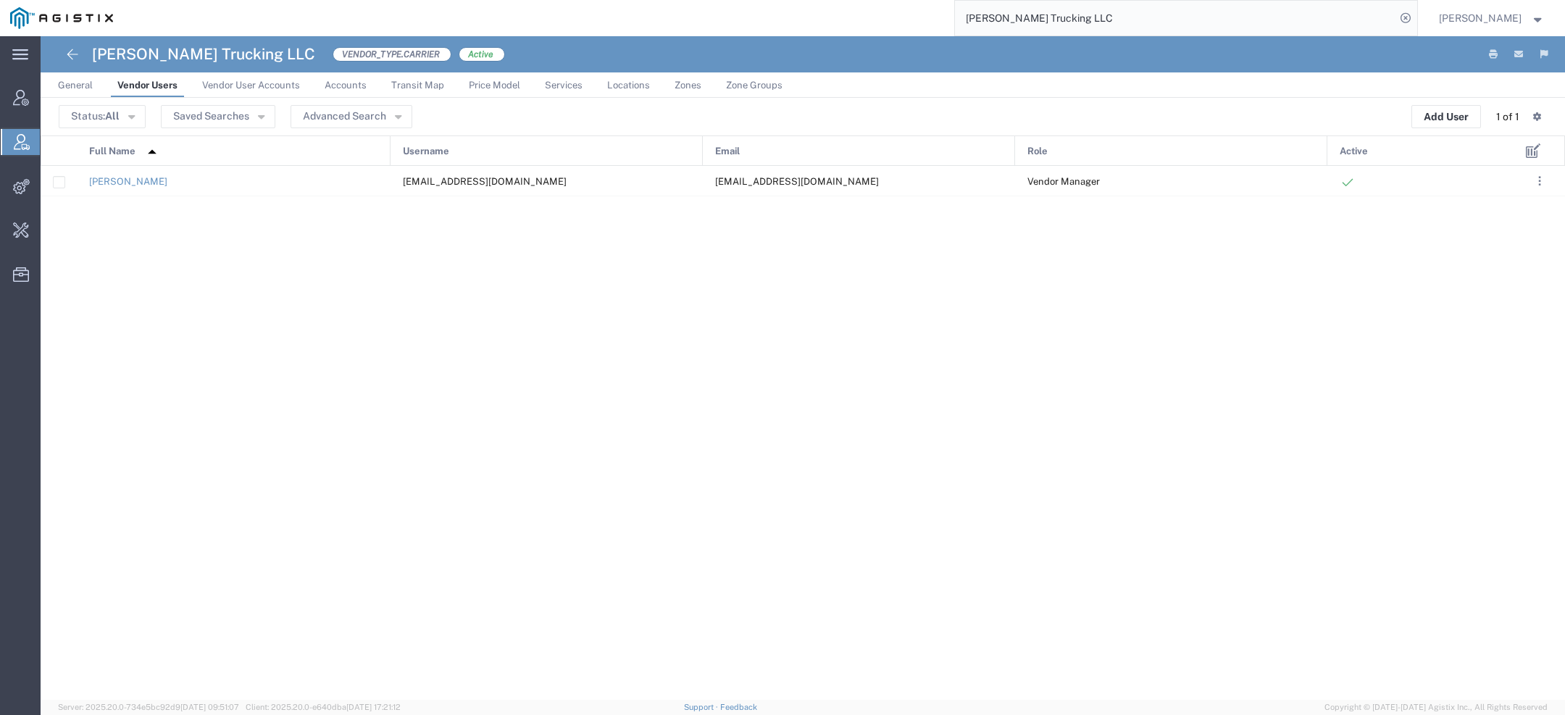
click at [83, 81] on span "General" at bounding box center [75, 85] width 35 height 11
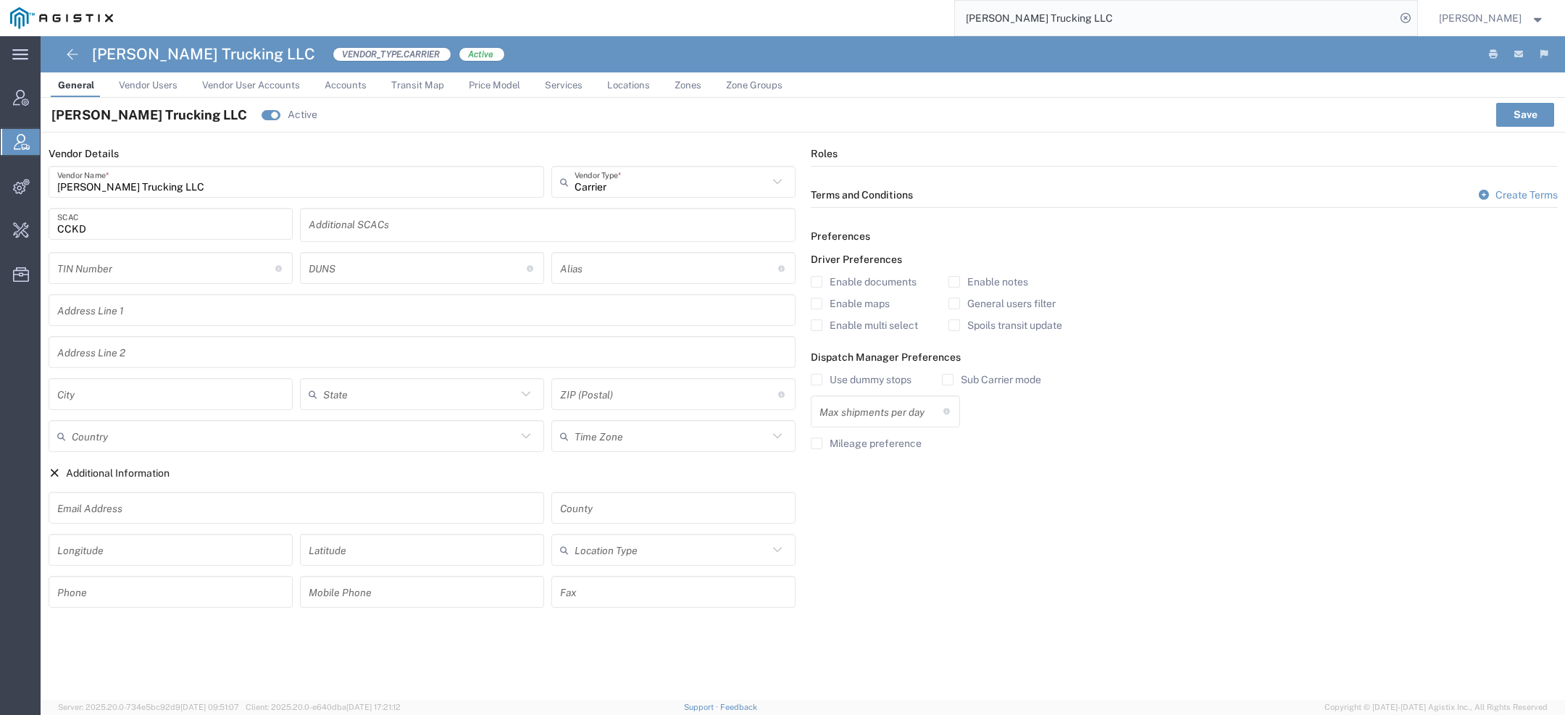
click at [64, 231] on input "CCKD" at bounding box center [170, 224] width 227 height 25
click at [64, 232] on input "CCKD" at bounding box center [170, 224] width 227 height 25
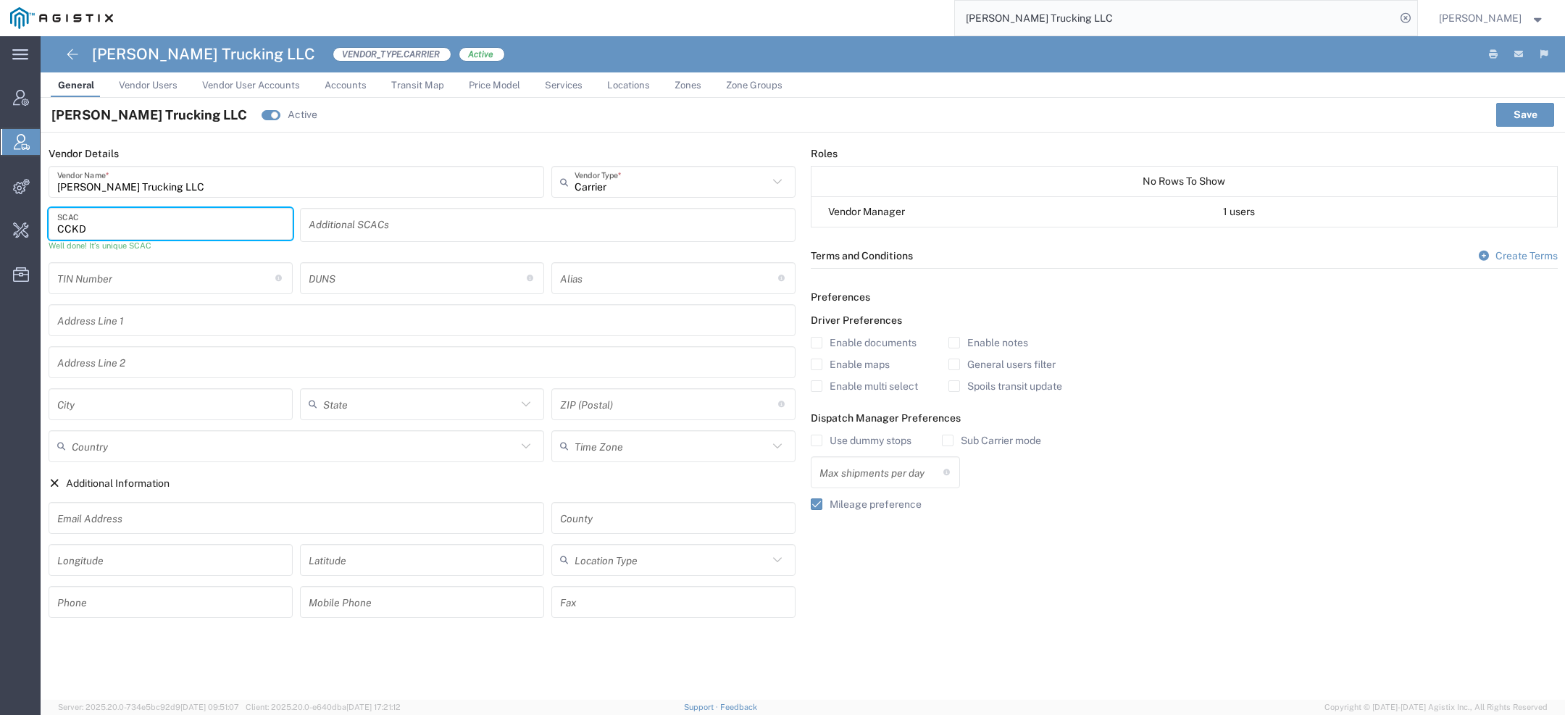
drag, startPoint x: 1093, startPoint y: 20, endPoint x: 775, endPoint y: -9, distance: 320.2
click at [775, 0] on html "main_menu Created with Sketch. Collapse Menu Account Manager Vendor Manager Int…" at bounding box center [782, 357] width 1565 height 715
paste input "57037613"
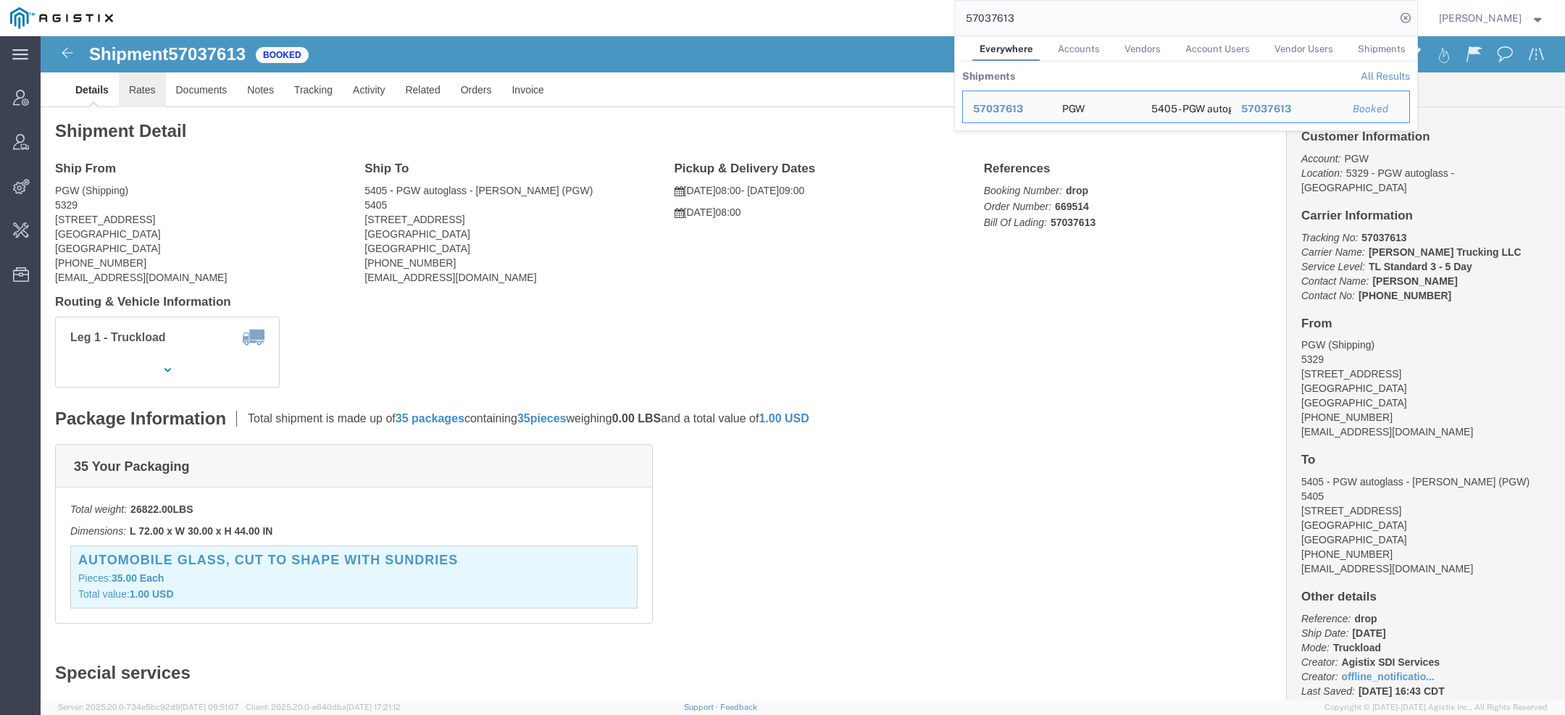
click link "Rates"
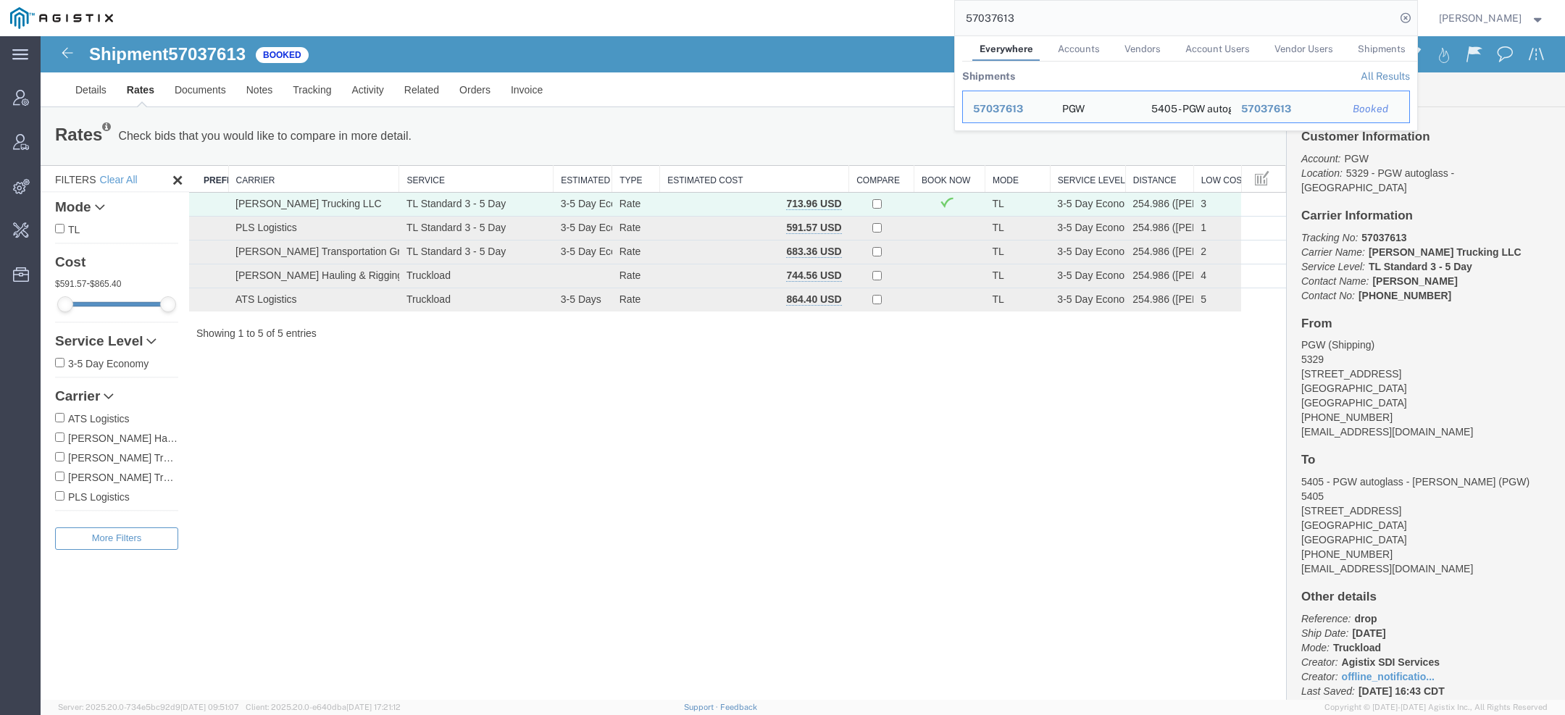
drag, startPoint x: 1075, startPoint y: 10, endPoint x: 727, endPoint y: -3, distance: 348.8
click at [727, 0] on html "main_menu Created with Sketch. Collapse Menu Account Manager Vendor Manager Int…" at bounding box center [782, 357] width 1565 height 715
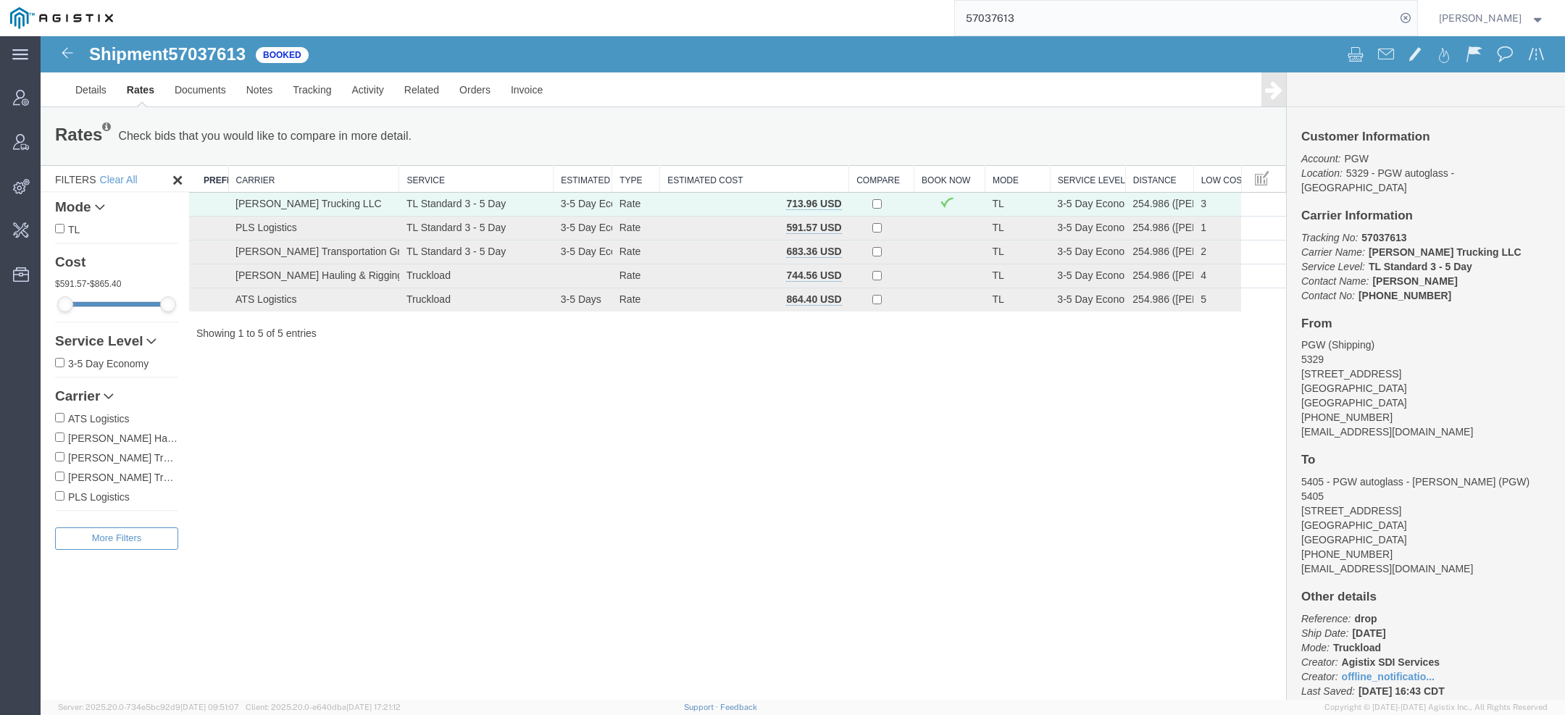
click at [979, 14] on input "57037613" at bounding box center [1175, 18] width 441 height 35
type input "lkq c"
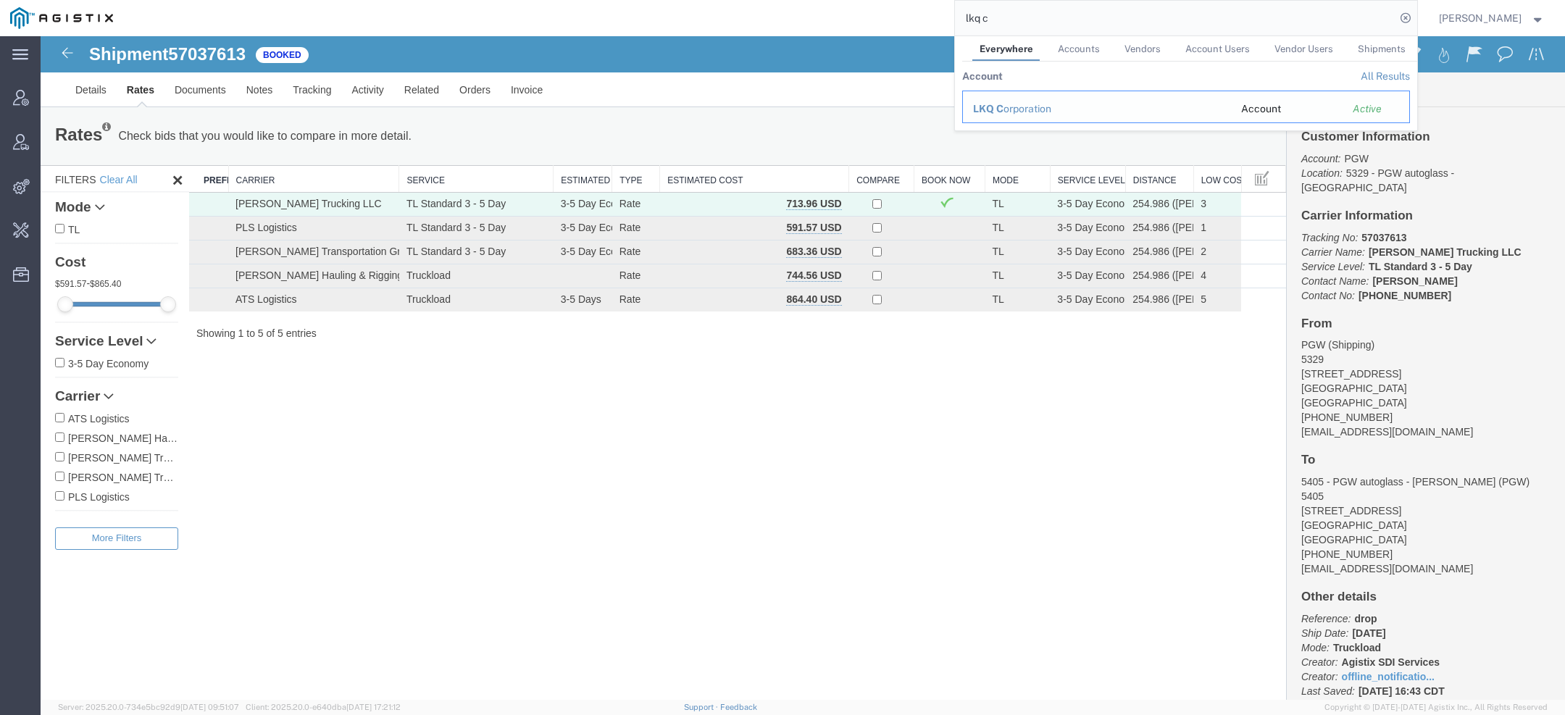
click at [1030, 115] on div "LKQ C orporation" at bounding box center [1097, 108] width 248 height 15
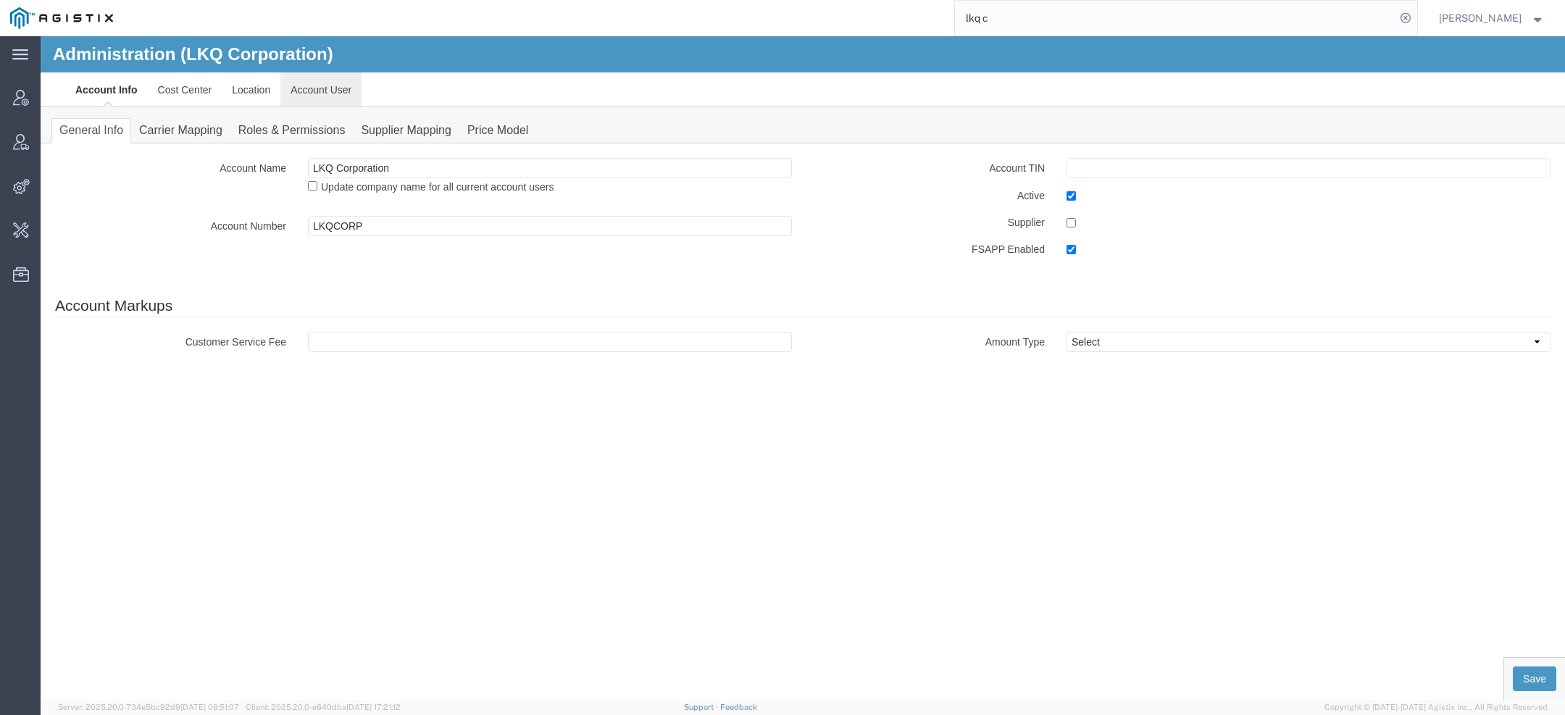
click at [325, 76] on link "Account User" at bounding box center [320, 89] width 81 height 35
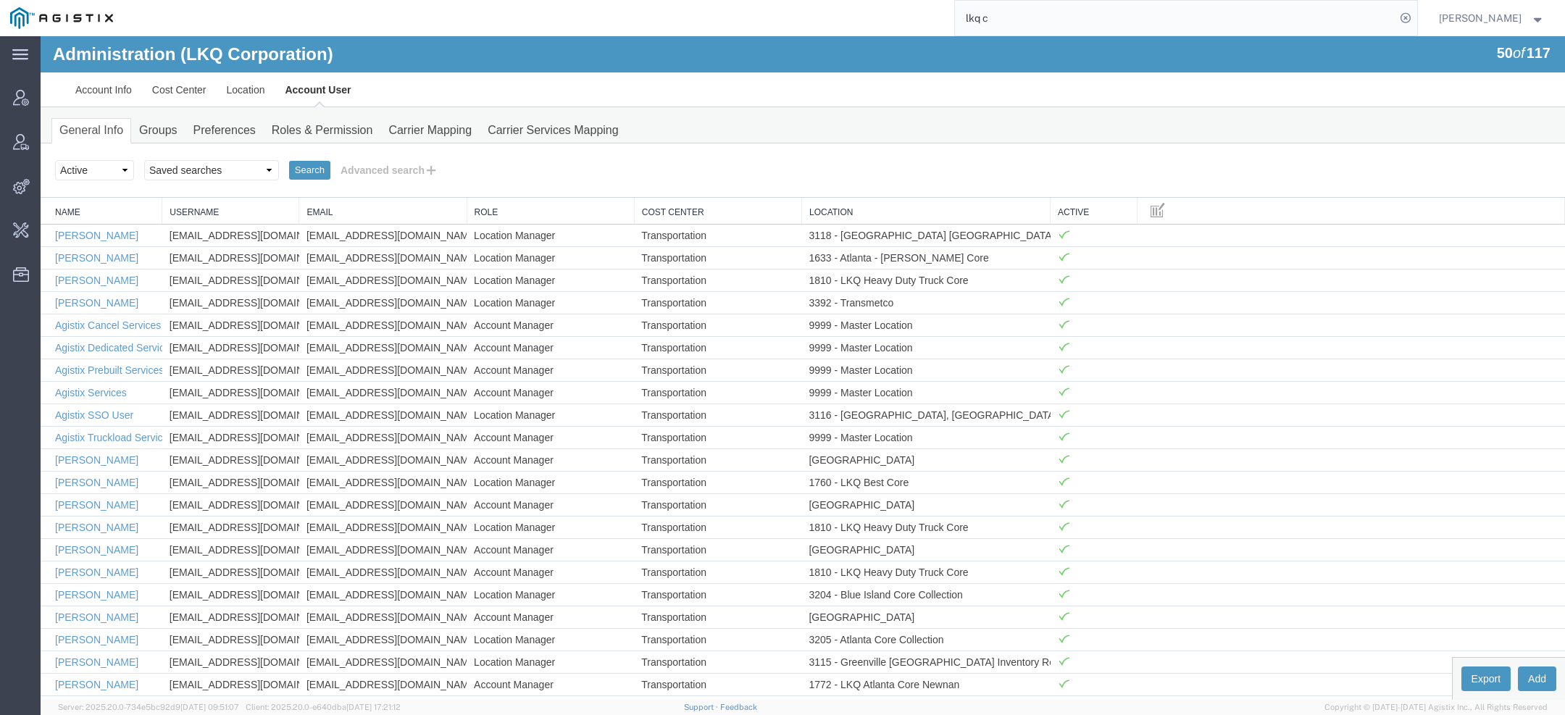
click at [202, 154] on div "Search Select status Active All Inactive Saved searches Exclude Branch Manager …" at bounding box center [803, 170] width 1525 height 54
click at [204, 160] on select "Saved searches Exclude Branch Manager Jason Offline user" at bounding box center [211, 170] width 135 height 20
select select "Offline user"
click at [144, 160] on select "Saved searches Exclude Branch Manager Jason Offline user" at bounding box center [211, 170] width 135 height 20
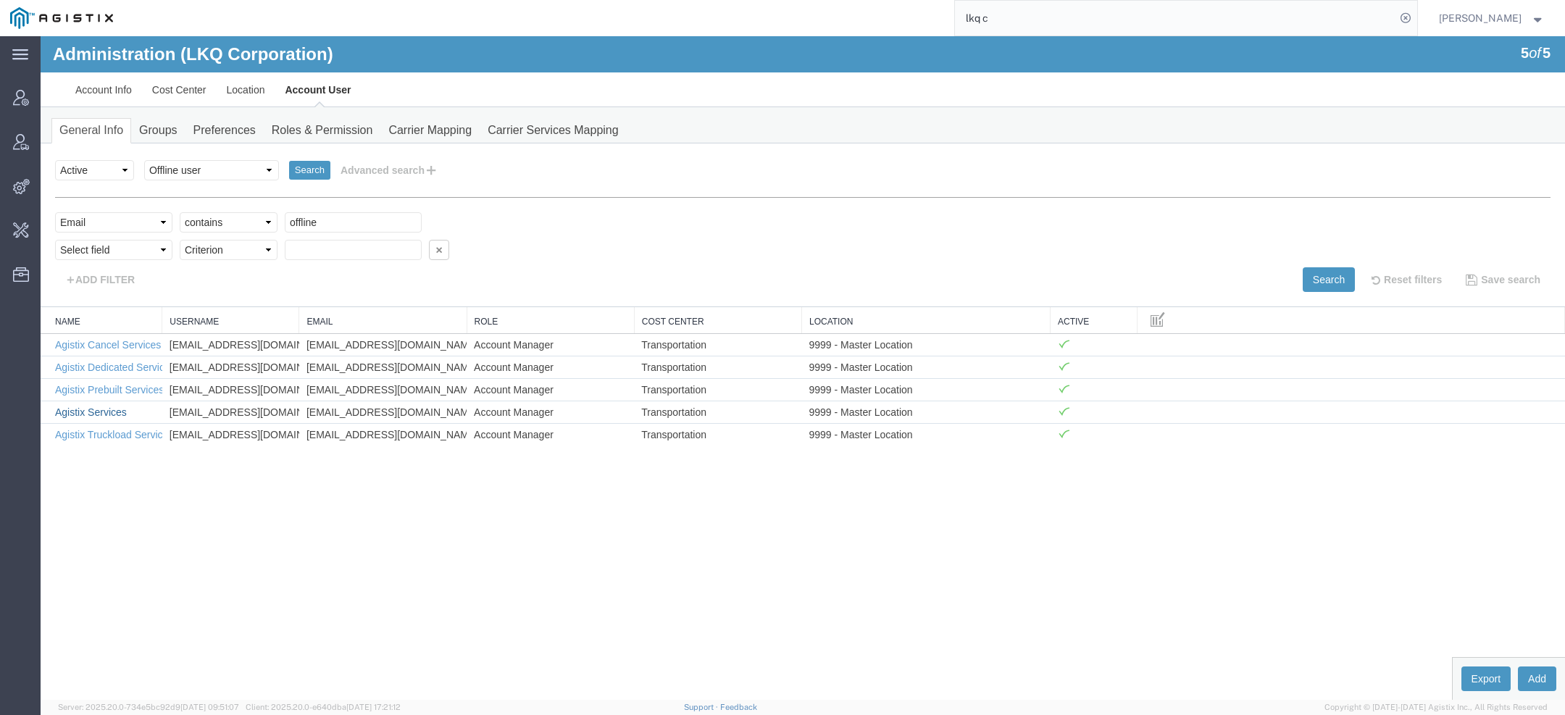
click at [101, 409] on link "Agistix Services" at bounding box center [91, 413] width 72 height 12
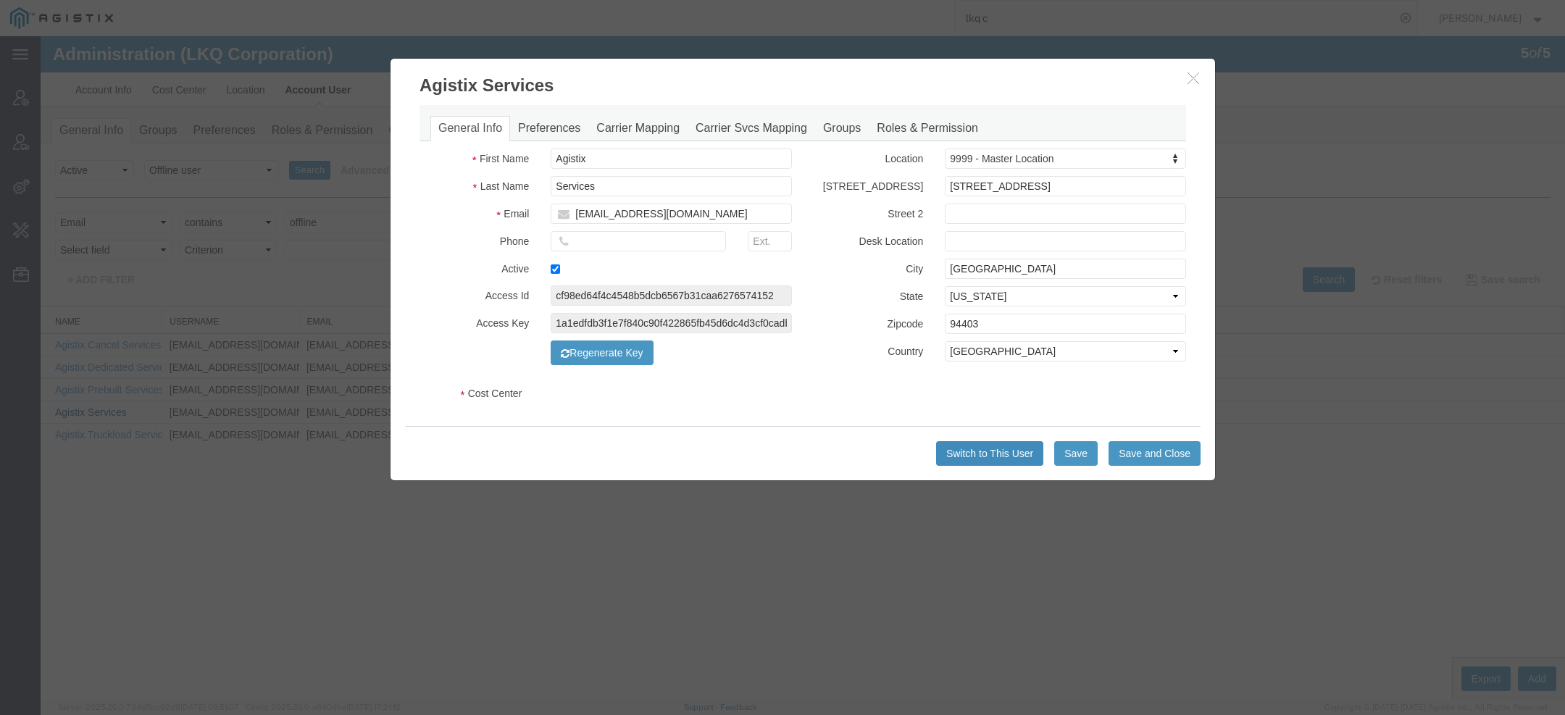
select select "COSTCENTER"
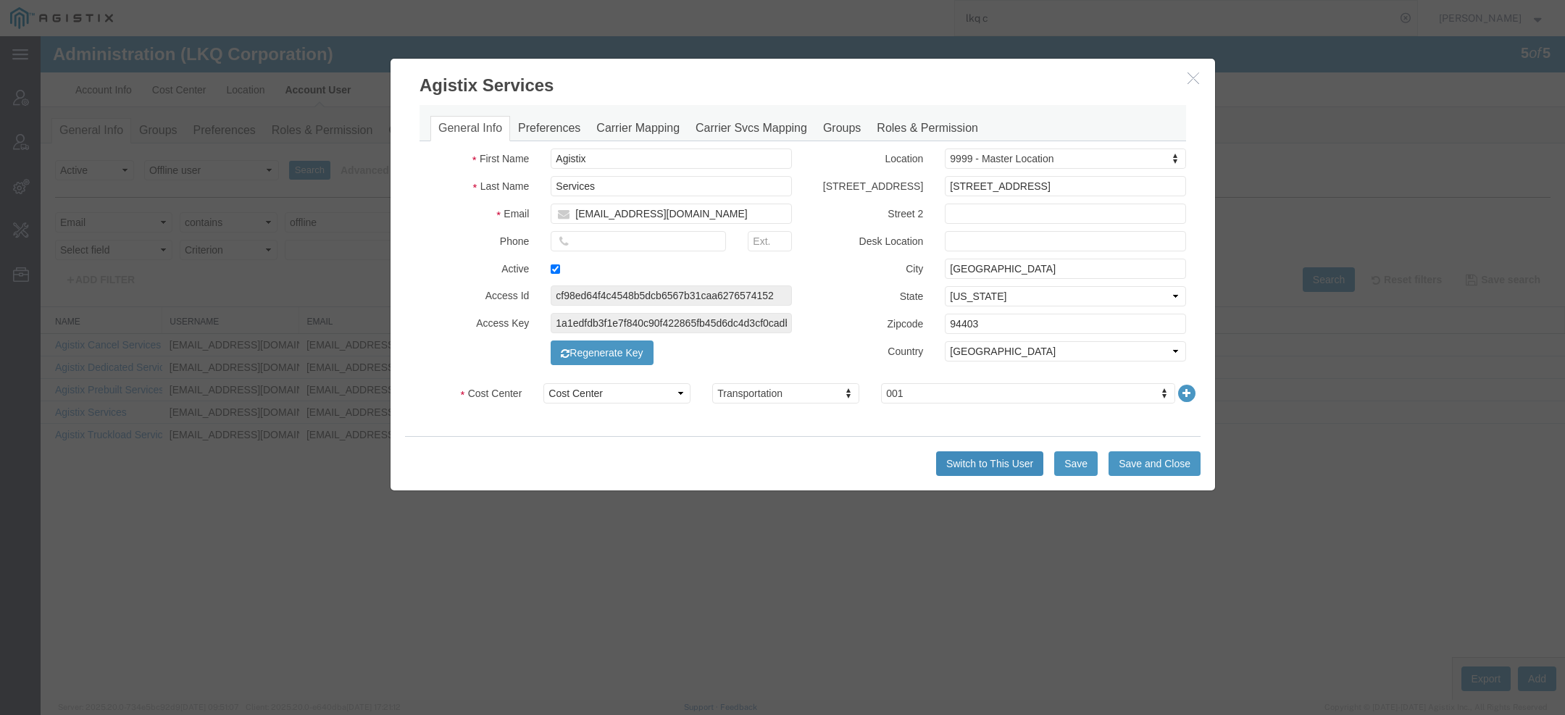
click at [1014, 468] on button "Switch to This User" at bounding box center [989, 463] width 107 height 25
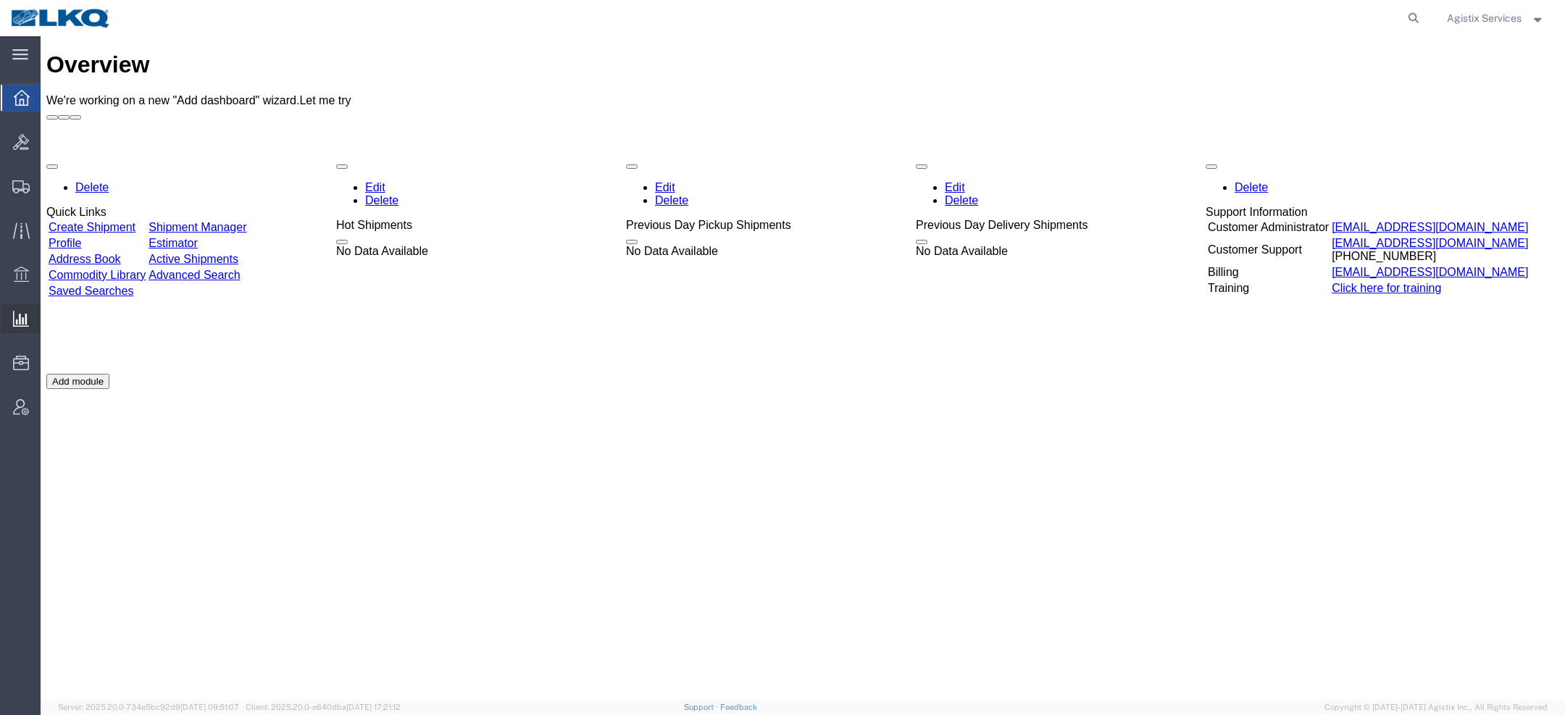
click at [0, 0] on span "Saved Reports" at bounding box center [0, 0] width 0 height 0
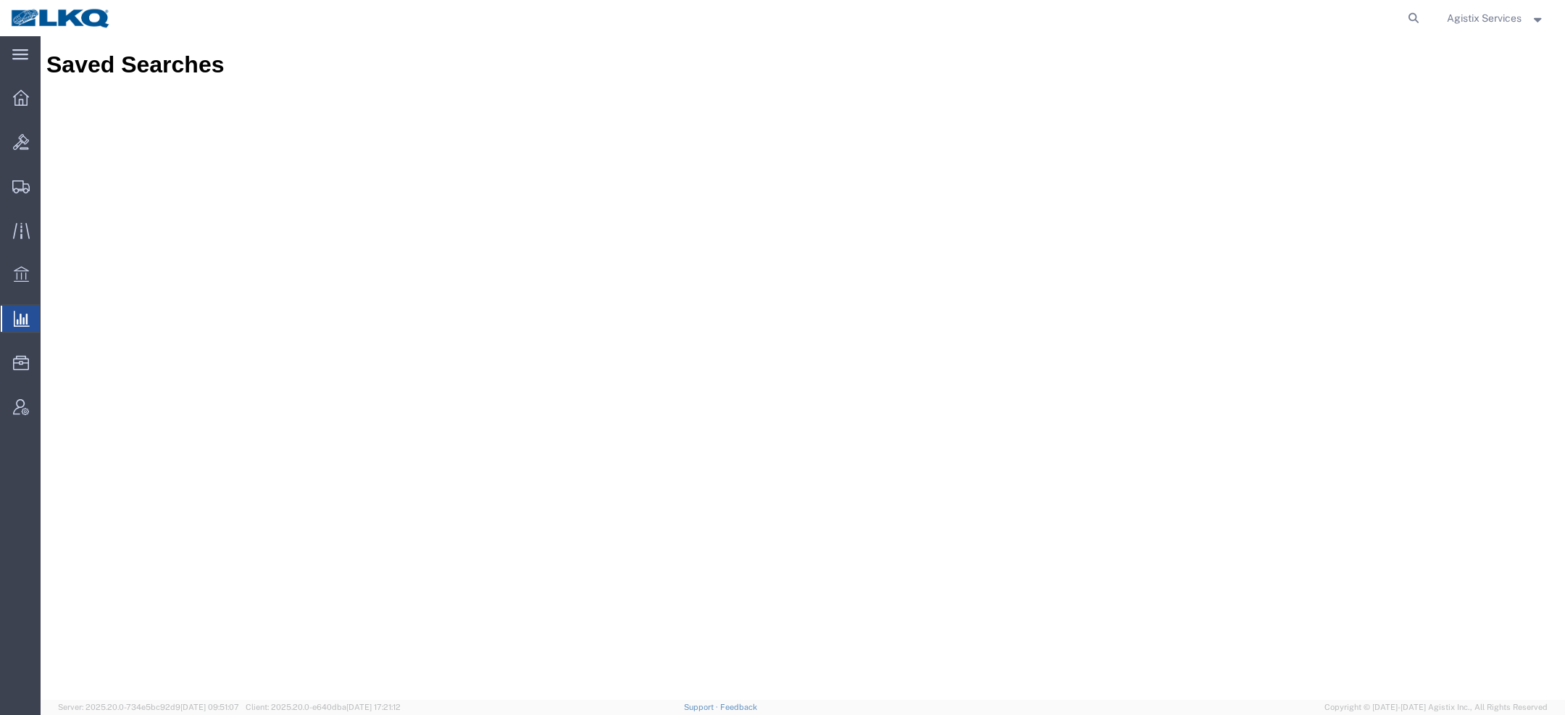
click at [0, 0] on span "Saved Reports" at bounding box center [0, 0] width 0 height 0
